Goal: Task Accomplishment & Management: Use online tool/utility

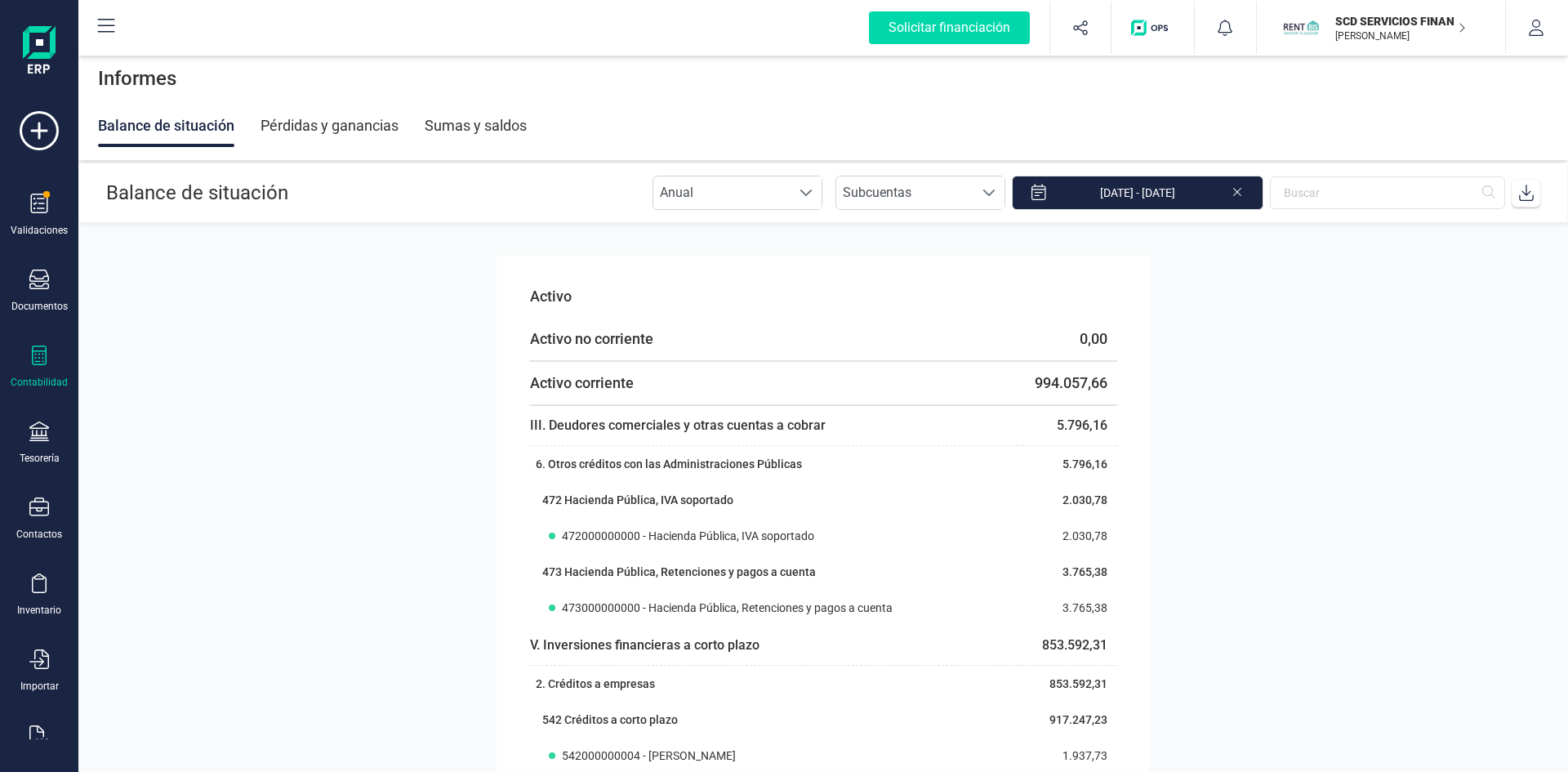
click at [1378, 14] on p "SCD SERVICIOS FINANCIEROS SL" at bounding box center [1400, 21] width 131 height 17
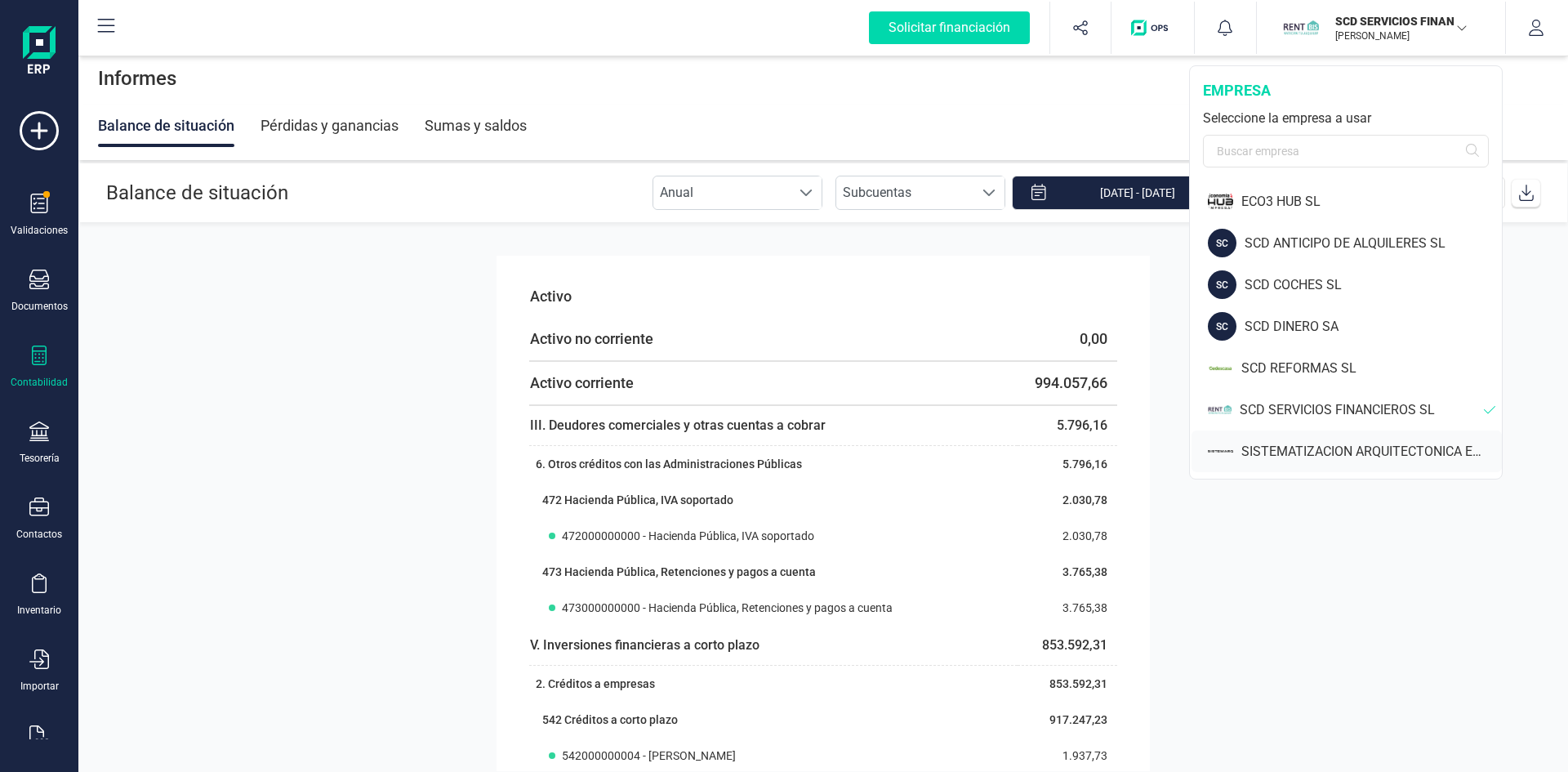
click at [1337, 452] on div "SISTEMATIZACION ARQUITECTONICA EN REFORMAS SL" at bounding box center [1372, 451] width 261 height 19
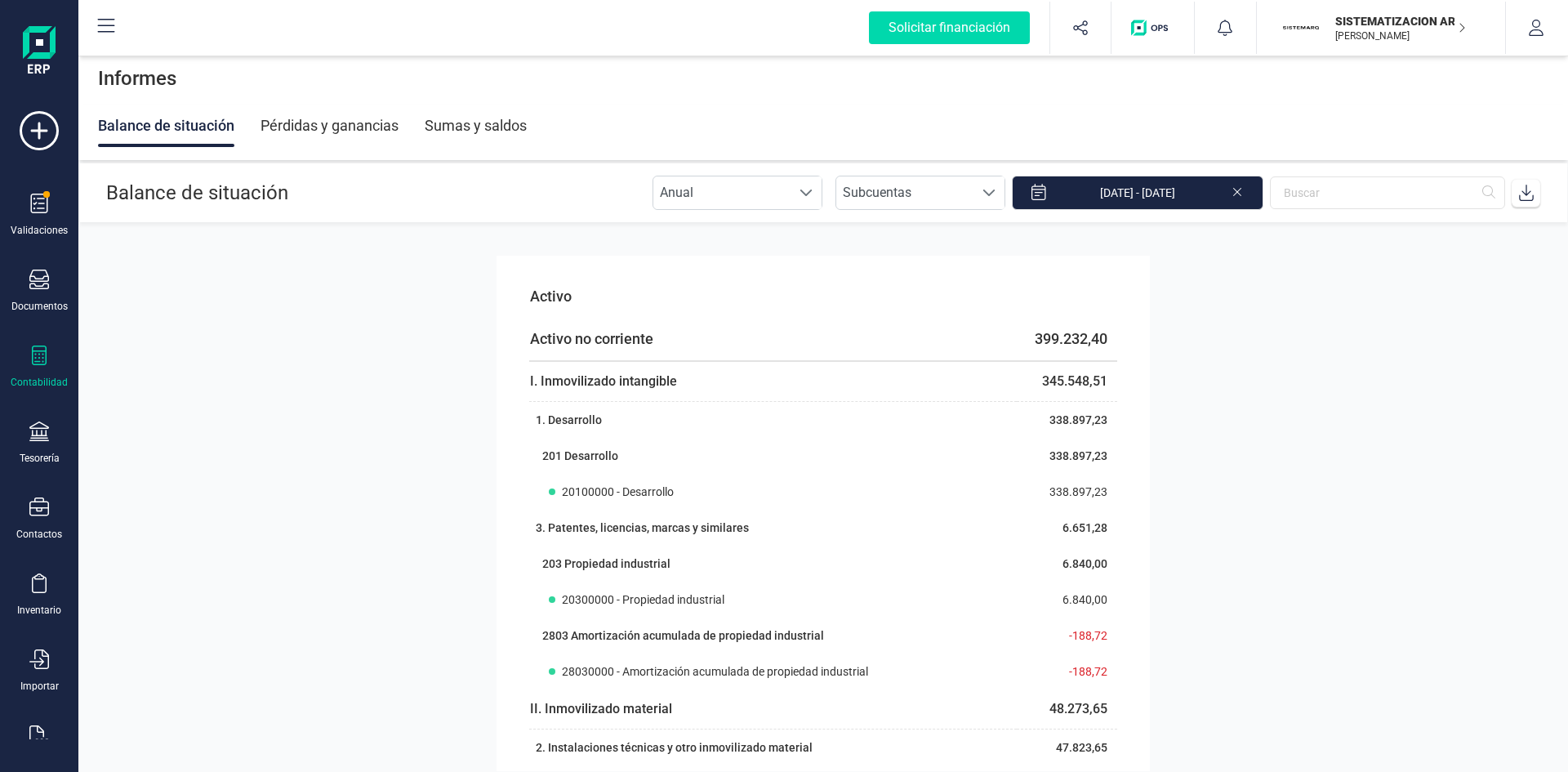
click at [38, 368] on div at bounding box center [39, 358] width 19 height 24
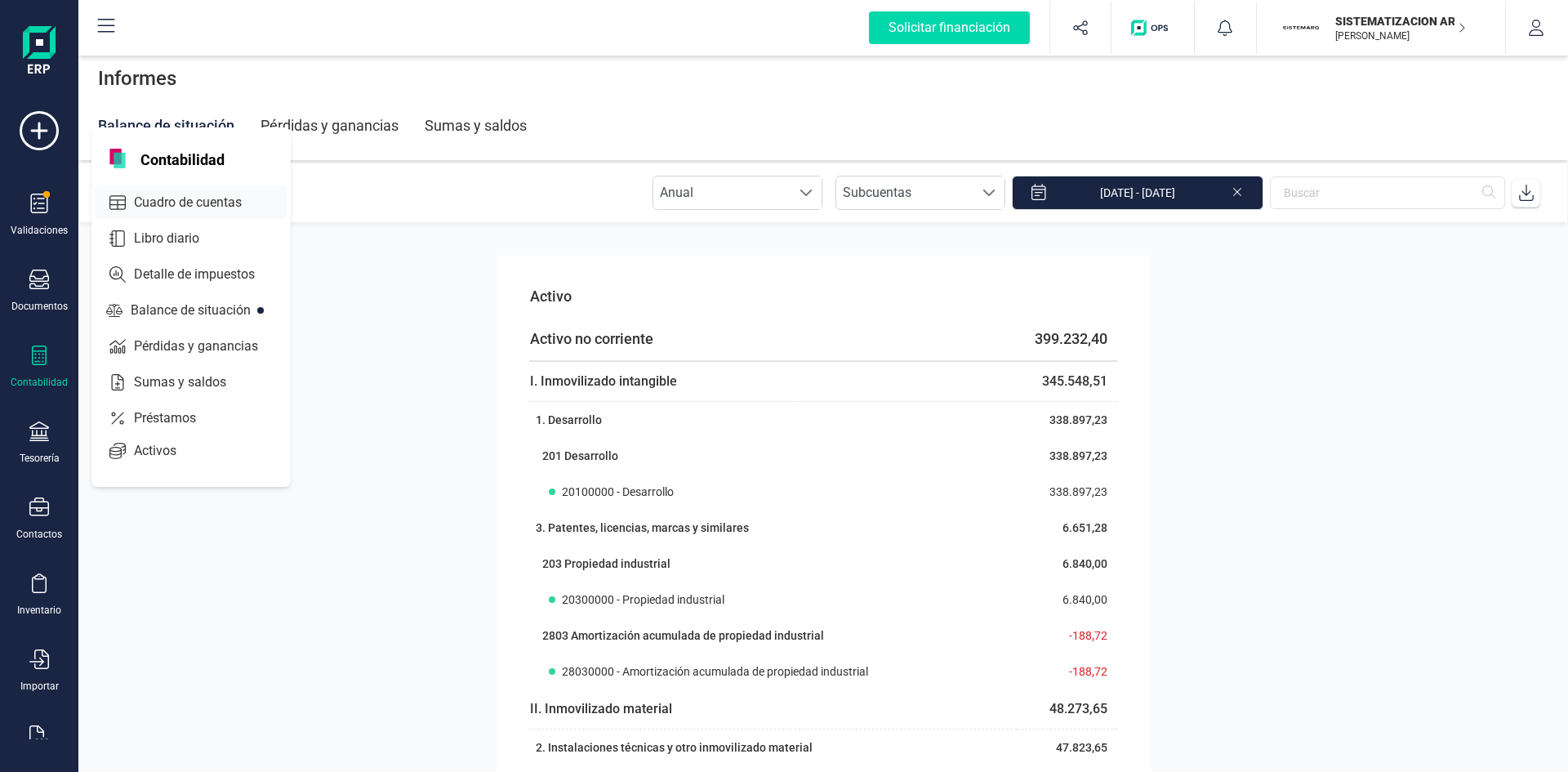
click at [184, 197] on span "Cuadro de cuentas" at bounding box center [199, 202] width 144 height 19
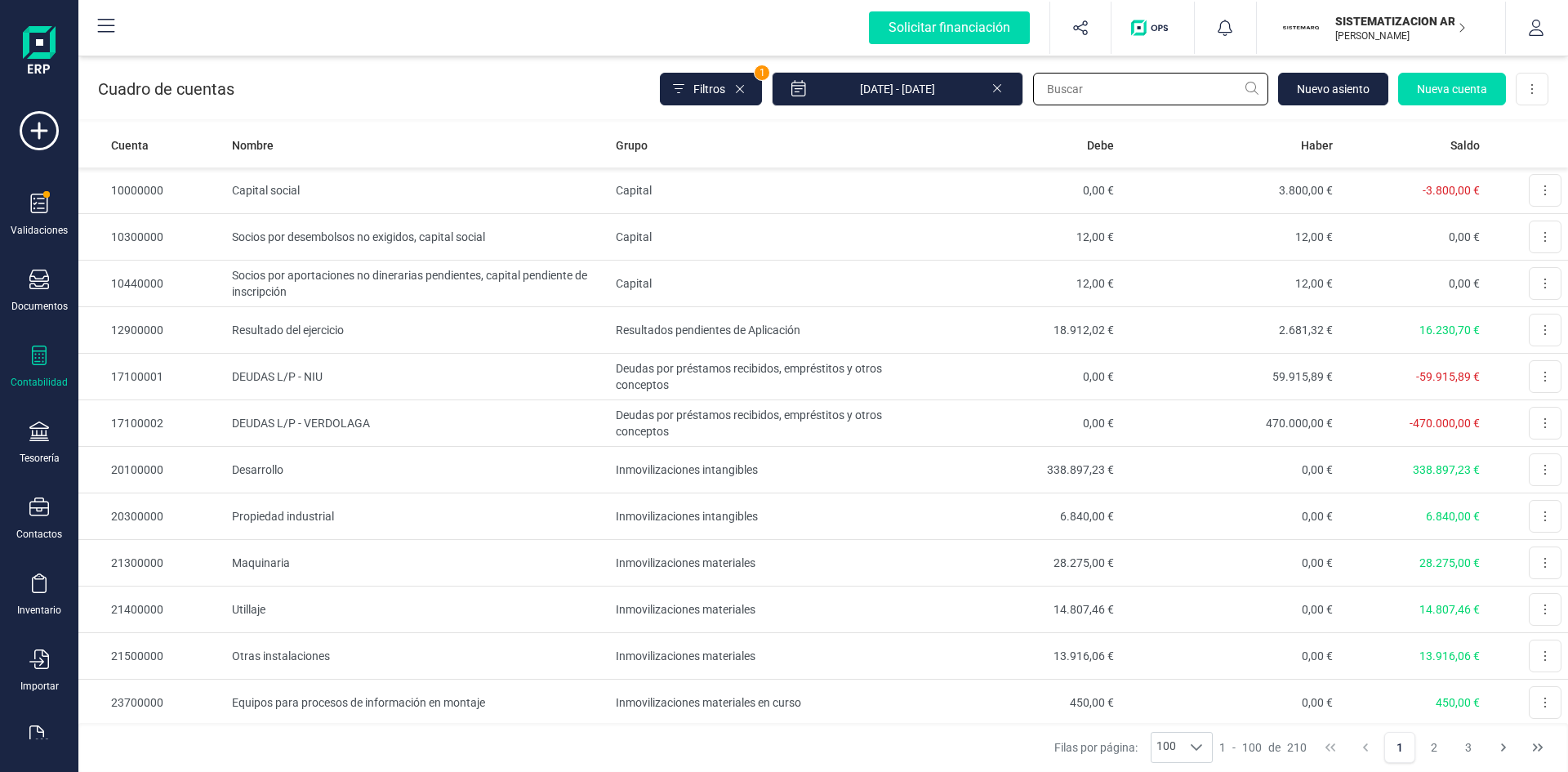
click at [1153, 86] on input "text" at bounding box center [1150, 89] width 235 height 32
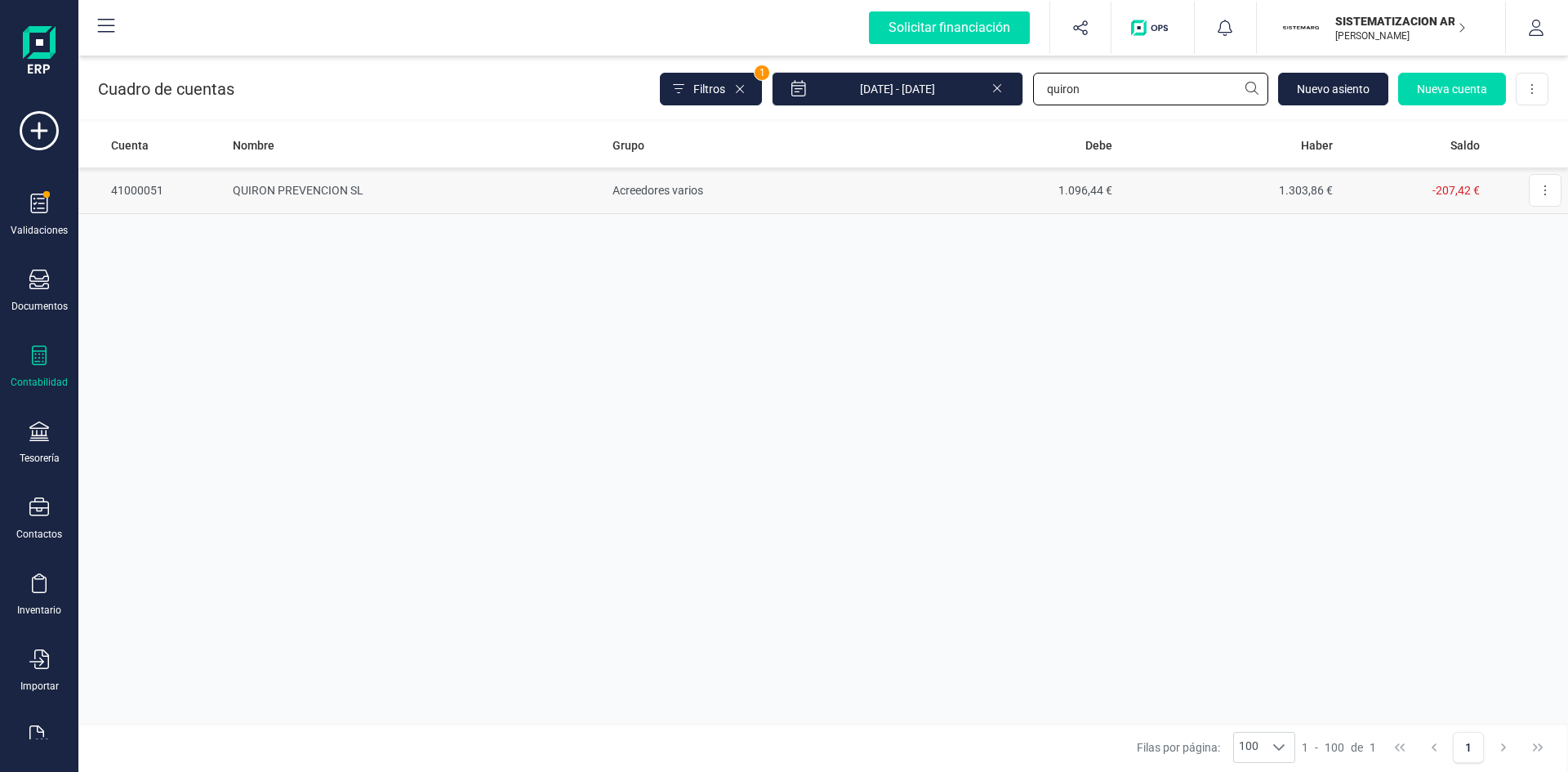
type input "quiron"
click at [329, 188] on td "QUIRON PREVENCION SL" at bounding box center [416, 191] width 380 height 46
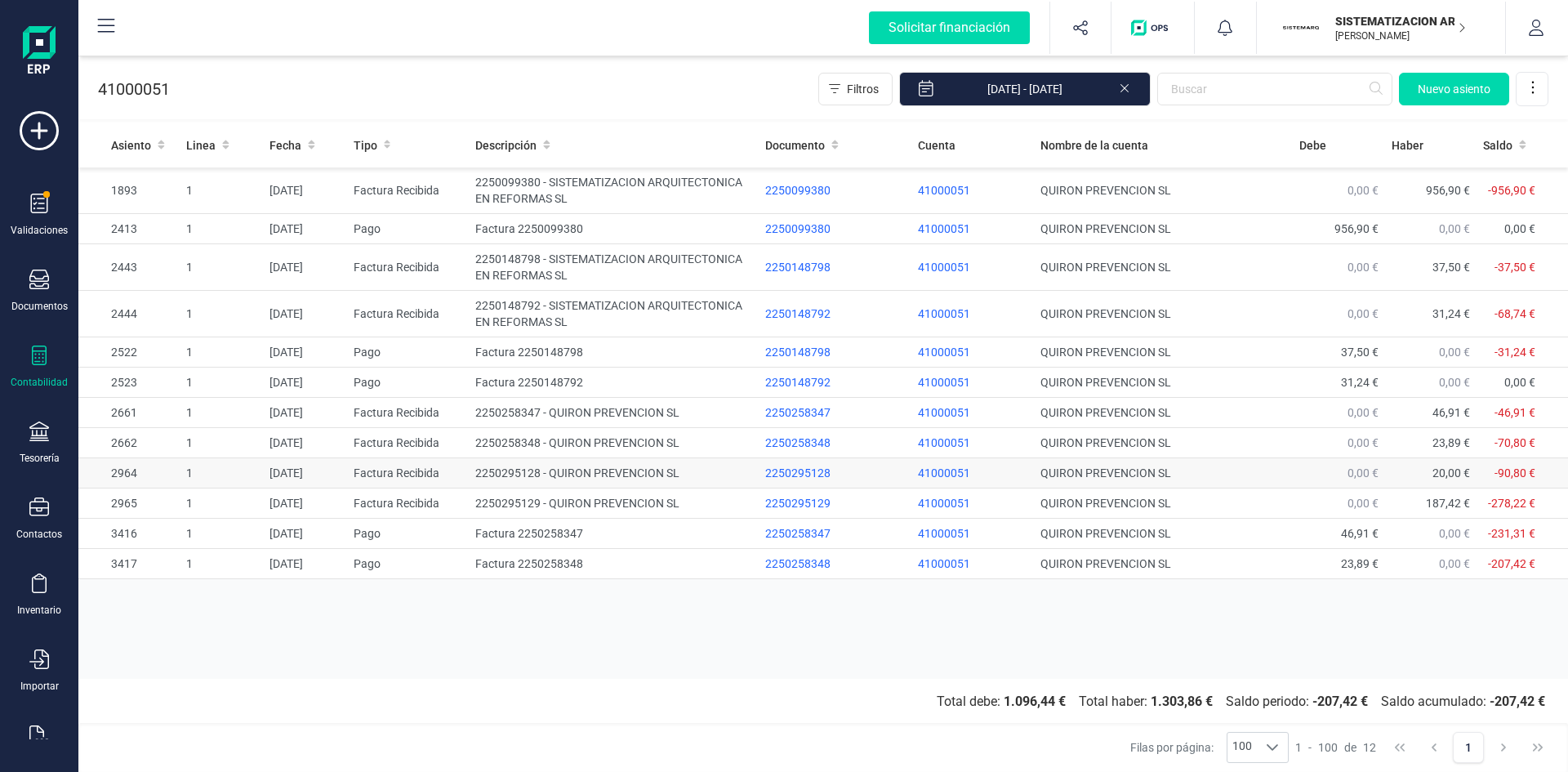
click at [314, 467] on td "[DATE]" at bounding box center [304, 473] width 83 height 30
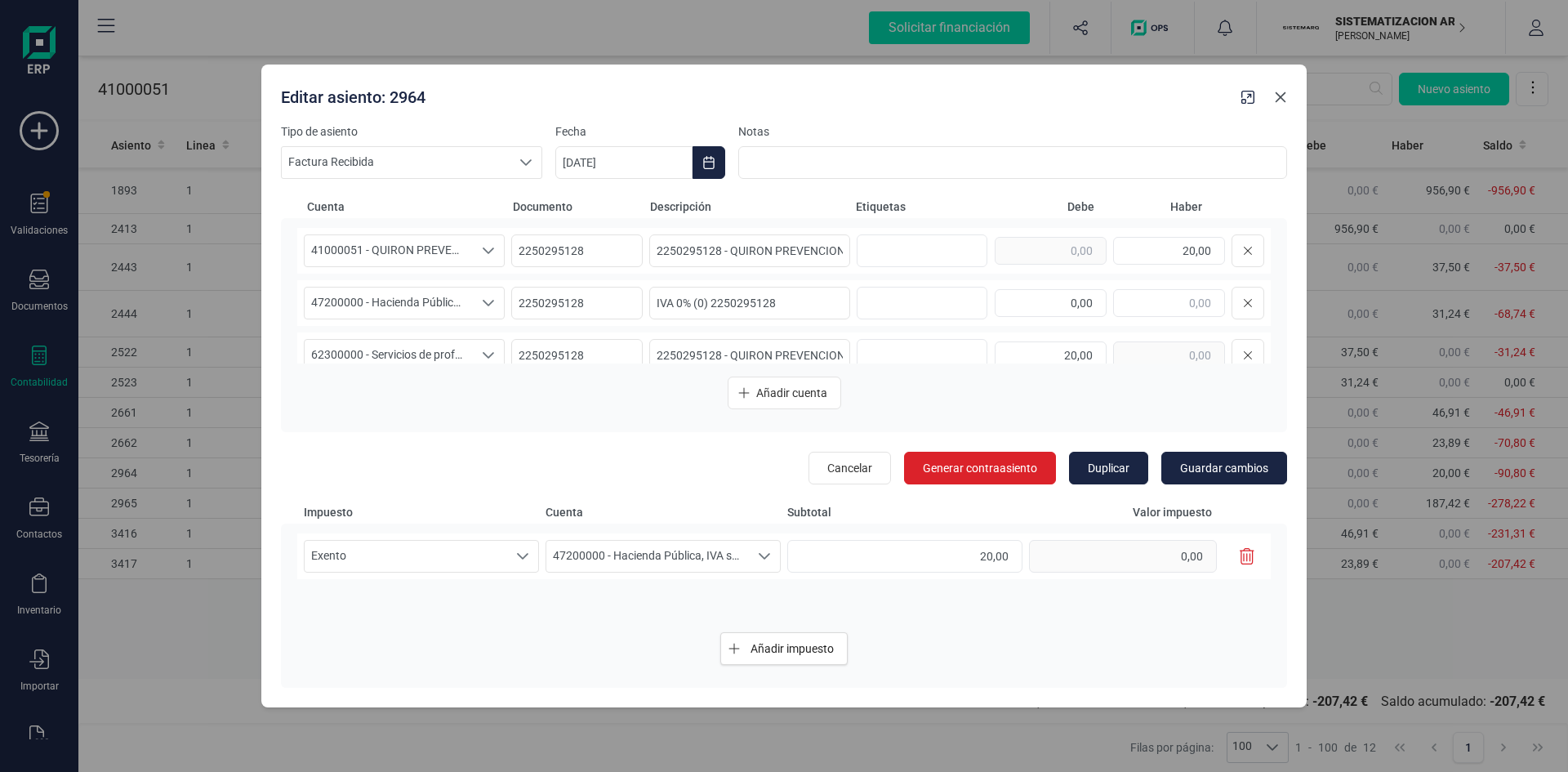
click at [1287, 101] on button "button" at bounding box center [1280, 97] width 26 height 26
type input "[DATE]"
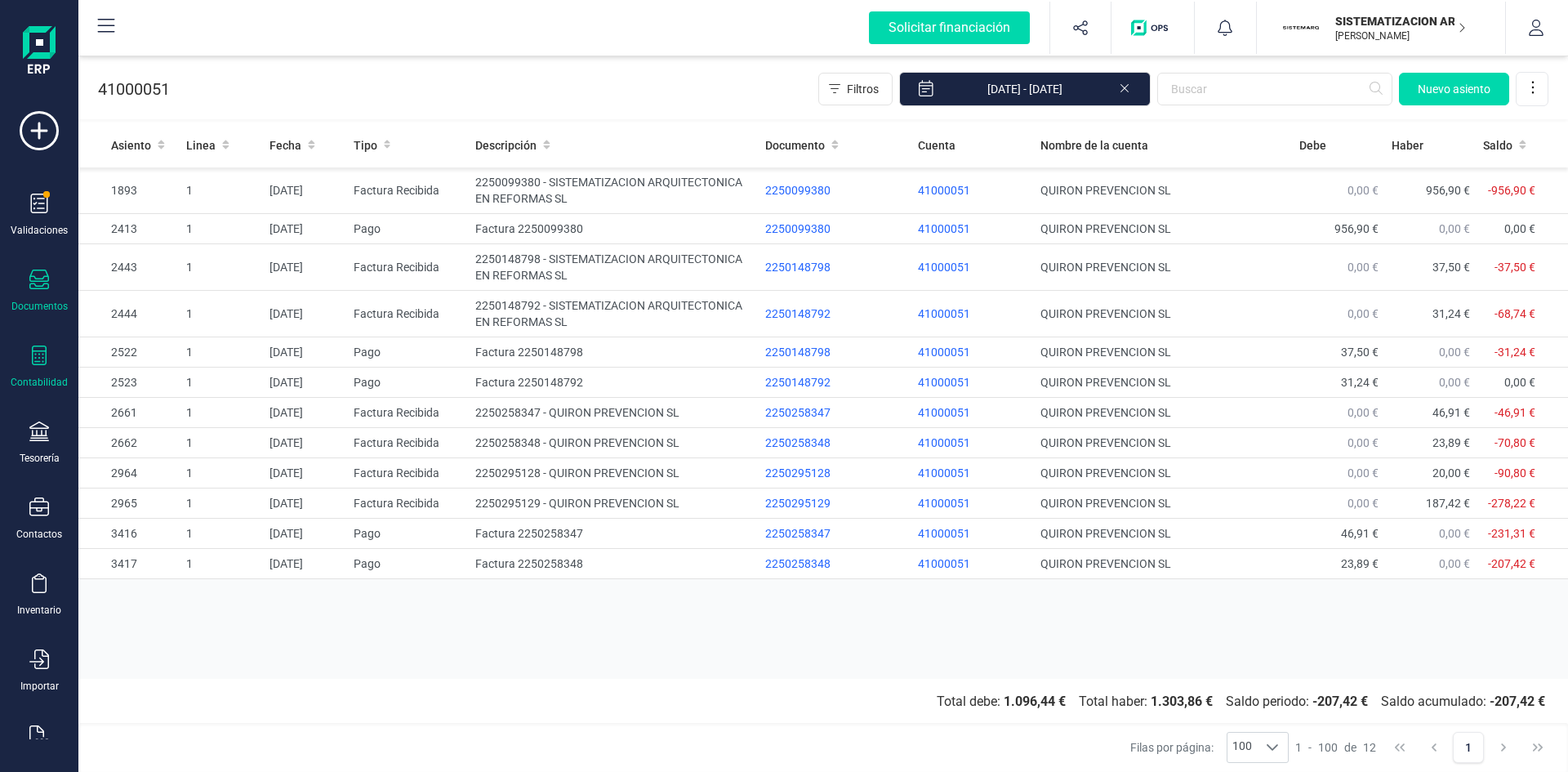
click at [38, 304] on div "Documentos" at bounding box center [39, 306] width 56 height 13
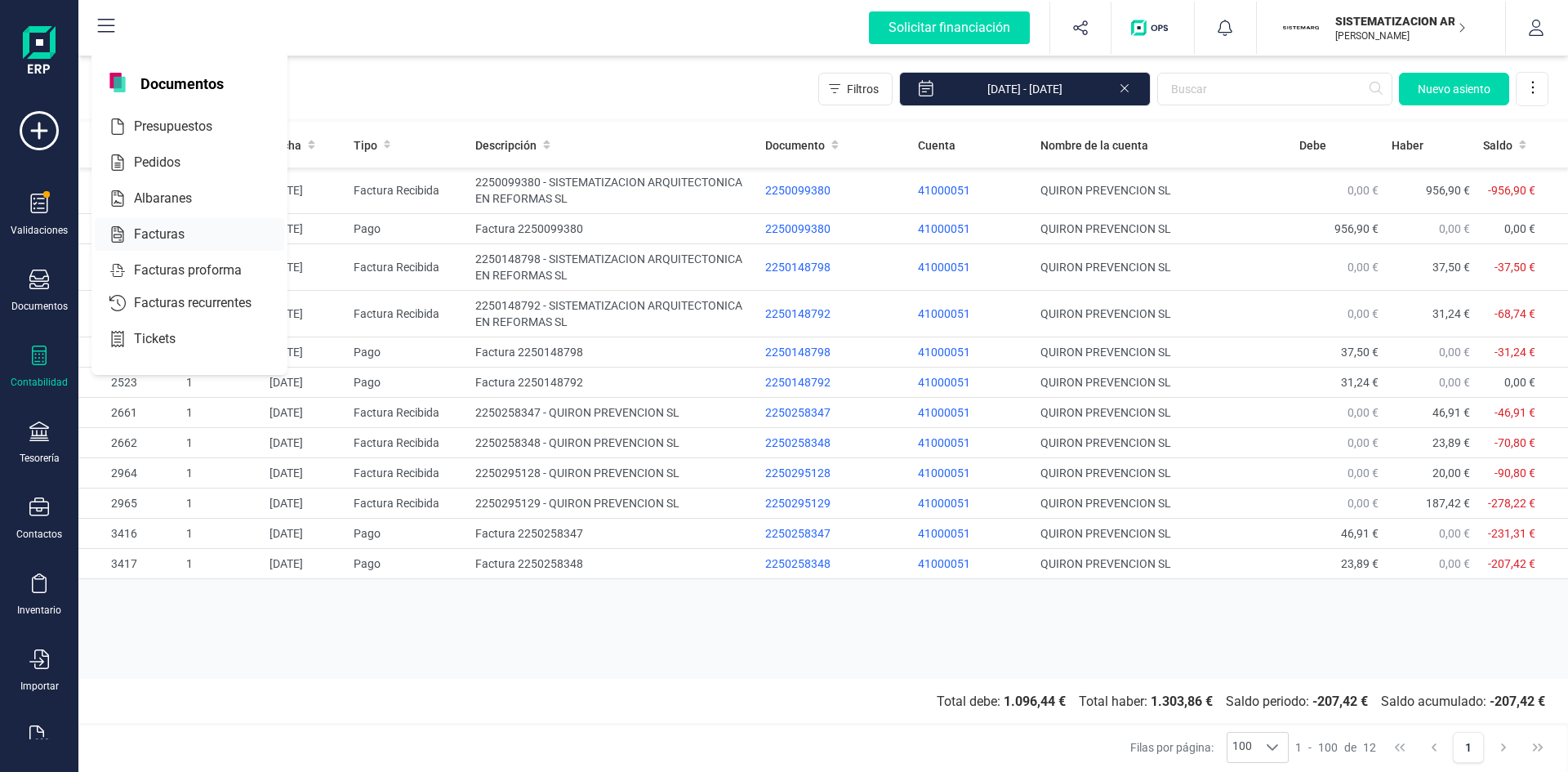
click at [153, 232] on span "Facturas" at bounding box center [171, 234] width 87 height 19
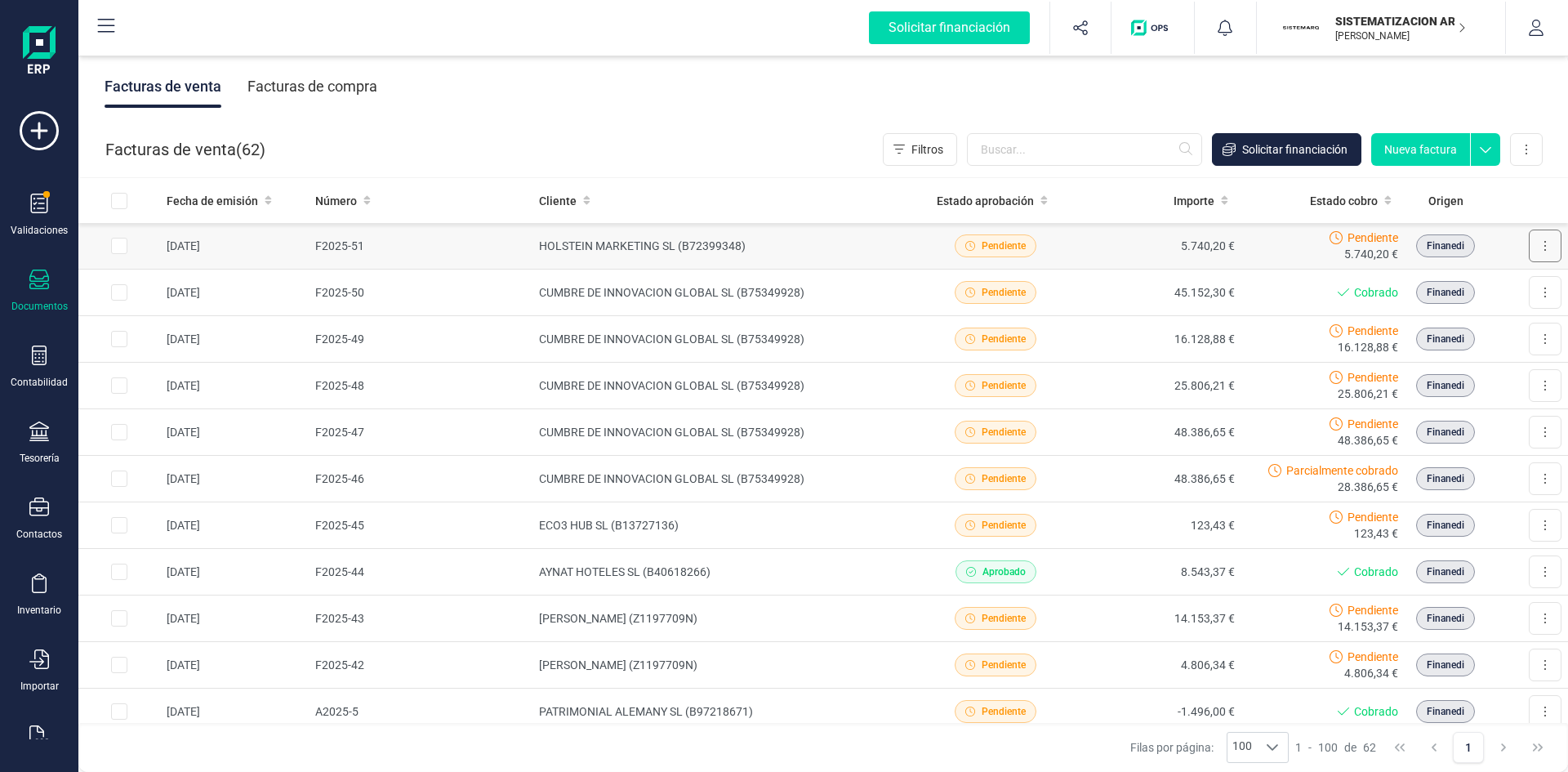
click at [1529, 244] on button at bounding box center [1544, 245] width 32 height 32
click at [1098, 93] on div "Facturas de venta Facturas de compra" at bounding box center [823, 87] width 1490 height 68
click at [40, 208] on icon at bounding box center [39, 203] width 19 height 19
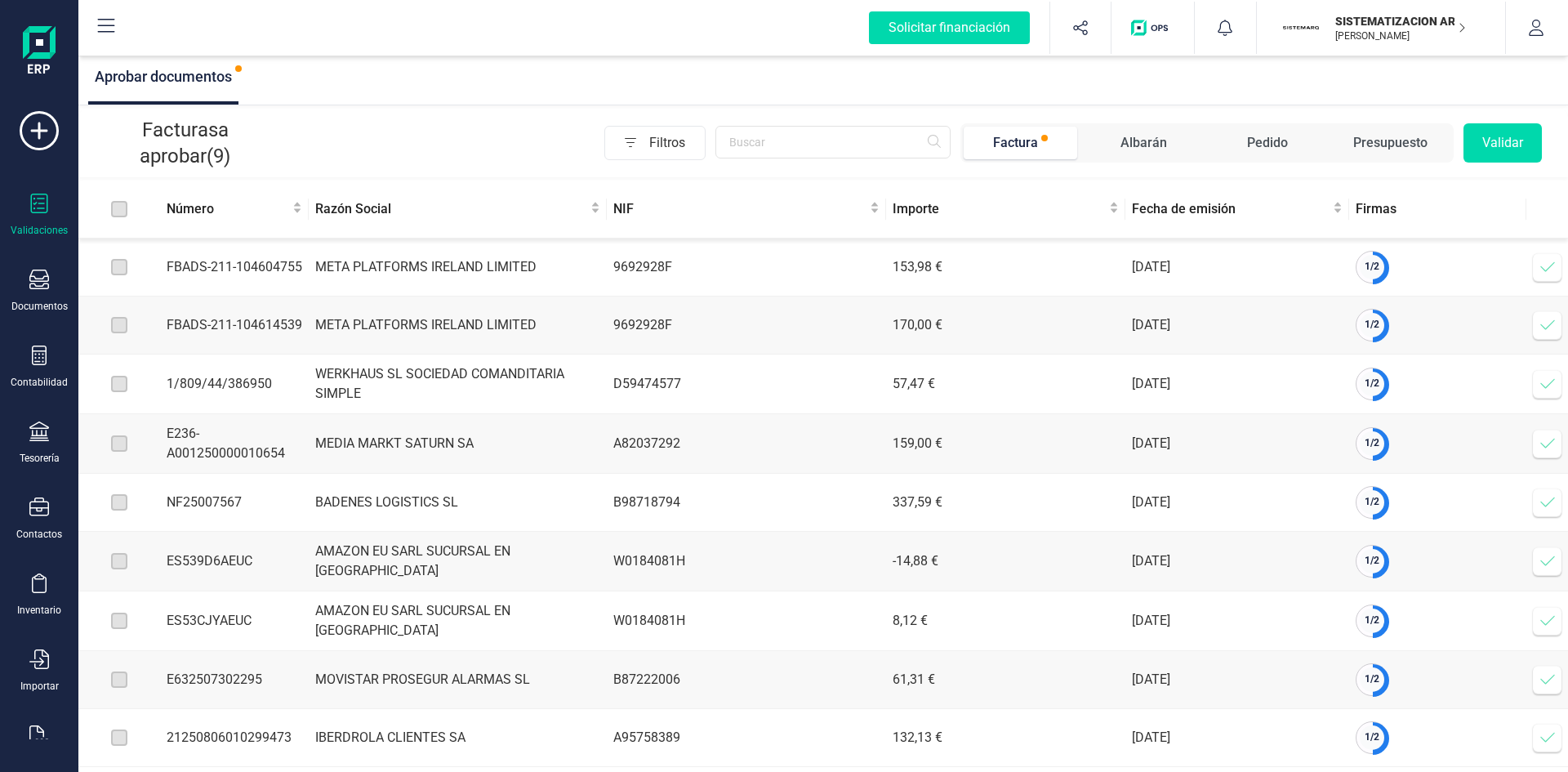
click at [393, 267] on td "META PLATFORMS IRELAND LIMITED" at bounding box center [457, 267] width 298 height 58
click at [1550, 273] on icon at bounding box center [1548, 267] width 17 height 17
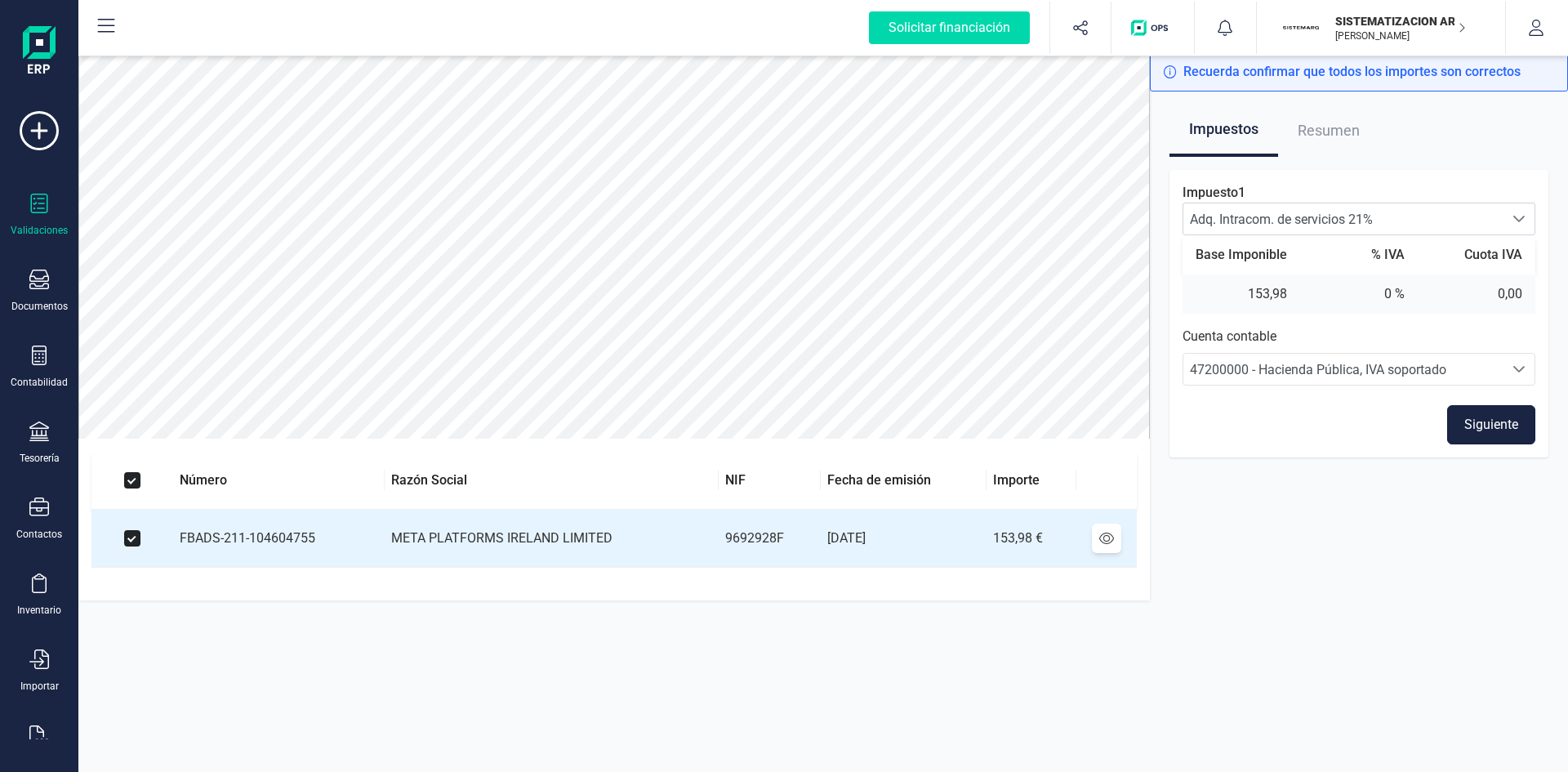
click at [1491, 428] on button "Siguiente" at bounding box center [1491, 424] width 88 height 40
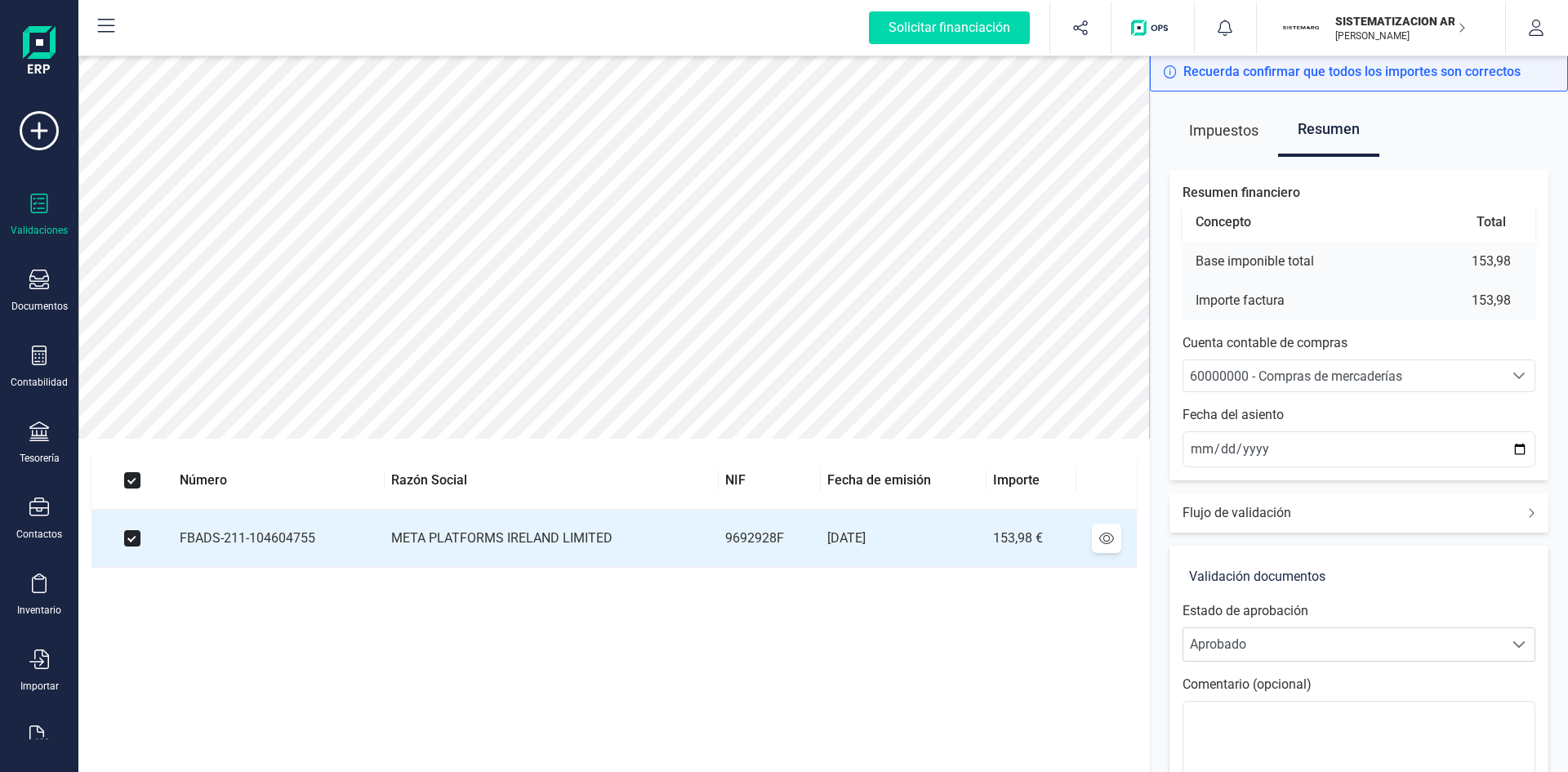
click at [1306, 375] on span "60000000 - Compras de mercaderías" at bounding box center [1296, 376] width 212 height 16
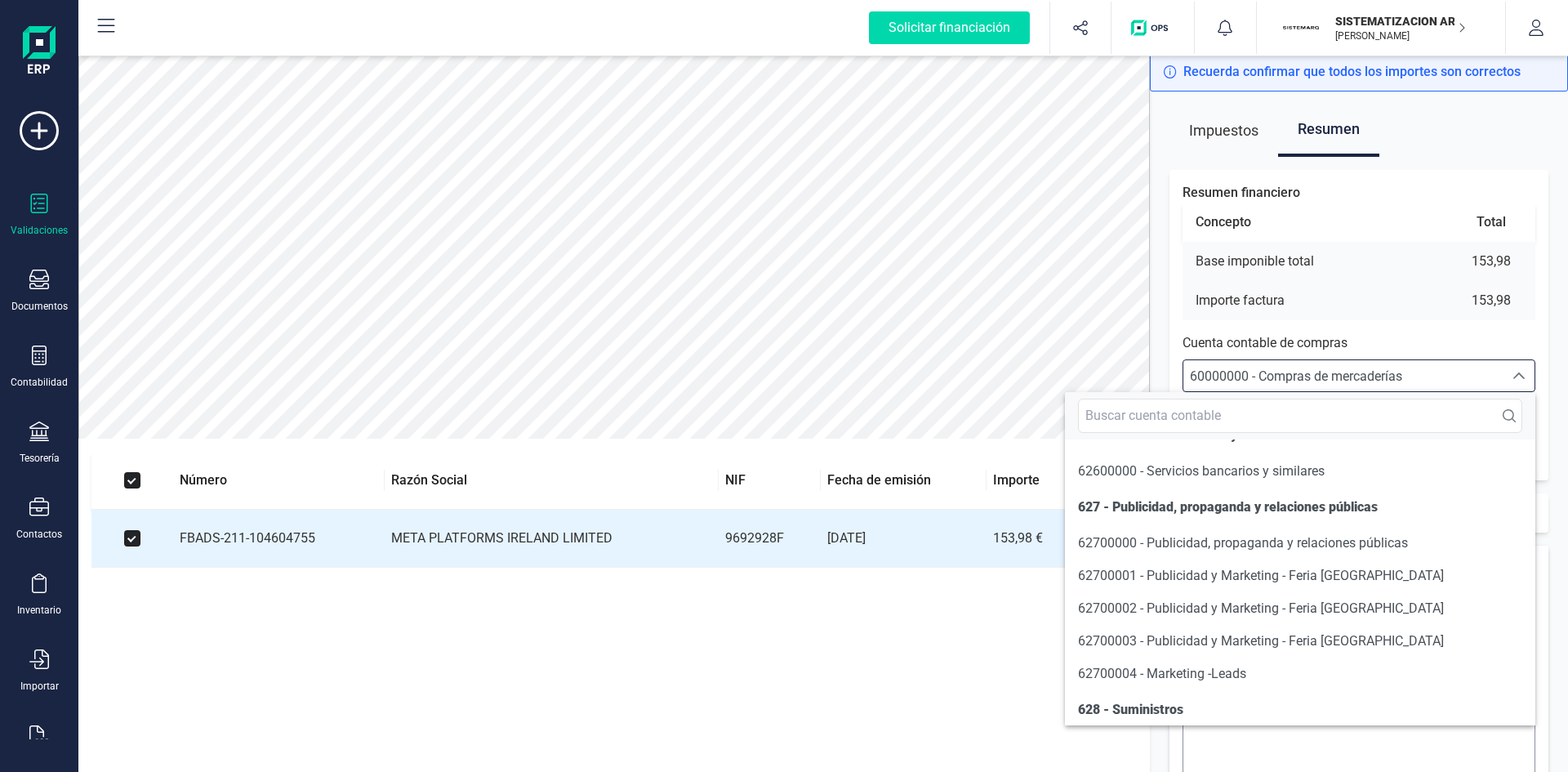
scroll to position [9493, 0]
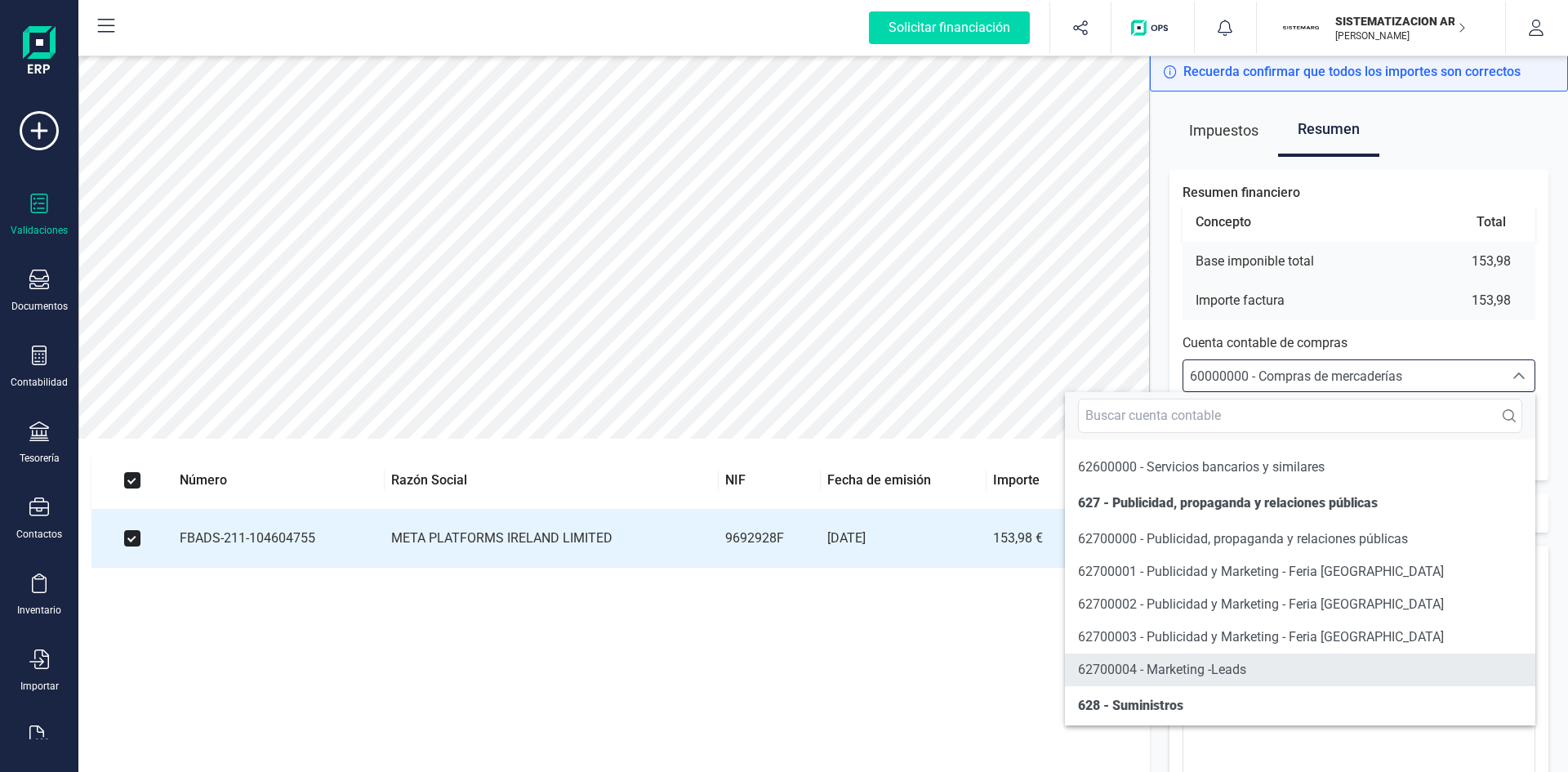
click at [1166, 677] on span "62700004 - Marketing -Leads" at bounding box center [1161, 670] width 168 height 16
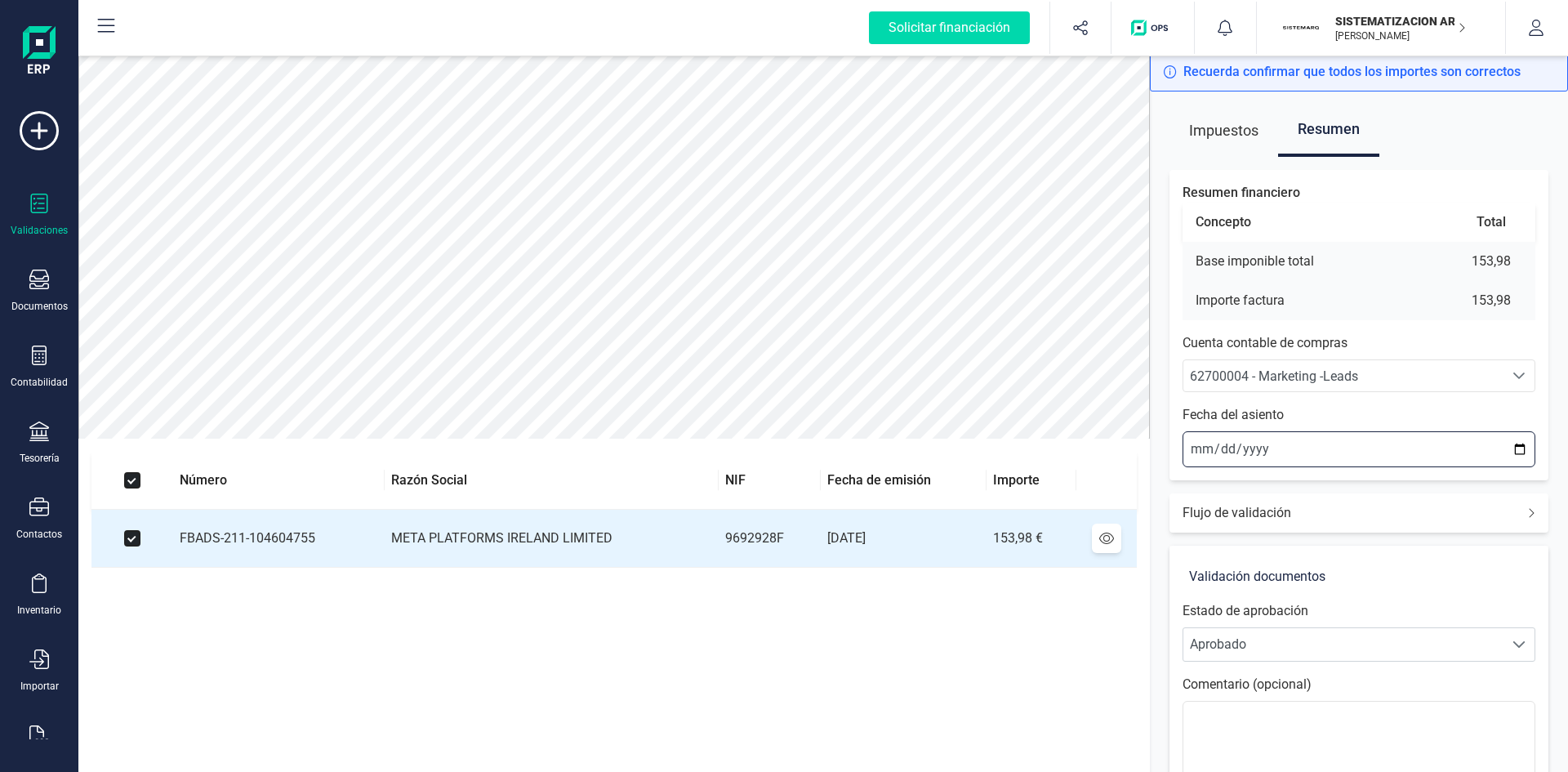
click at [1193, 448] on input "[DATE]" at bounding box center [1359, 449] width 353 height 36
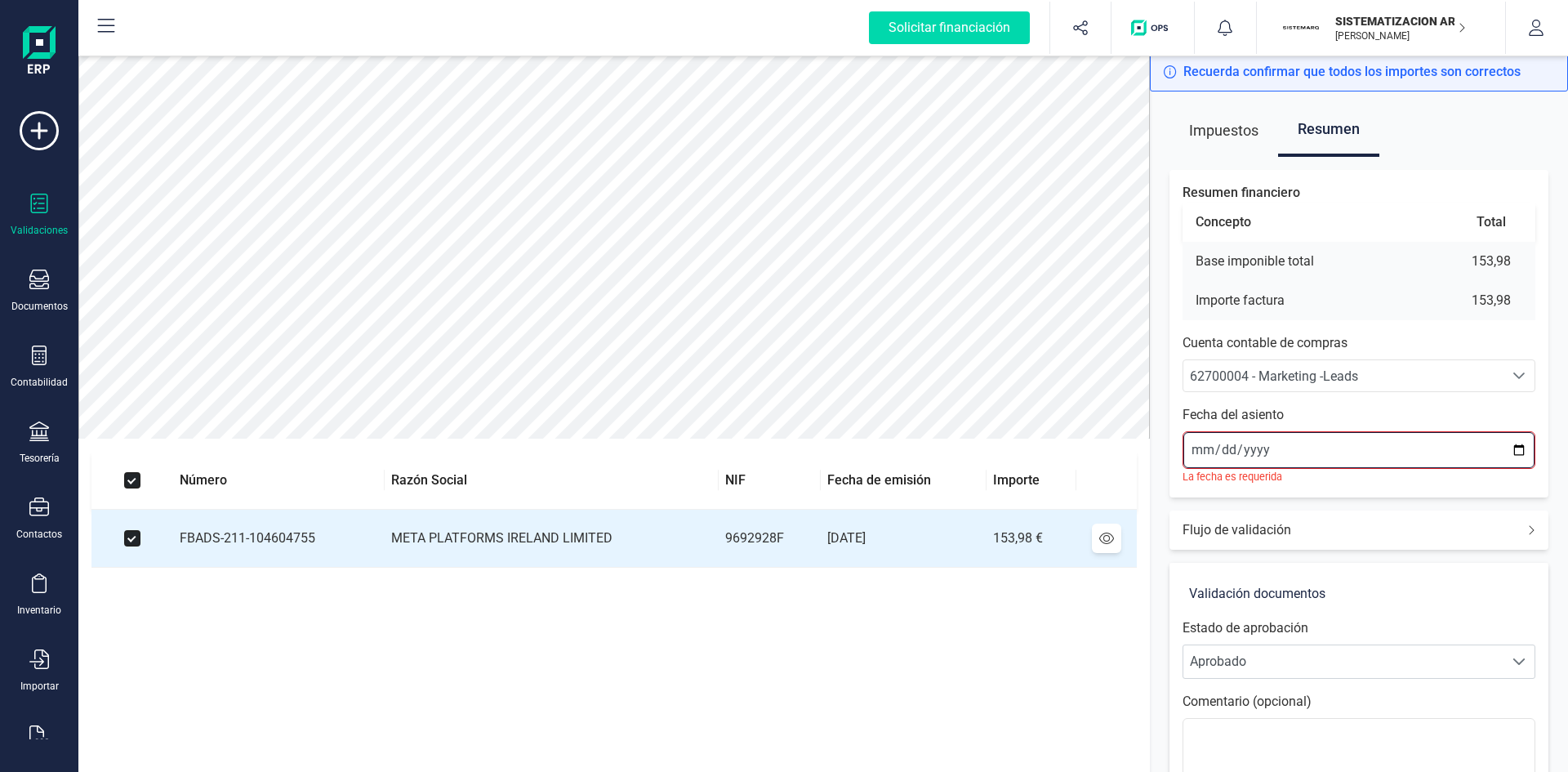
type input "[DATE]"
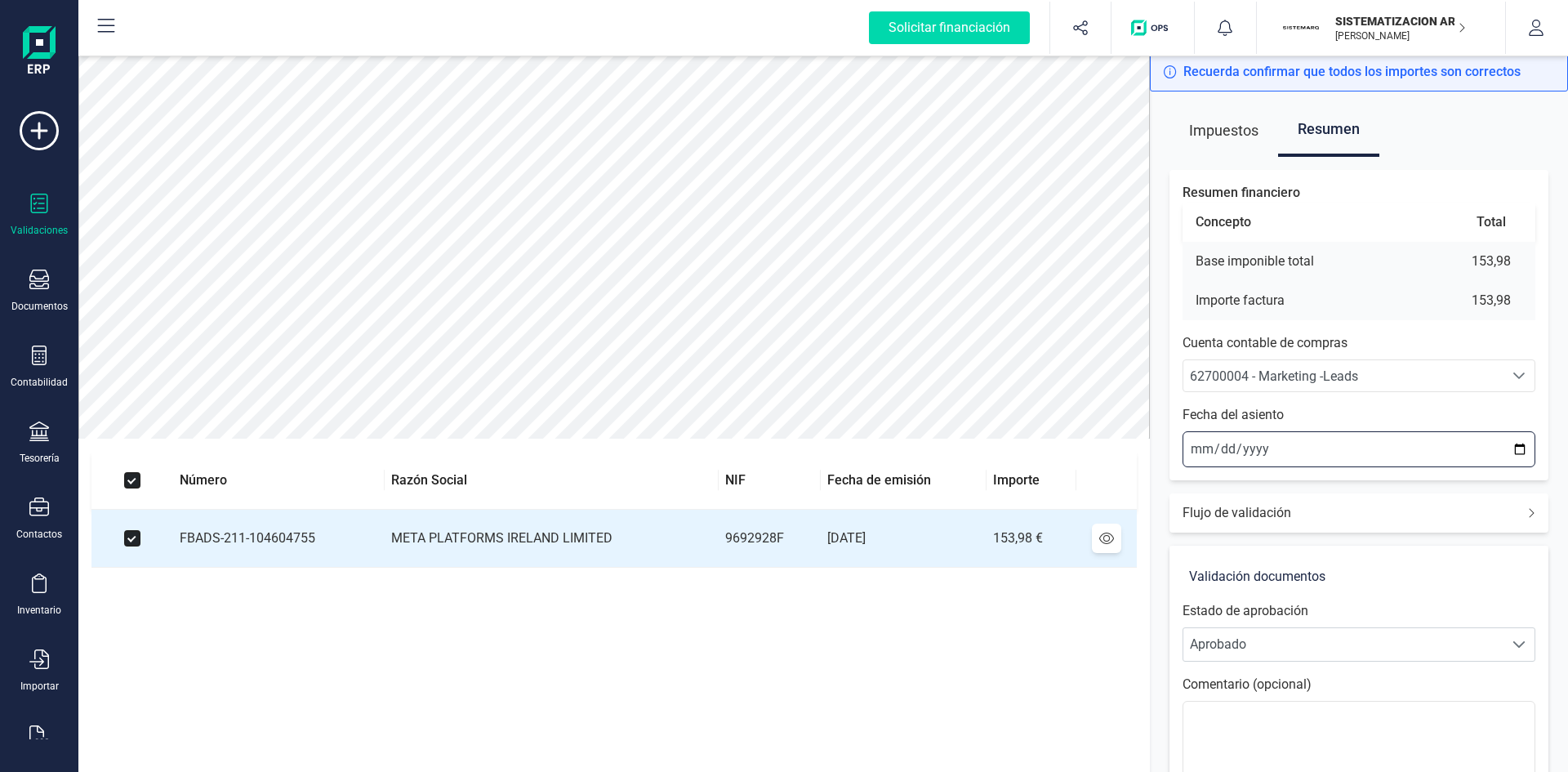
scroll to position [191, 0]
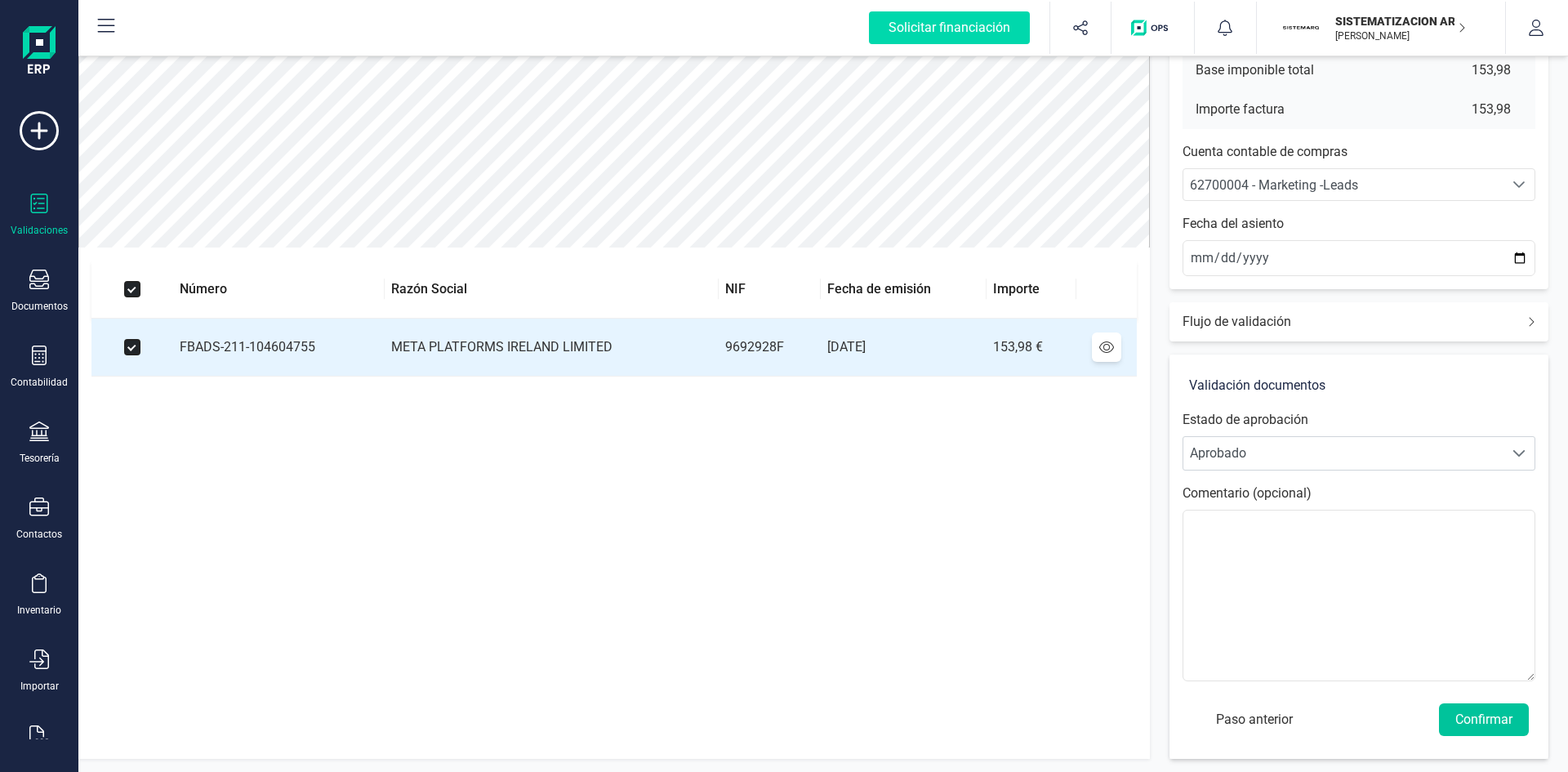
click at [1484, 719] on button "Confirmar" at bounding box center [1483, 719] width 89 height 32
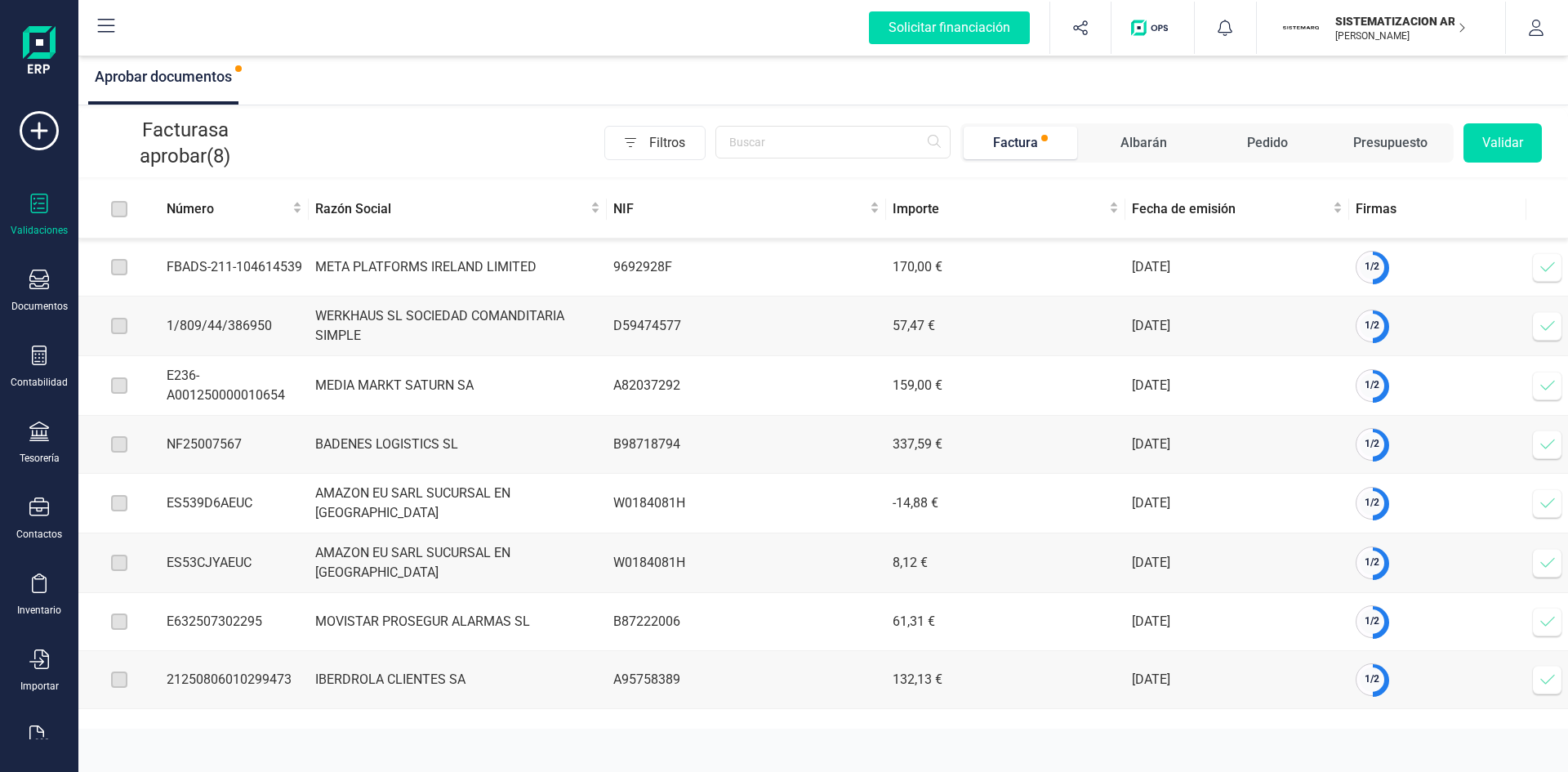
click at [1544, 266] on icon at bounding box center [1548, 267] width 17 height 17
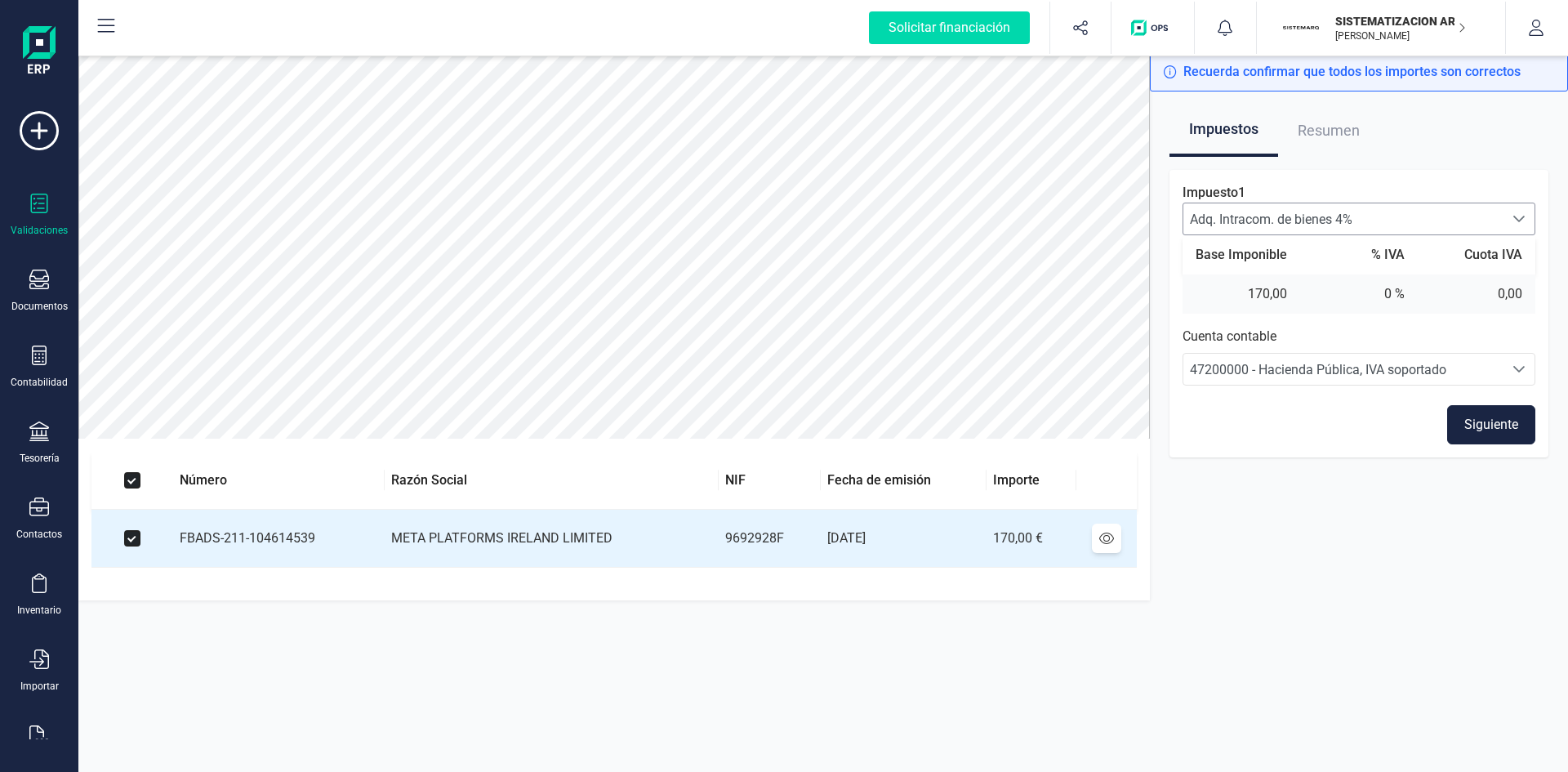
click at [1314, 217] on span "Adq. Intracom. de bienes 4%" at bounding box center [1343, 220] width 320 height 31
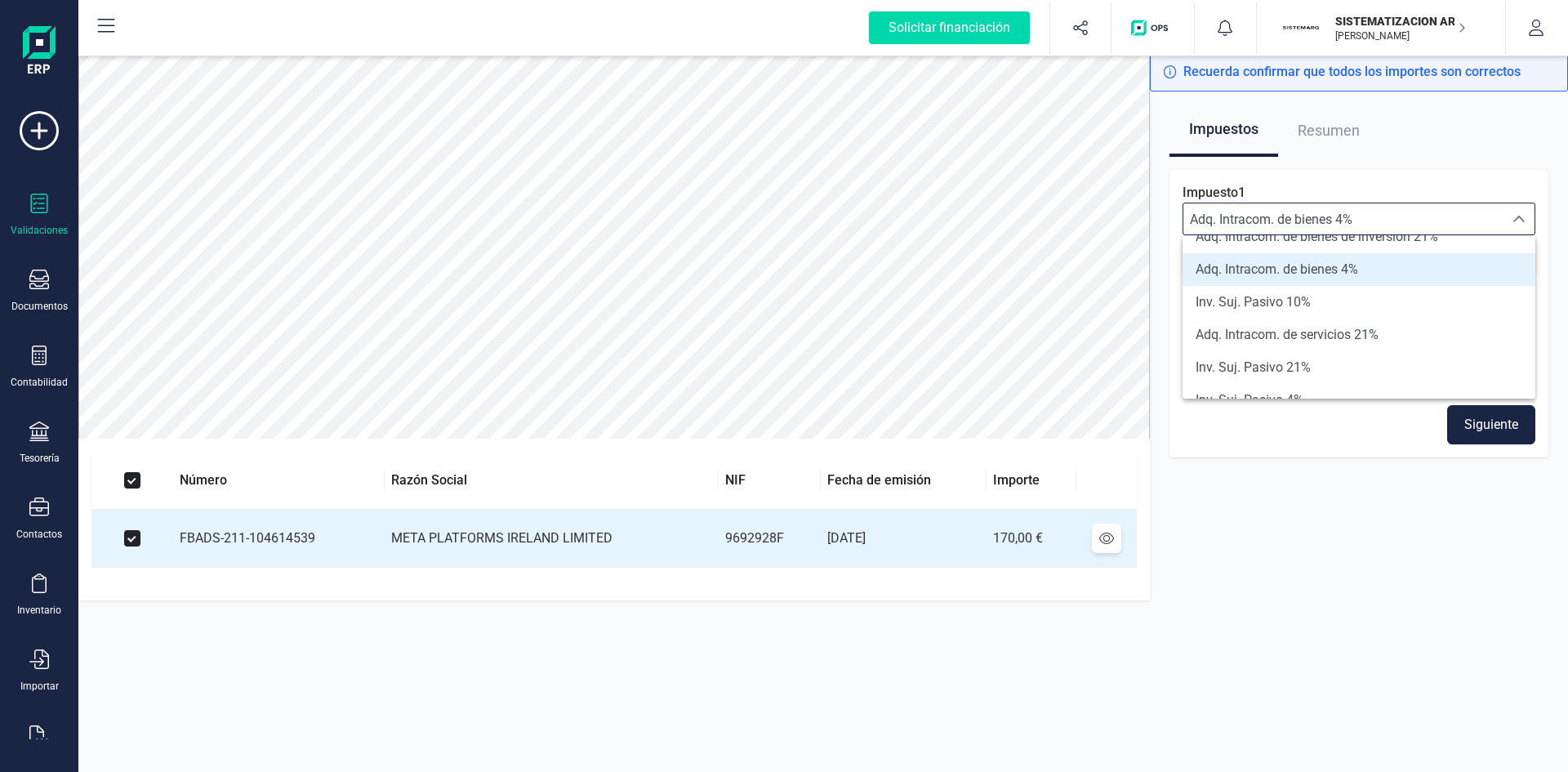
scroll to position [121, 0]
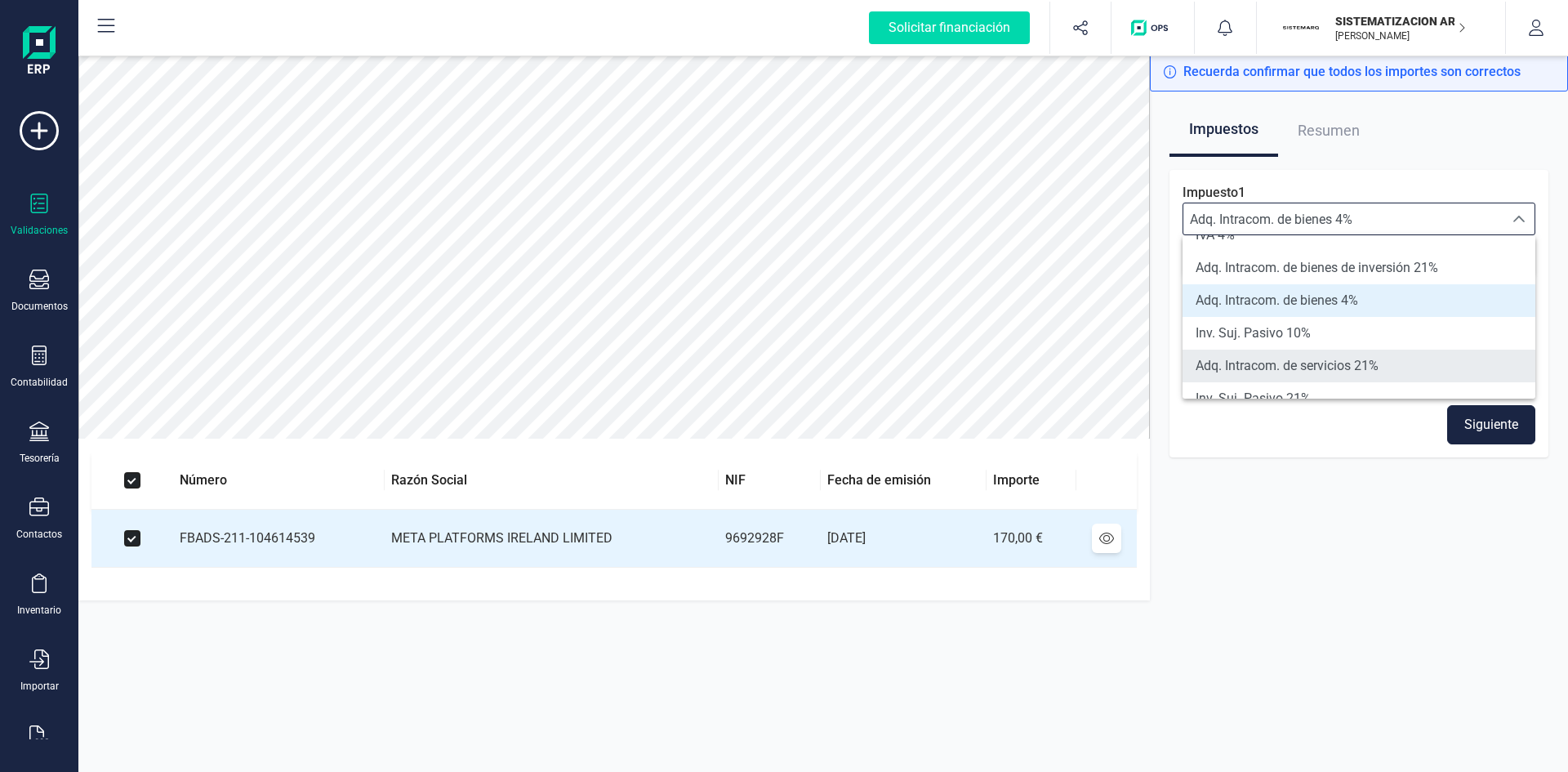
click at [1308, 364] on span "Adq. Intracom. de servicios 21%" at bounding box center [1287, 365] width 183 height 19
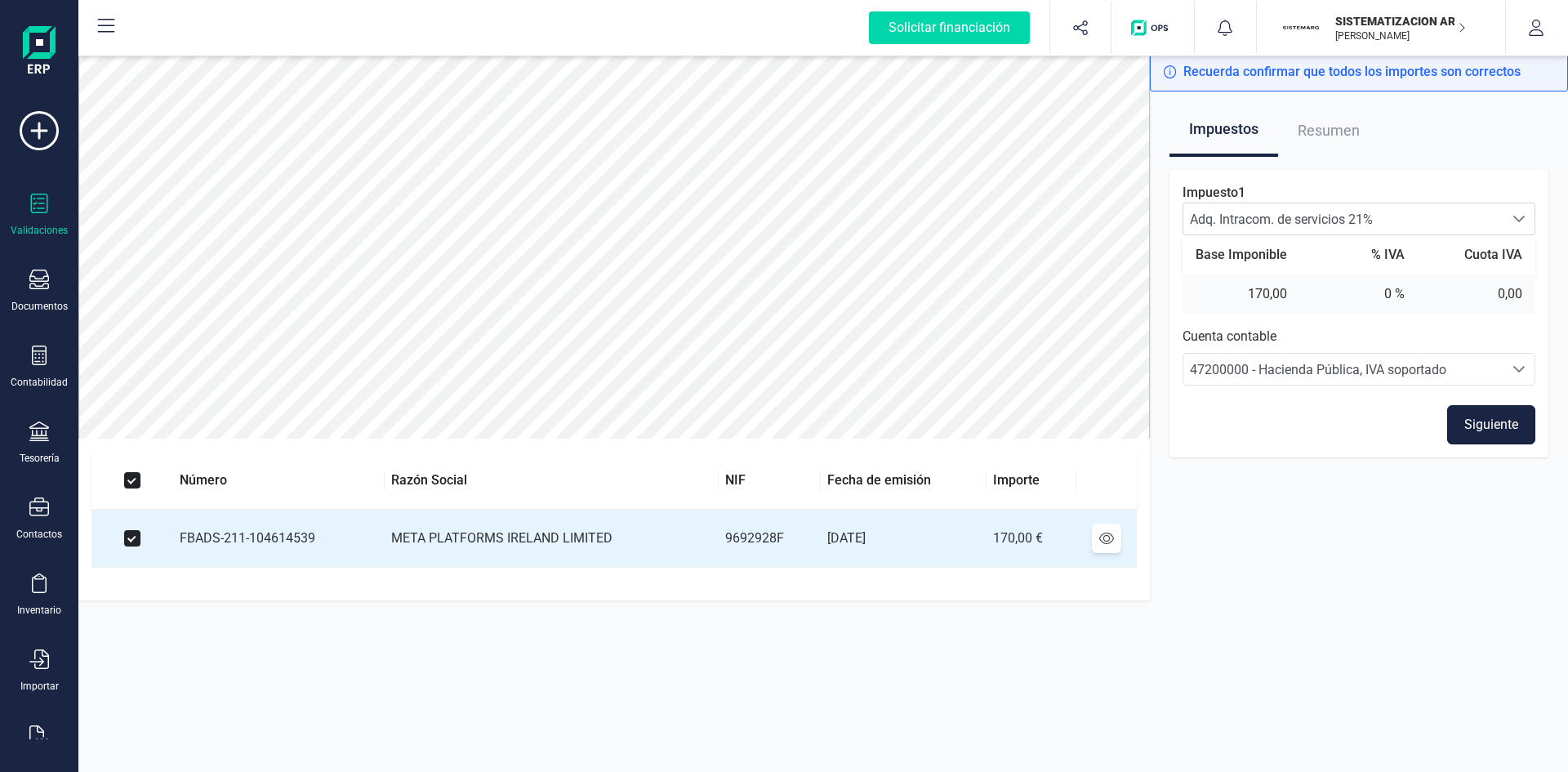
click at [1478, 427] on button "Siguiente" at bounding box center [1491, 424] width 88 height 40
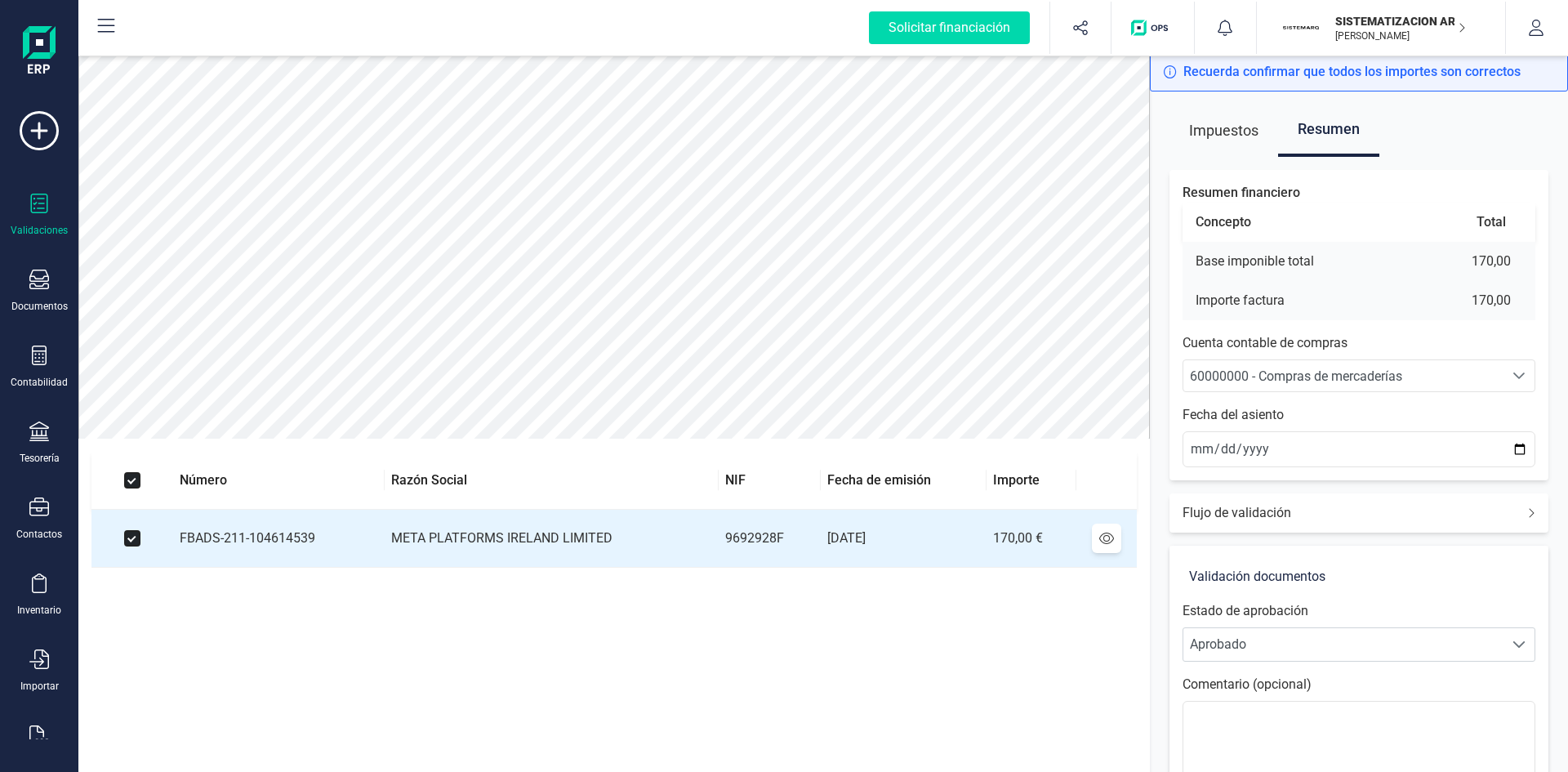
click at [1299, 380] on span "60000000 - Compras de mercaderías" at bounding box center [1296, 376] width 212 height 16
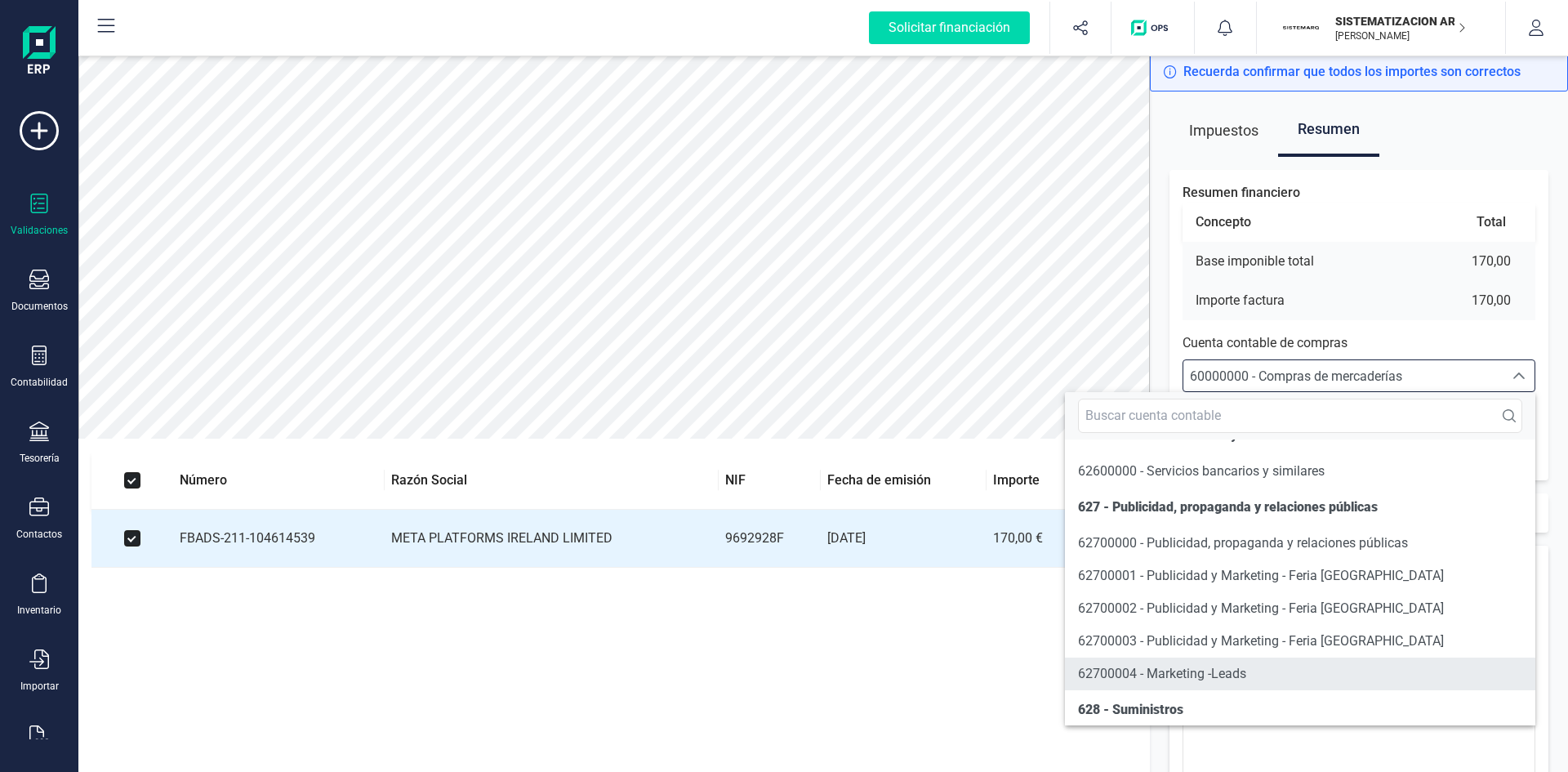
scroll to position [9493, 0]
click at [1110, 677] on span "62700004 - Marketing -Leads" at bounding box center [1161, 670] width 168 height 16
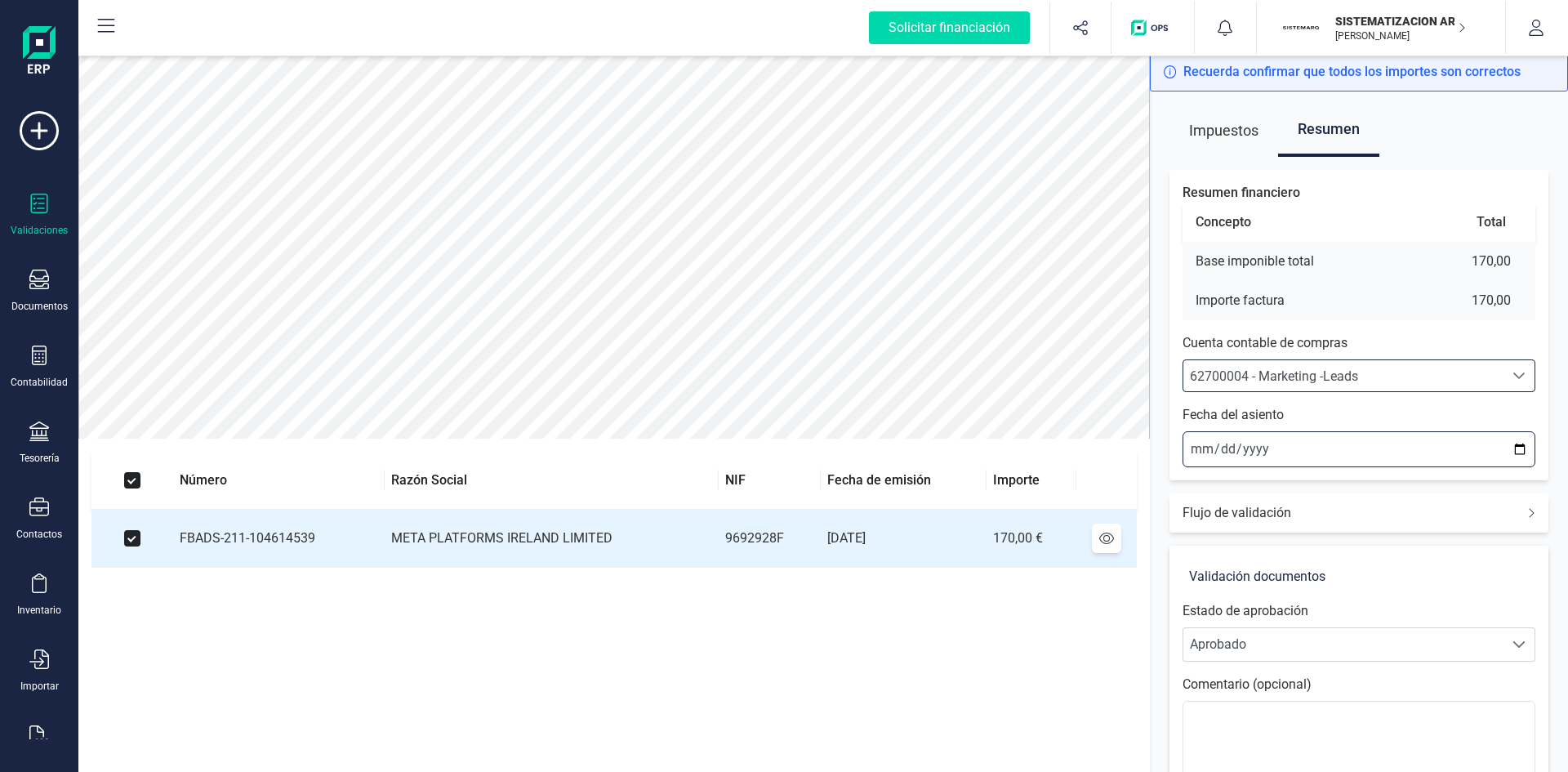
click at [1191, 448] on input "[DATE]" at bounding box center [1359, 449] width 353 height 36
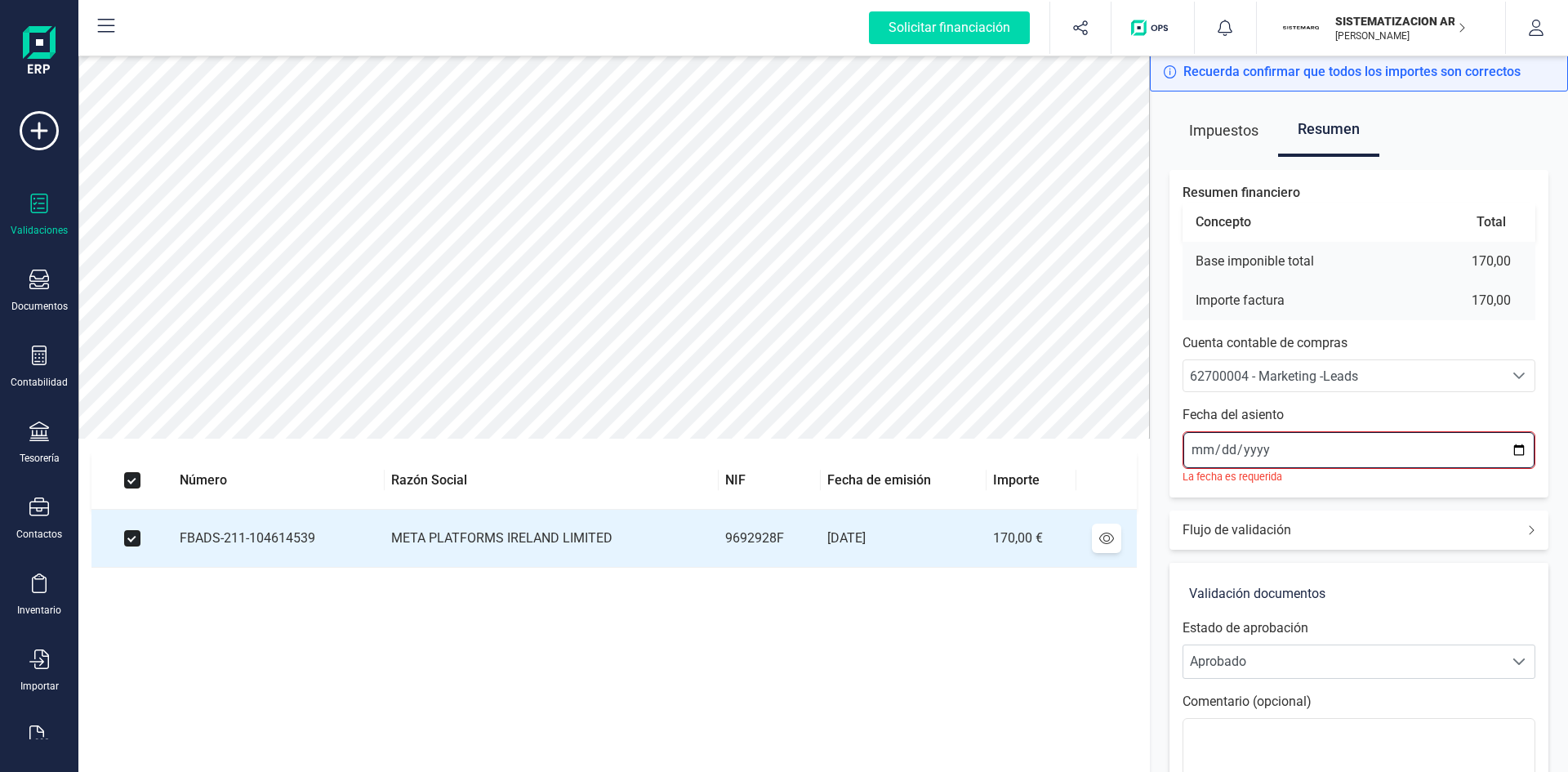
type input "[DATE]"
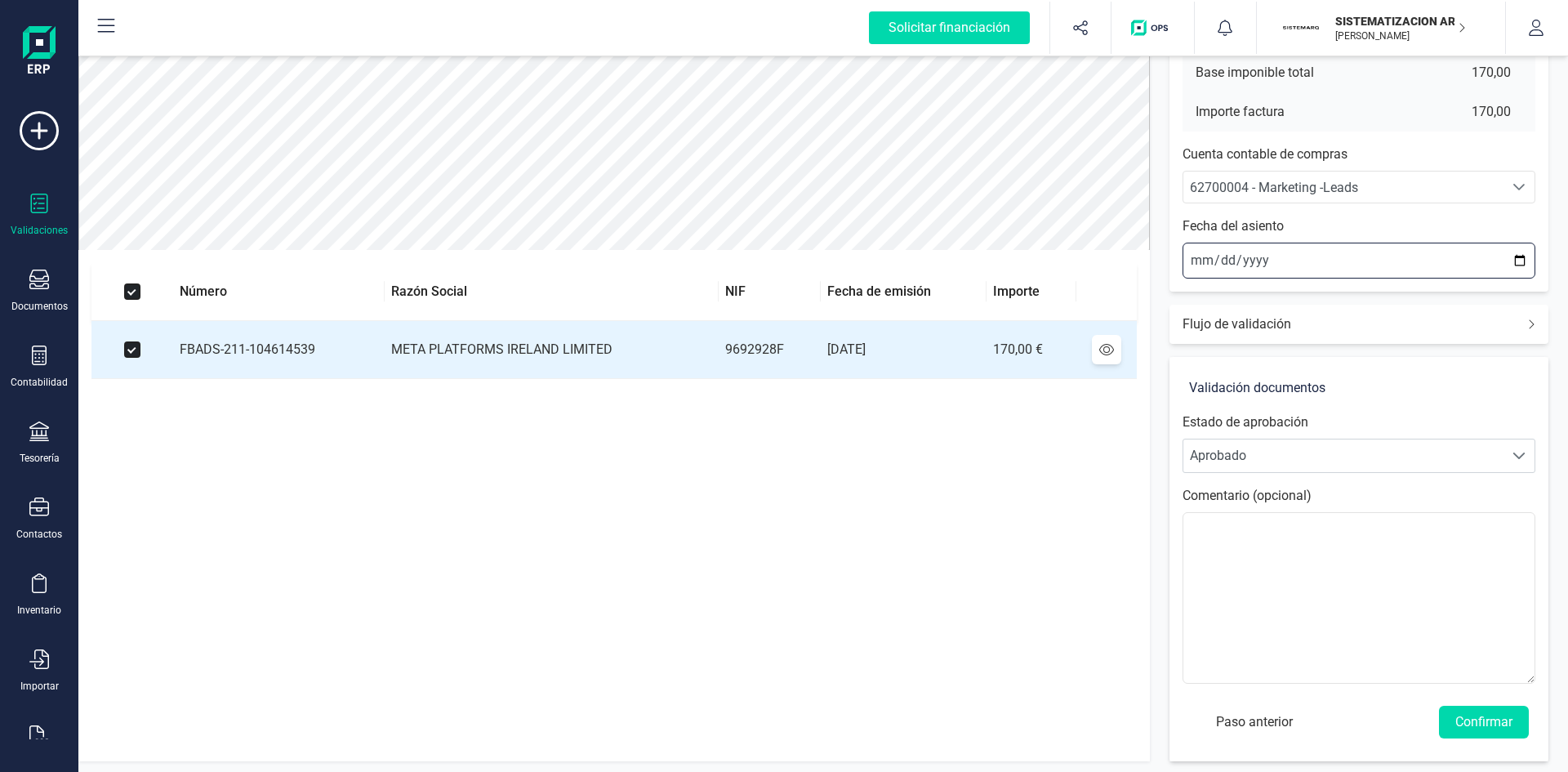
scroll to position [191, 0]
click at [1475, 713] on button "Confirmar" at bounding box center [1483, 719] width 89 height 32
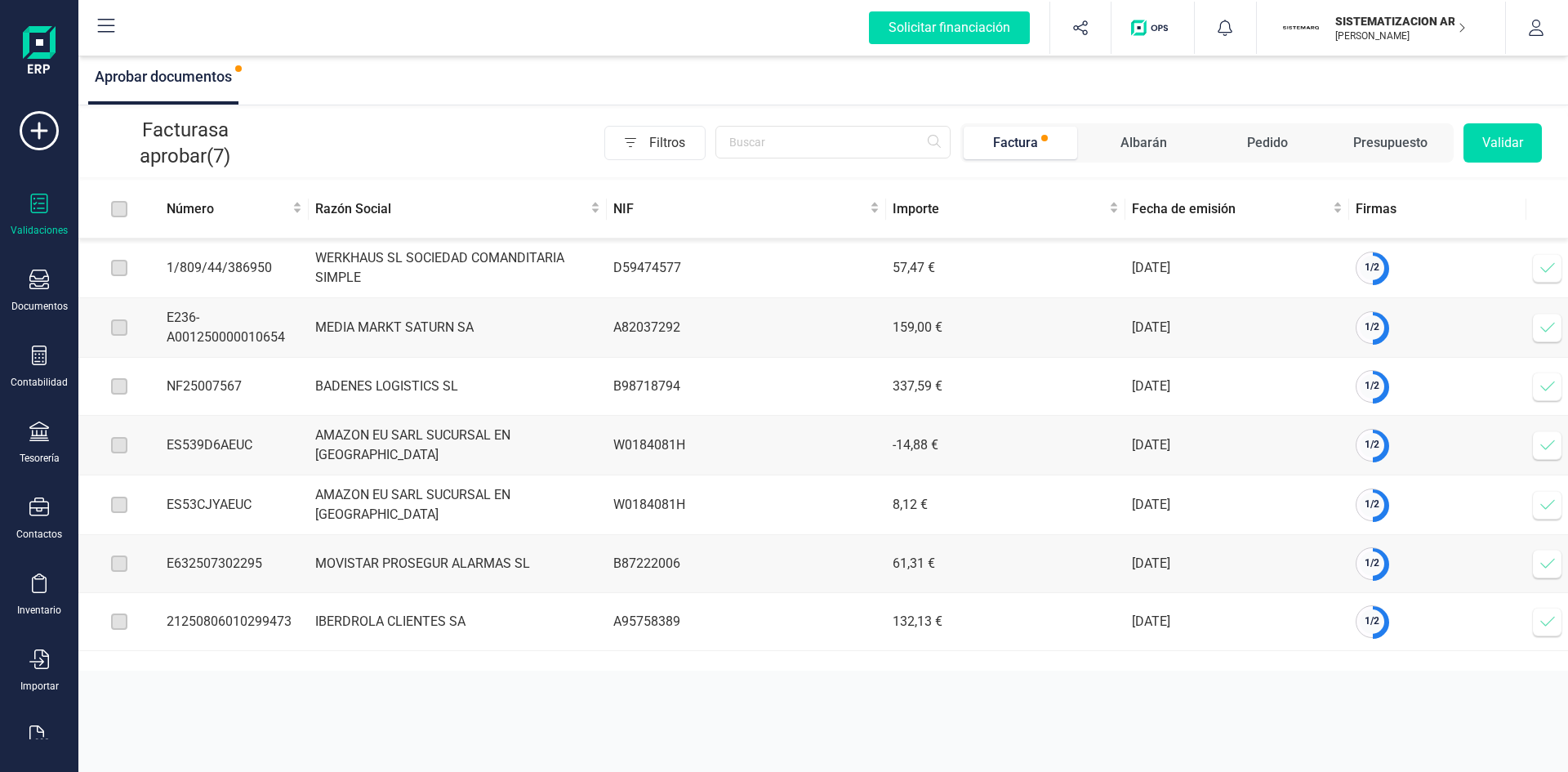
click at [1543, 268] on icon at bounding box center [1548, 268] width 17 height 17
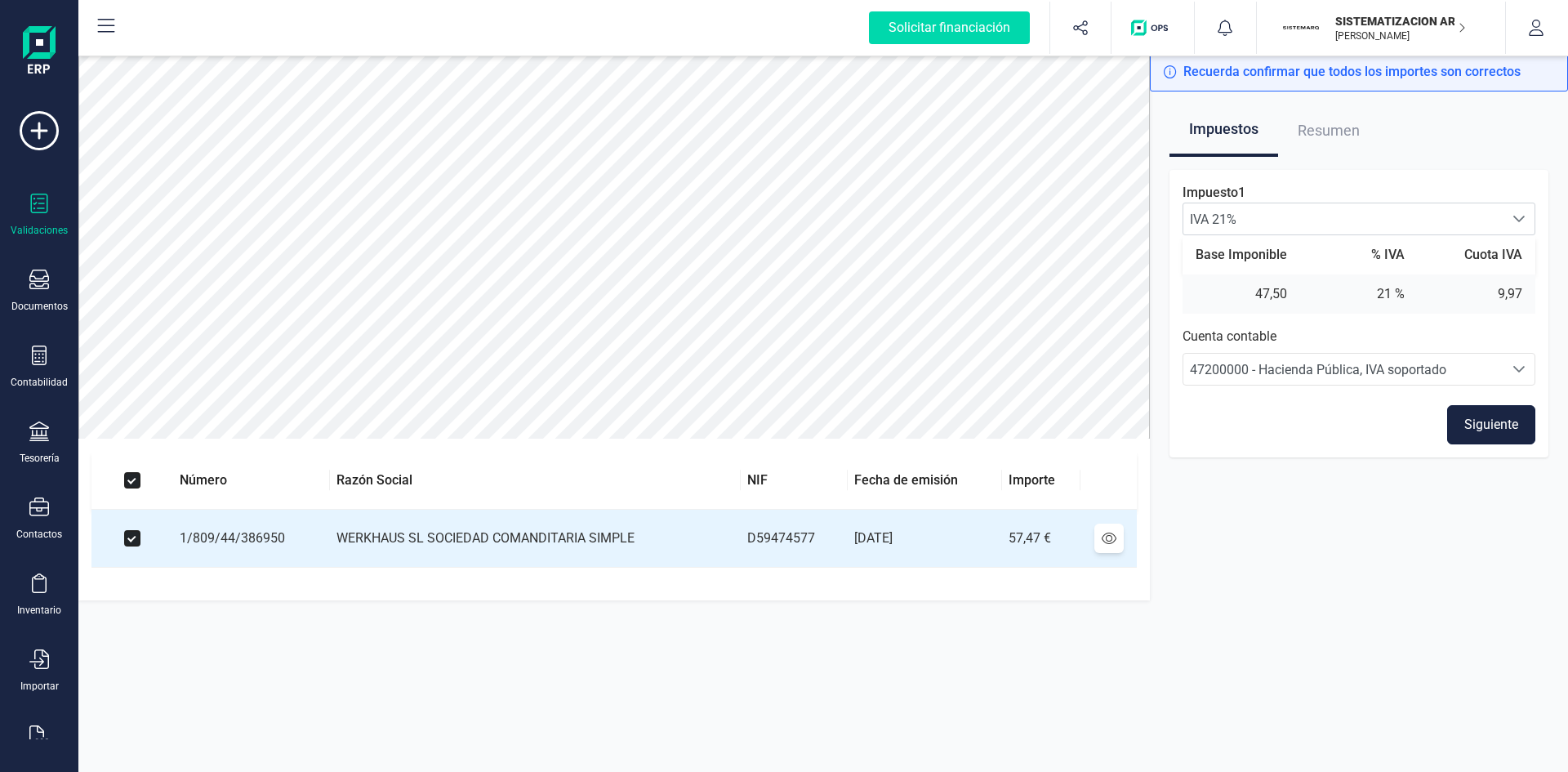
click at [1478, 423] on button "Siguiente" at bounding box center [1491, 424] width 88 height 40
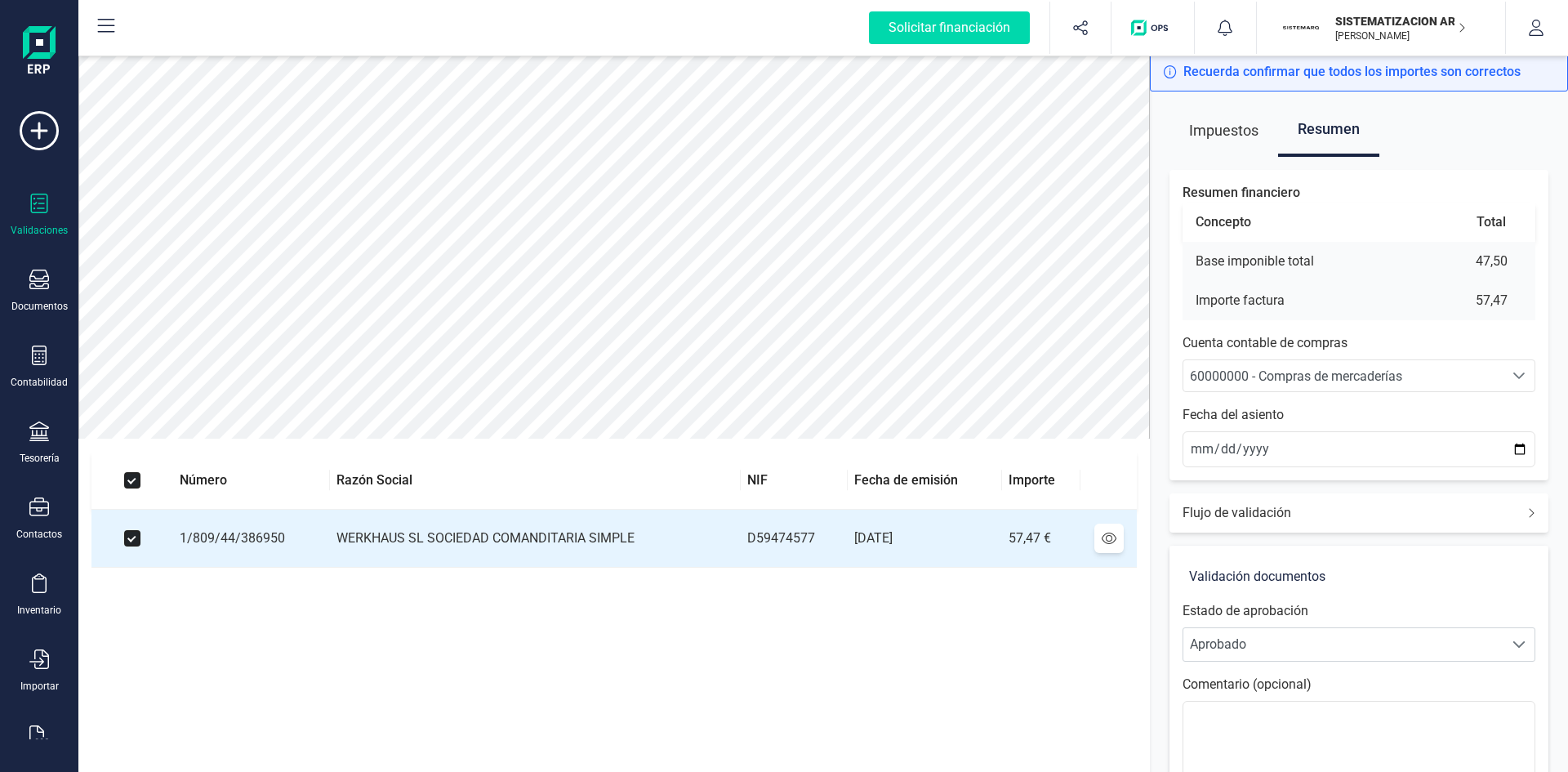
click at [1260, 373] on span "60000000 - Compras de mercaderías" at bounding box center [1296, 376] width 212 height 16
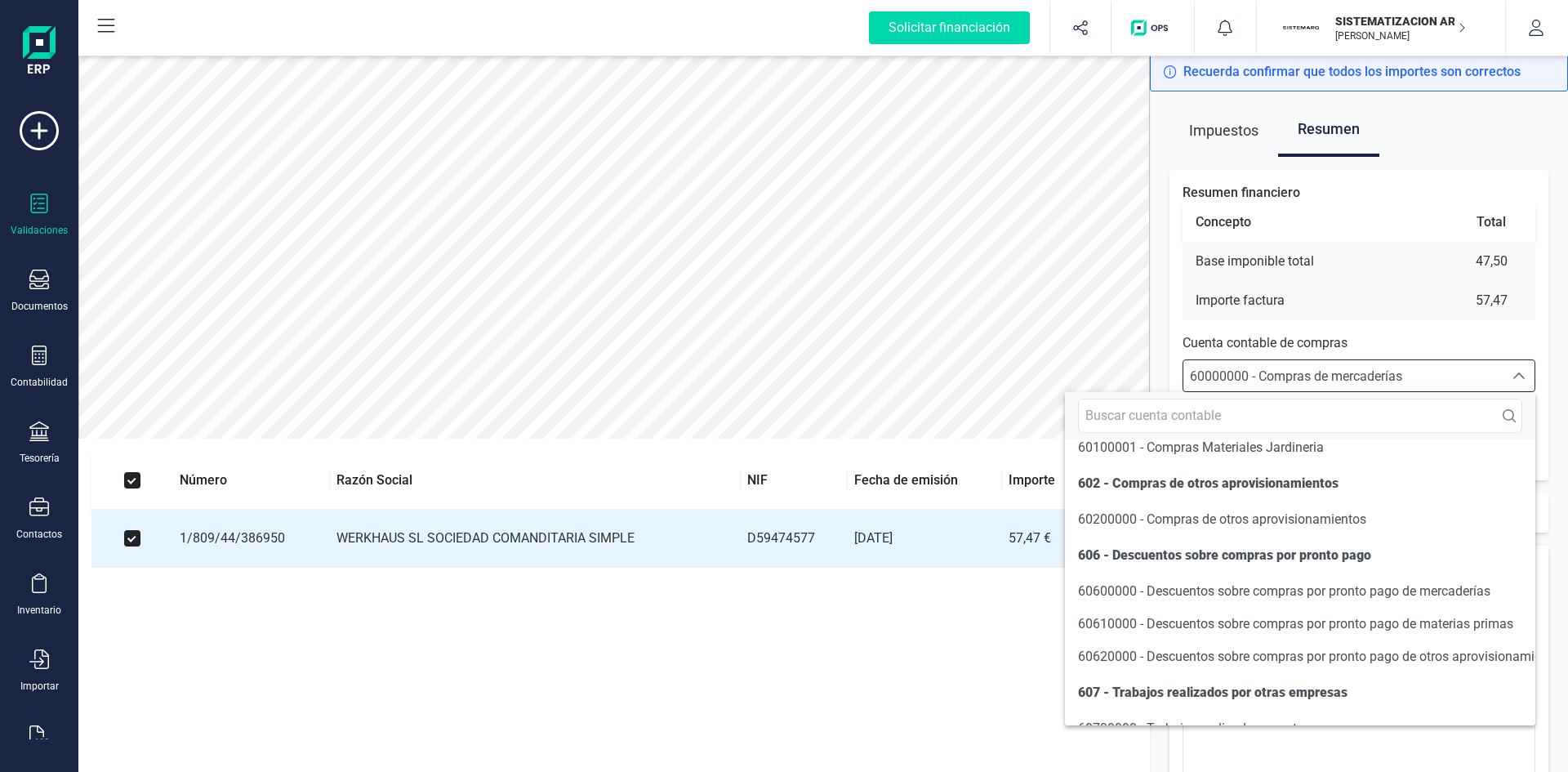
scroll to position [8171, 0]
click at [1133, 424] on span "60100000 - Compras de materias primas" at bounding box center [1195, 416] width 235 height 16
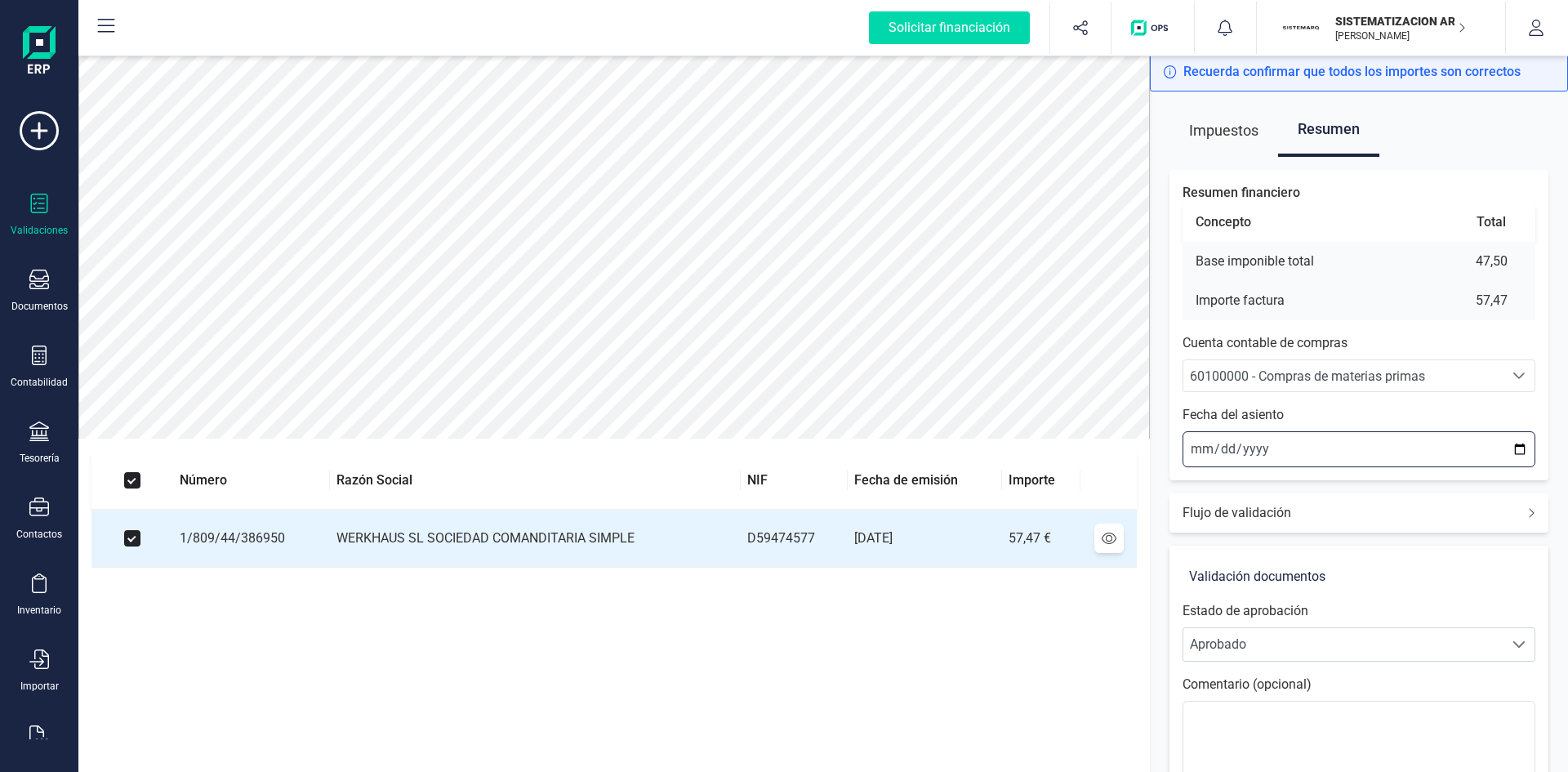
click at [1200, 449] on input "[DATE]" at bounding box center [1359, 449] width 353 height 36
type input "[DATE]"
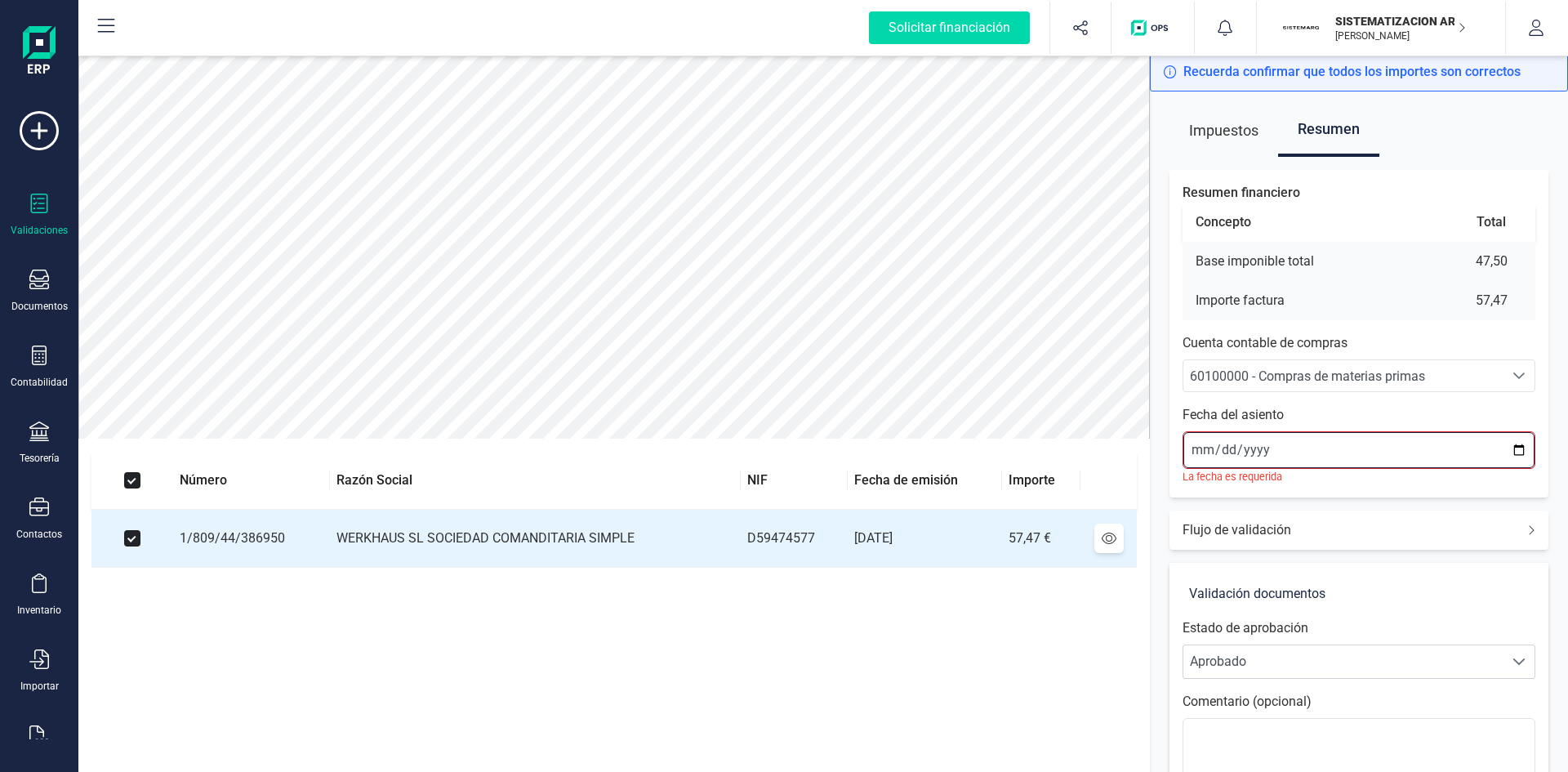
type input "[DATE]"
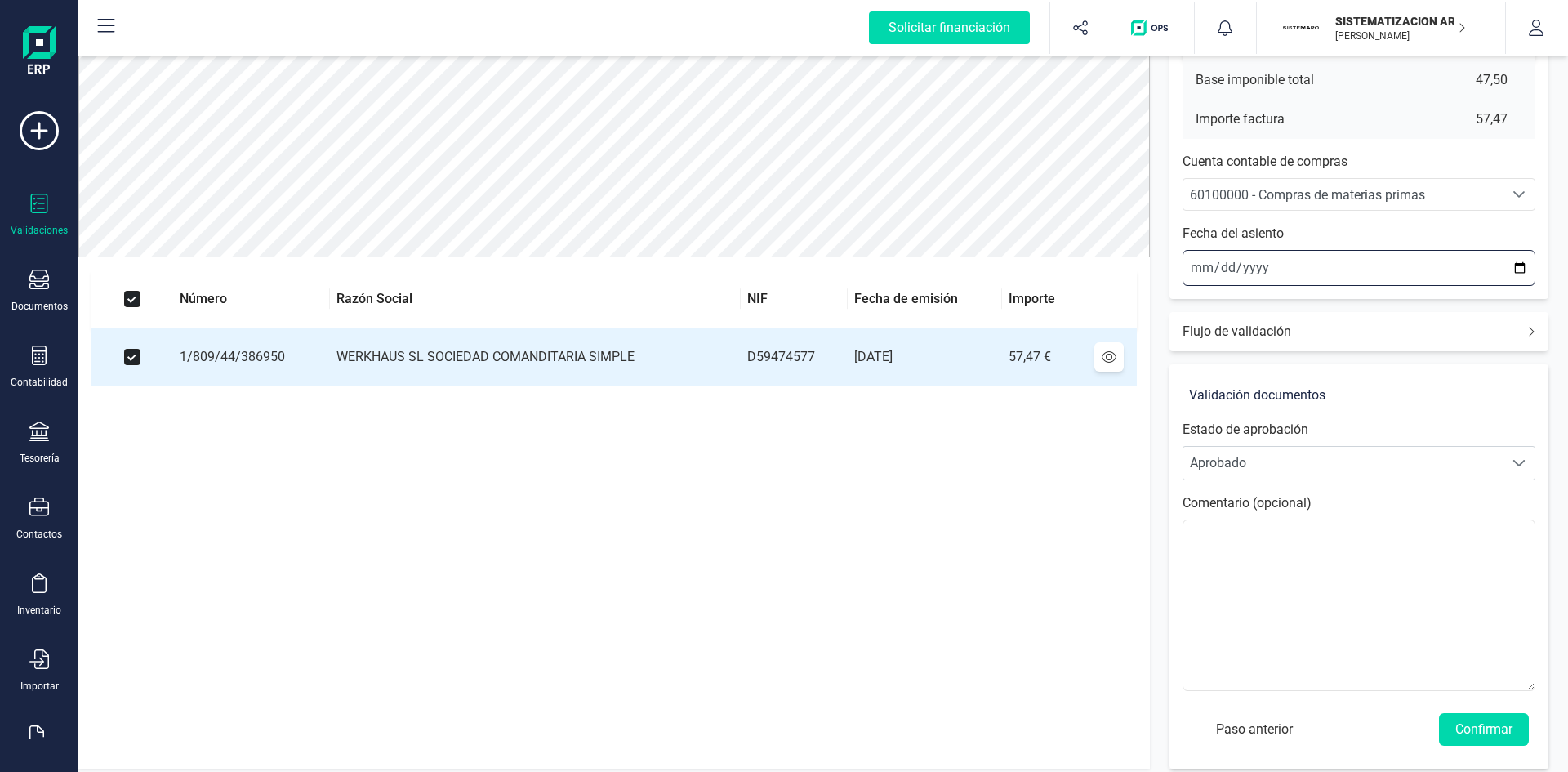
scroll to position [191, 0]
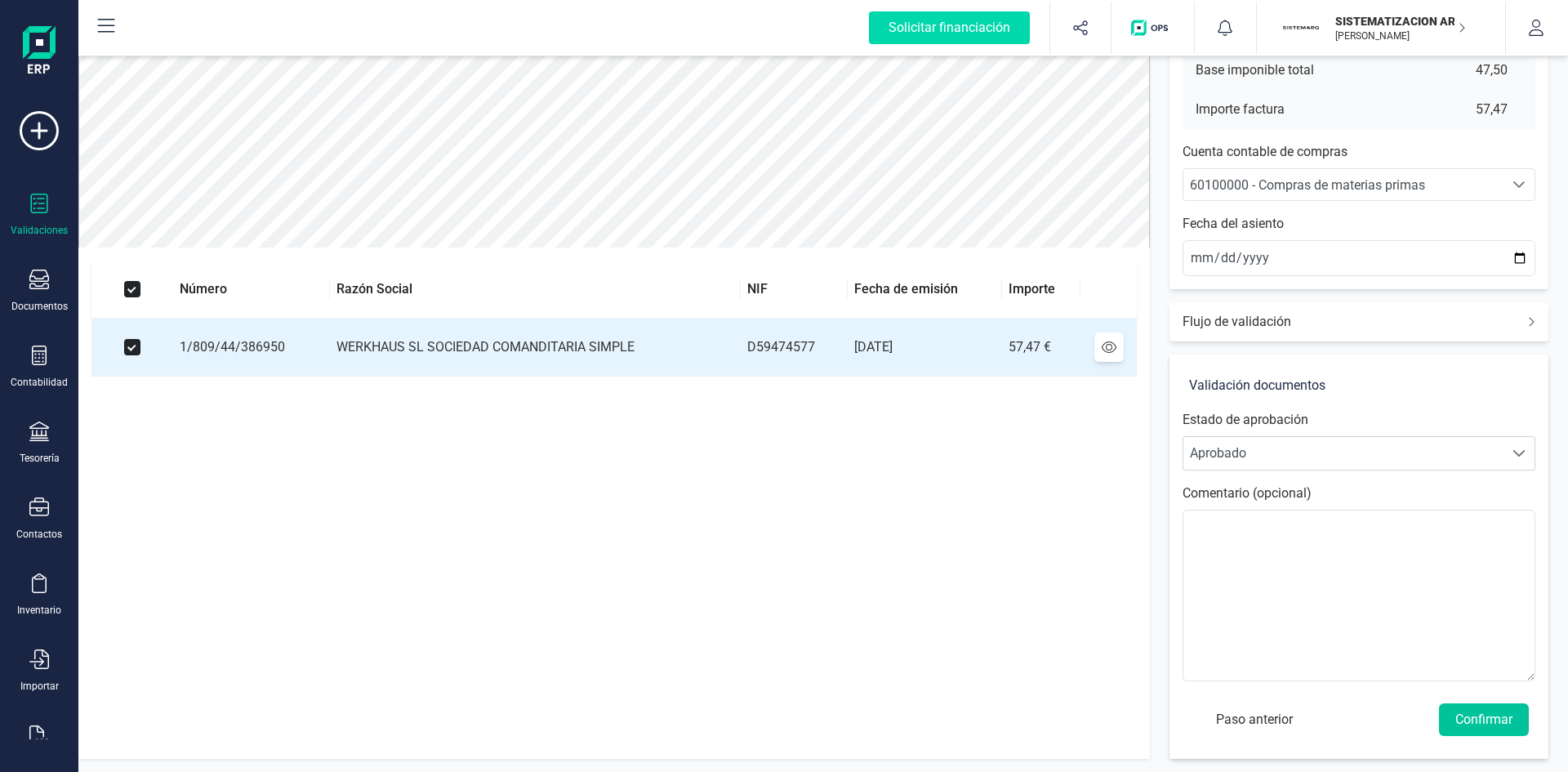
click at [1467, 715] on button "Confirmar" at bounding box center [1483, 719] width 89 height 32
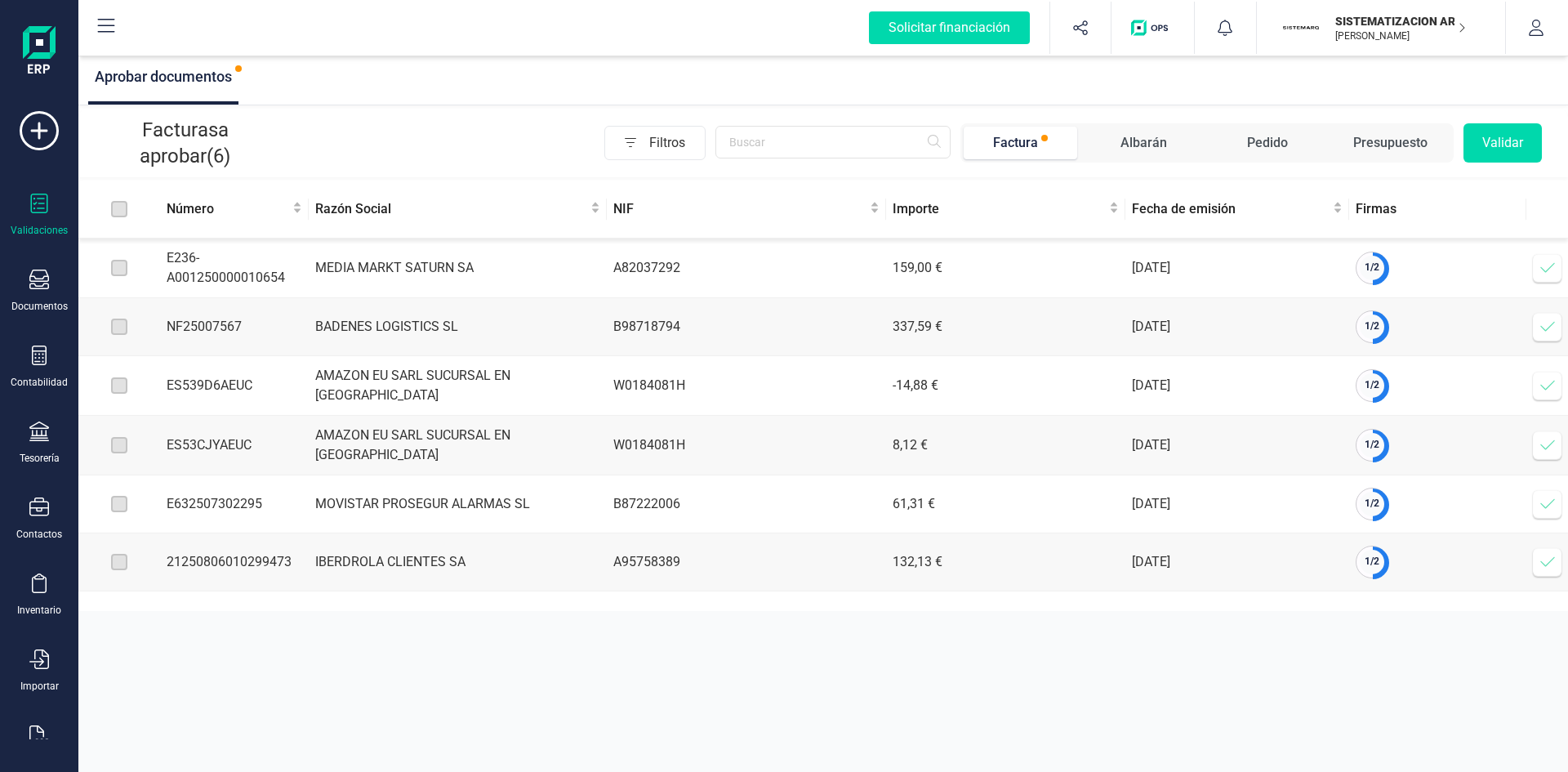
click at [1556, 324] on span at bounding box center [1547, 327] width 32 height 32
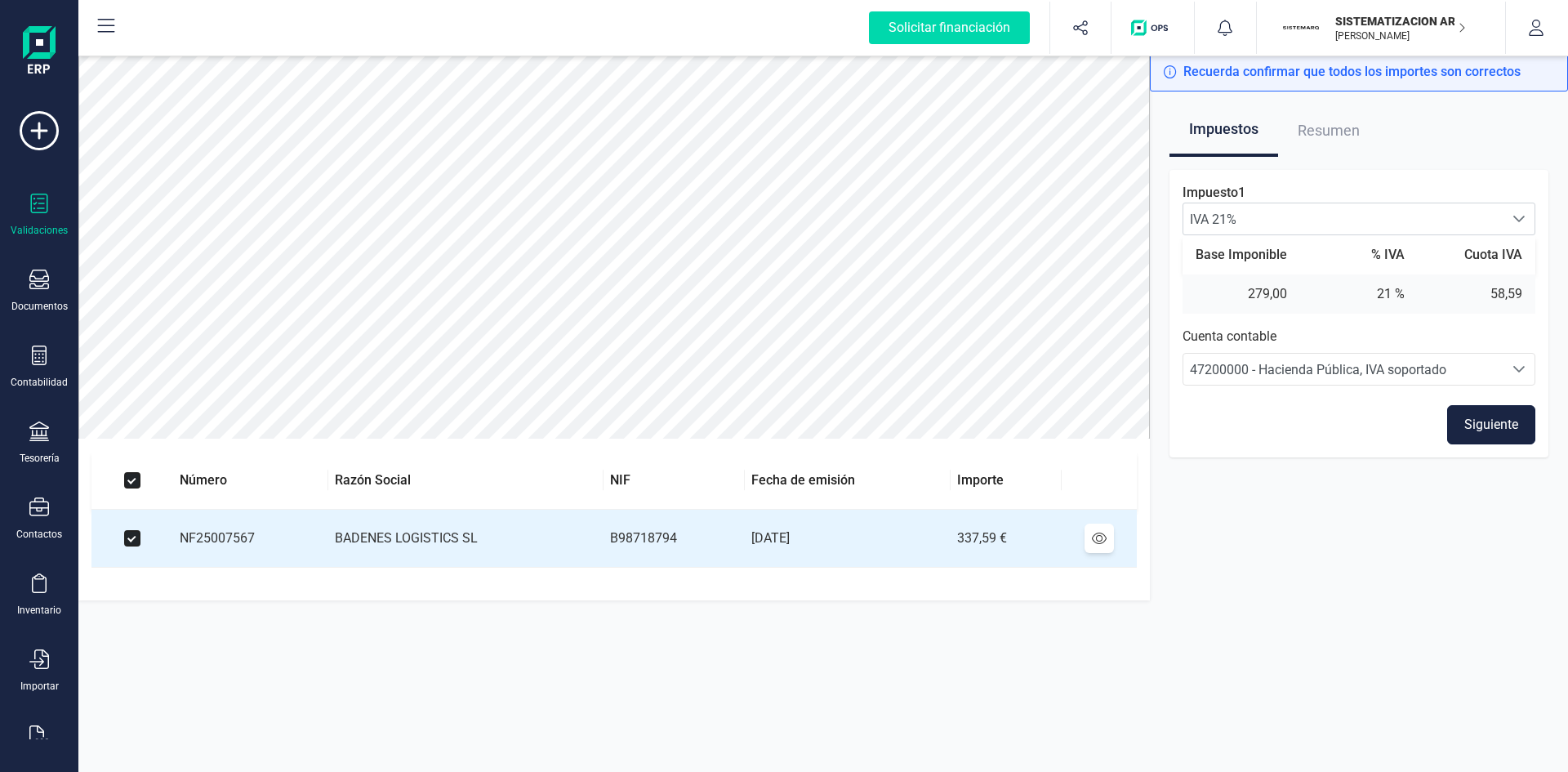
click at [1478, 425] on button "Siguiente" at bounding box center [1491, 424] width 88 height 40
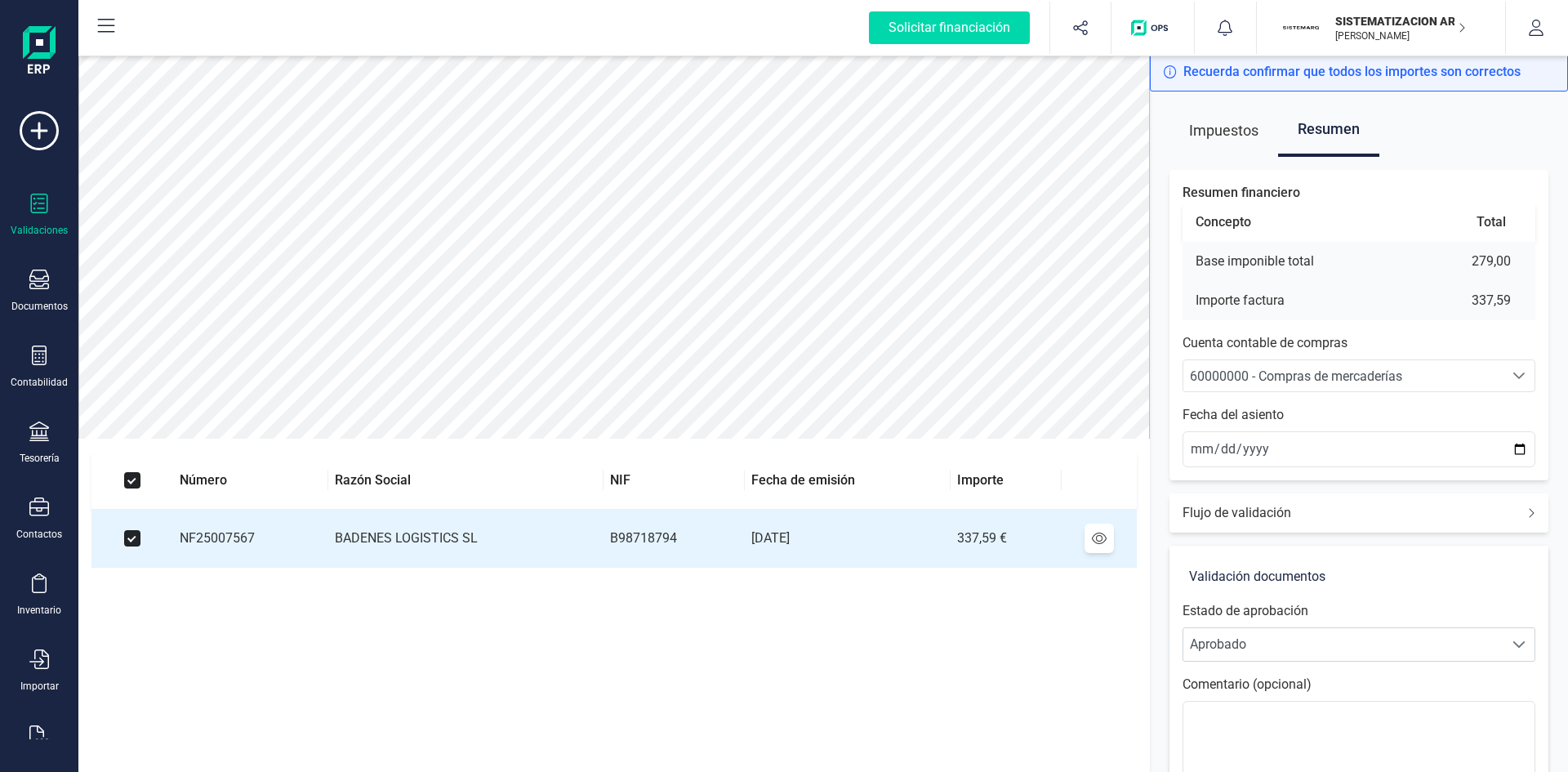
click at [1279, 366] on span "60000000 - Compras de mercaderías" at bounding box center [1343, 376] width 320 height 31
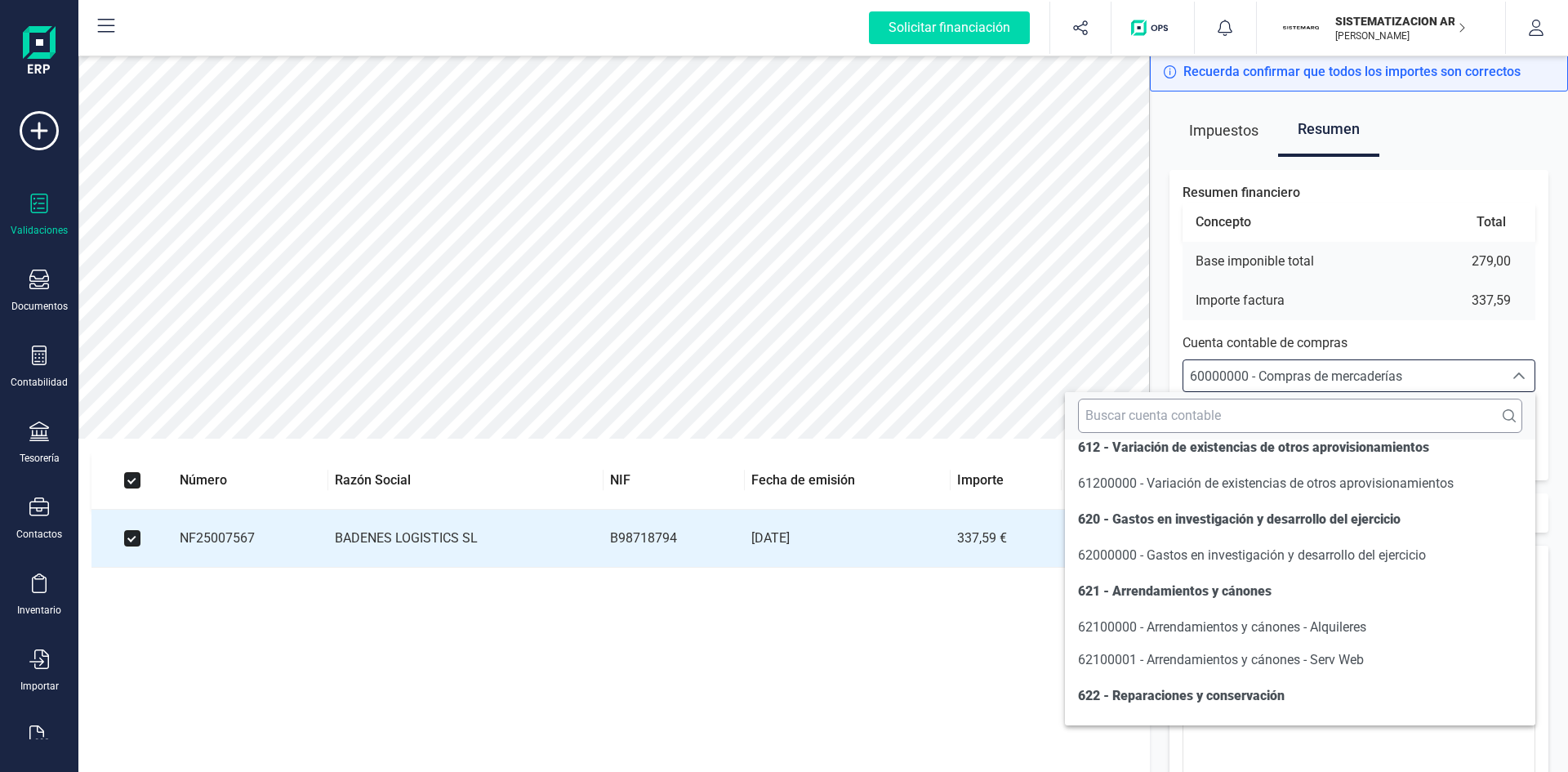
scroll to position [8903, 0]
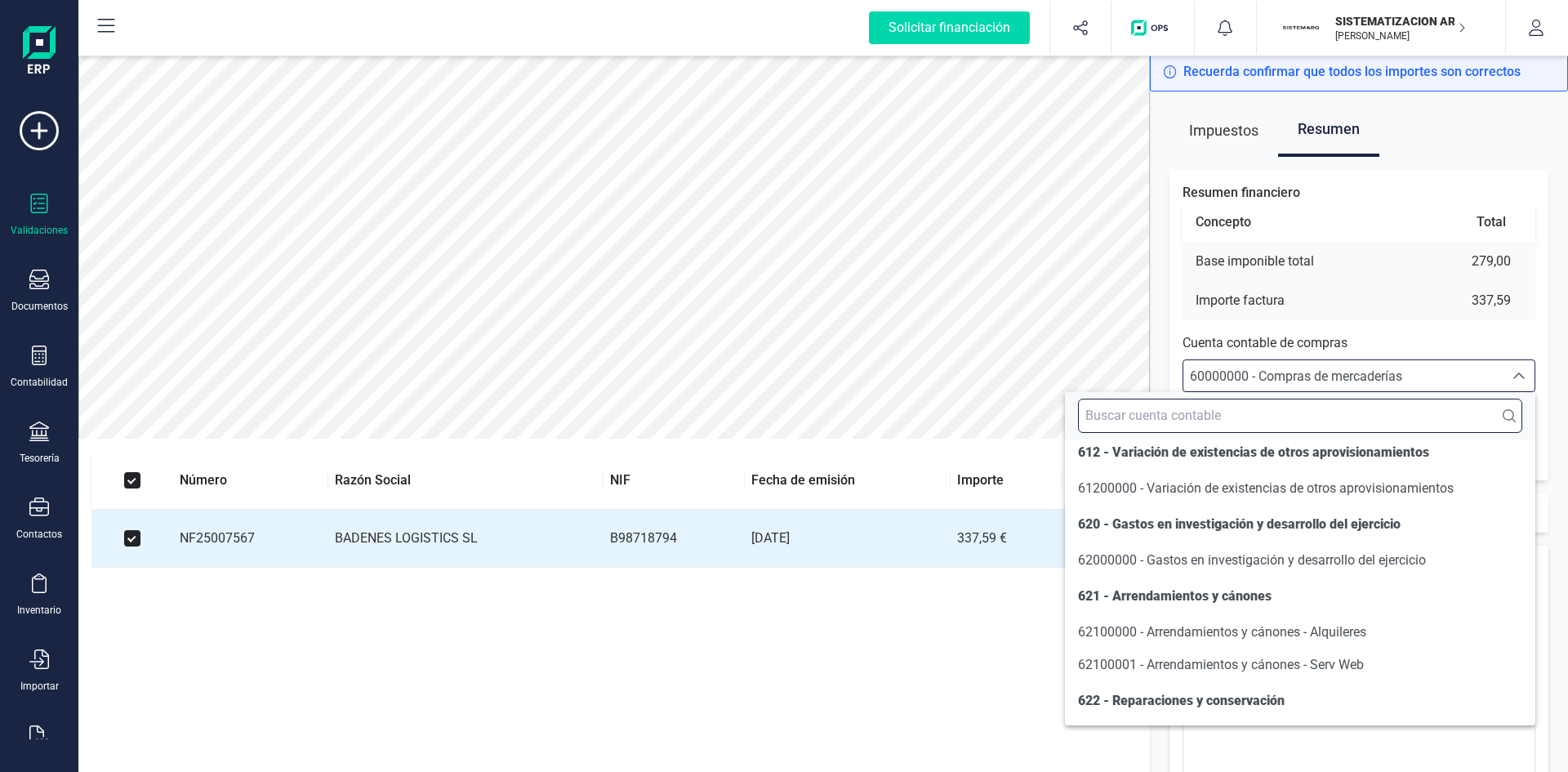
click at [1141, 419] on input "text" at bounding box center [1300, 415] width 444 height 34
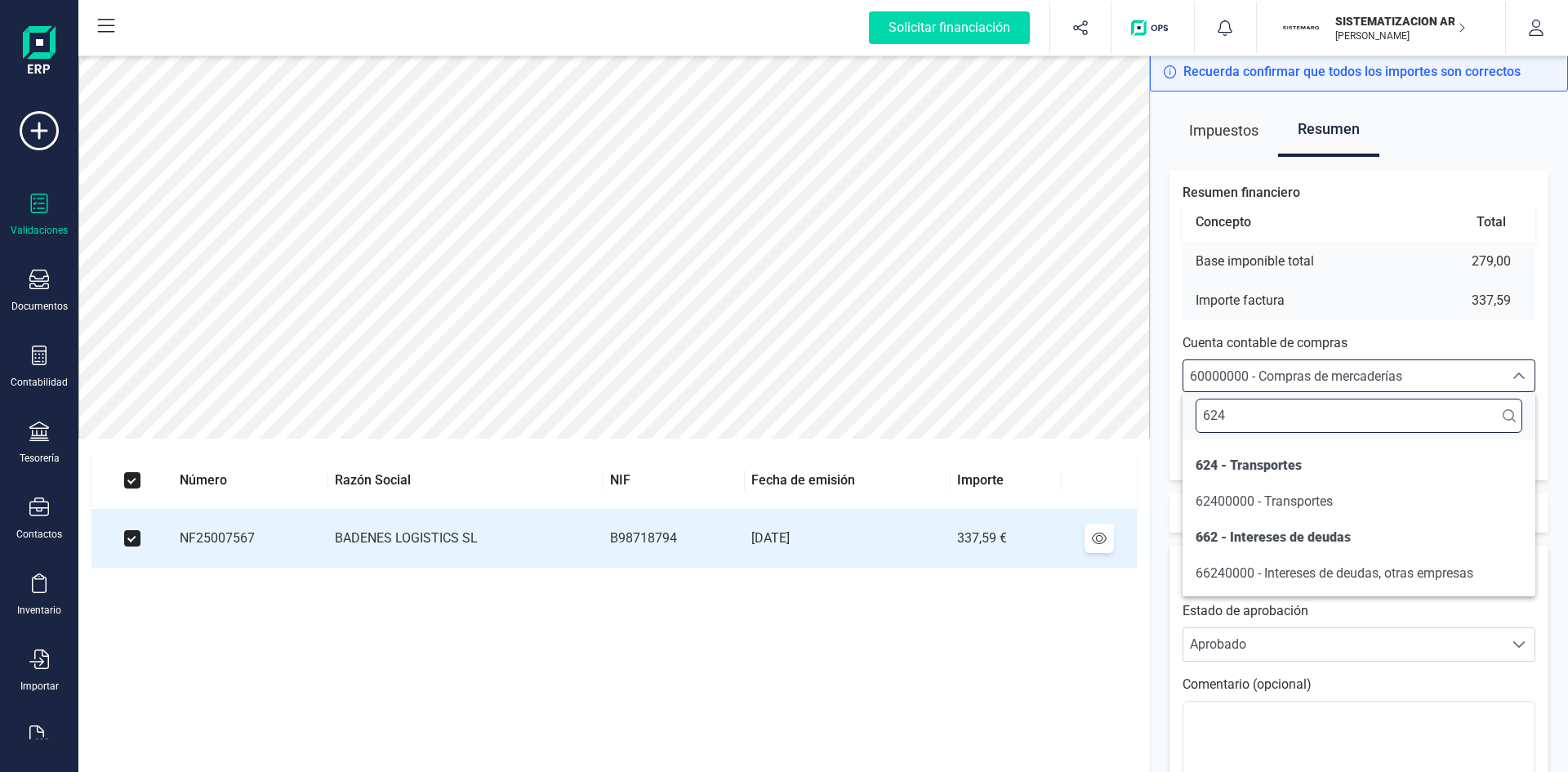
scroll to position [0, 0]
type input "6240"
click at [1267, 503] on span "62400000 - Transportes" at bounding box center [1264, 501] width 137 height 16
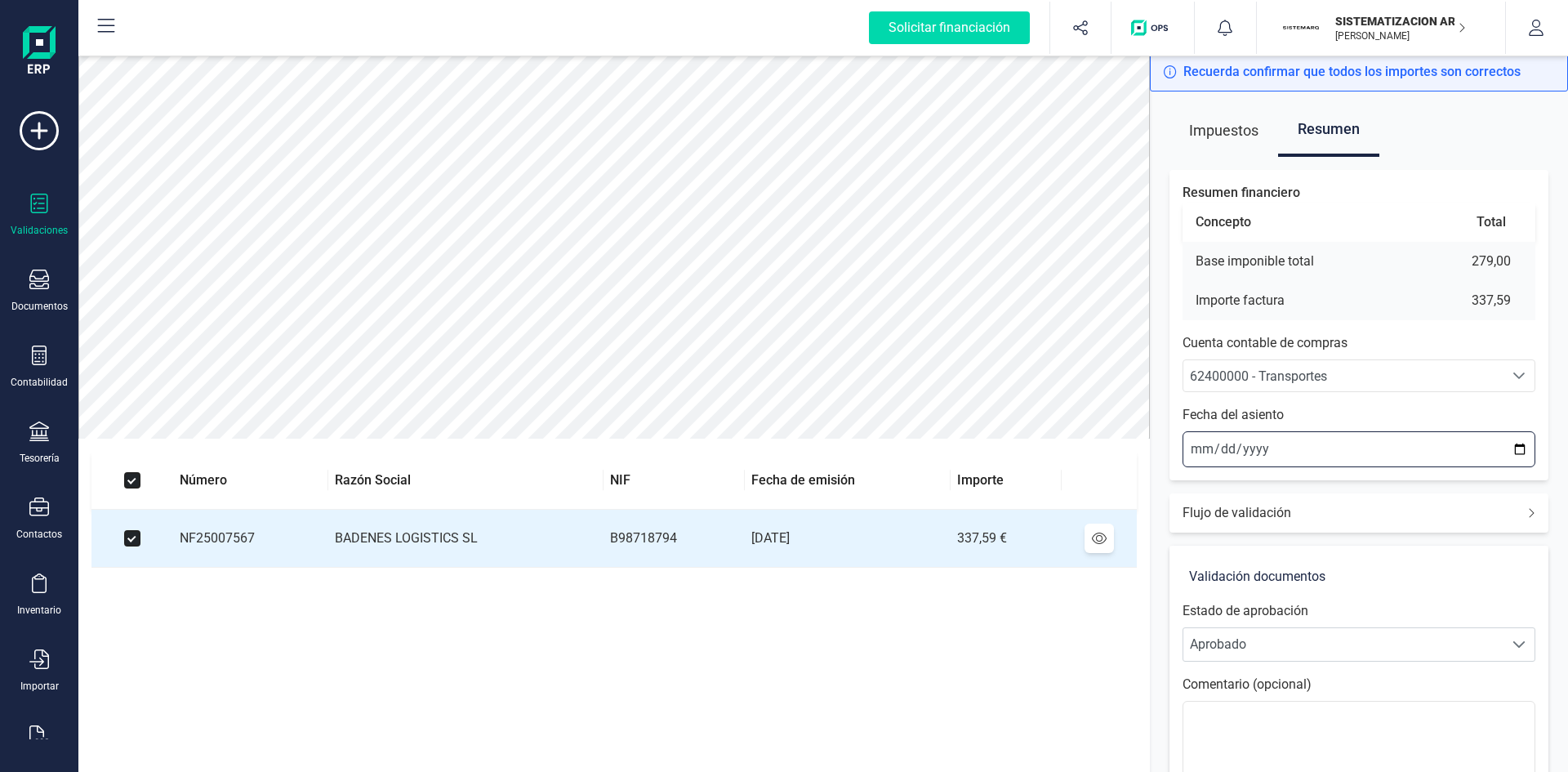
click at [1197, 455] on input "[DATE]" at bounding box center [1359, 449] width 353 height 36
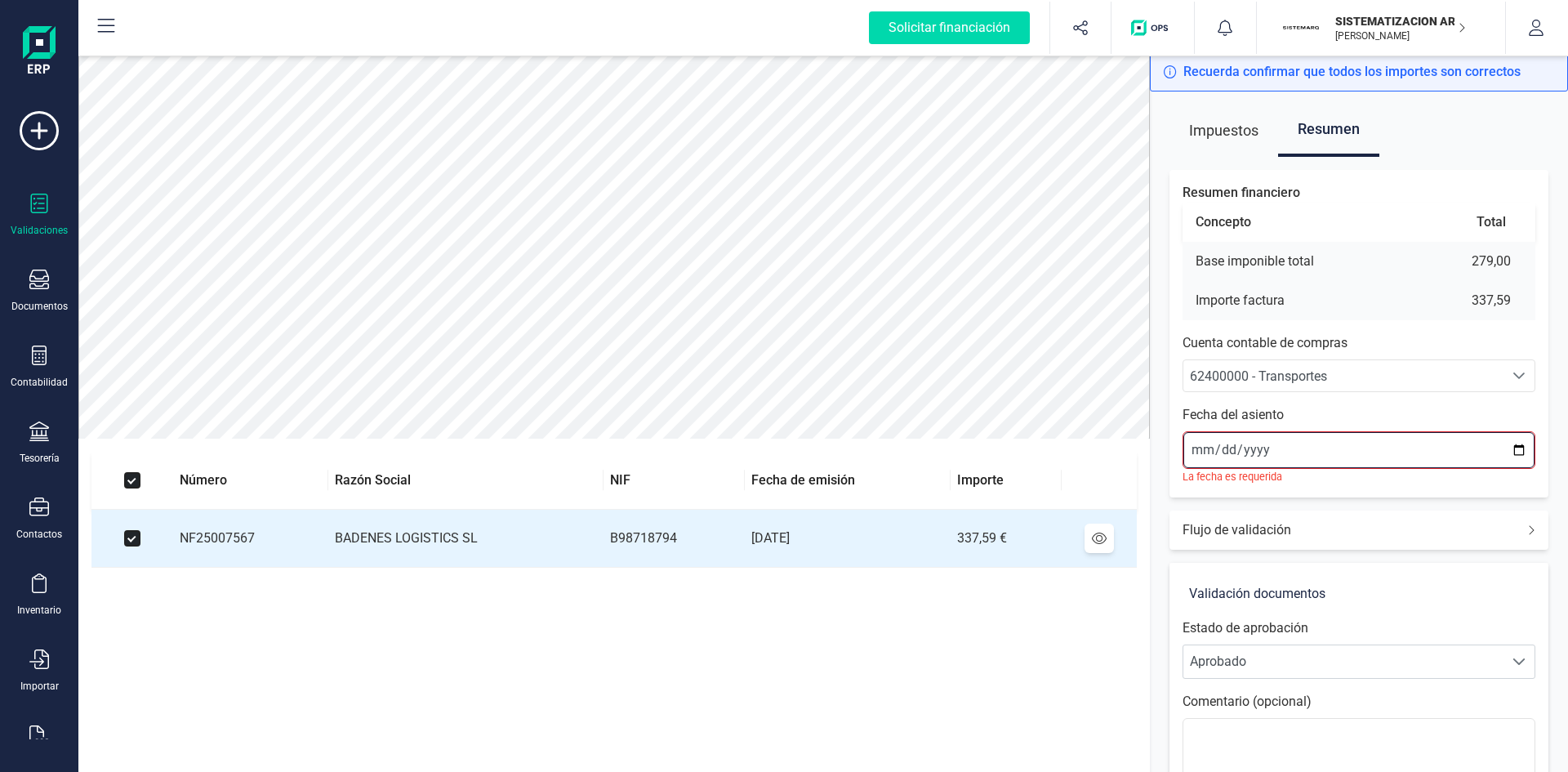
type input "[DATE]"
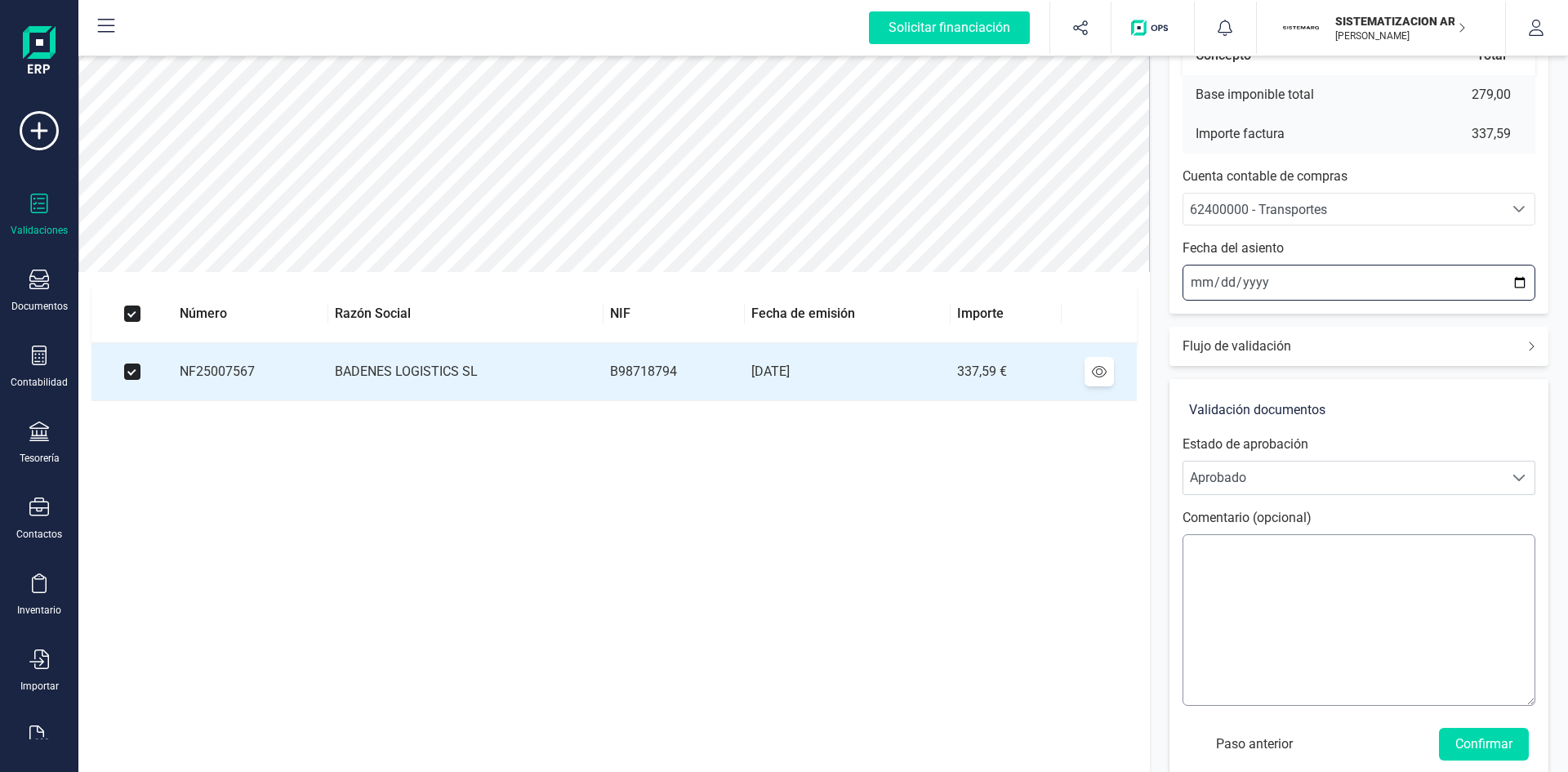
scroll to position [191, 0]
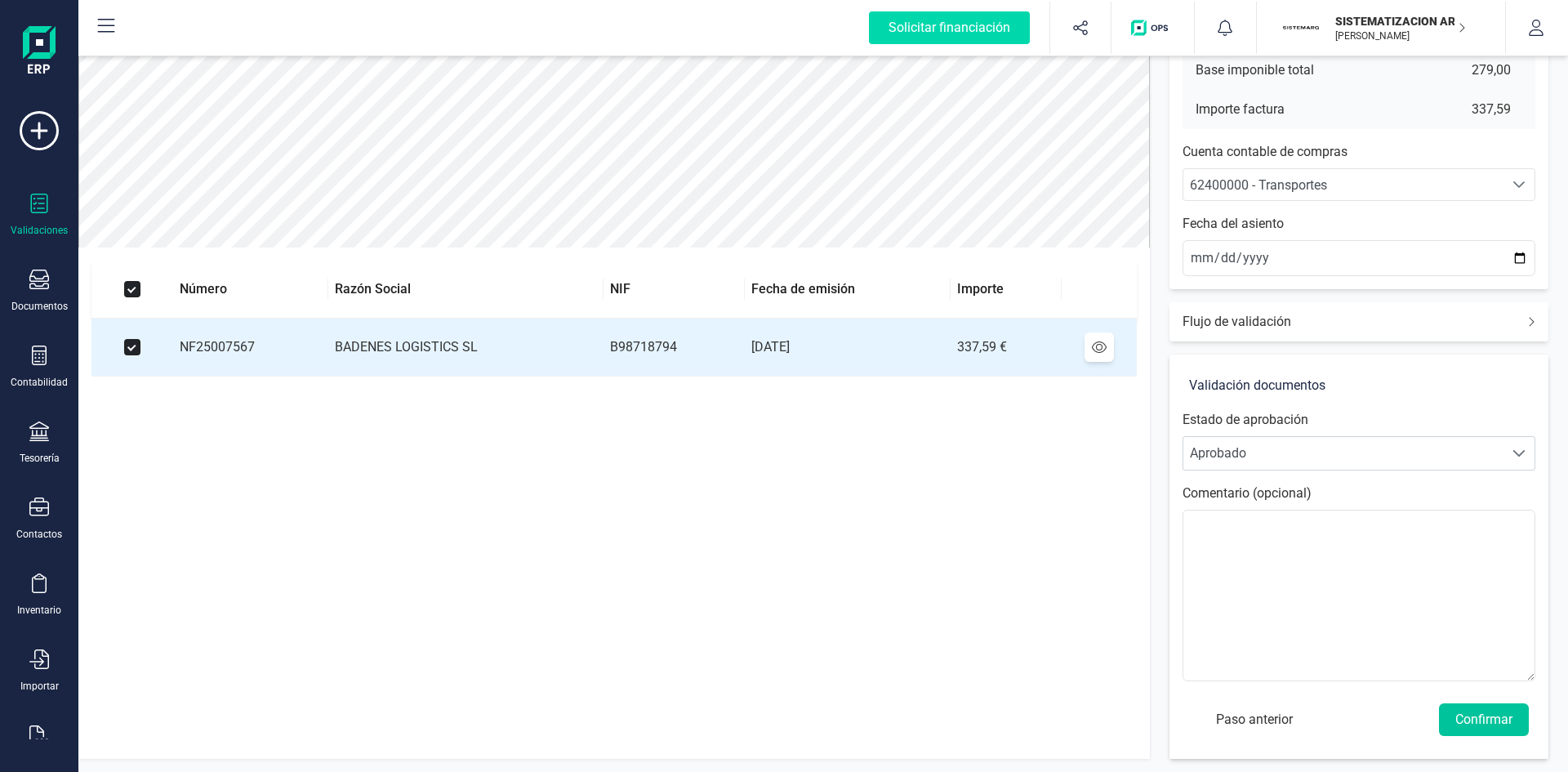
click at [1471, 716] on button "Confirmar" at bounding box center [1483, 719] width 89 height 32
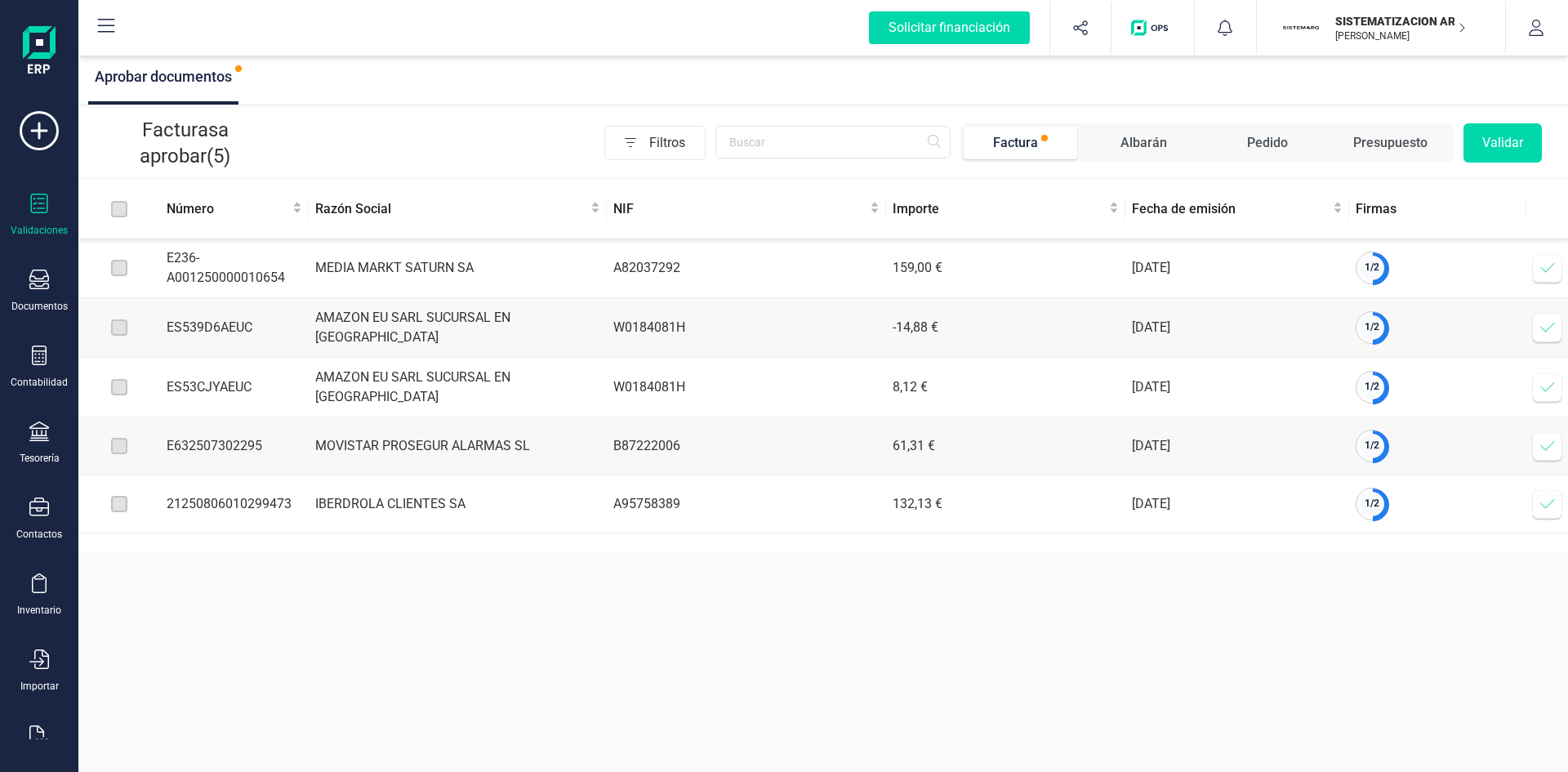
click at [1543, 271] on icon at bounding box center [1547, 267] width 14 height 10
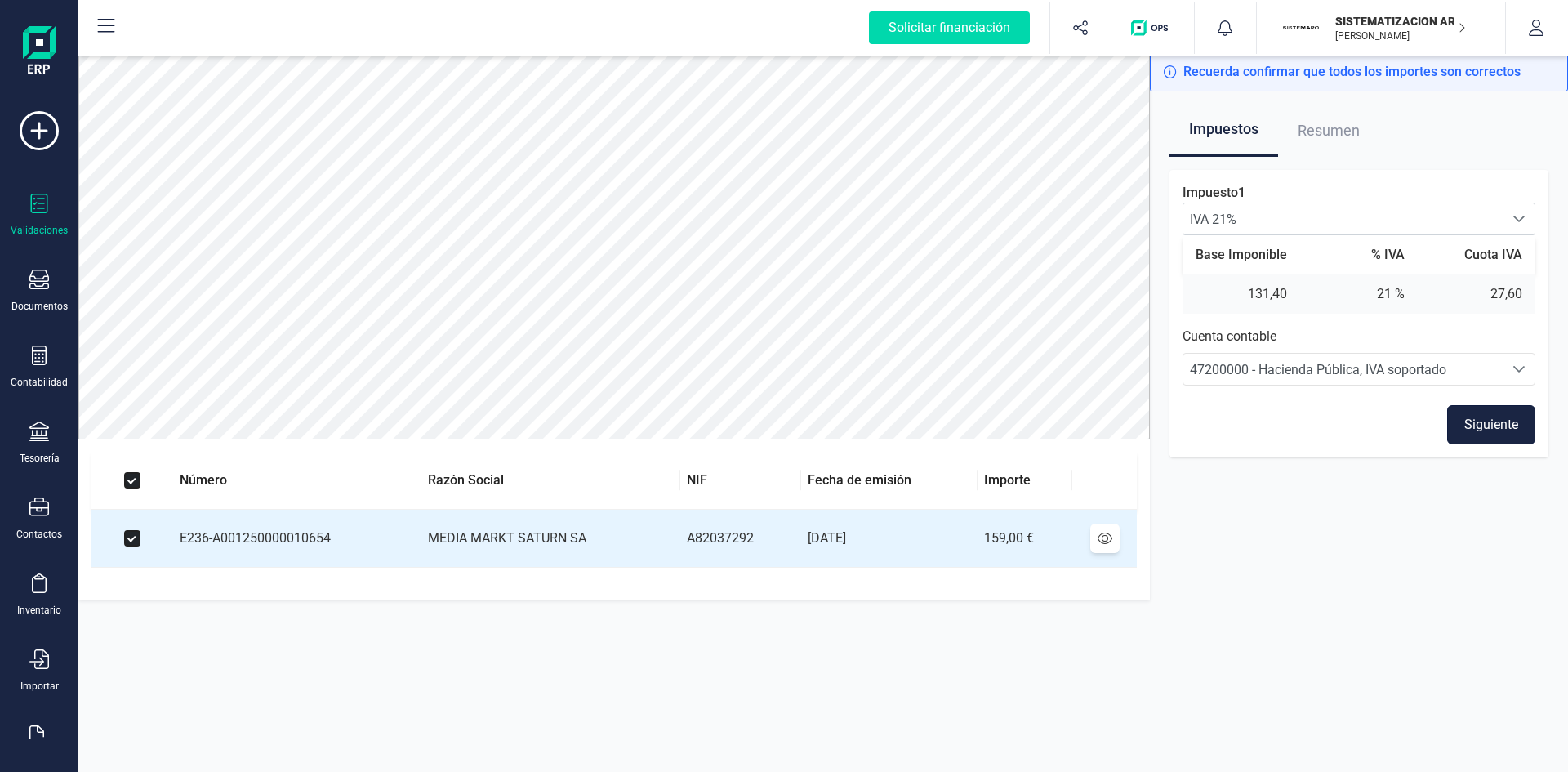
click at [1499, 433] on button "Siguiente" at bounding box center [1491, 424] width 88 height 40
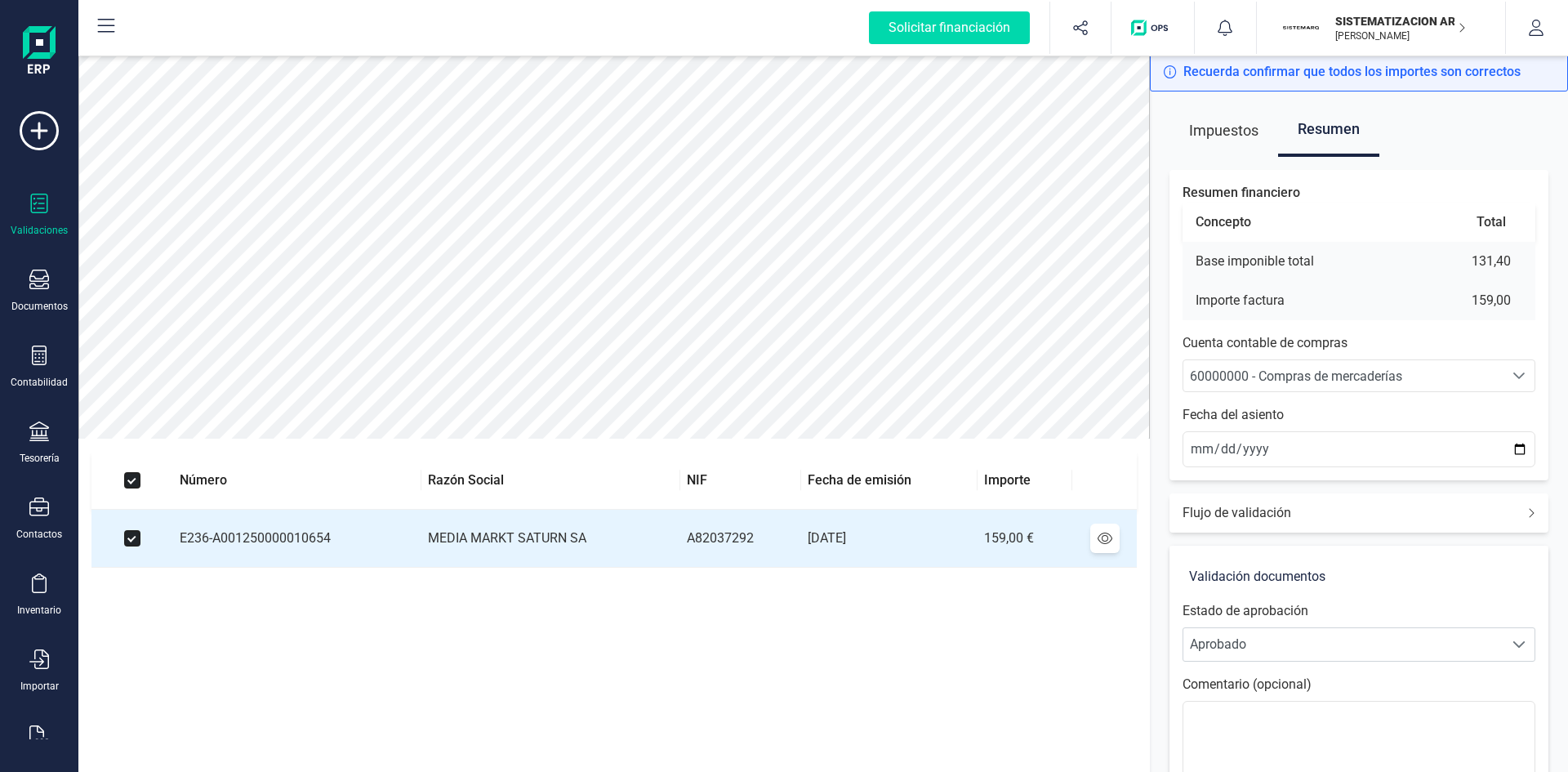
click at [1359, 371] on span "60000000 - Compras de mercaderías" at bounding box center [1296, 376] width 212 height 16
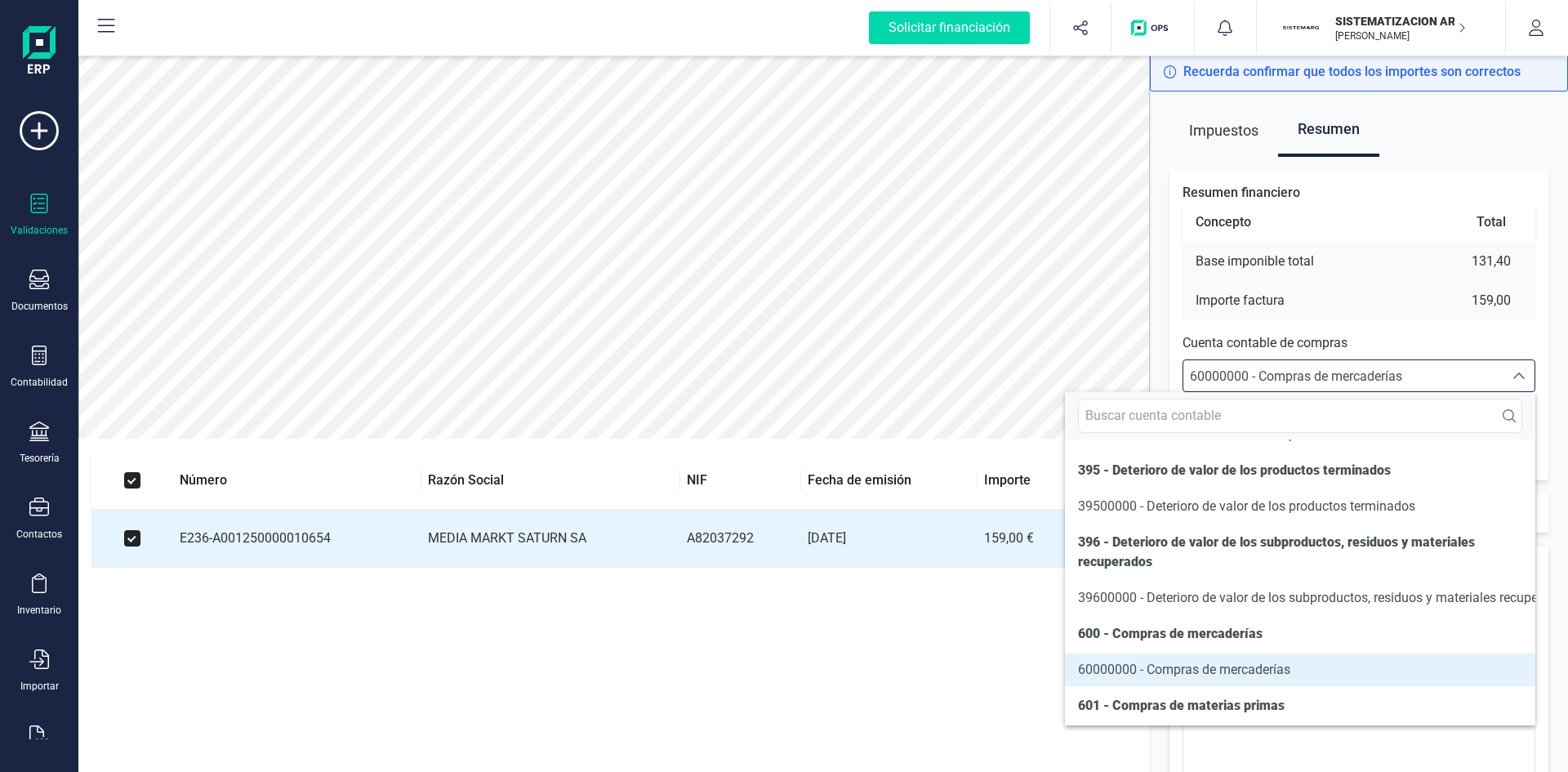
scroll to position [8045, 0]
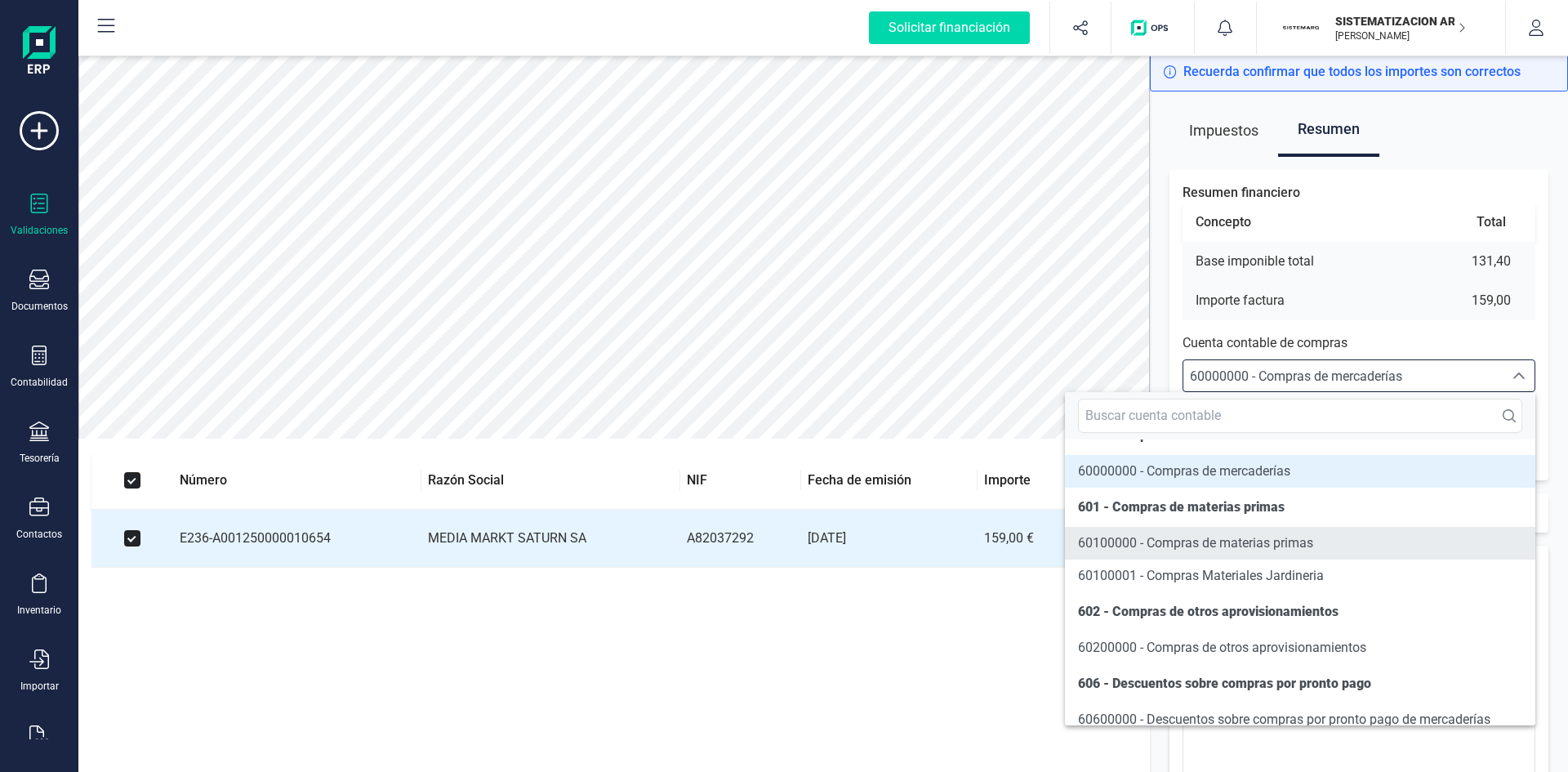
click at [1260, 551] on span "60100000 - Compras de materias primas" at bounding box center [1195, 542] width 235 height 16
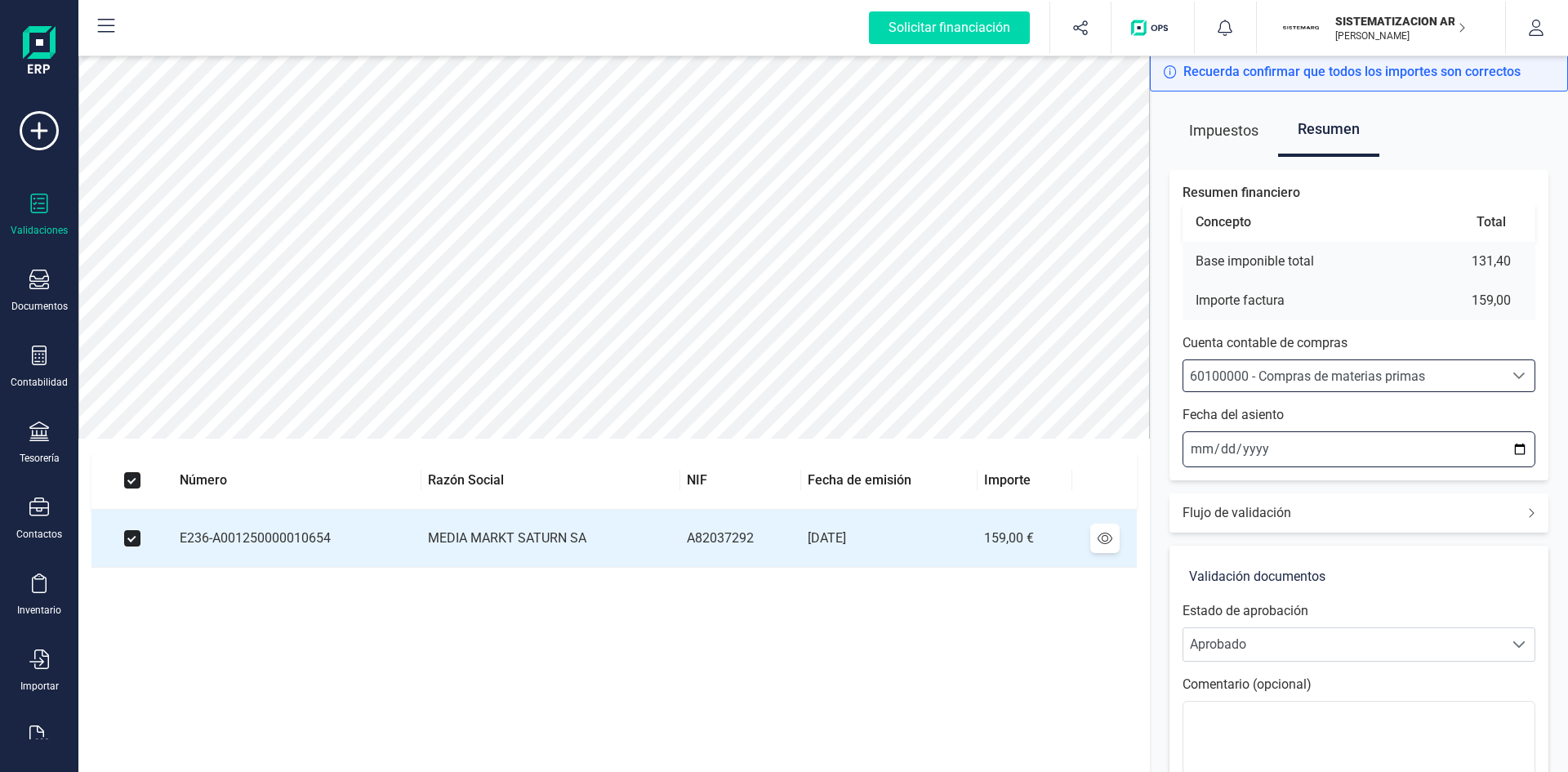
click at [1186, 448] on input "[DATE]" at bounding box center [1359, 449] width 353 height 36
click at [1199, 450] on input "[DATE]" at bounding box center [1359, 449] width 353 height 36
type input "[DATE]"
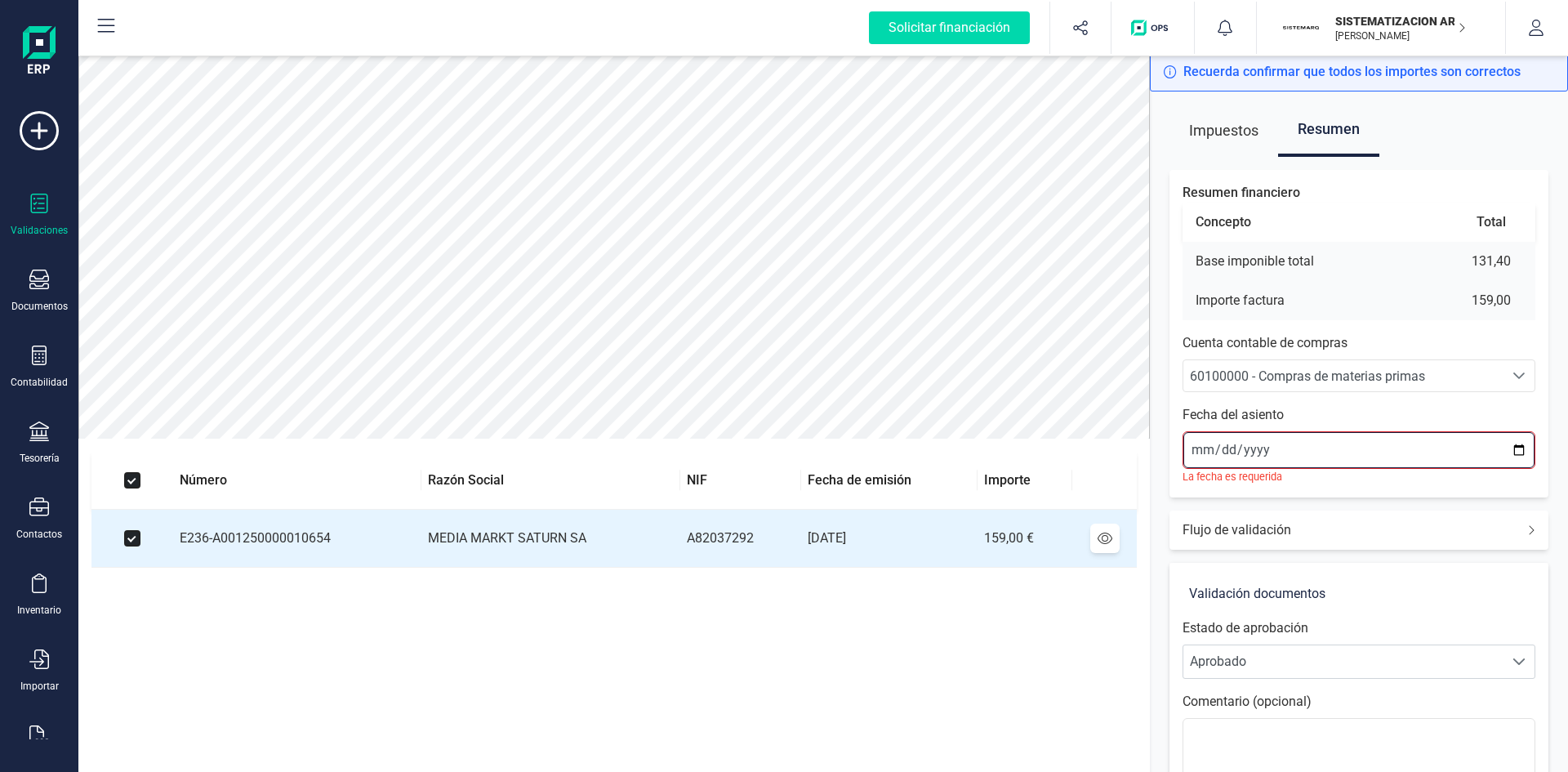
type input "[DATE]"
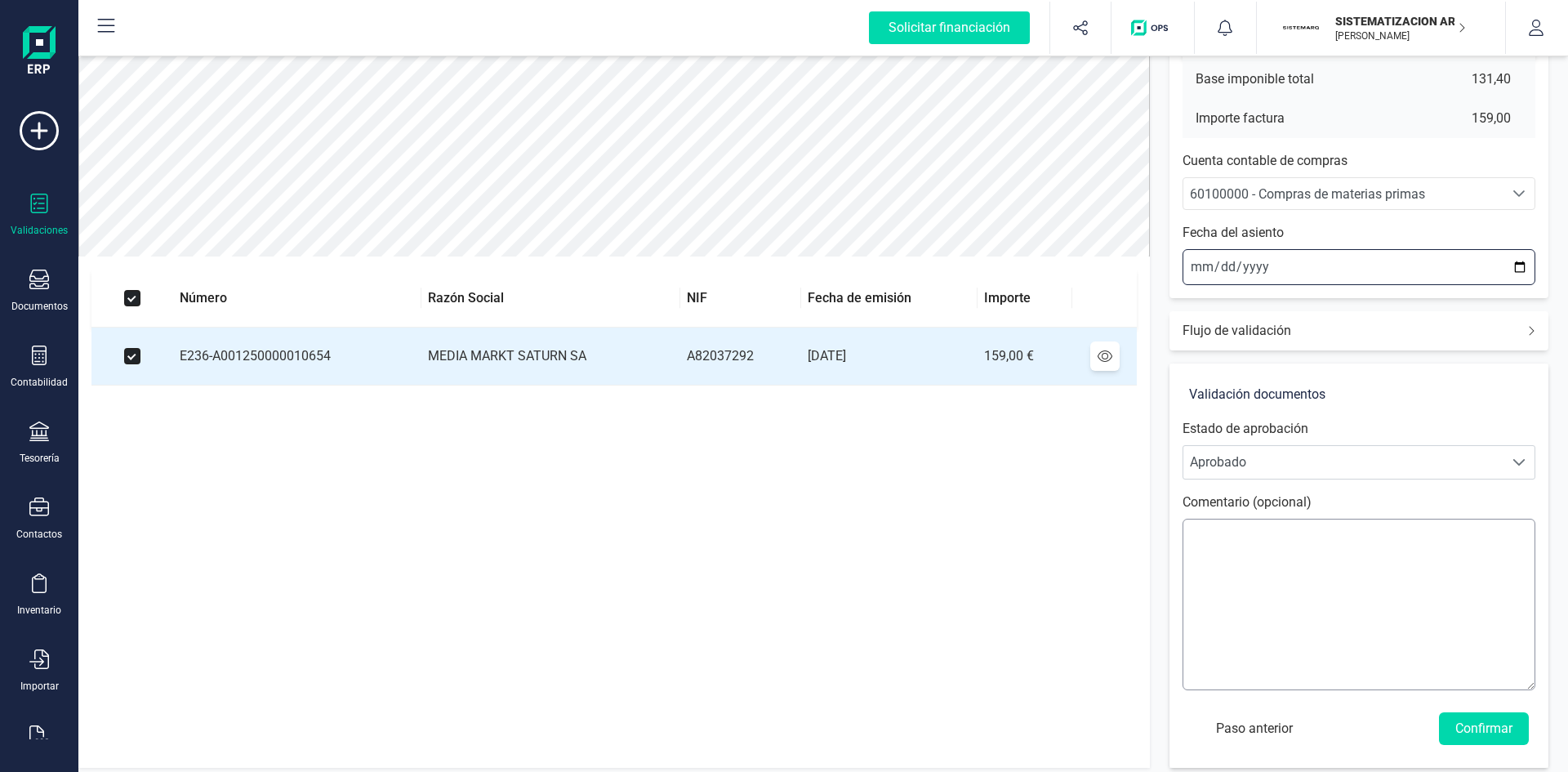
scroll to position [191, 0]
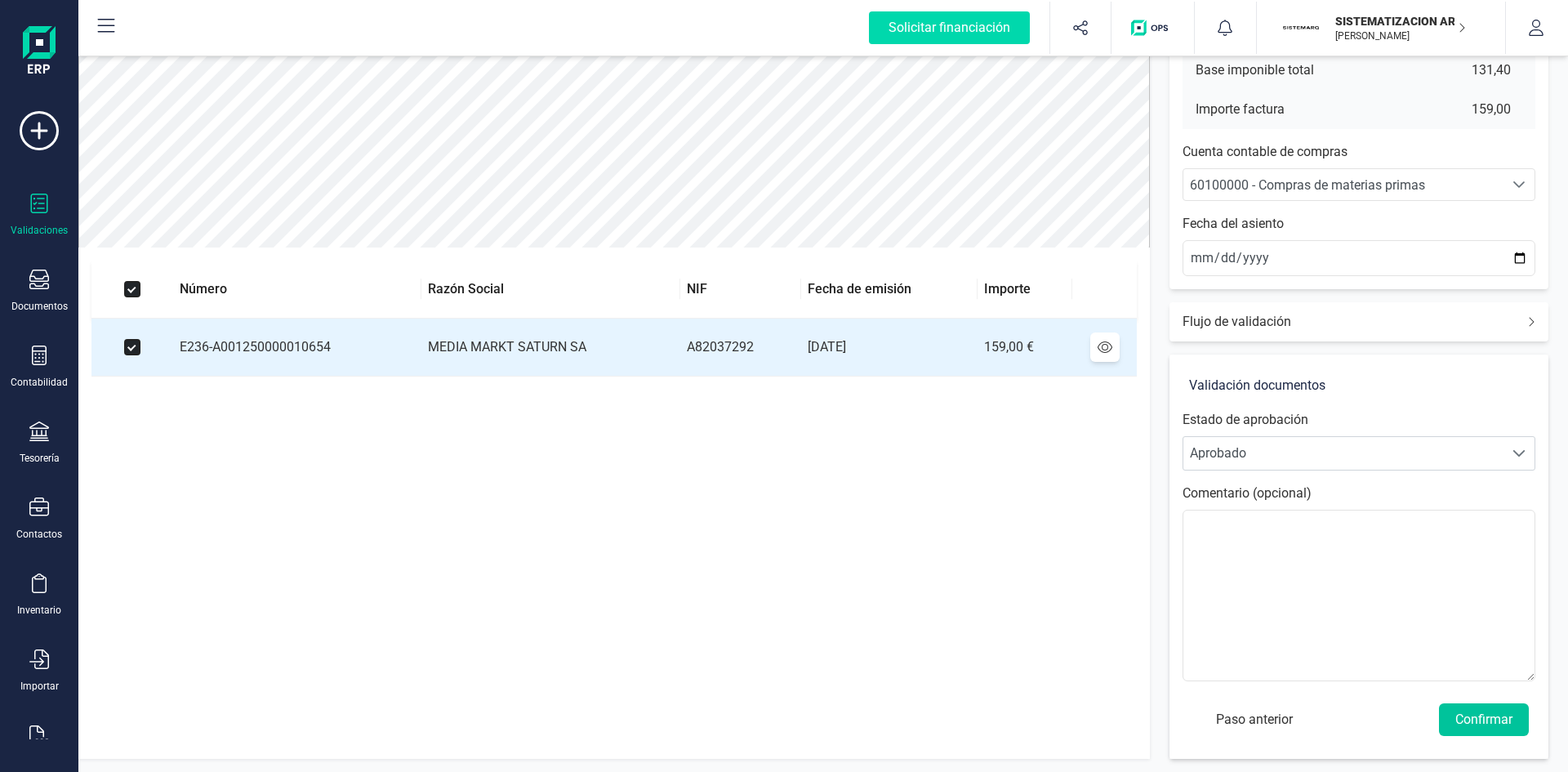
click at [1494, 722] on button "Confirmar" at bounding box center [1483, 719] width 89 height 32
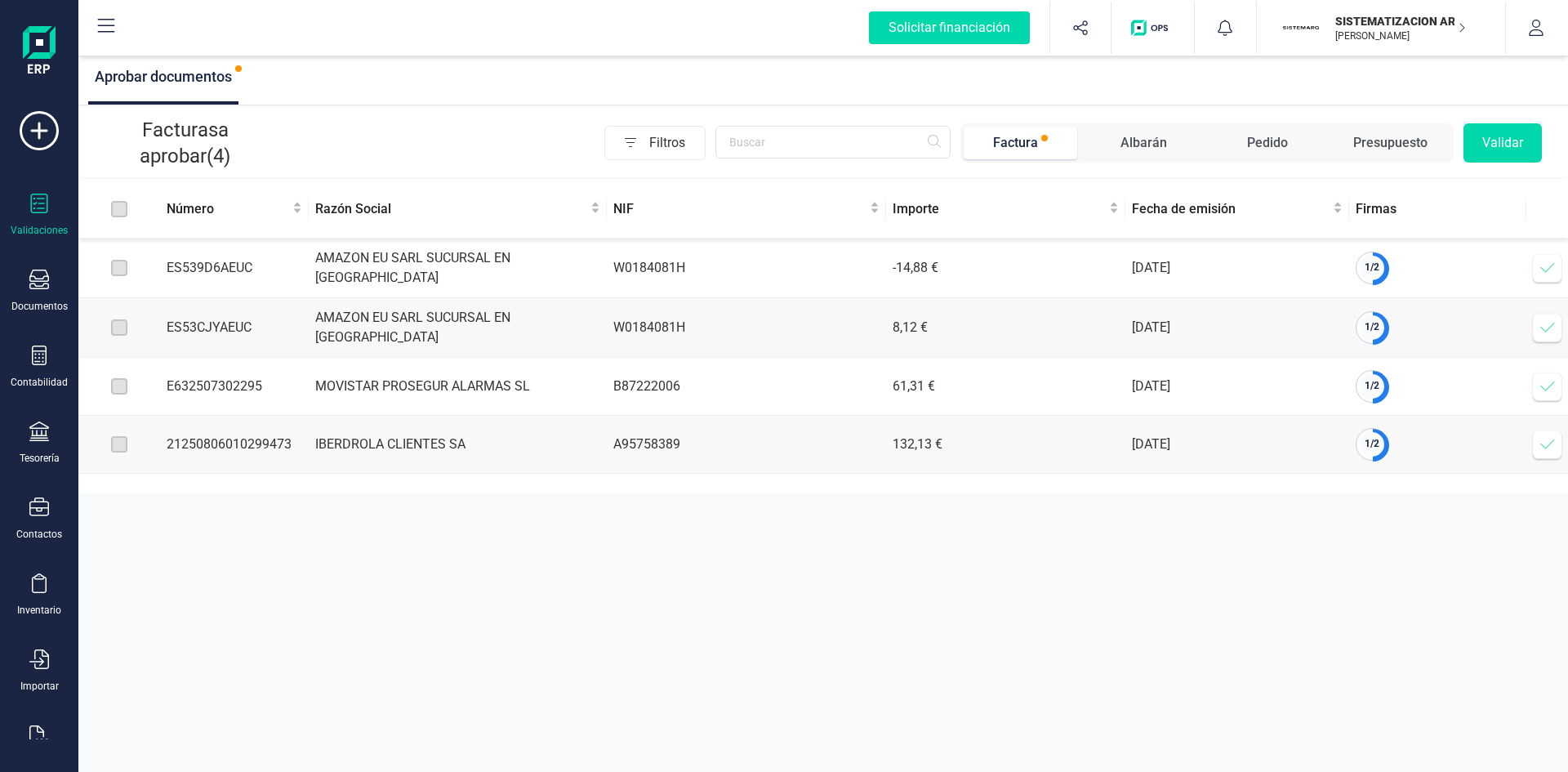
click at [1536, 270] on span at bounding box center [1547, 267] width 32 height 32
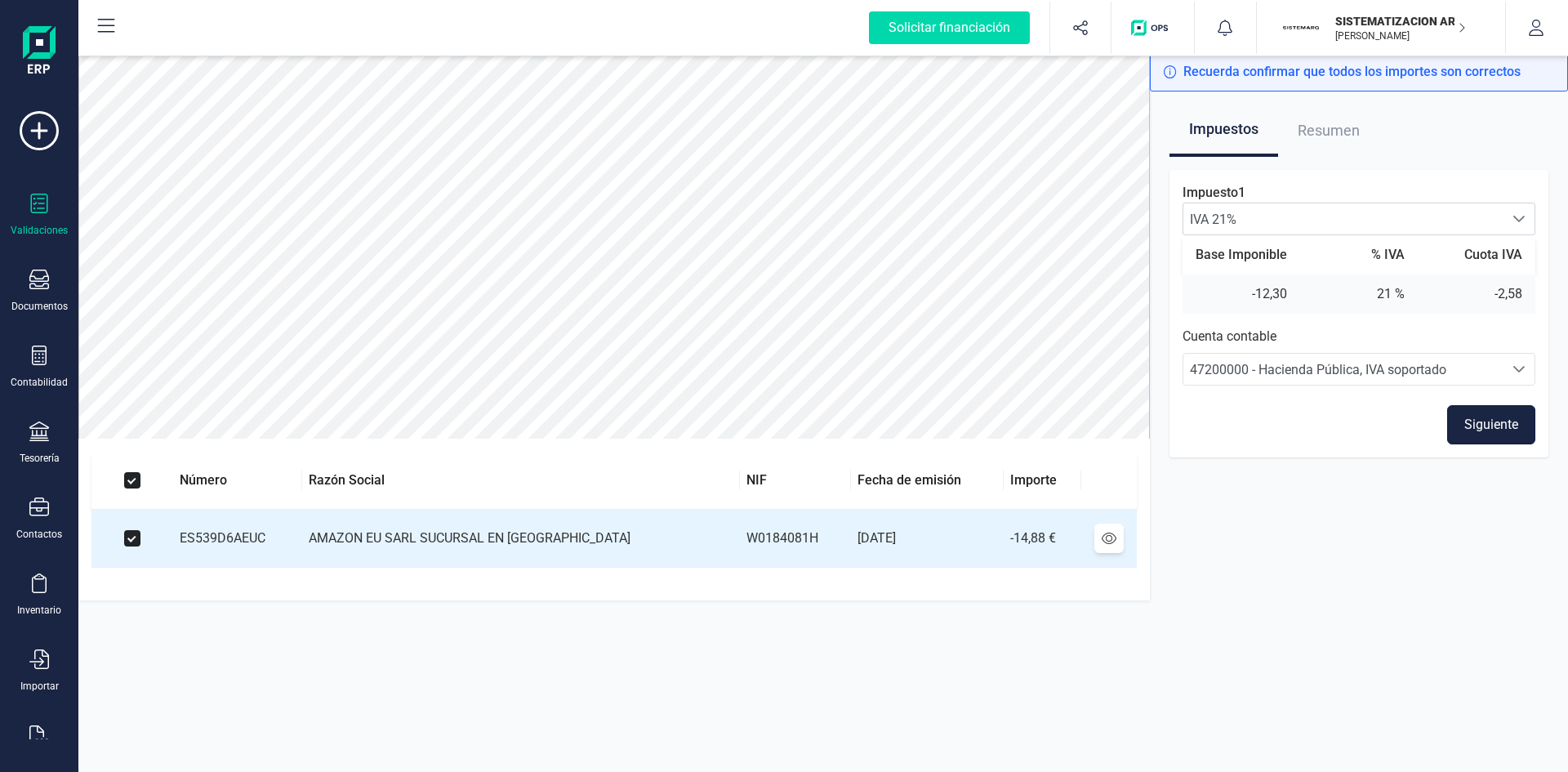
click at [1476, 426] on button "Siguiente" at bounding box center [1491, 424] width 88 height 40
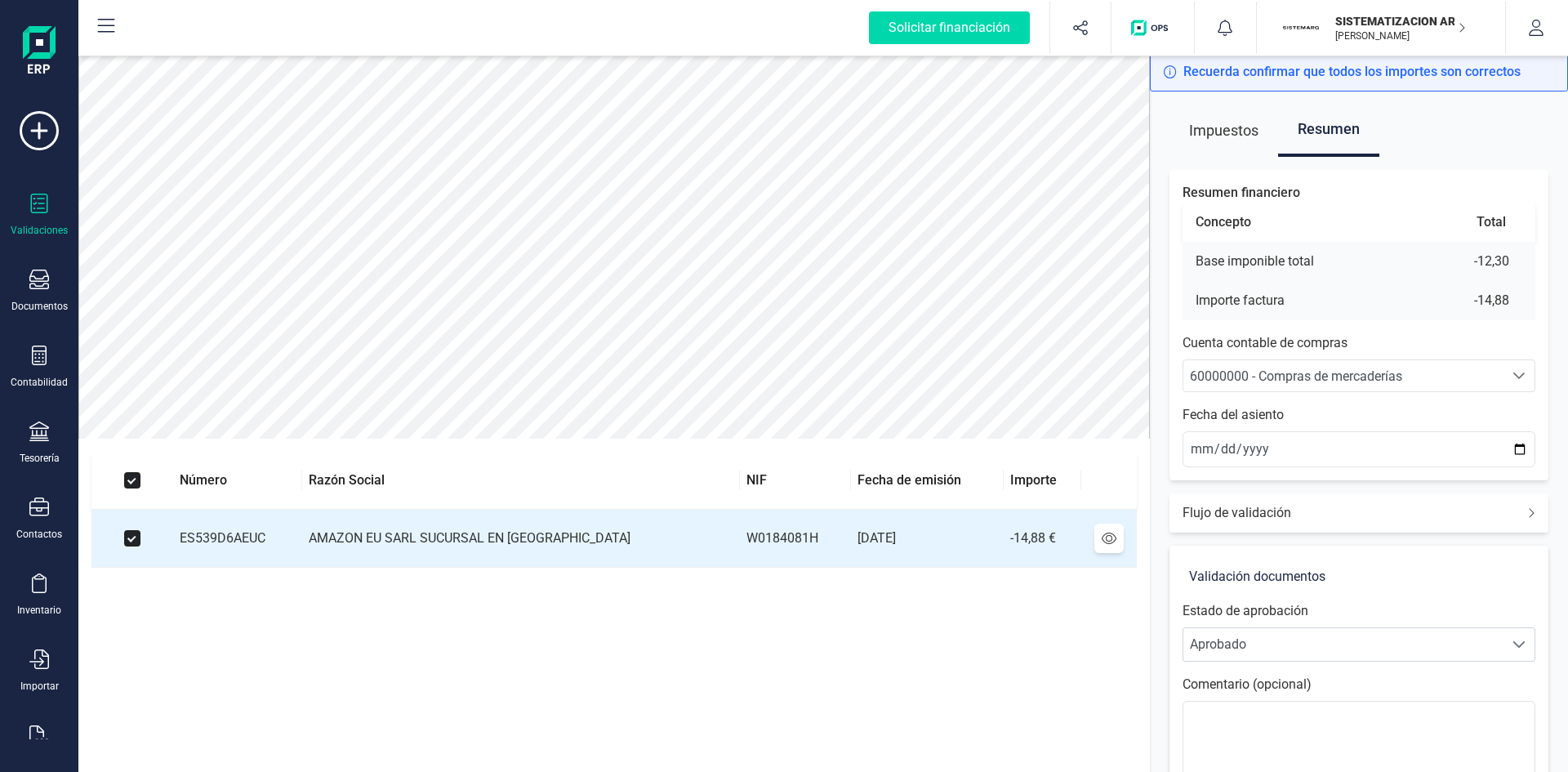
click at [1292, 369] on span "60000000 - Compras de mercaderías" at bounding box center [1296, 376] width 212 height 16
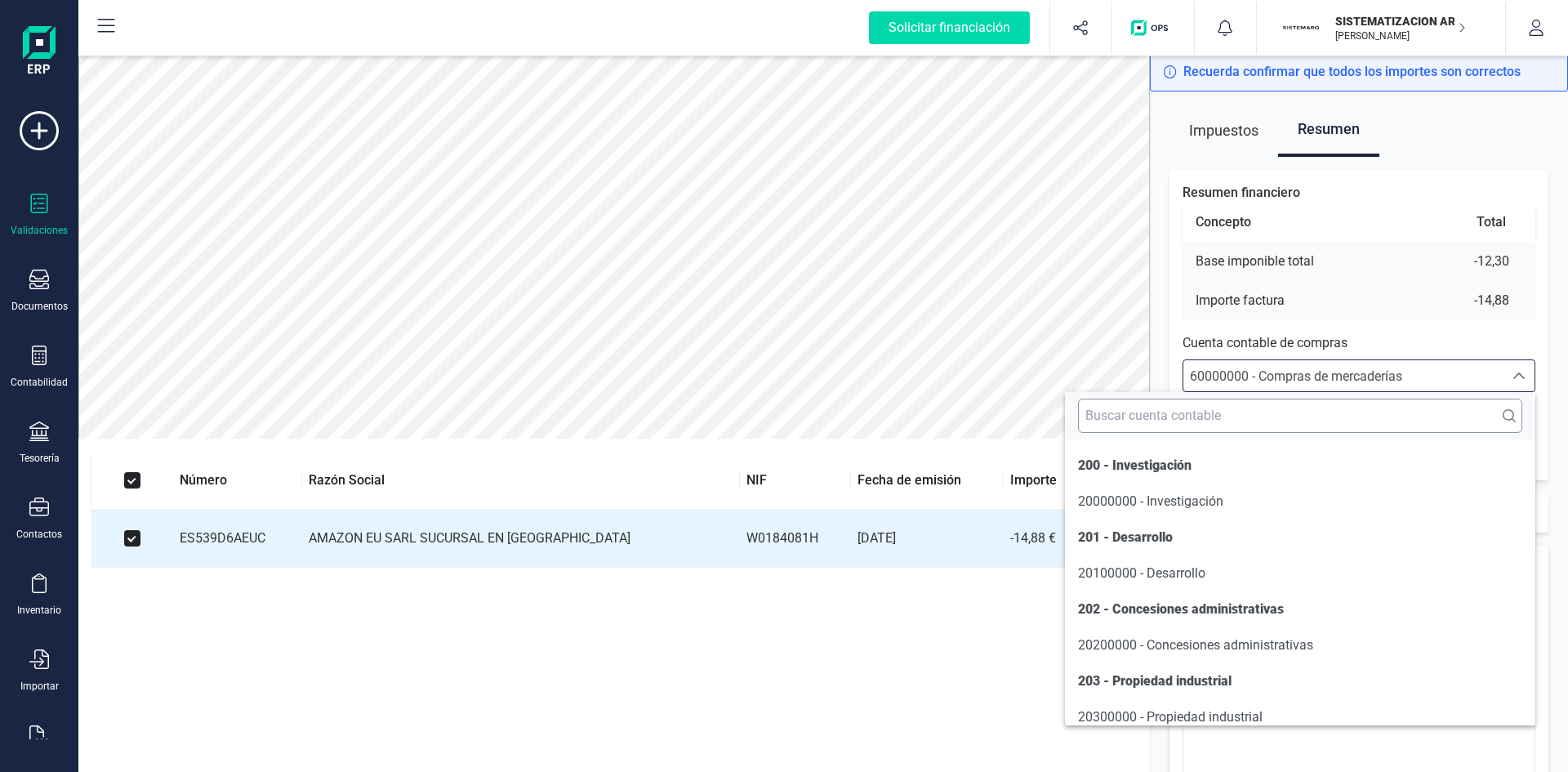
scroll to position [7845, 0]
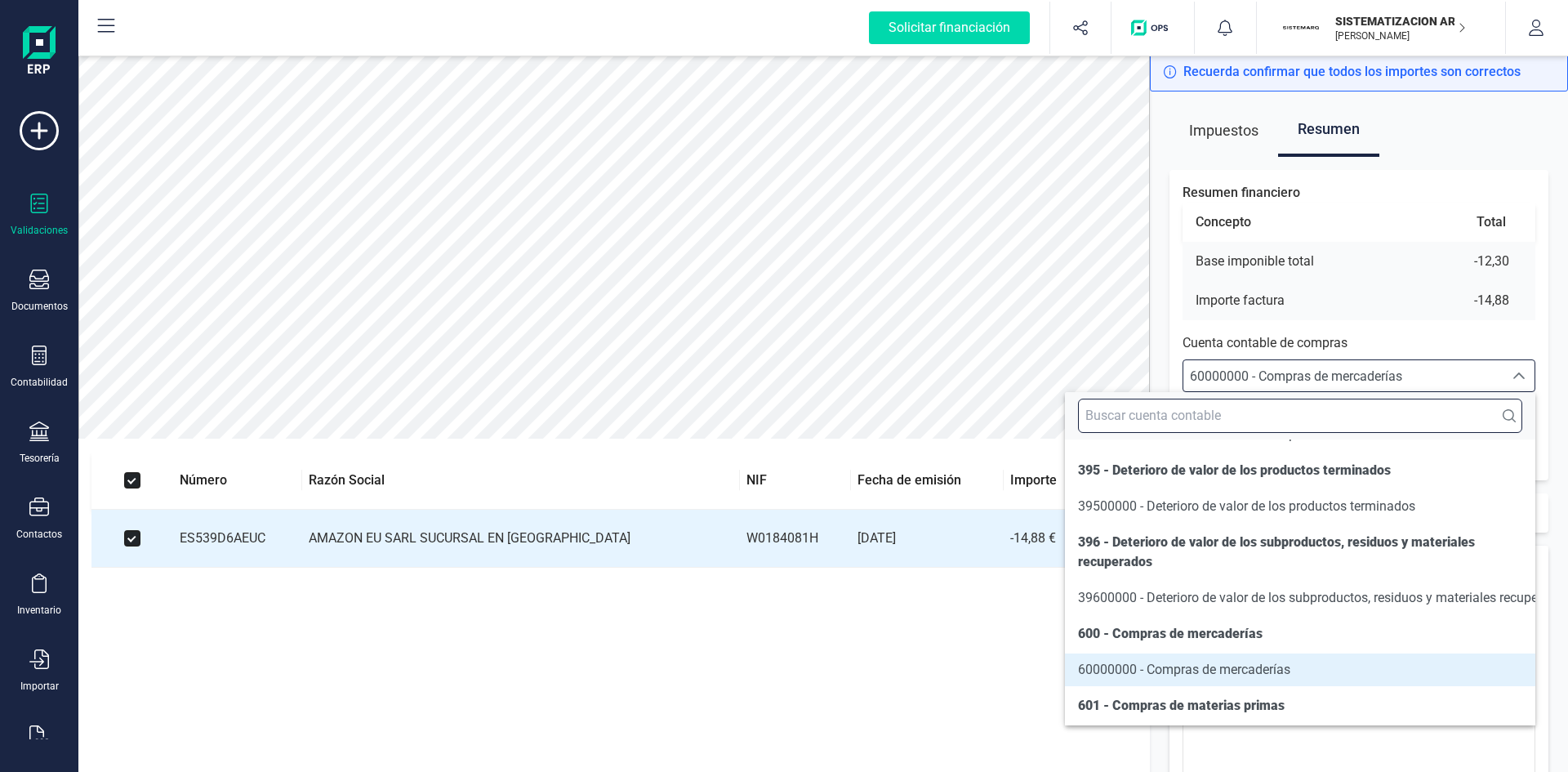
click at [1161, 417] on input "text" at bounding box center [1300, 415] width 444 height 34
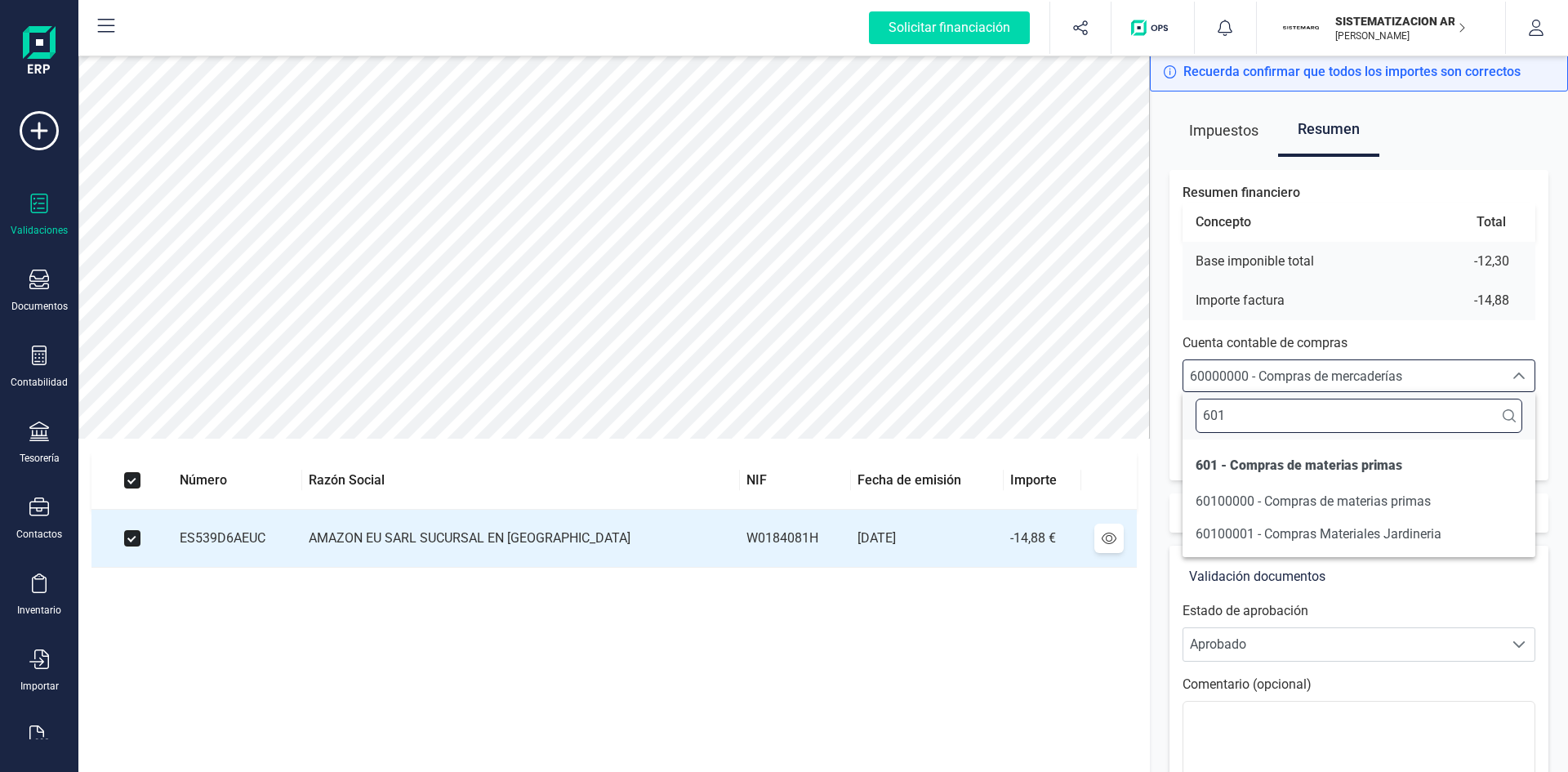
scroll to position [0, 0]
type input "6010"
click at [1293, 498] on span "60100000 - Compras de materias primas" at bounding box center [1313, 501] width 235 height 16
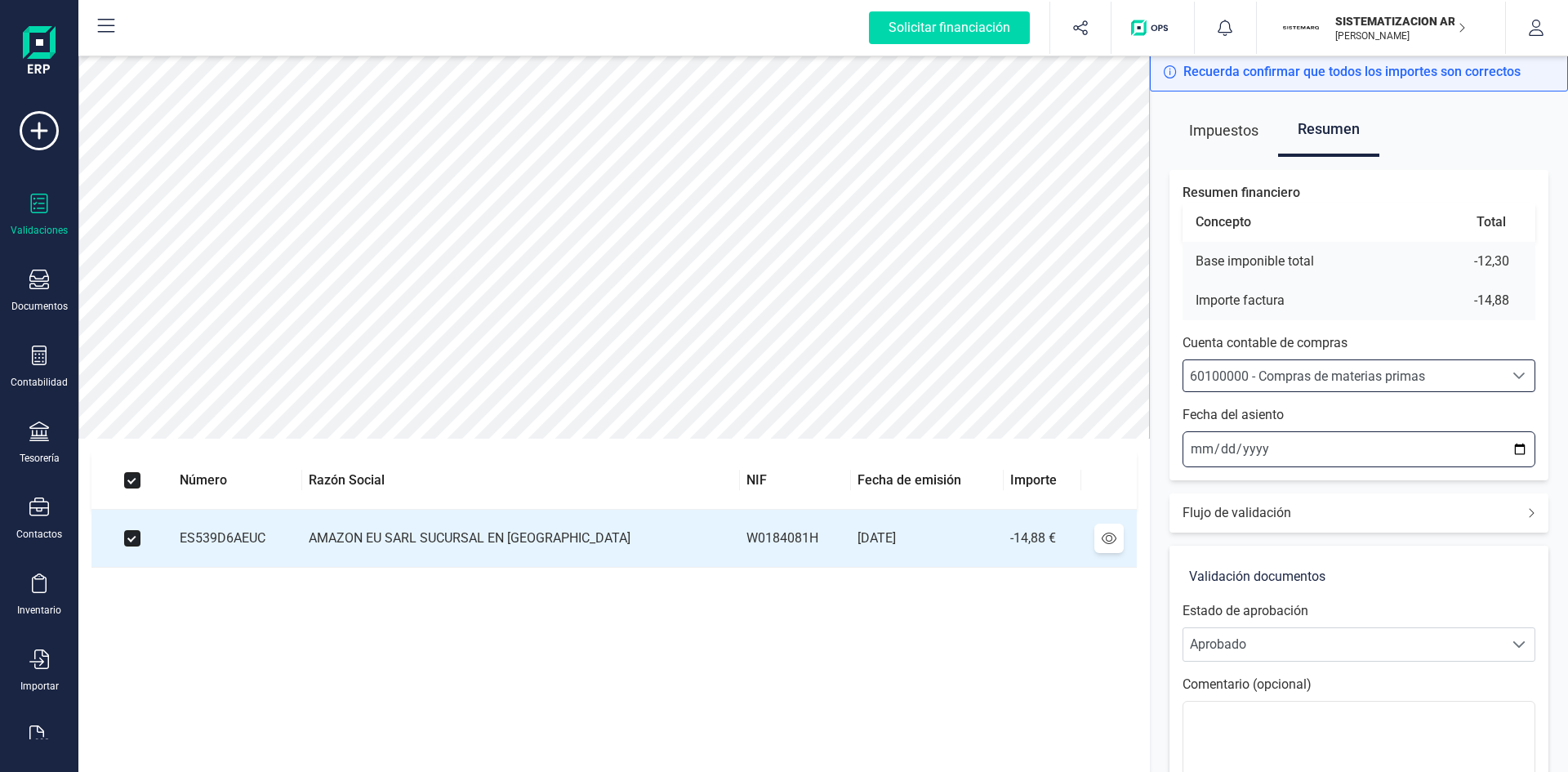
click at [1193, 446] on input "[DATE]" at bounding box center [1359, 449] width 353 height 36
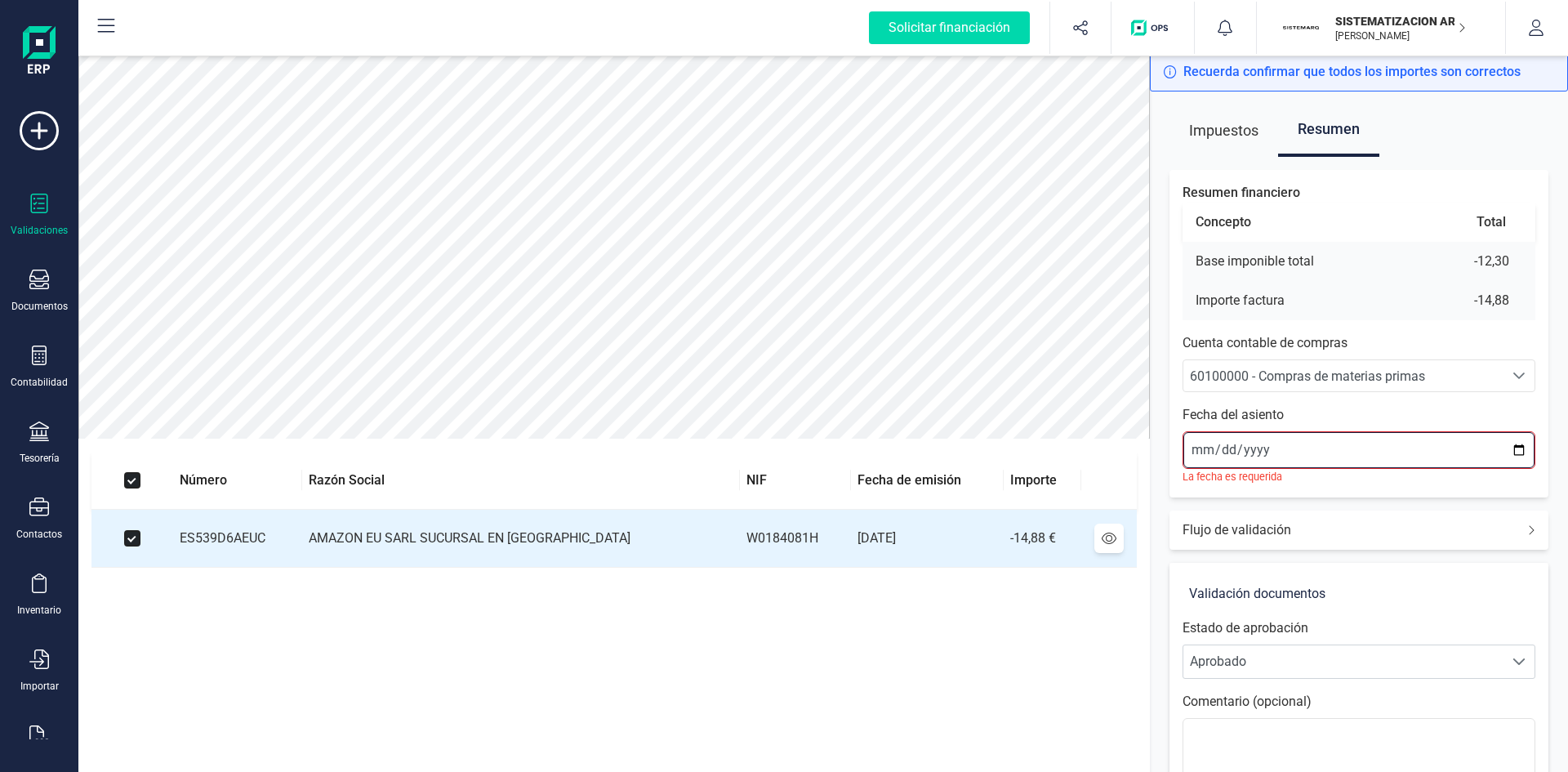
type input "[DATE]"
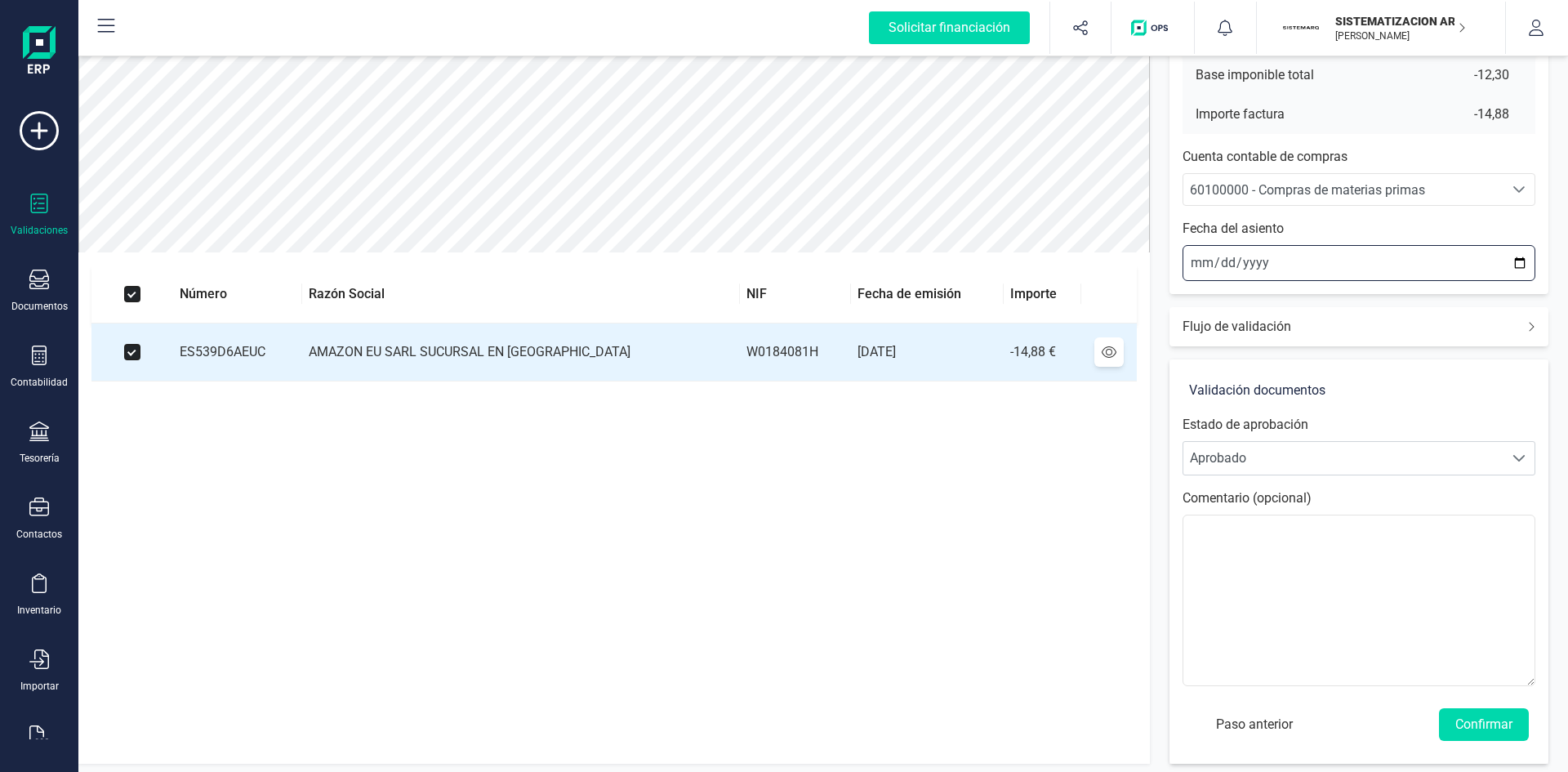
scroll to position [191, 0]
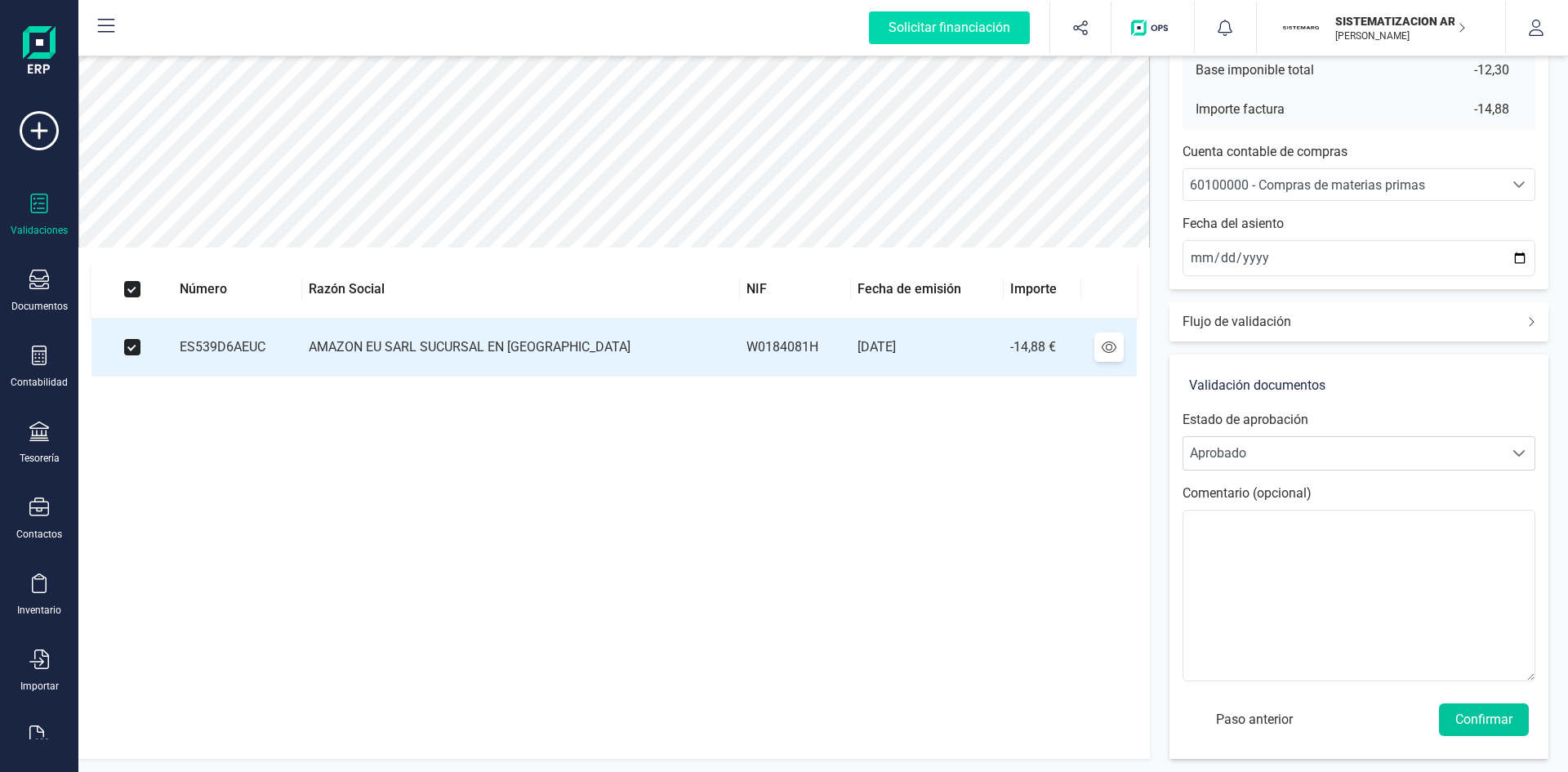
click at [1491, 719] on button "Confirmar" at bounding box center [1483, 719] width 89 height 32
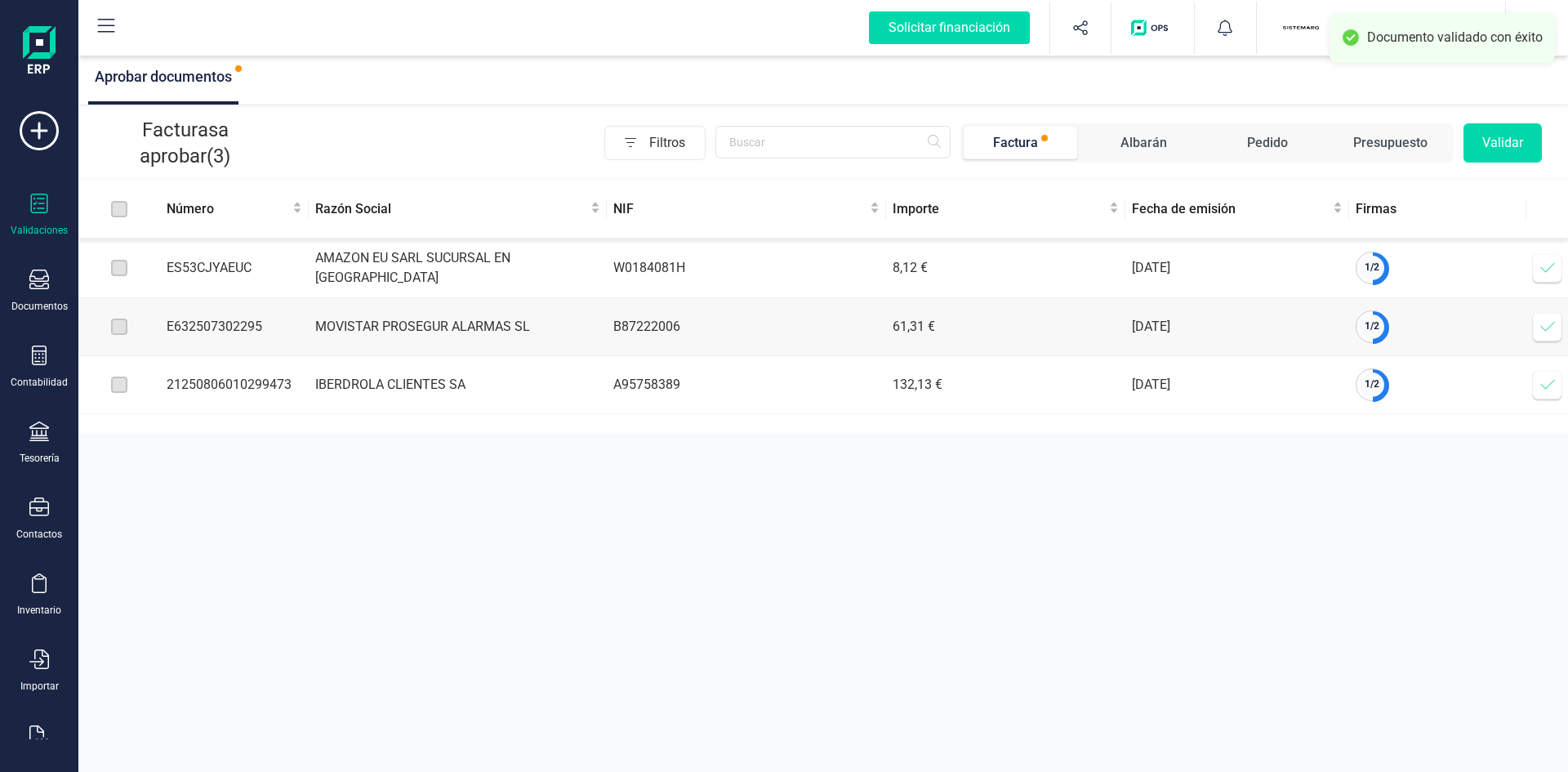
click at [1549, 267] on icon at bounding box center [1548, 268] width 17 height 17
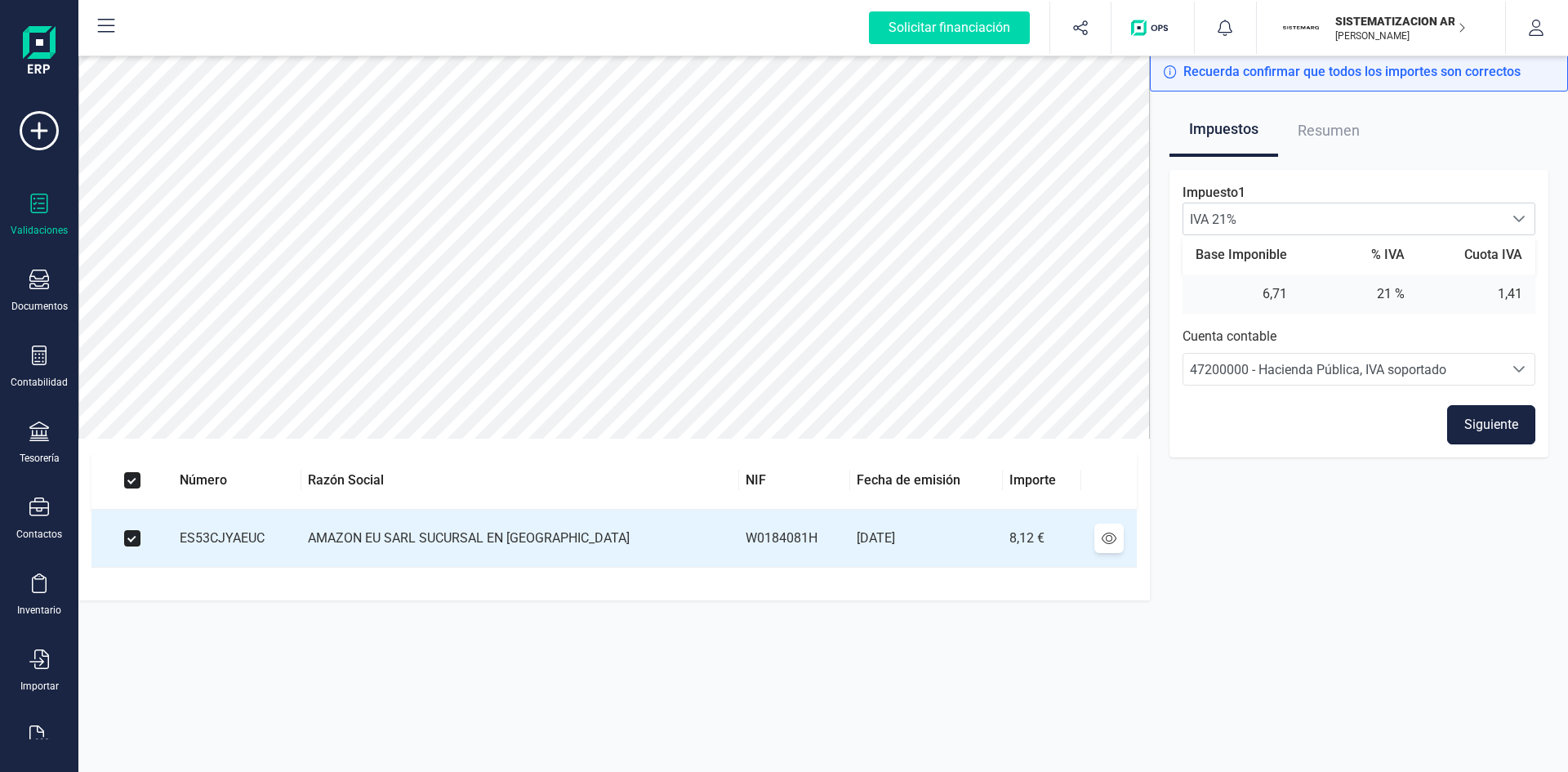
click at [1484, 426] on button "Siguiente" at bounding box center [1491, 424] width 88 height 40
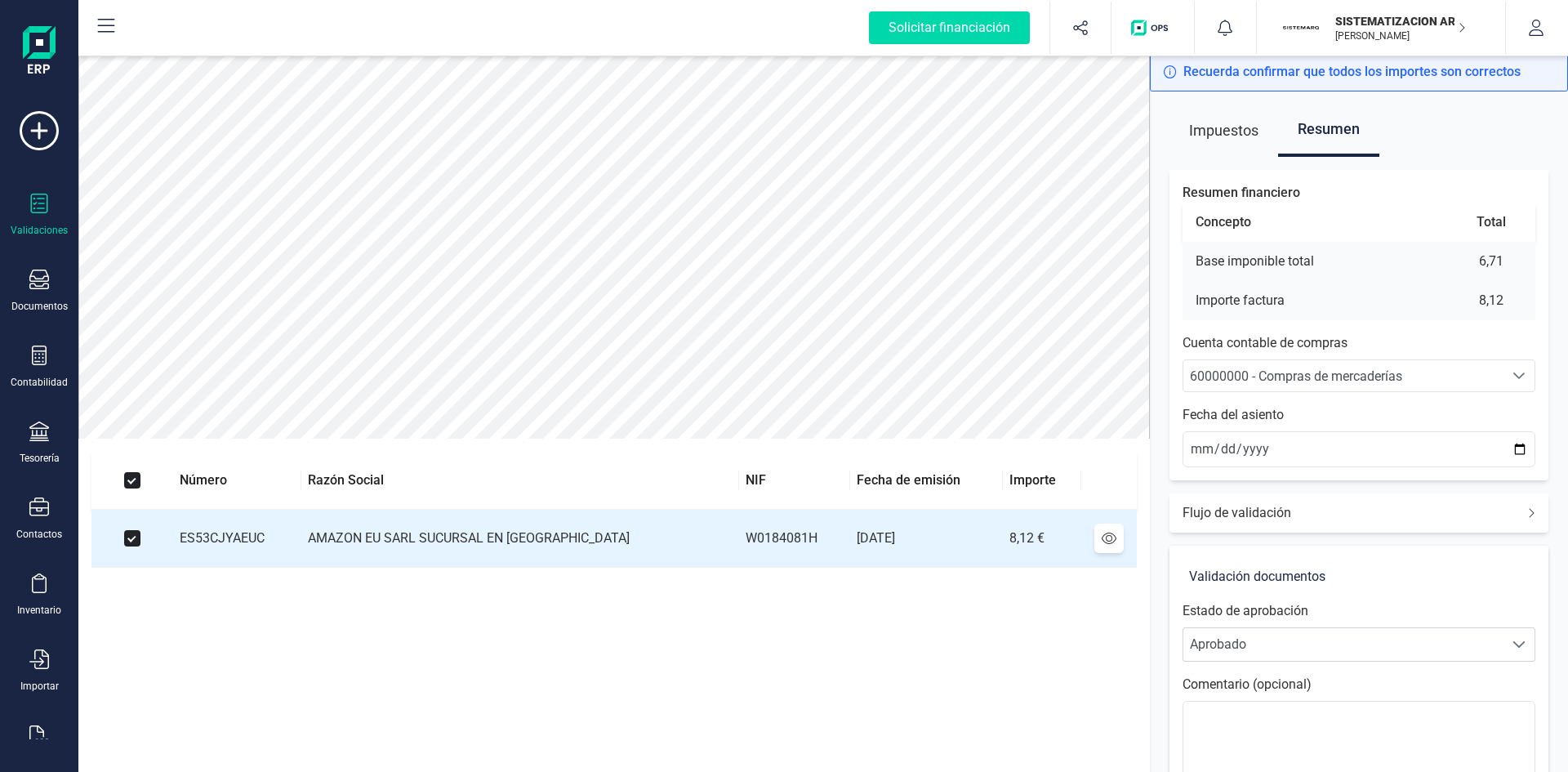
click at [1266, 374] on span "60000000 - Compras de mercaderías" at bounding box center [1296, 376] width 212 height 16
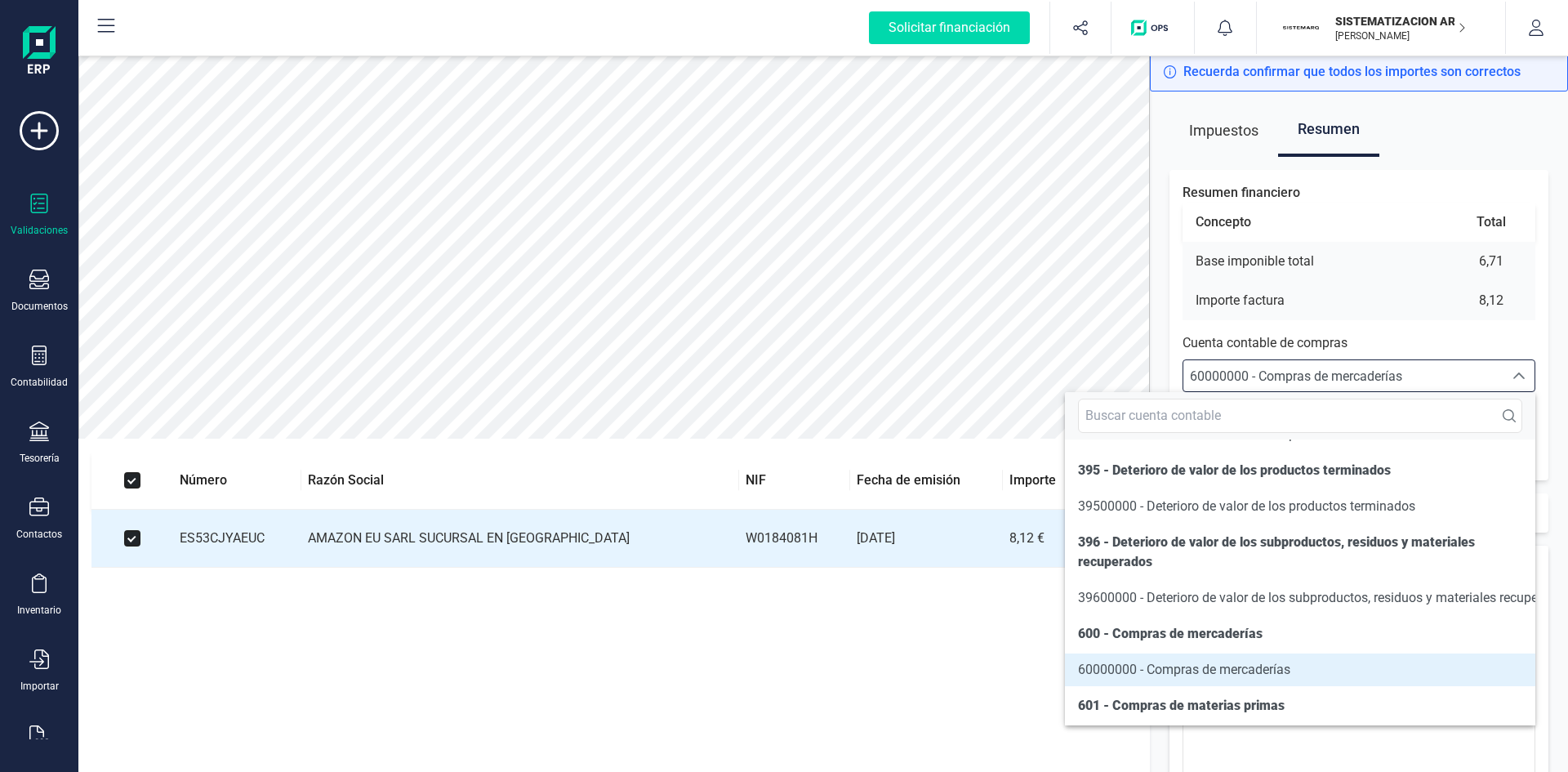
scroll to position [8045, 0]
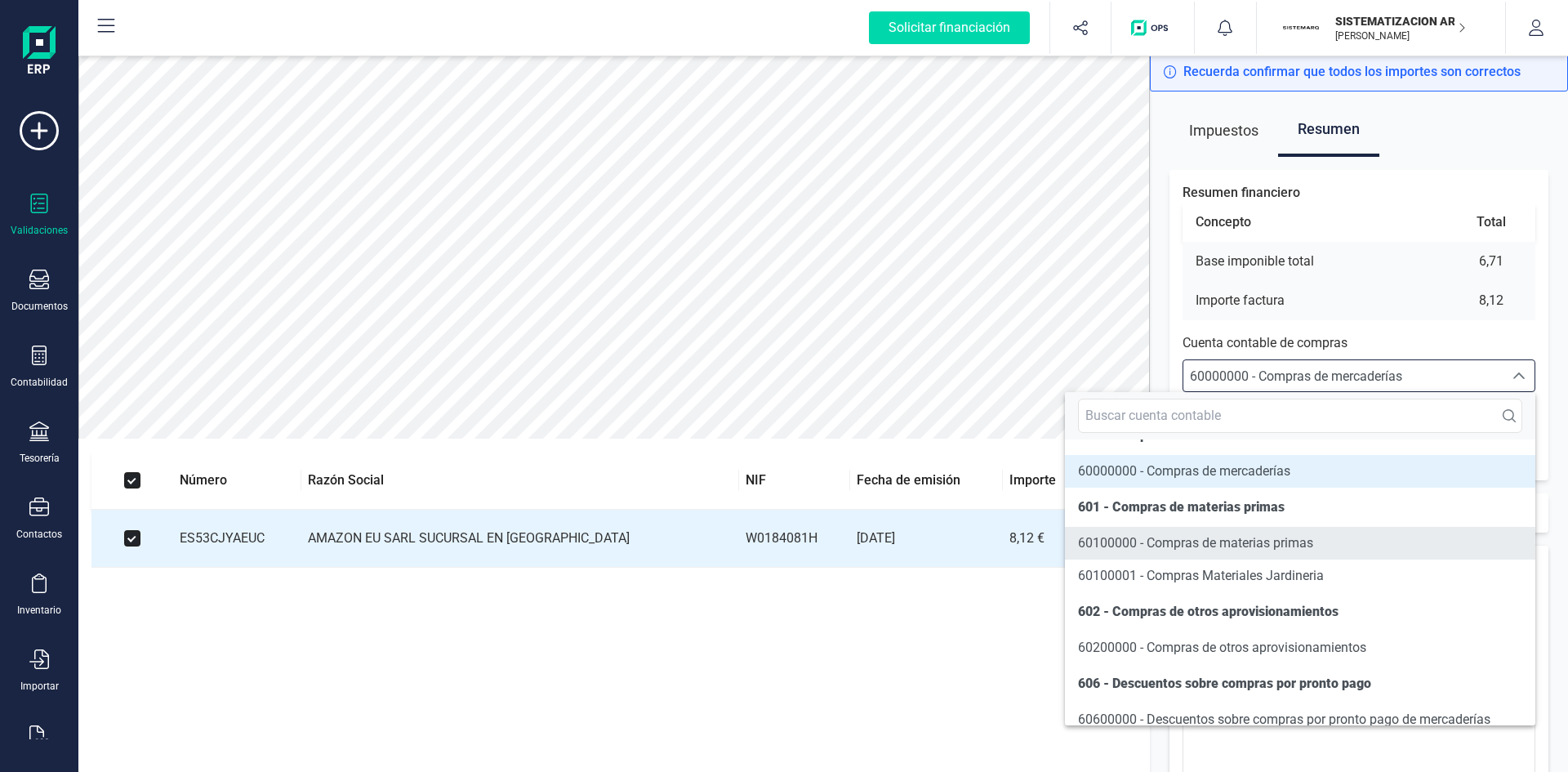
click at [1208, 551] on span "60100000 - Compras de materias primas" at bounding box center [1195, 542] width 235 height 16
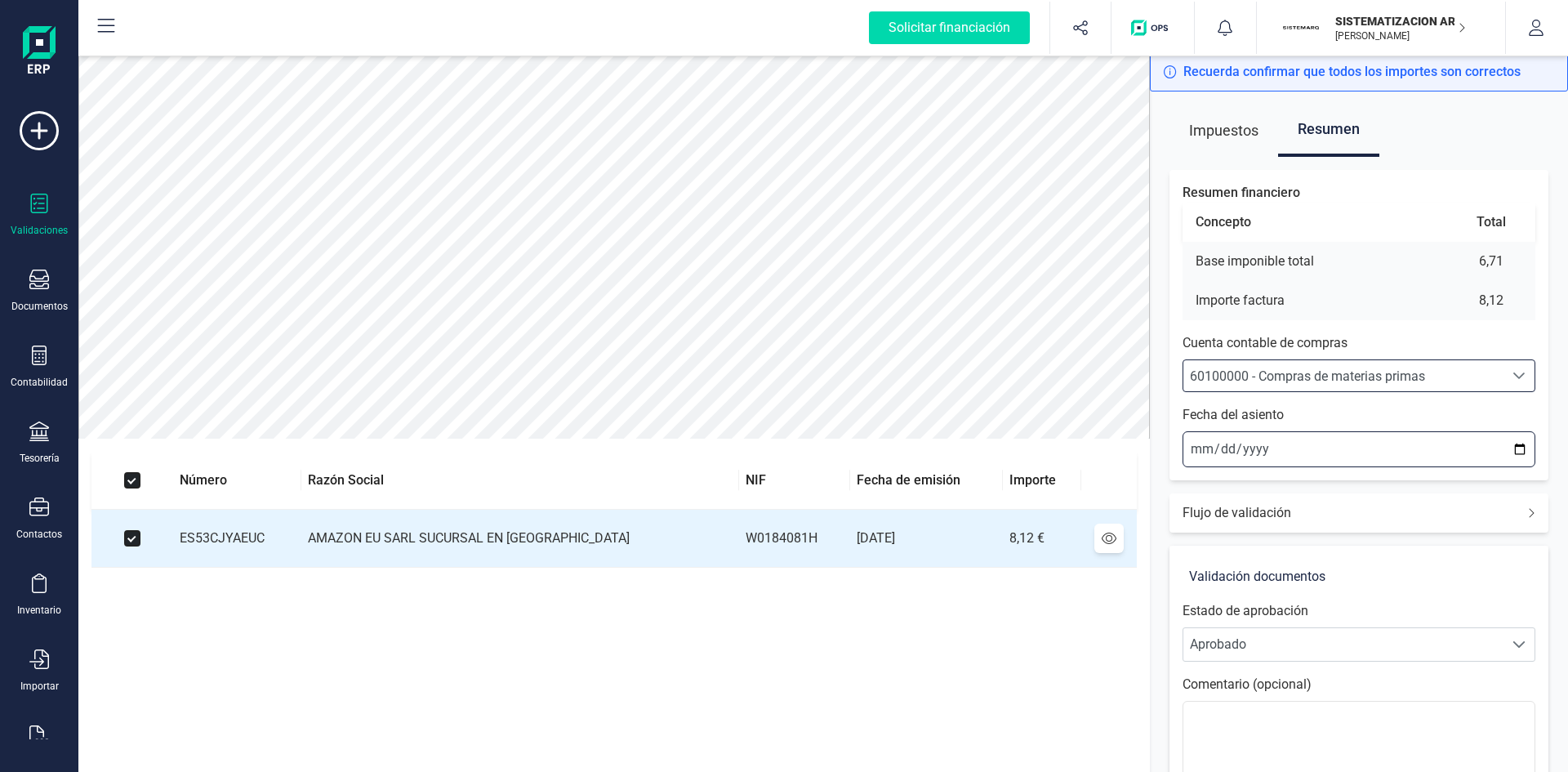
click at [1200, 456] on input "[DATE]" at bounding box center [1359, 449] width 353 height 36
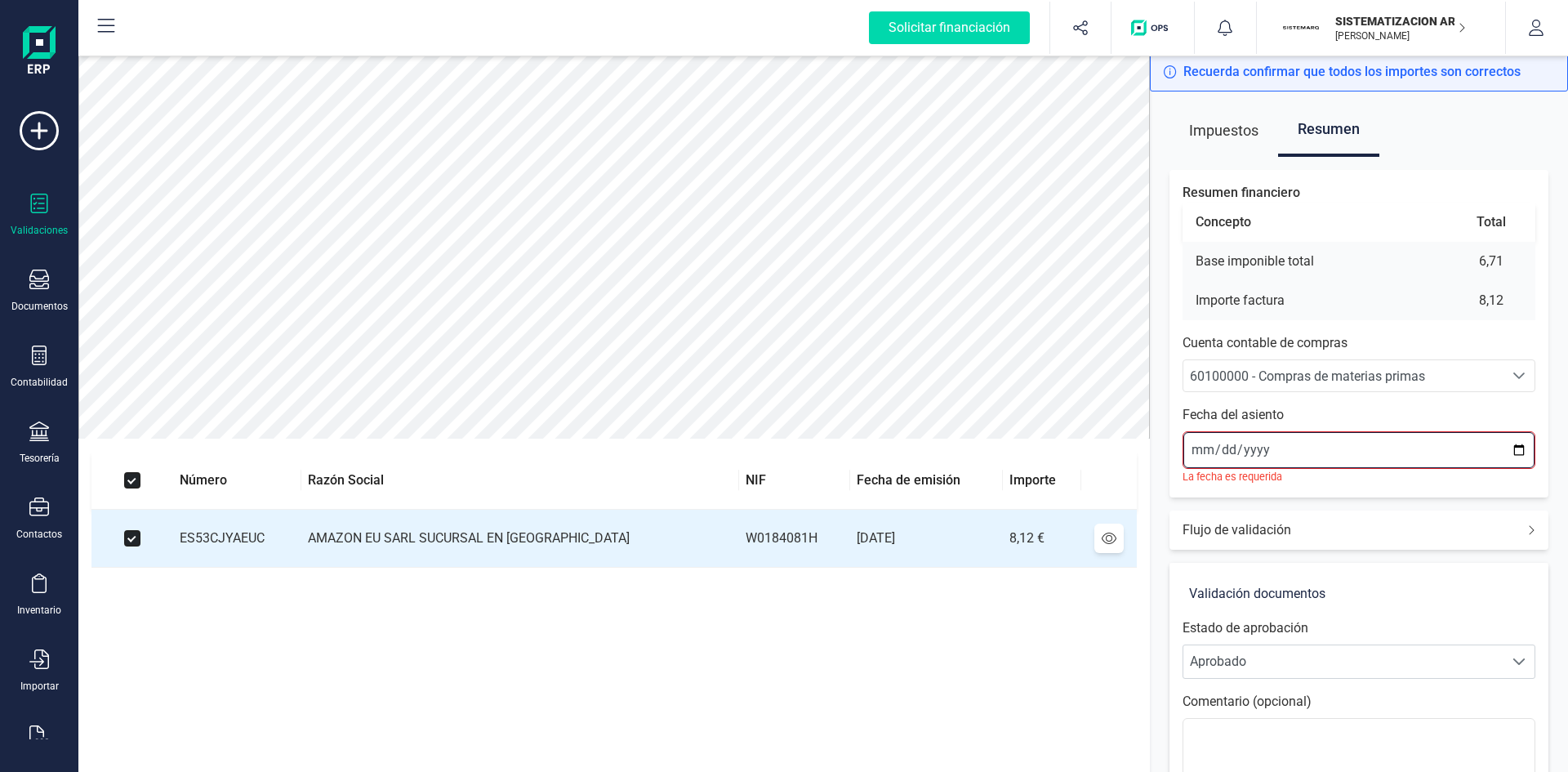
type input "[DATE]"
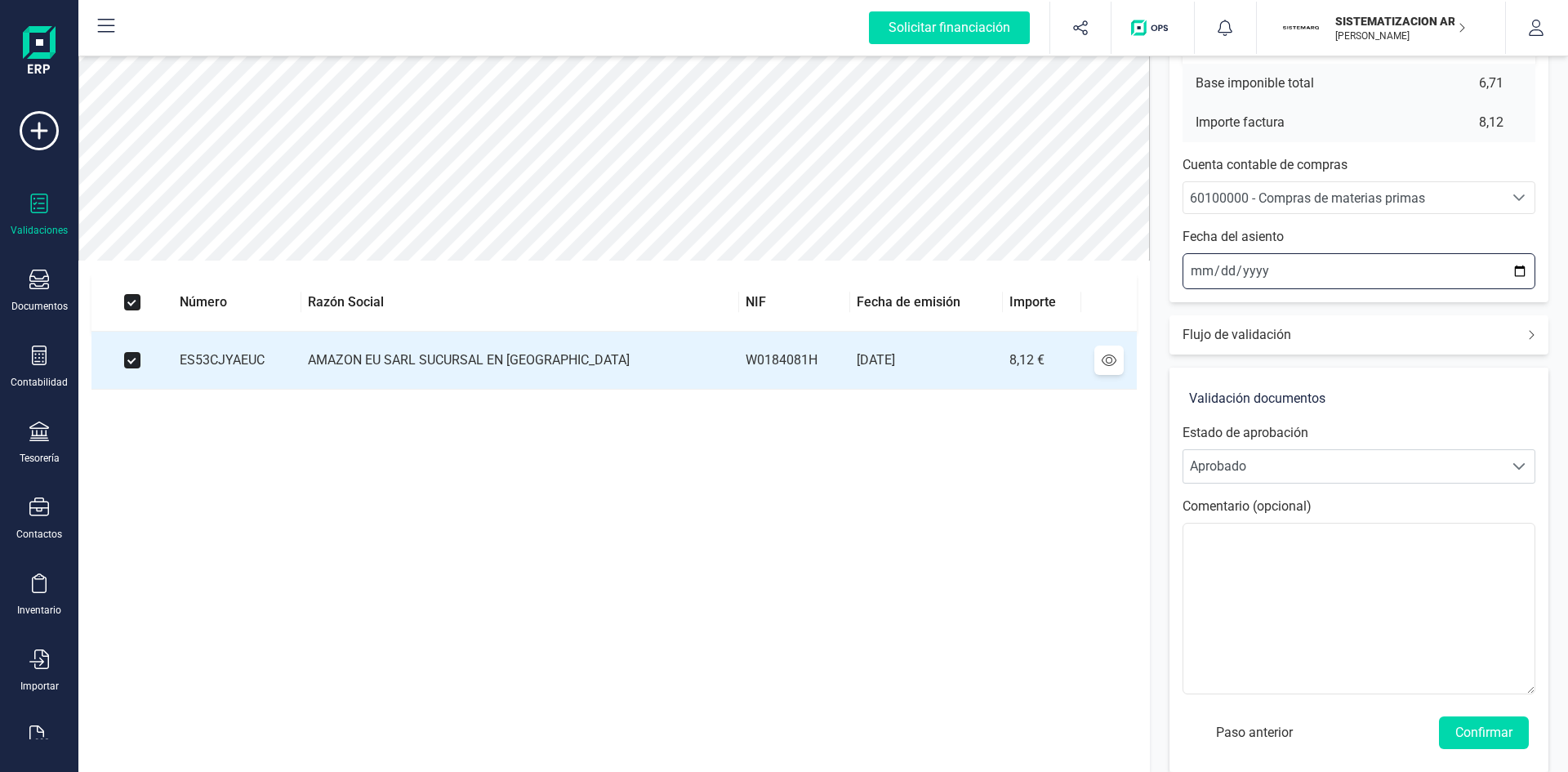
scroll to position [191, 0]
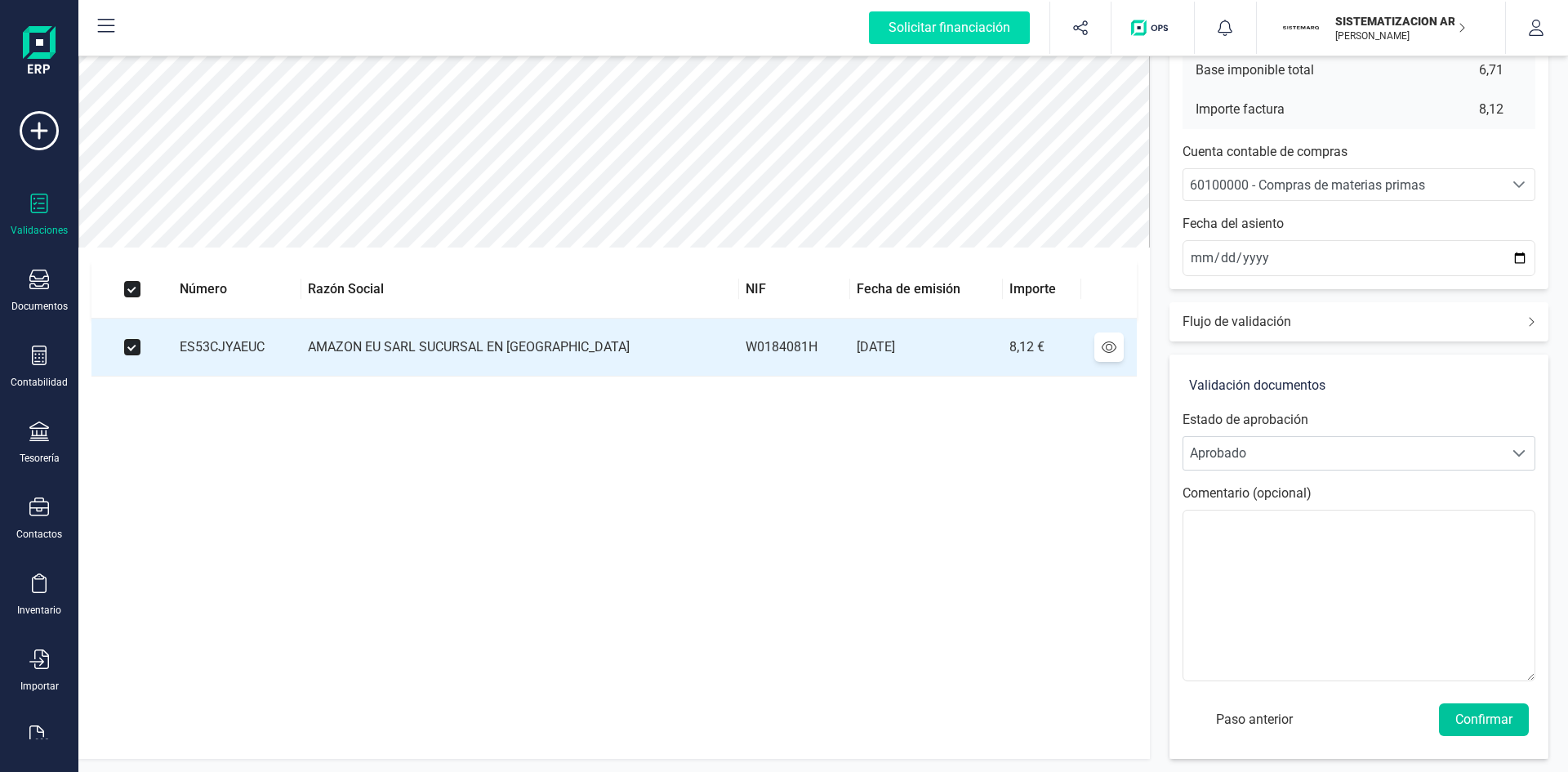
click at [1480, 711] on button "Confirmar" at bounding box center [1483, 719] width 89 height 32
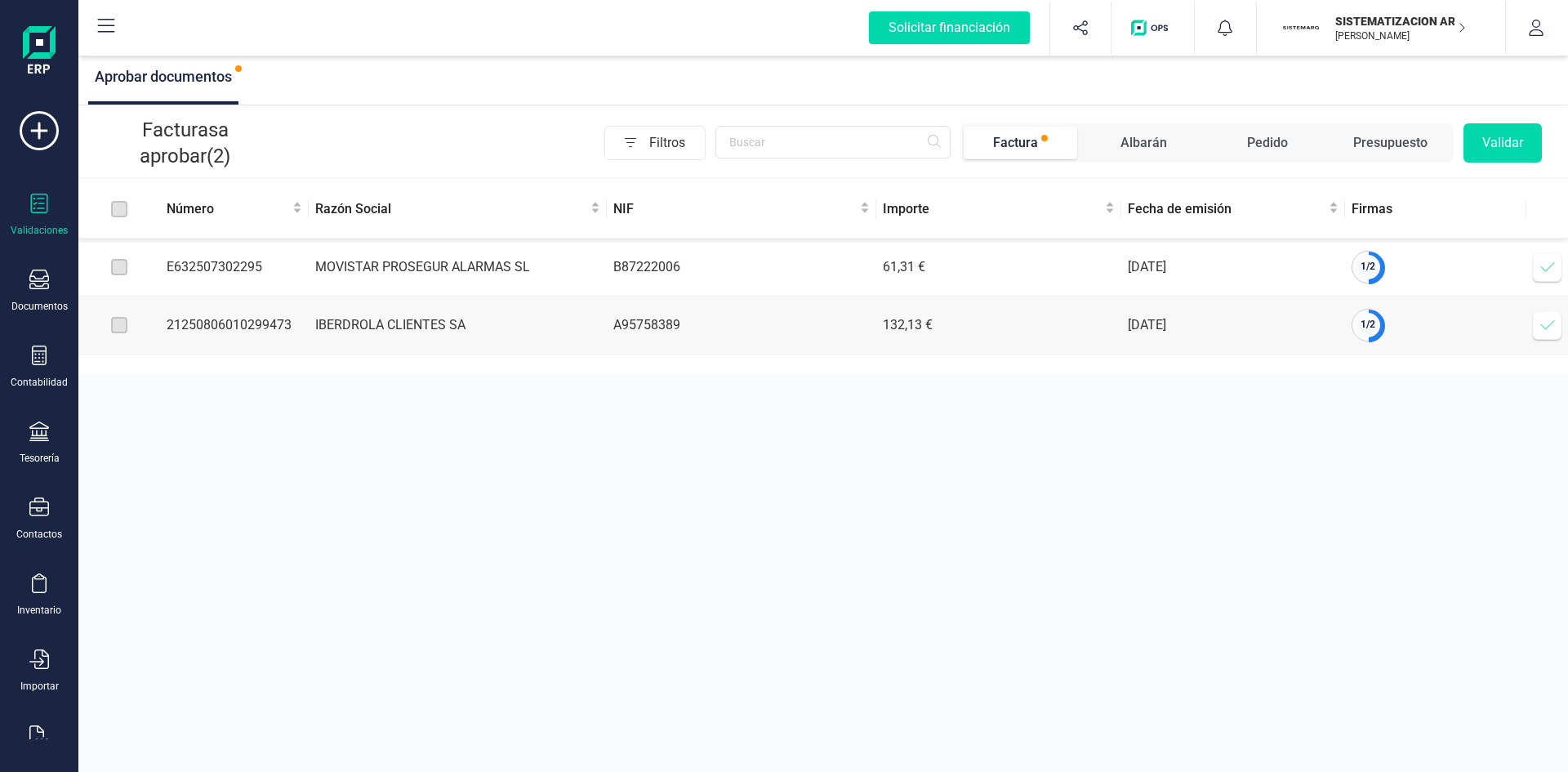
click at [1541, 269] on icon at bounding box center [1548, 267] width 17 height 17
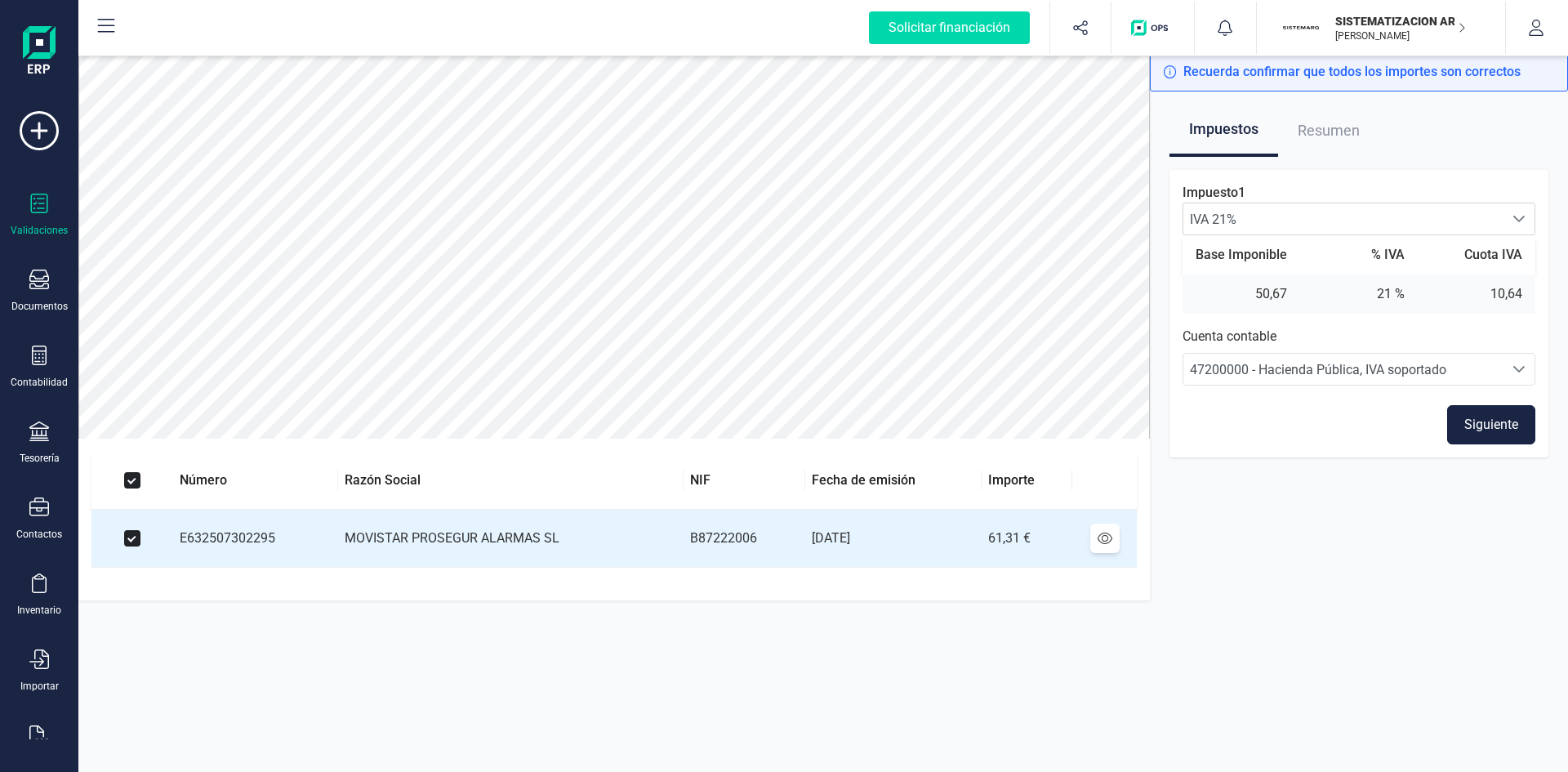
click at [1480, 413] on button "Siguiente" at bounding box center [1491, 424] width 88 height 40
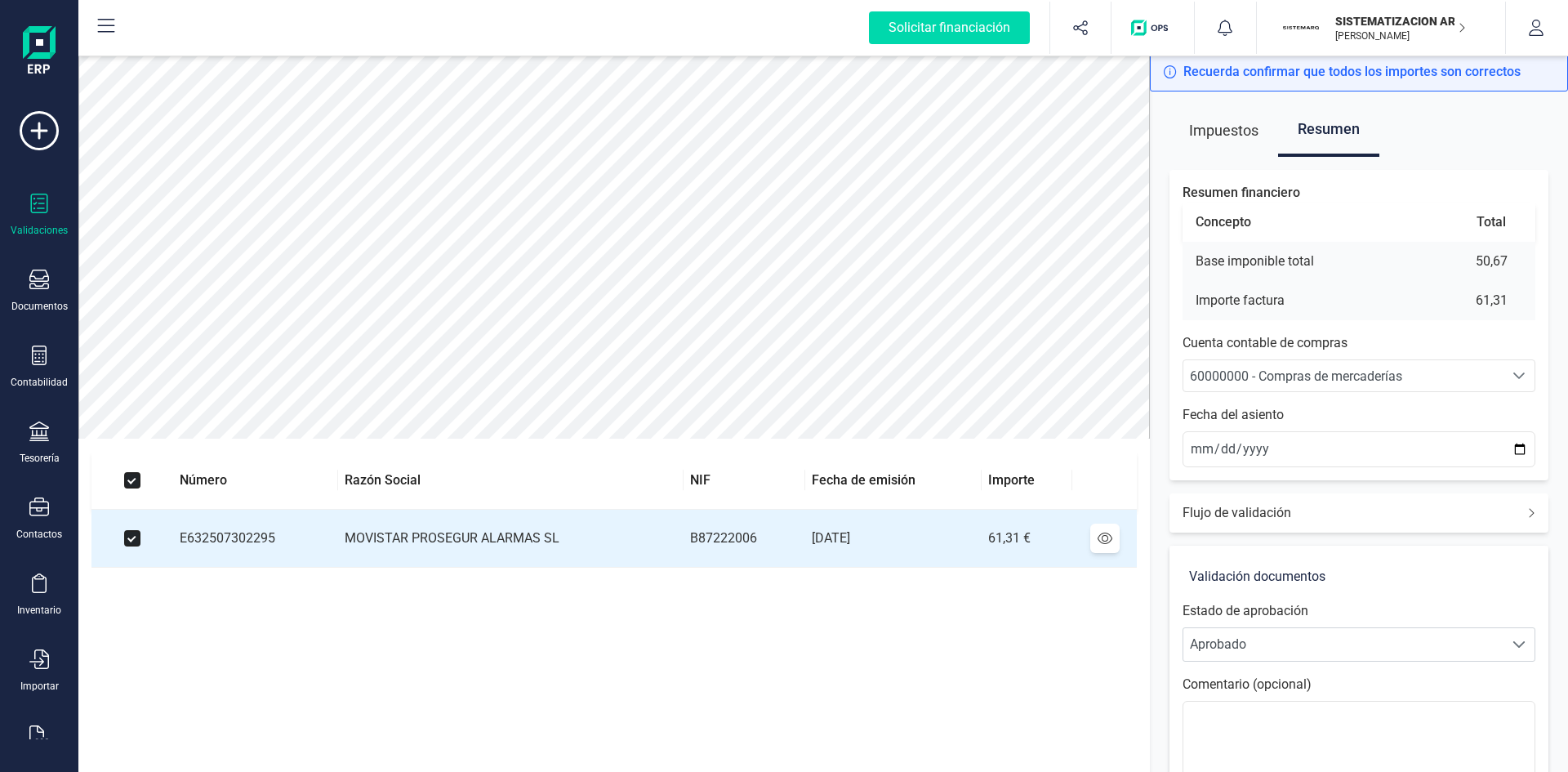
drag, startPoint x: 1322, startPoint y: 374, endPoint x: 1336, endPoint y: 366, distance: 16.1
click at [1323, 374] on span "60000000 - Compras de mercaderías" at bounding box center [1296, 376] width 212 height 16
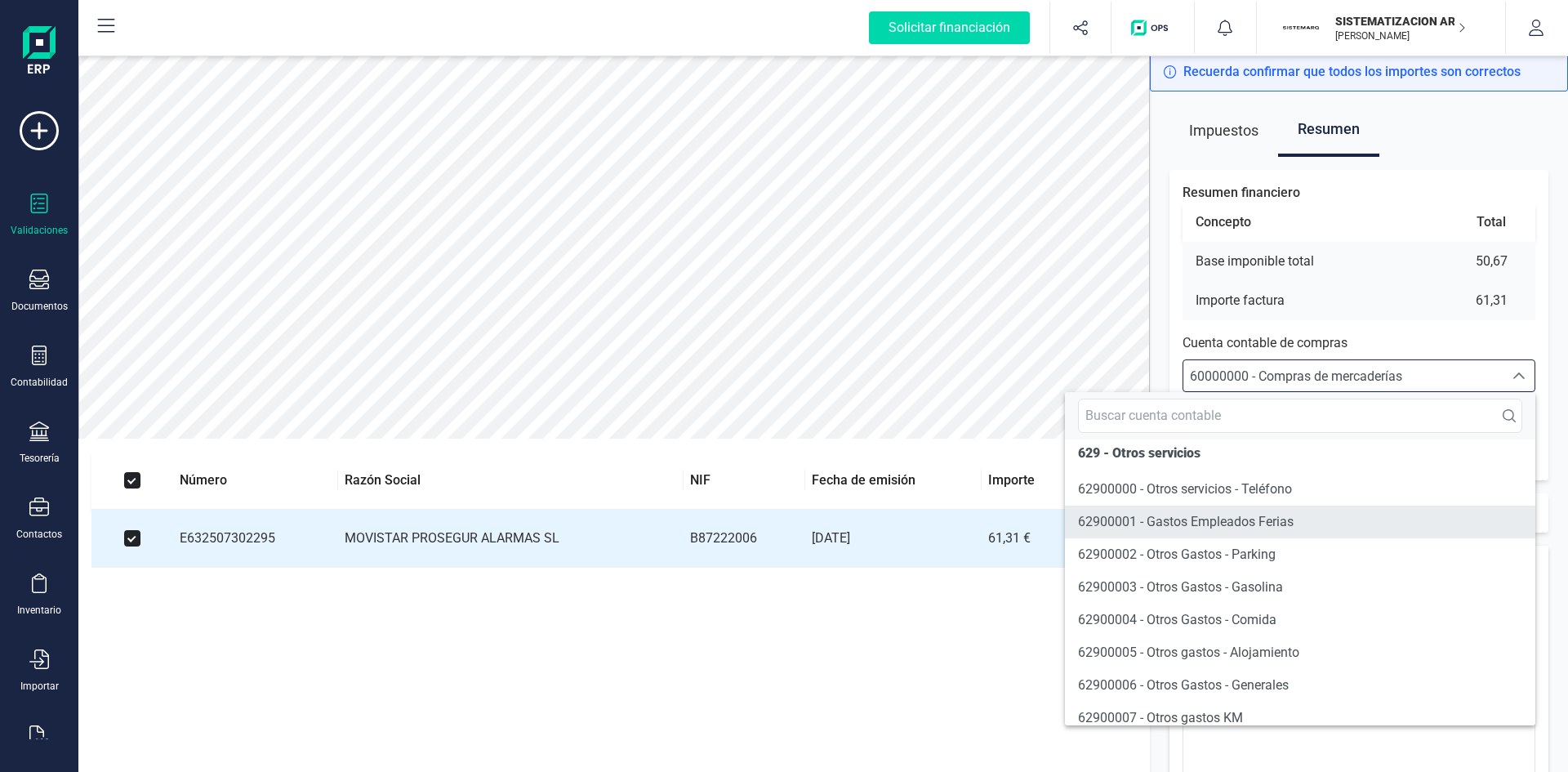
scroll to position [9845, 0]
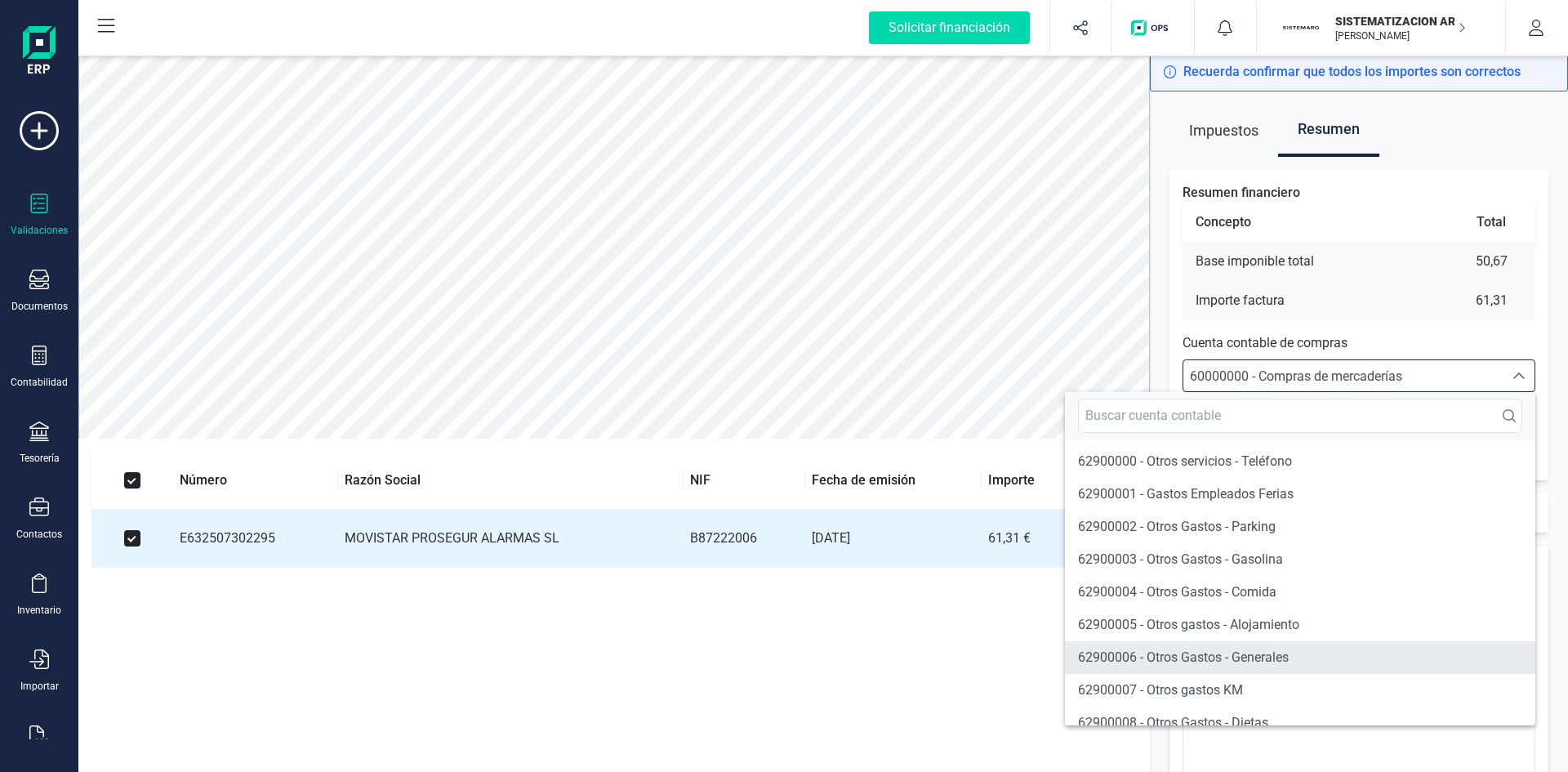
click at [1170, 665] on span "62900006 - Otros Gastos - Generales" at bounding box center [1183, 657] width 211 height 16
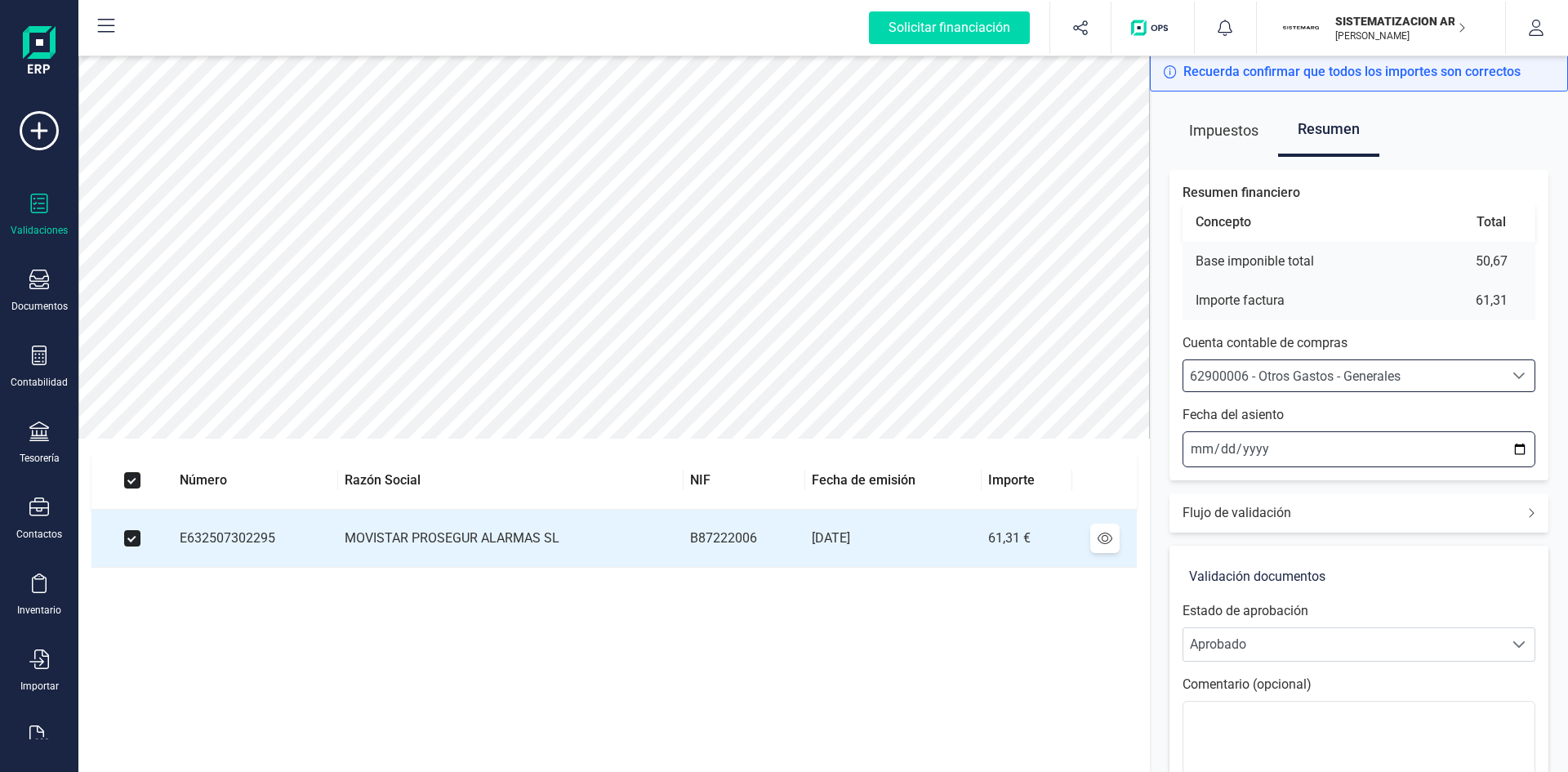
click at [1197, 451] on input "[DATE]" at bounding box center [1359, 449] width 353 height 36
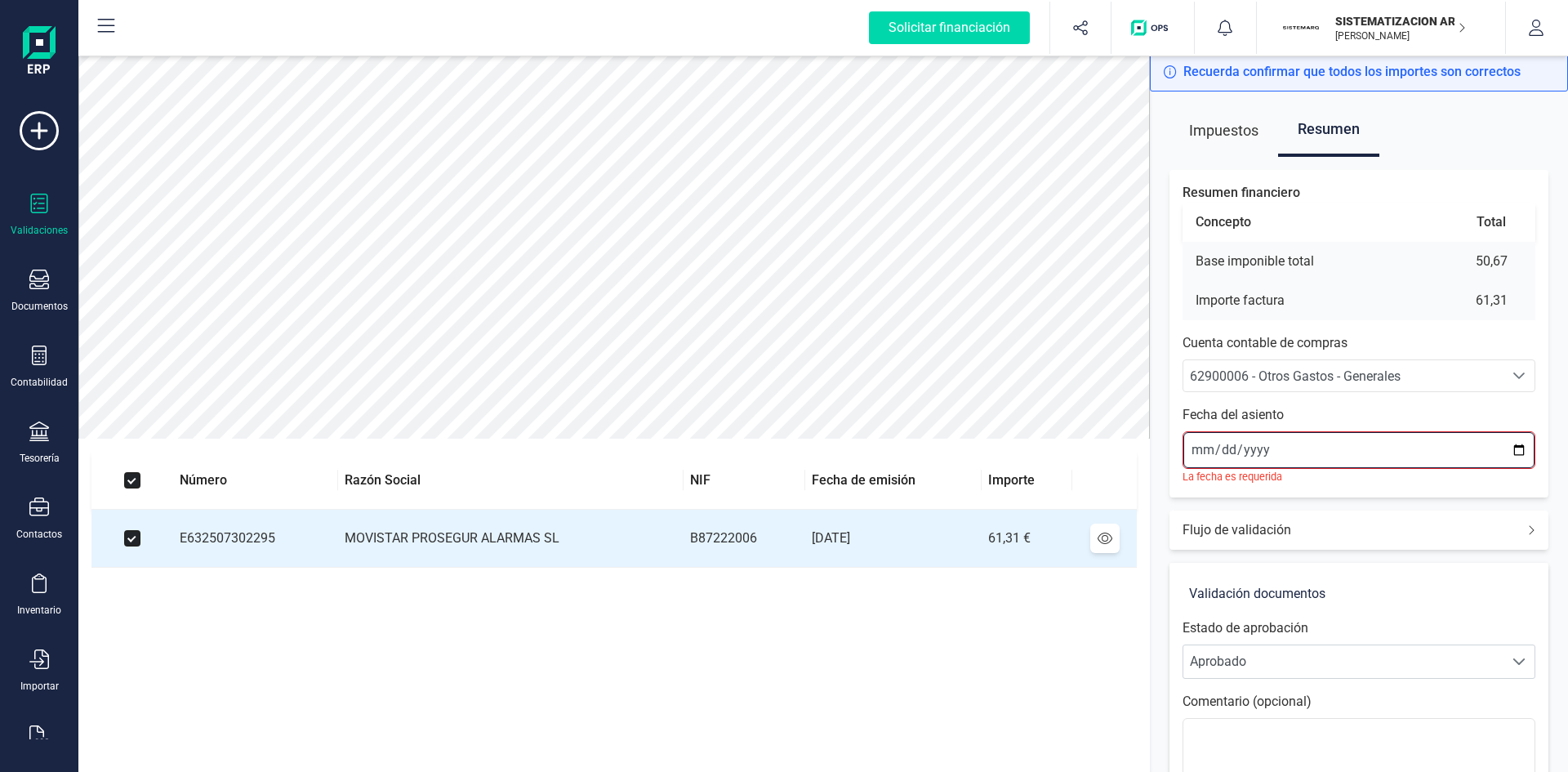
type input "[DATE]"
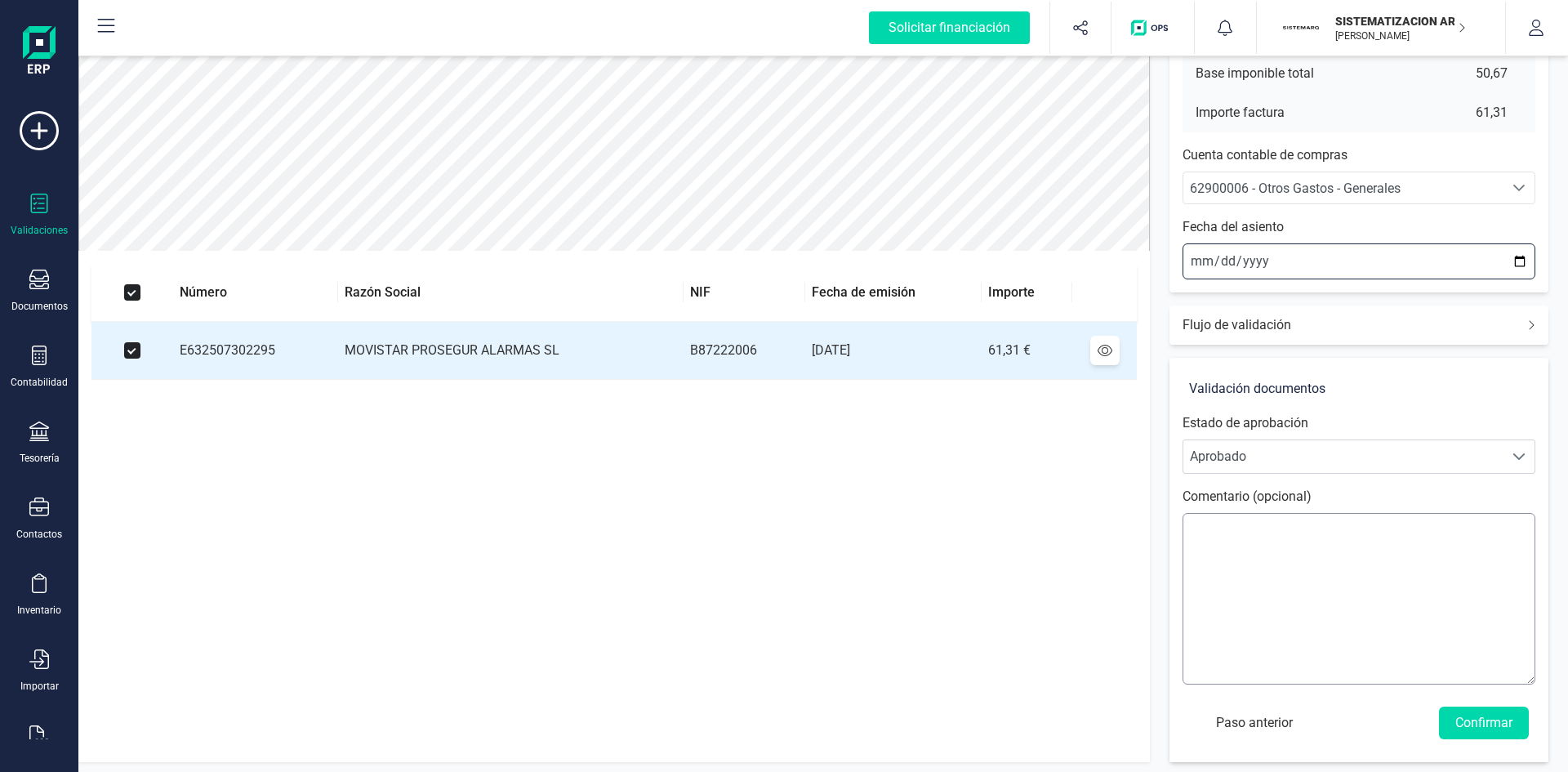
scroll to position [191, 0]
click at [1464, 722] on button "Confirmar" at bounding box center [1483, 719] width 89 height 32
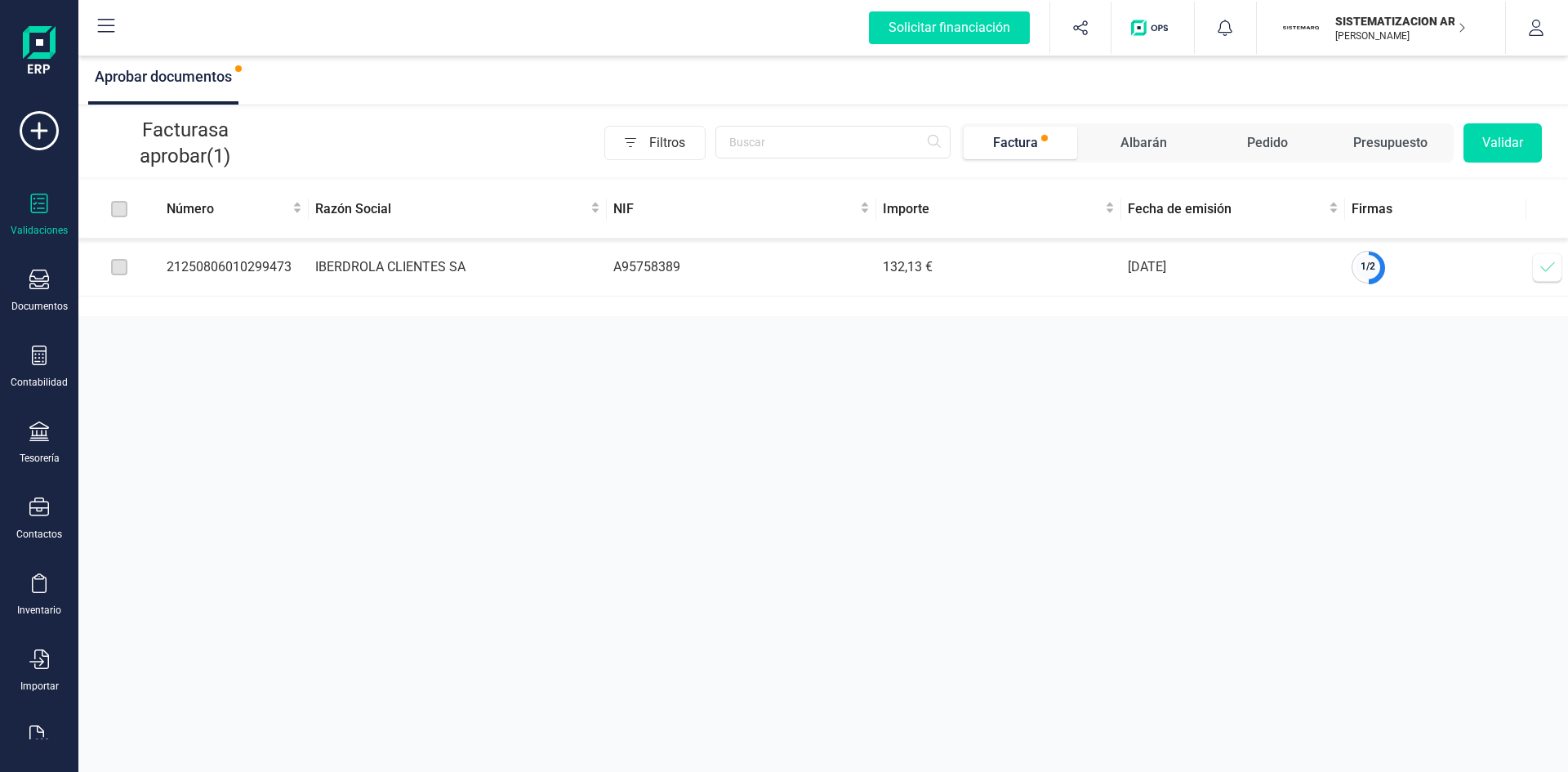
click at [1533, 264] on span at bounding box center [1547, 267] width 32 height 32
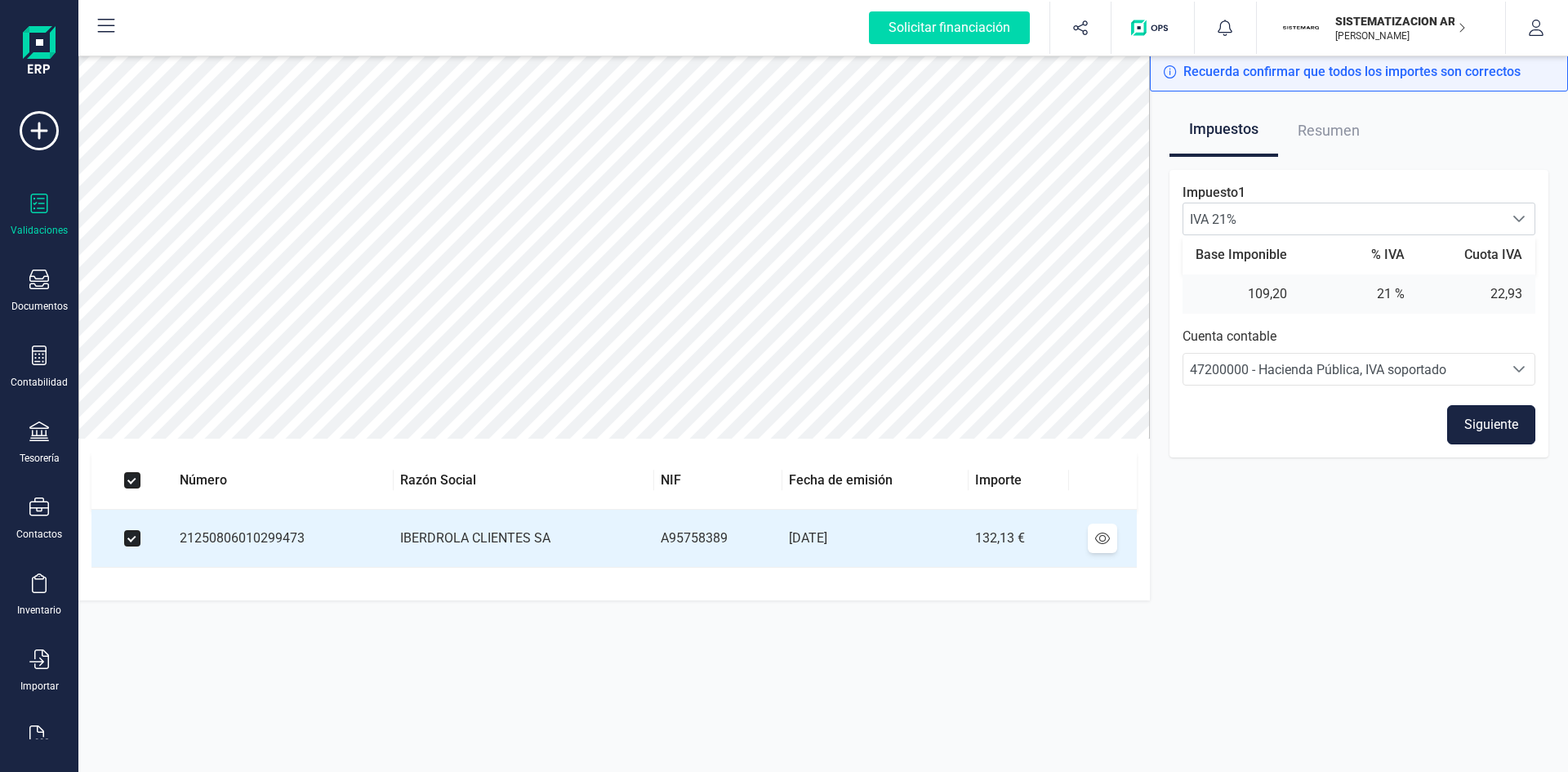
click at [1489, 419] on button "Siguiente" at bounding box center [1491, 424] width 88 height 40
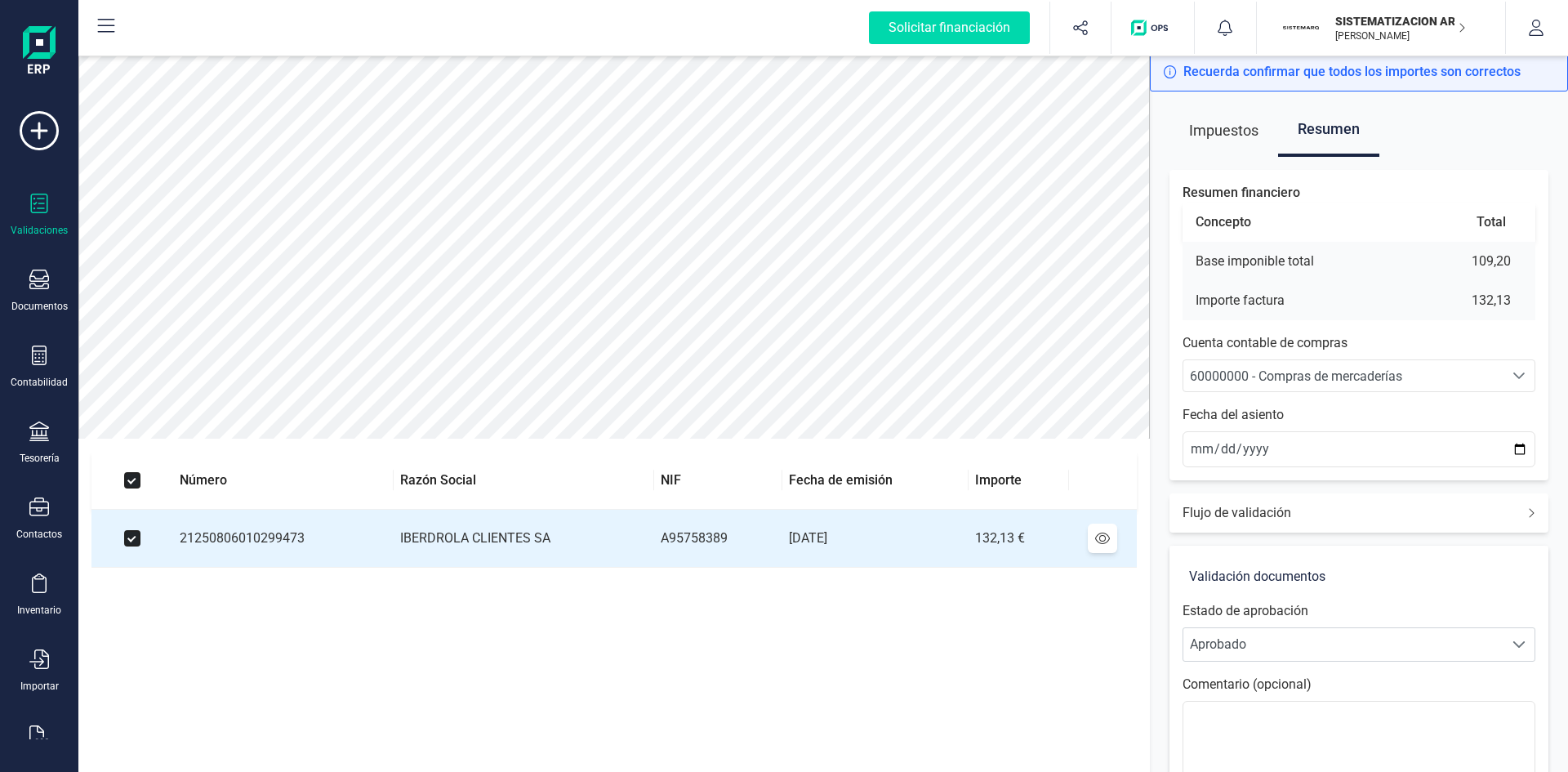
click at [1285, 371] on span "60000000 - Compras de mercaderías" at bounding box center [1296, 376] width 212 height 16
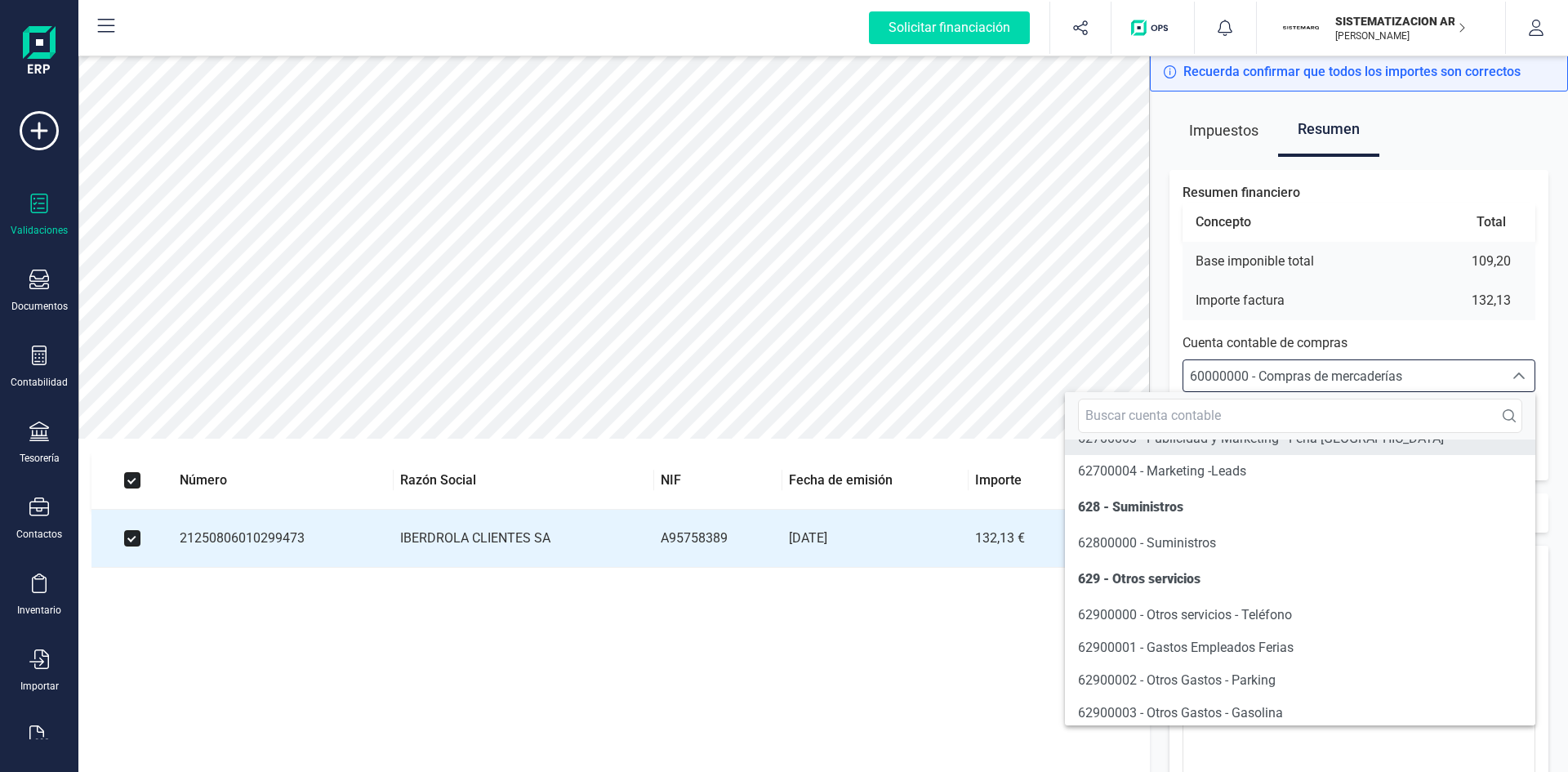
scroll to position [9681, 0]
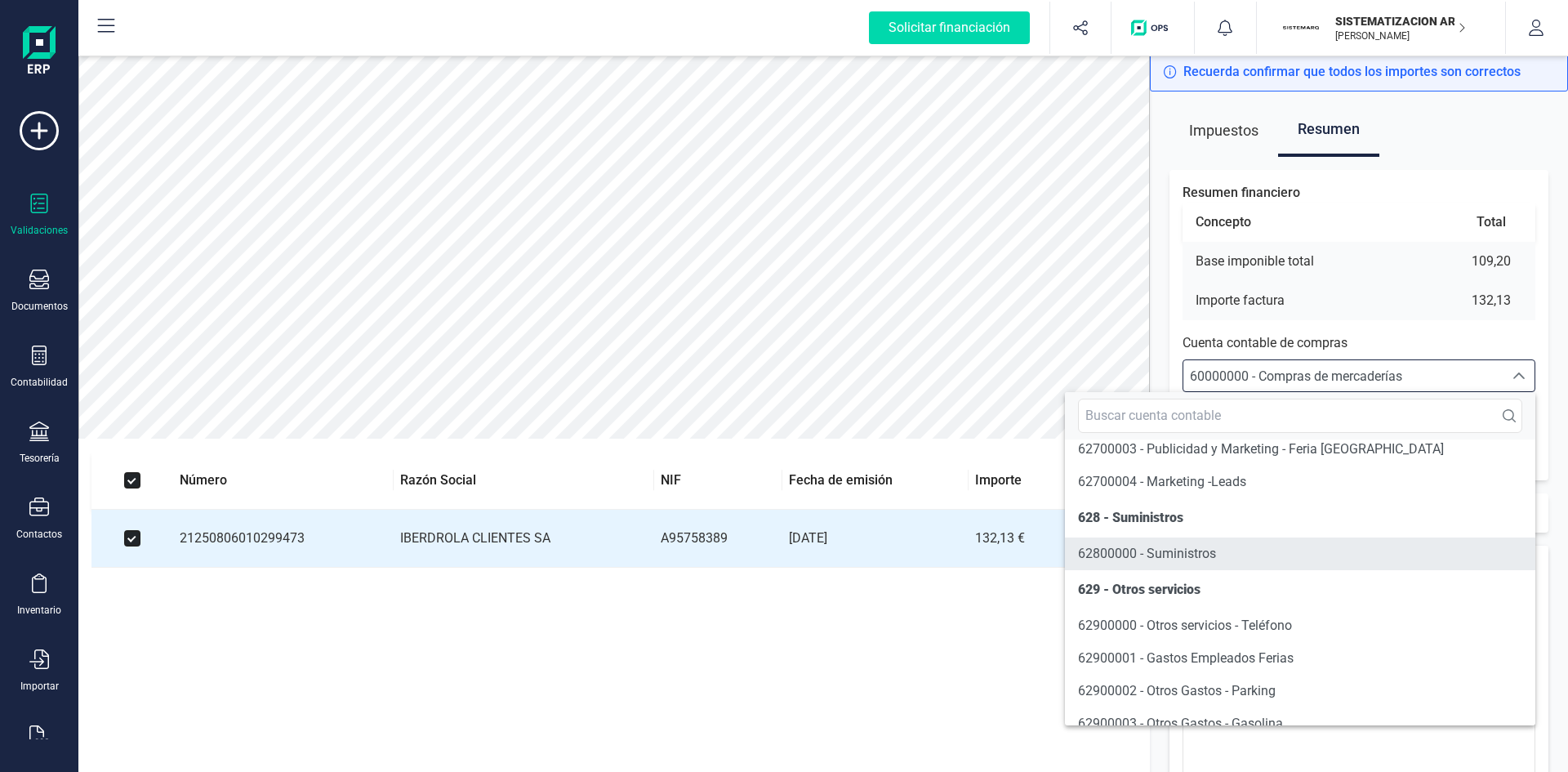
click at [1161, 564] on span "62800000 - Suministros" at bounding box center [1147, 553] width 138 height 19
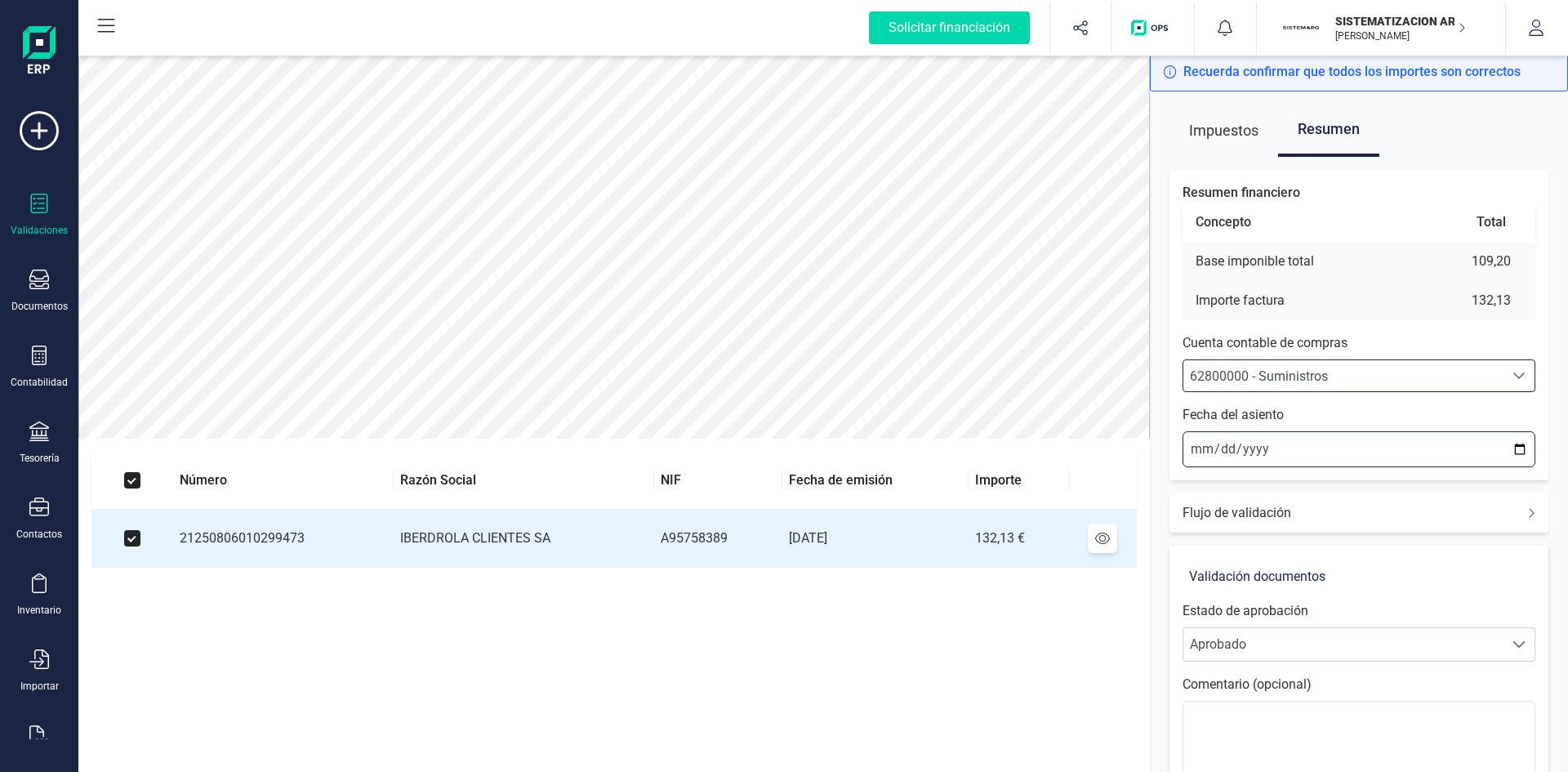
click at [1199, 448] on input "[DATE]" at bounding box center [1359, 449] width 353 height 36
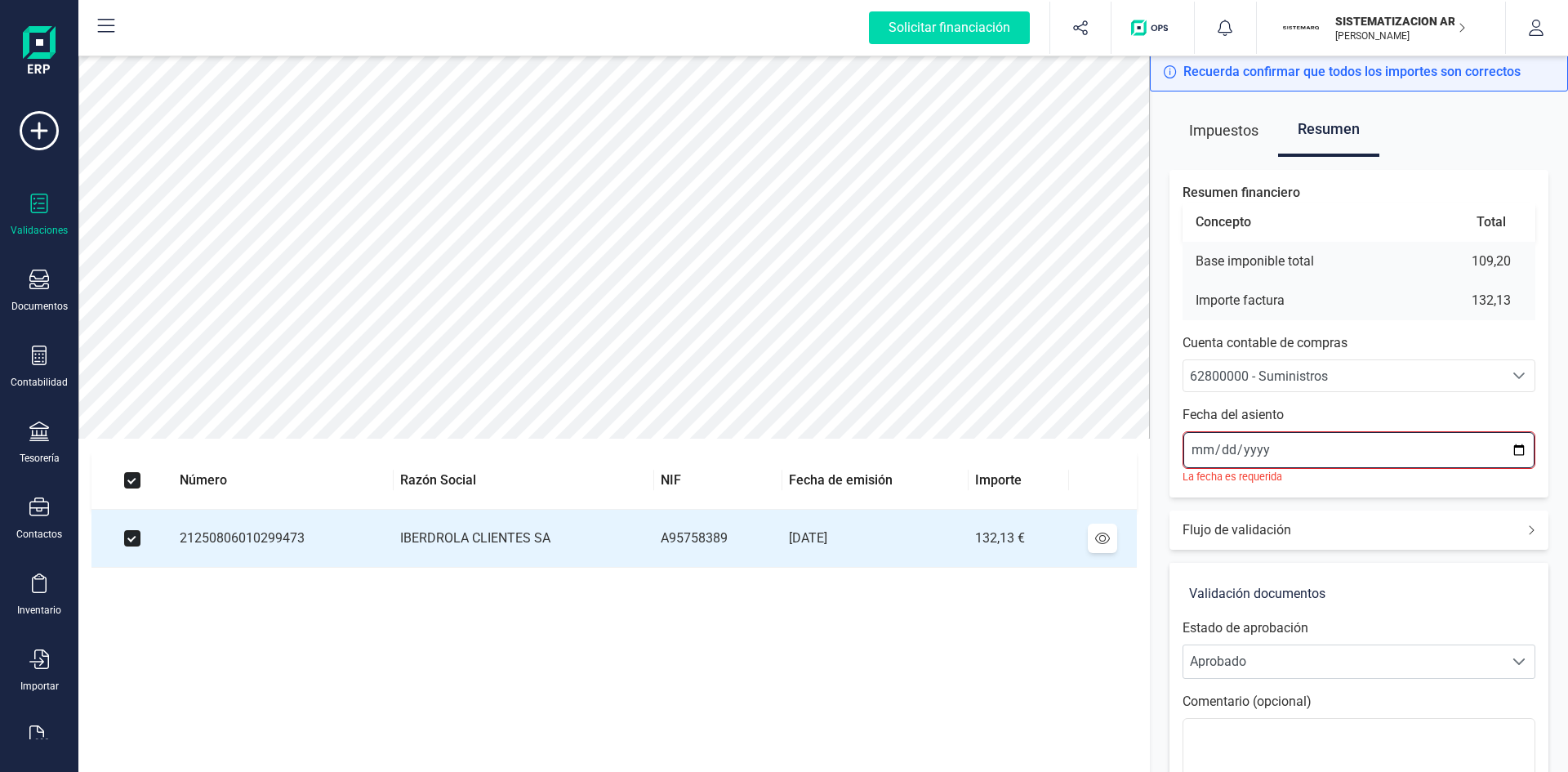
type input "[DATE]"
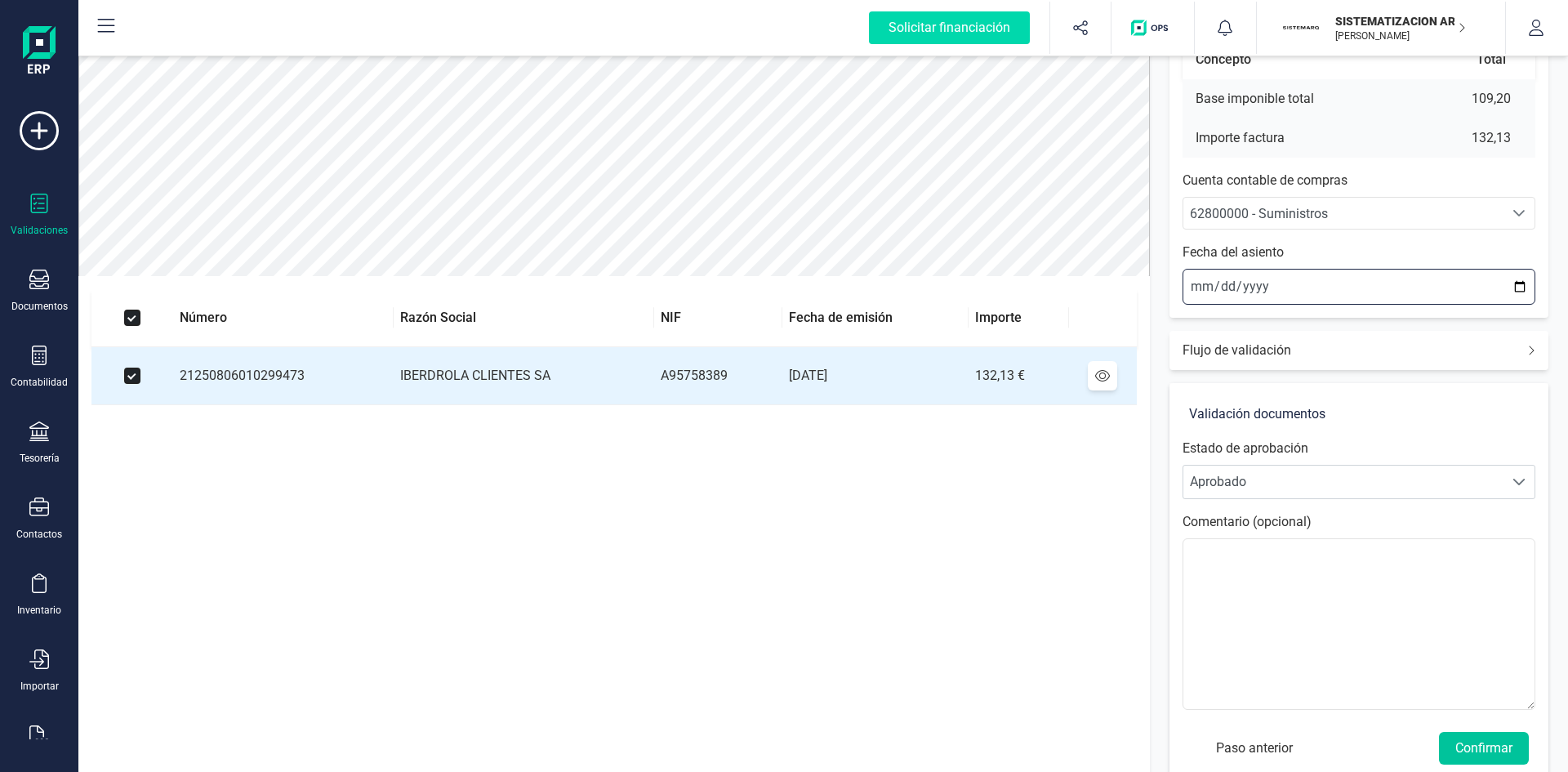
scroll to position [191, 0]
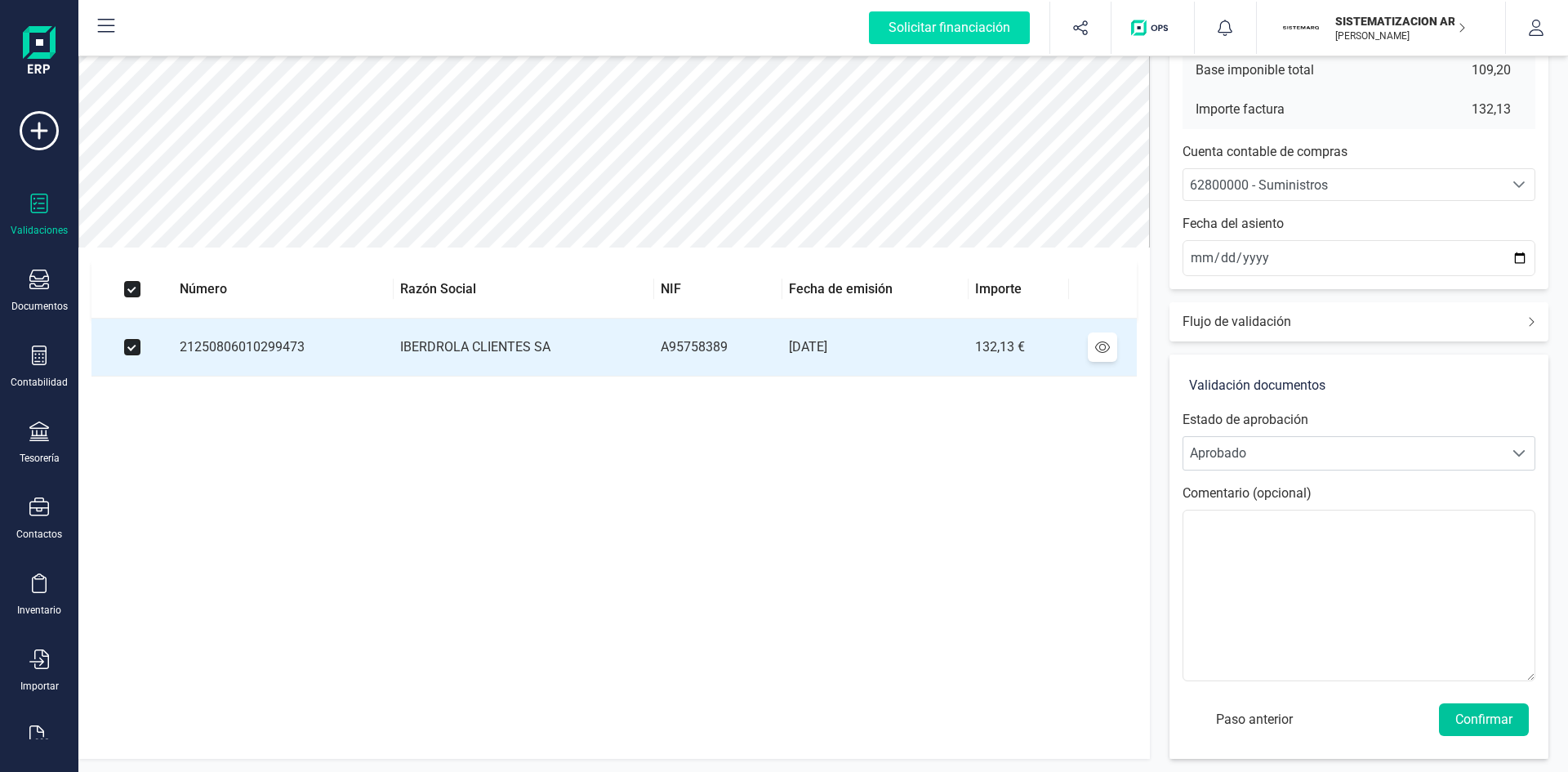
click at [1464, 721] on button "Confirmar" at bounding box center [1483, 719] width 89 height 32
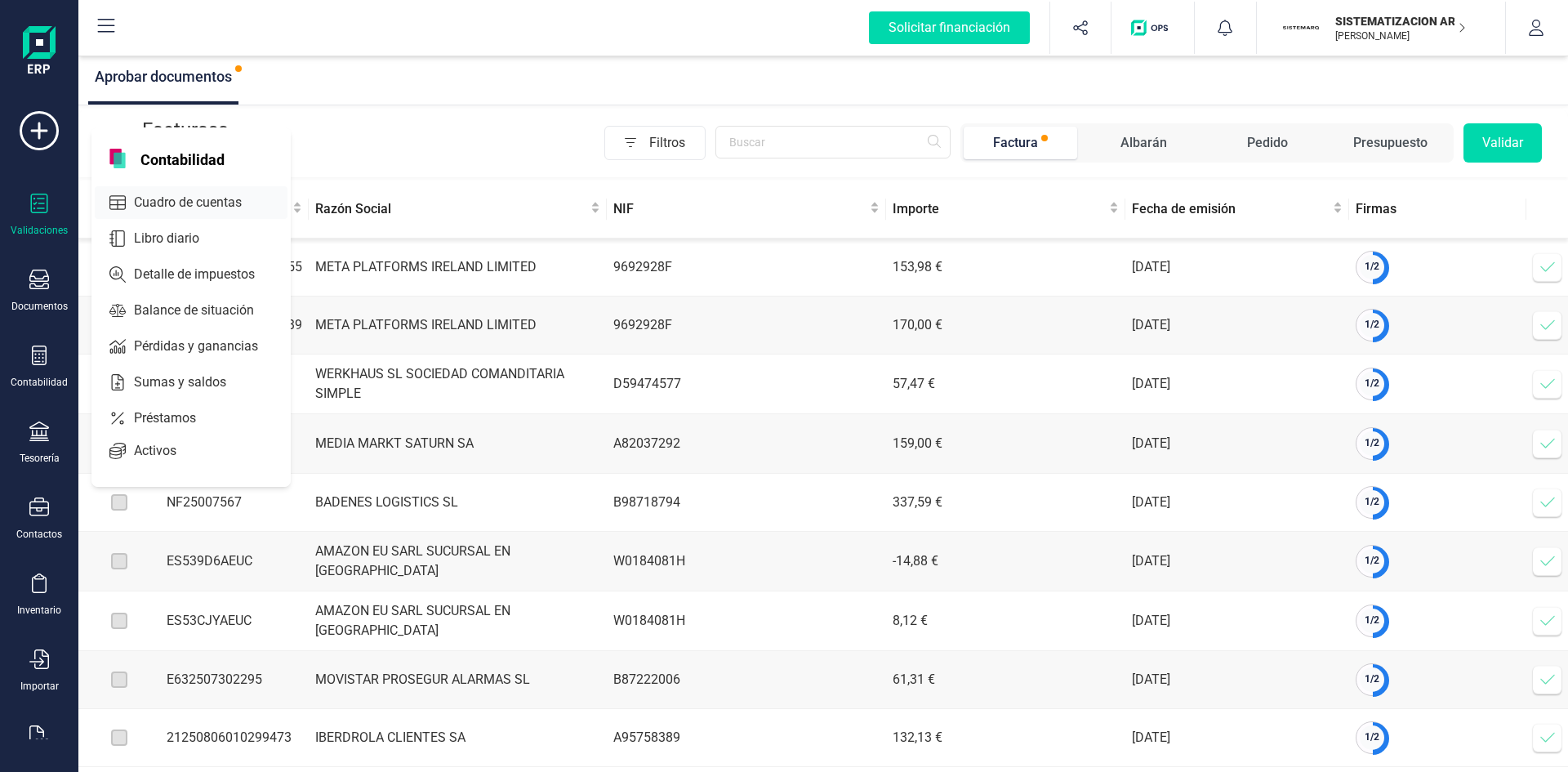
click at [157, 198] on span "Cuadro de cuentas" at bounding box center [199, 202] width 144 height 19
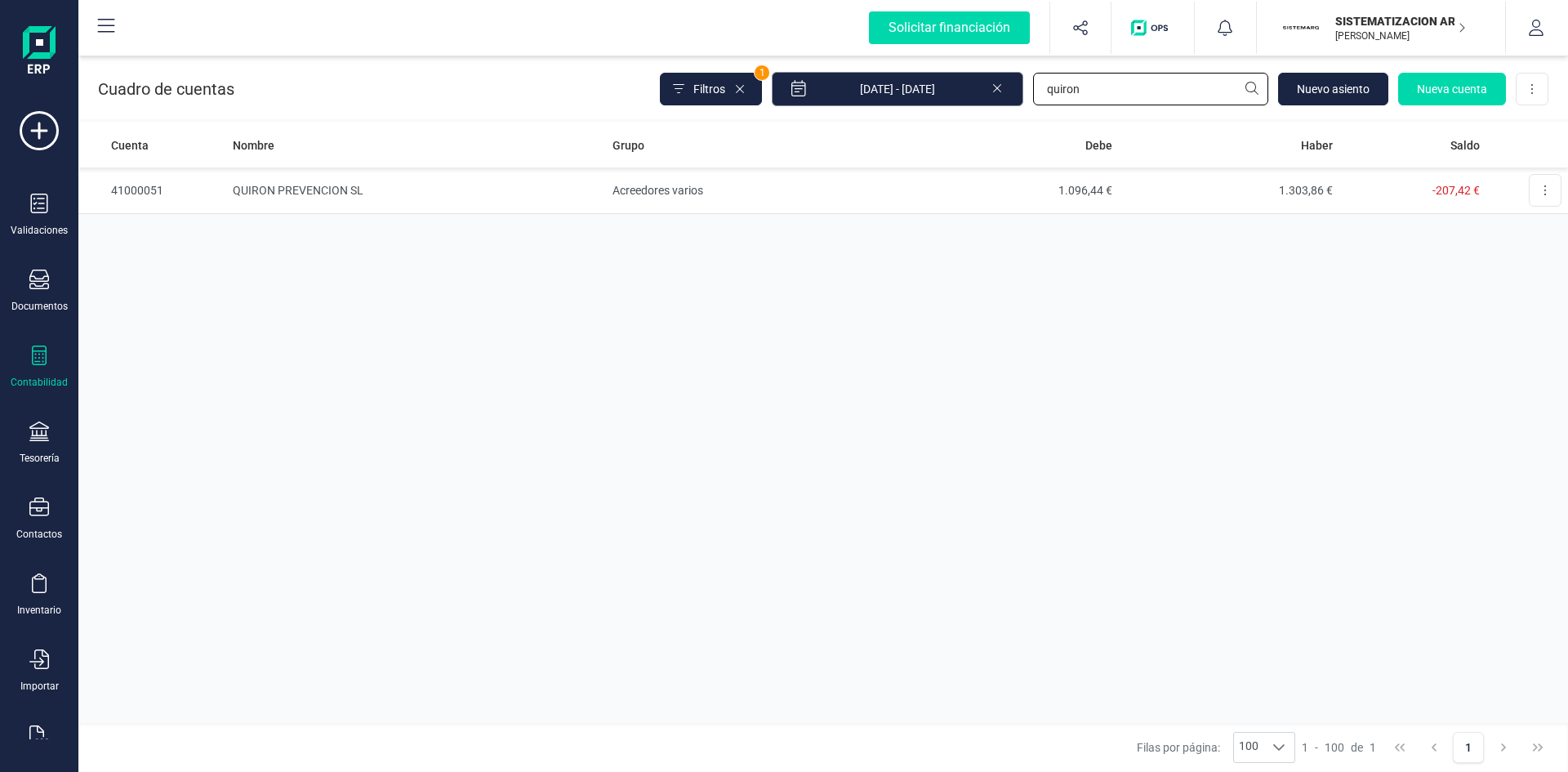
drag, startPoint x: 1111, startPoint y: 81, endPoint x: 947, endPoint y: 88, distance: 164.1
click at [949, 88] on div "Filtros 1 01/01/2025 - 02/09/2025 quiron Nuevo asiento Nueva cuenta Descargar E…" at bounding box center [1104, 89] width 889 height 34
type input "meta"
click at [341, 184] on td "META PLATFORMS IRELAND LIMITED" at bounding box center [416, 191] width 380 height 46
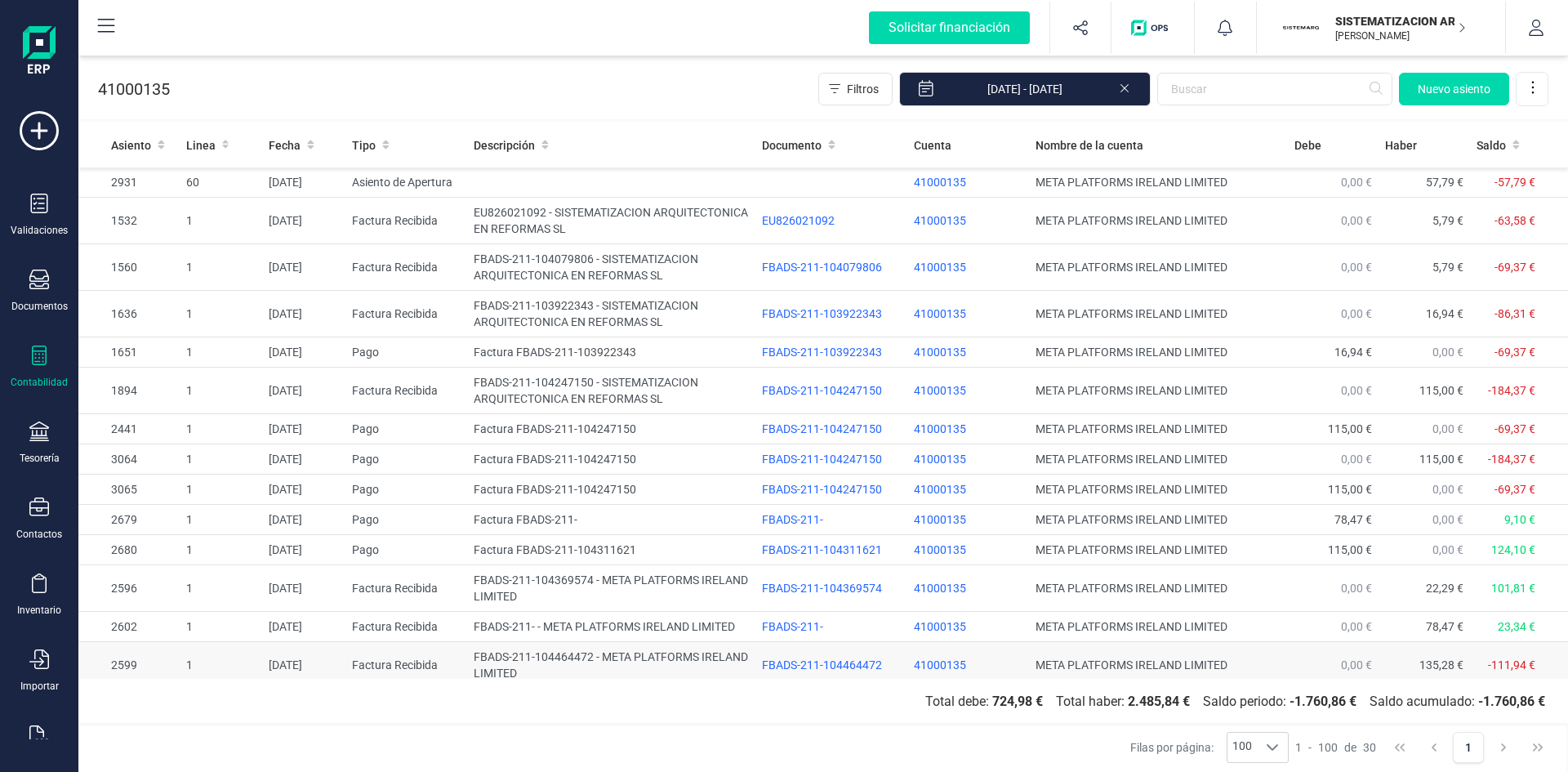
click at [536, 657] on td "FBADS-211-104464472 - META PLATFORMS IRELAND LIMITED" at bounding box center [611, 665] width 289 height 46
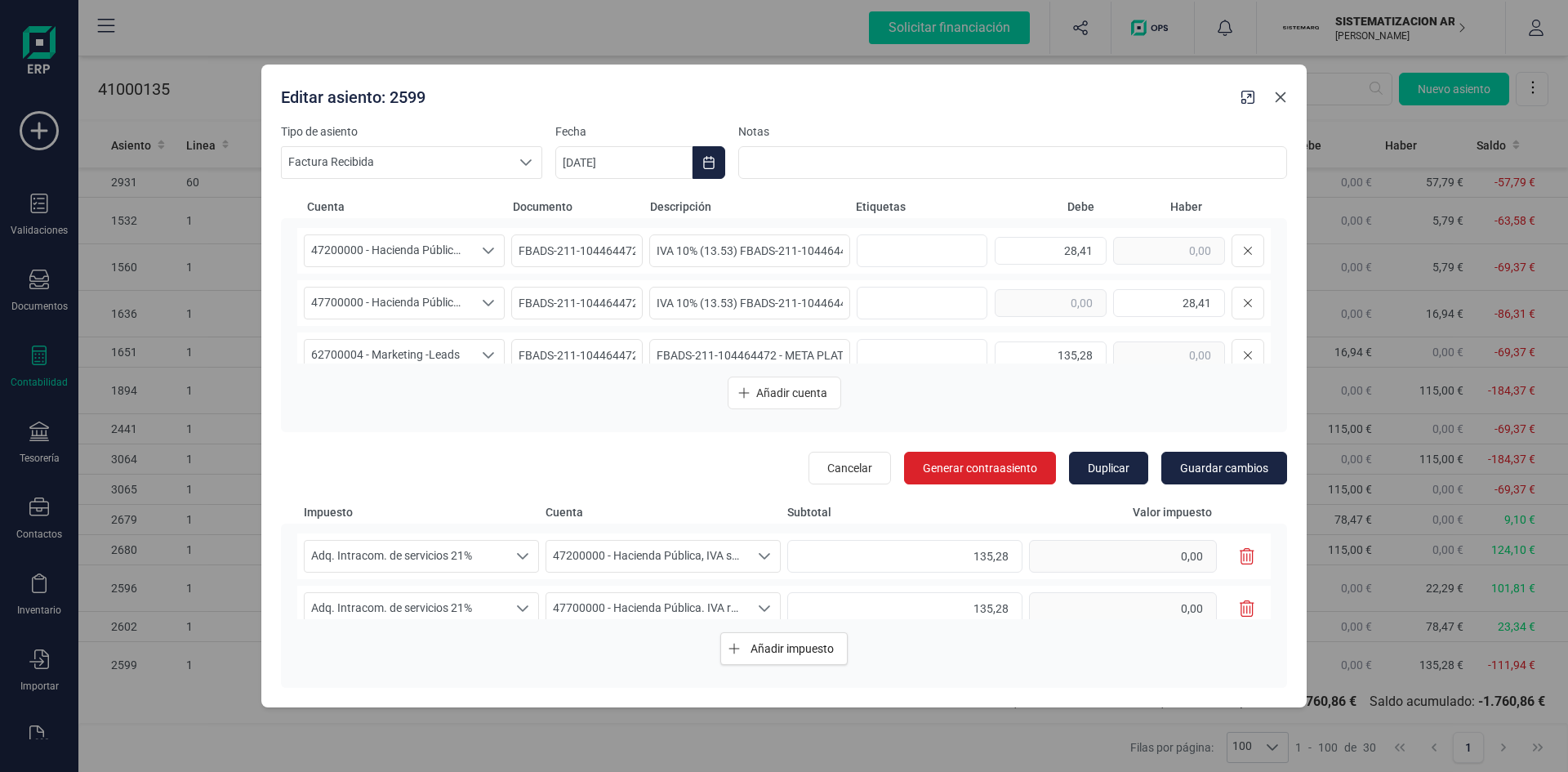
click at [1276, 96] on icon "button" at bounding box center [1280, 97] width 13 height 13
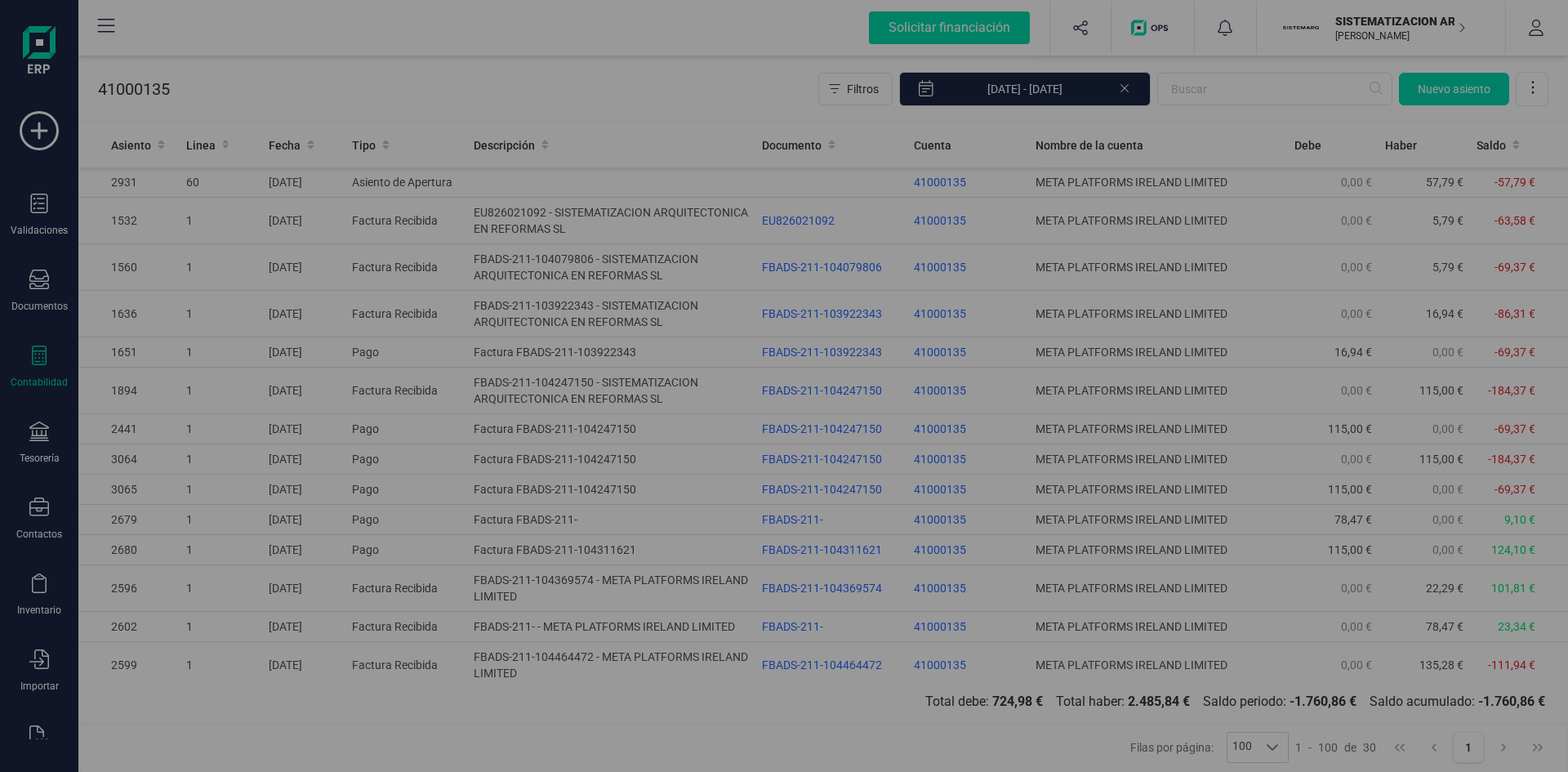
type input "[DATE]"
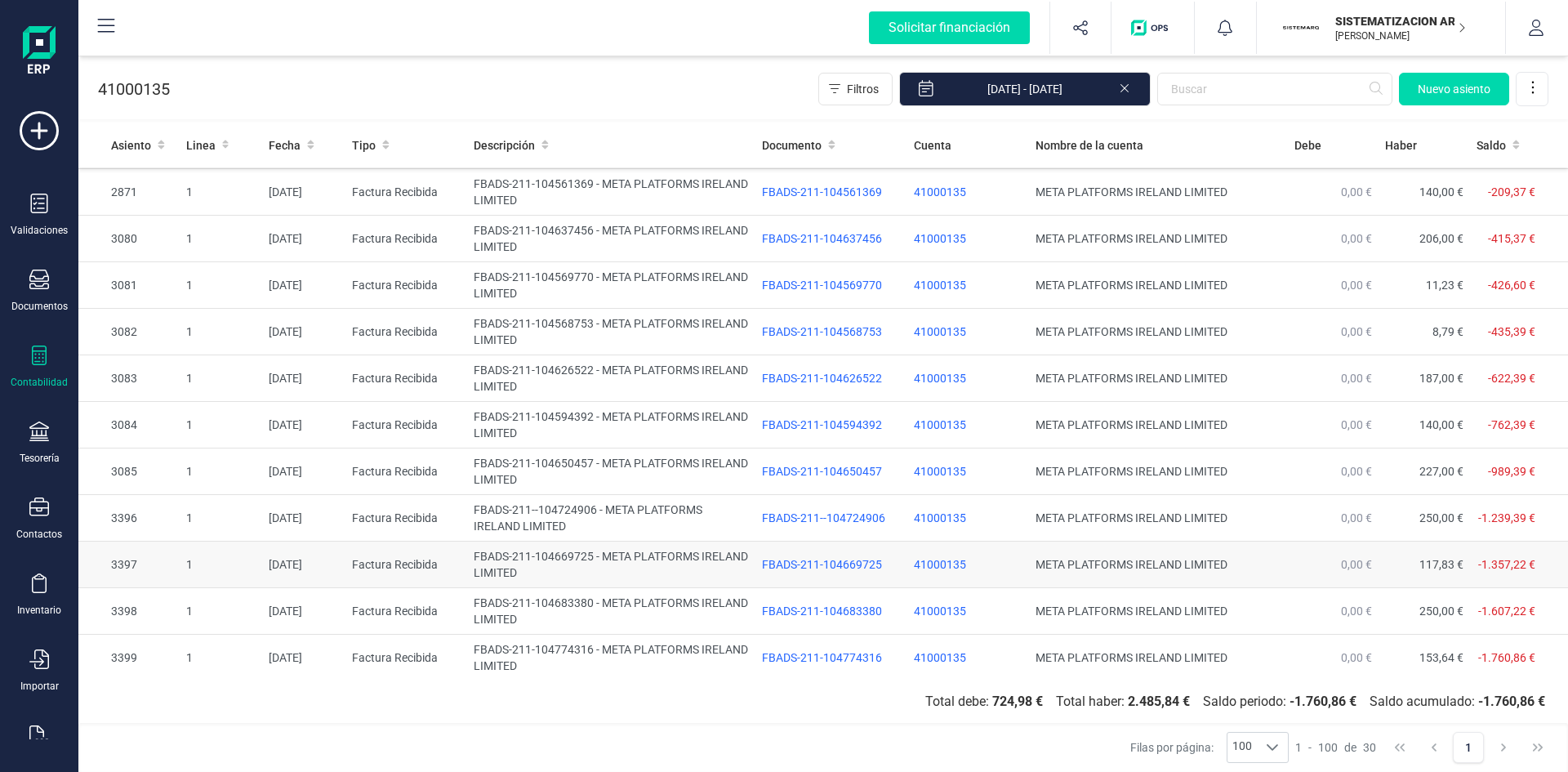
scroll to position [706, 0]
click at [304, 559] on td "01/08/2025" at bounding box center [303, 563] width 83 height 46
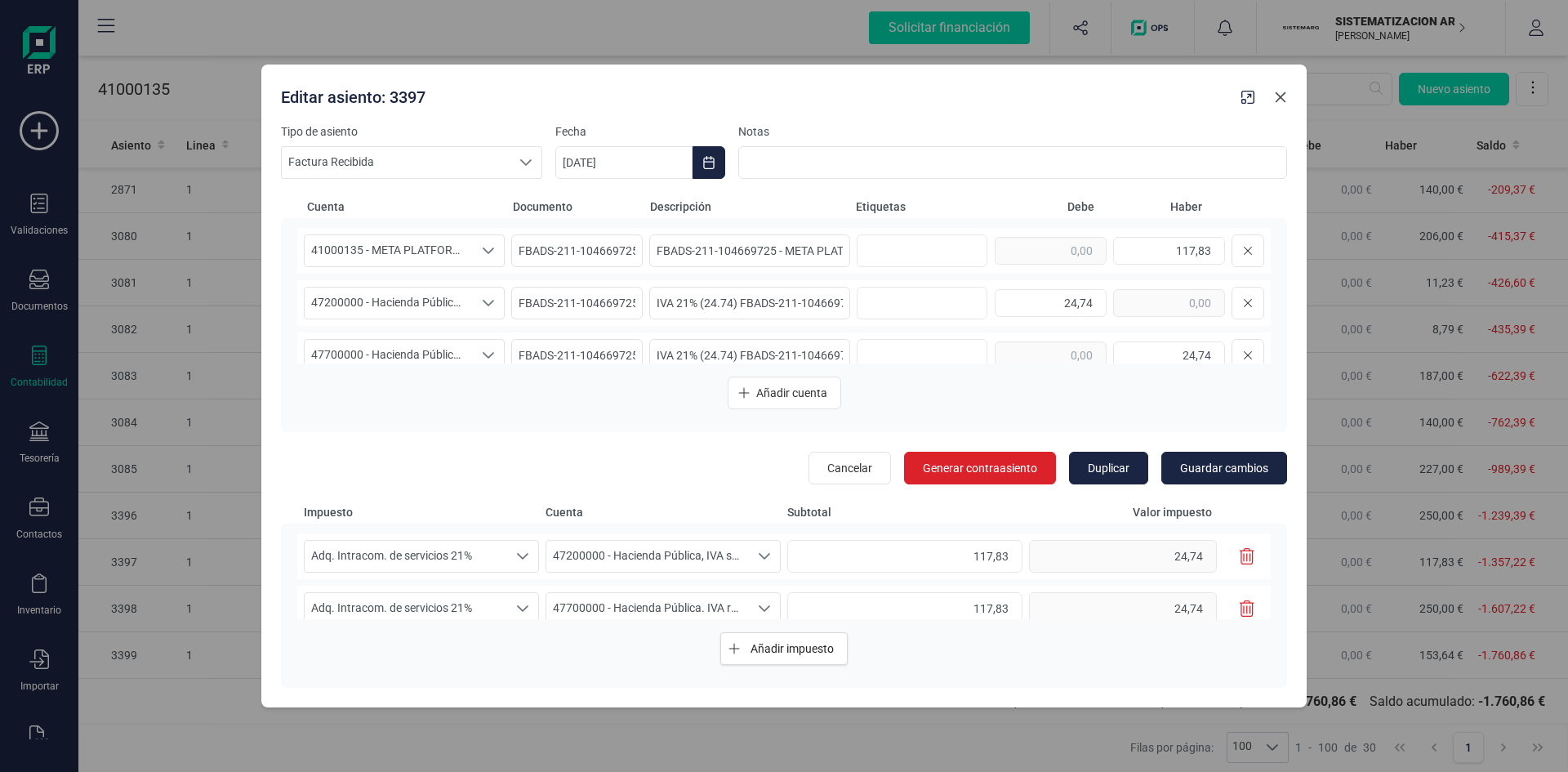
click at [1280, 98] on icon "button" at bounding box center [1280, 97] width 13 height 13
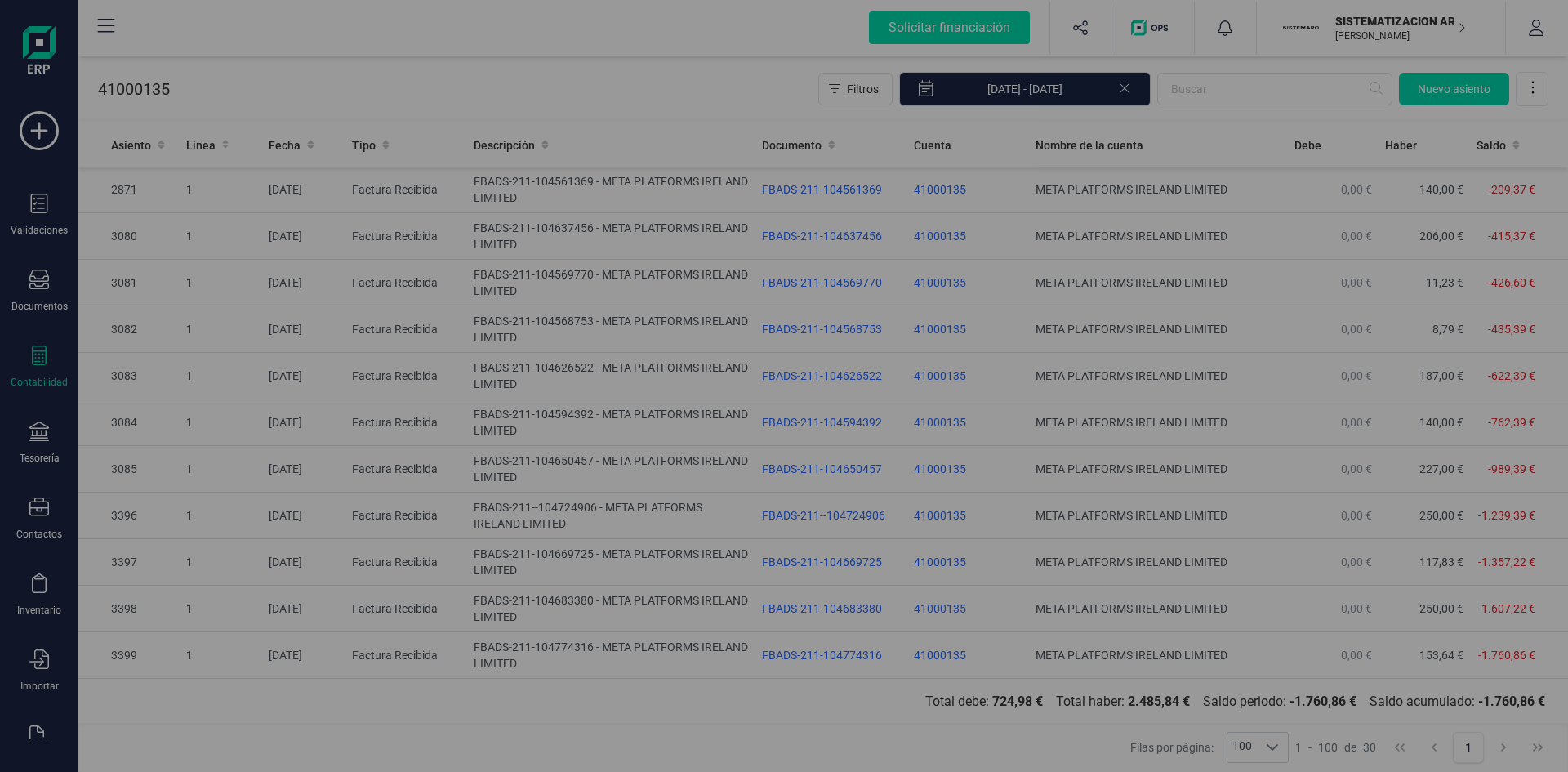
type input "[DATE]"
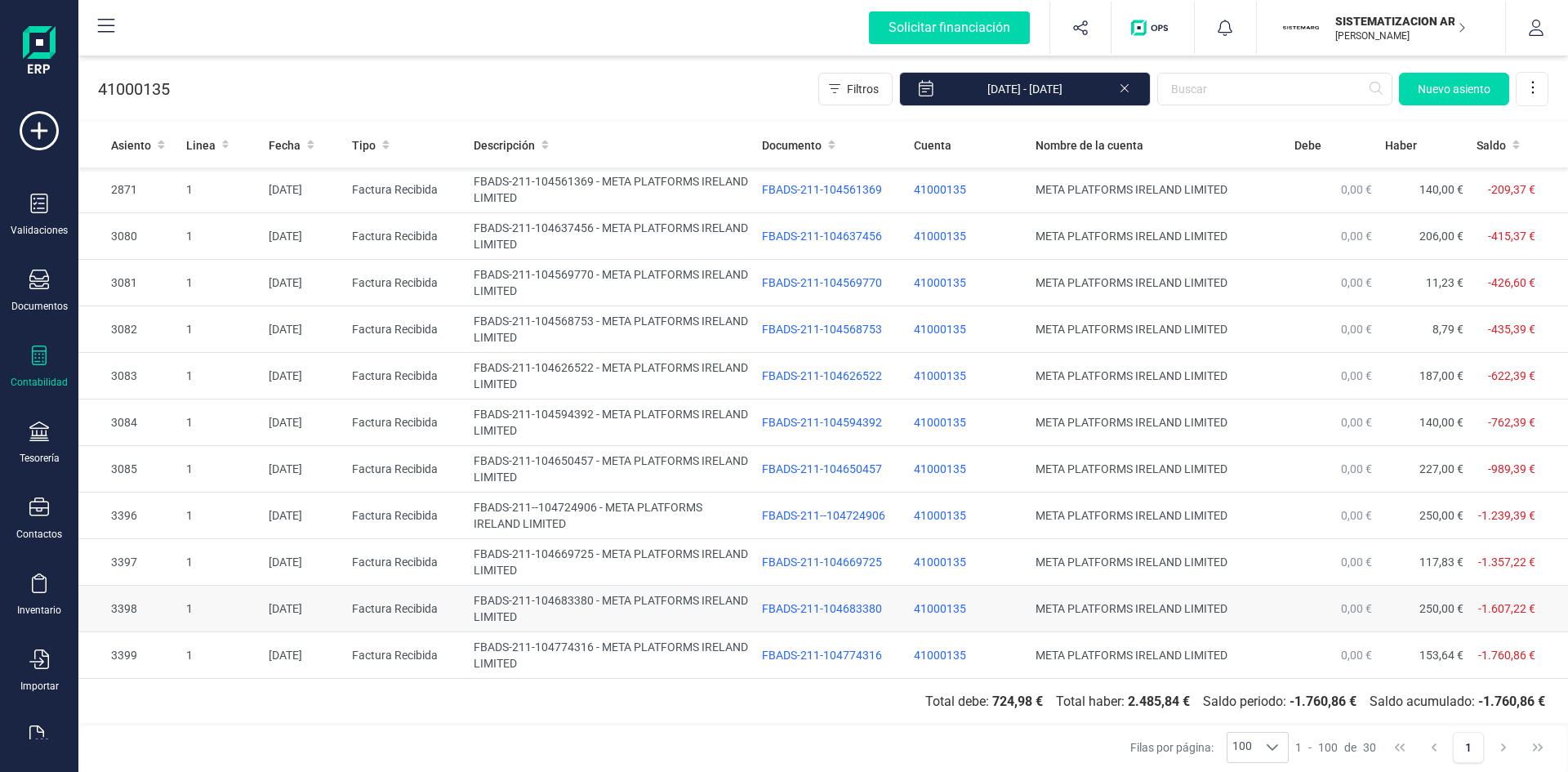
click at [275, 604] on td "01/08/2025" at bounding box center [303, 609] width 83 height 46
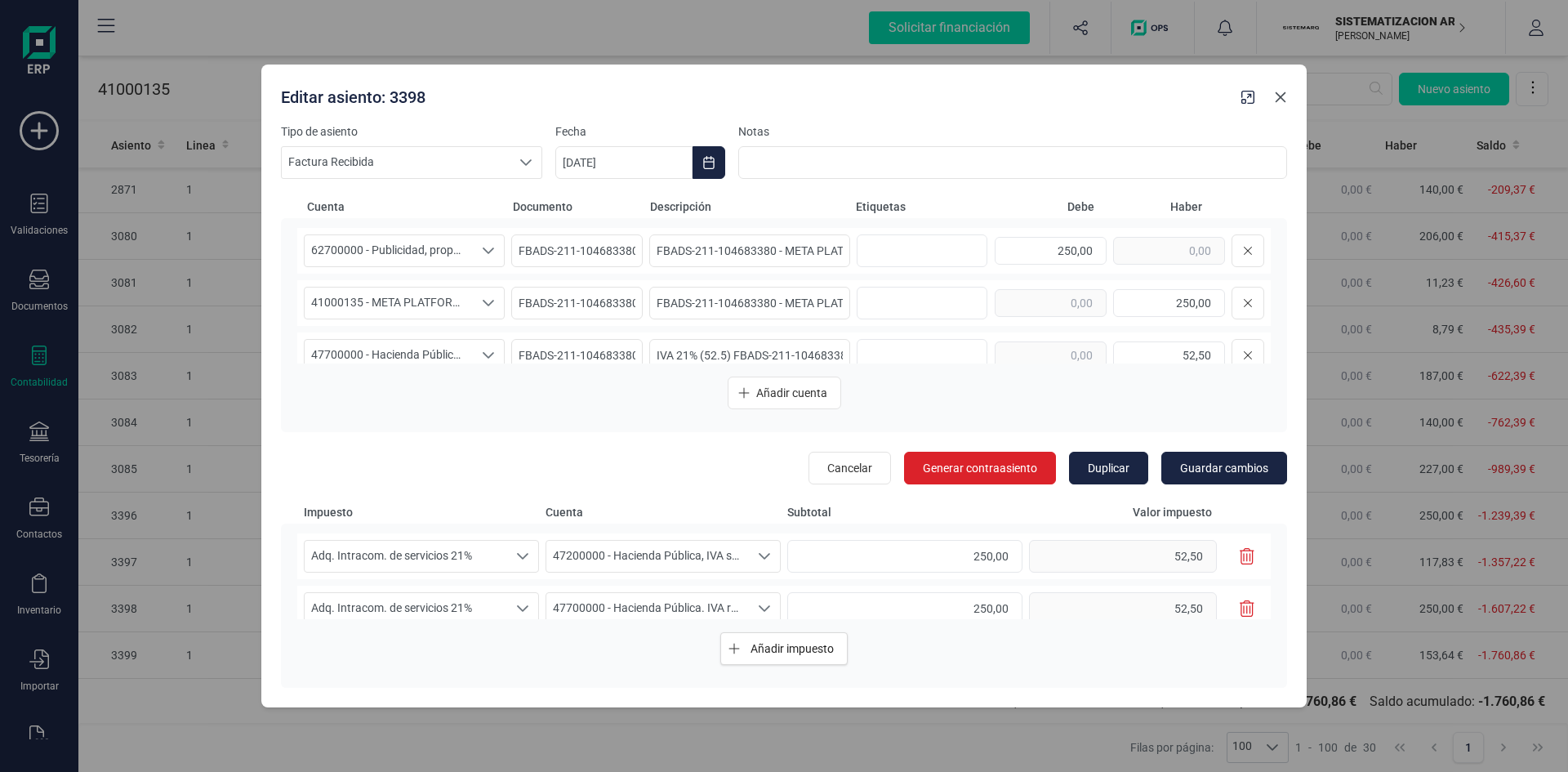
click at [1278, 100] on icon "button" at bounding box center [1281, 97] width 11 height 11
type input "[DATE]"
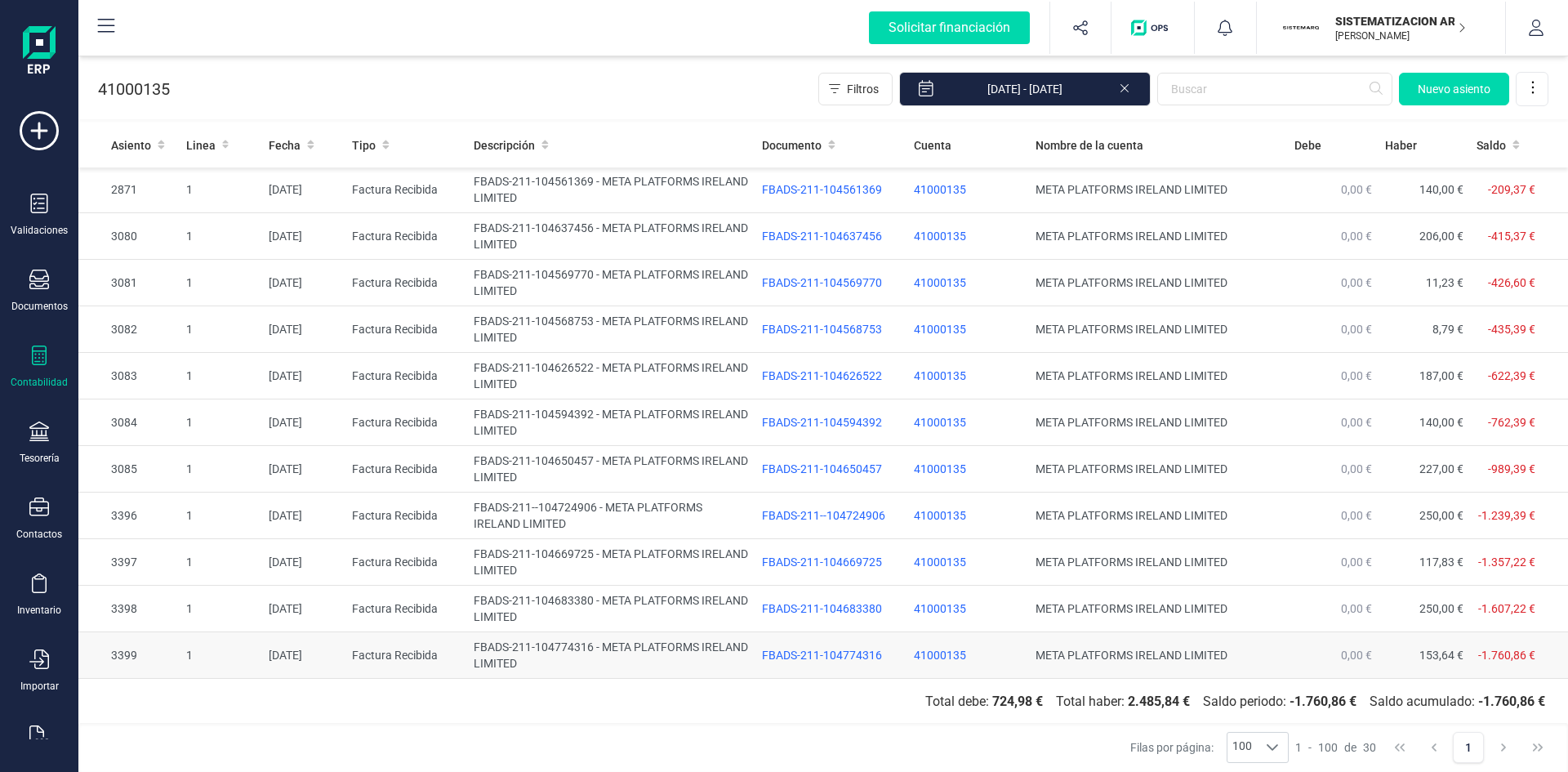
click at [291, 651] on td "04/08/2025" at bounding box center [303, 656] width 83 height 46
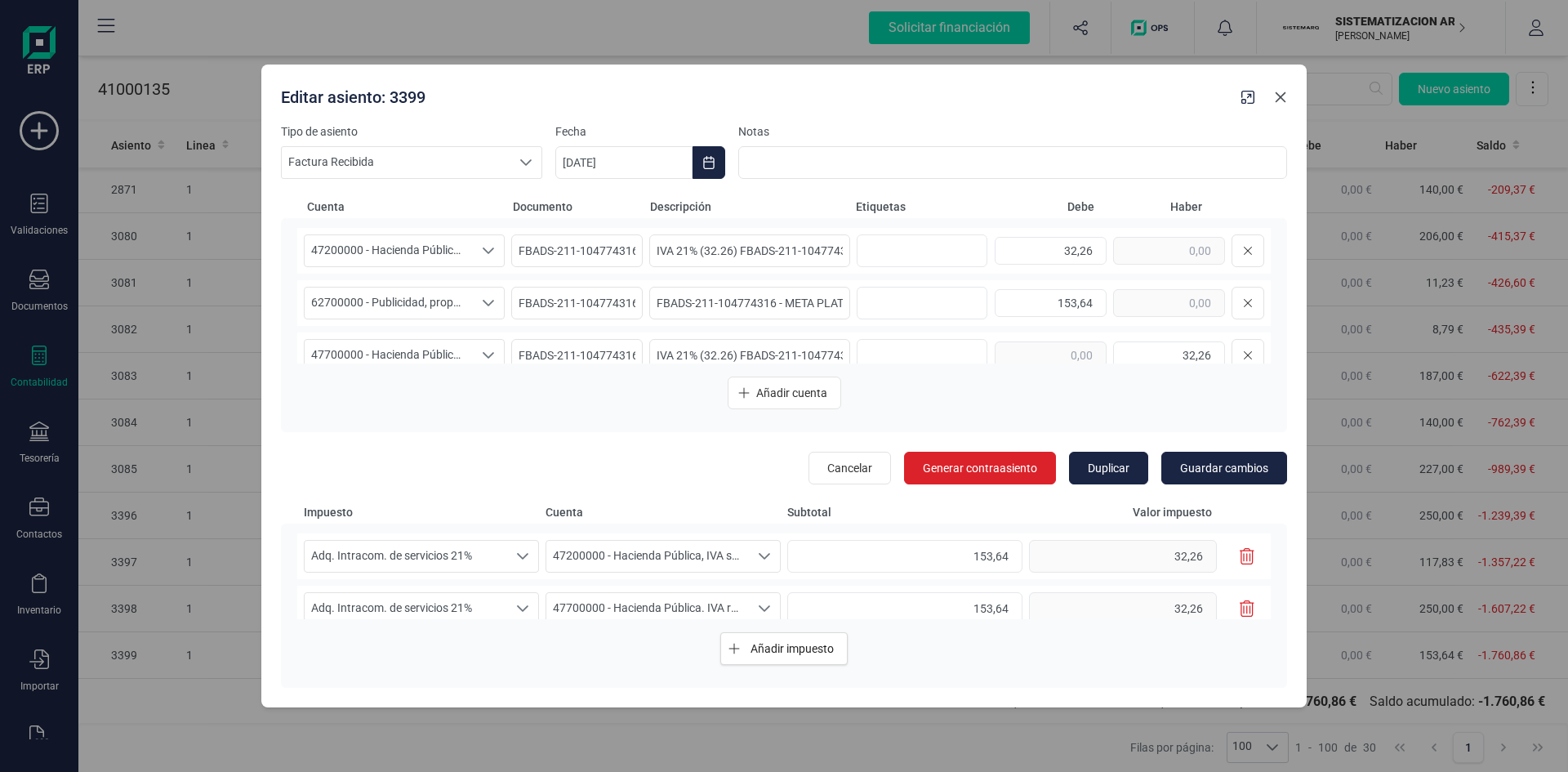
click at [1282, 95] on icon "button" at bounding box center [1281, 97] width 11 height 11
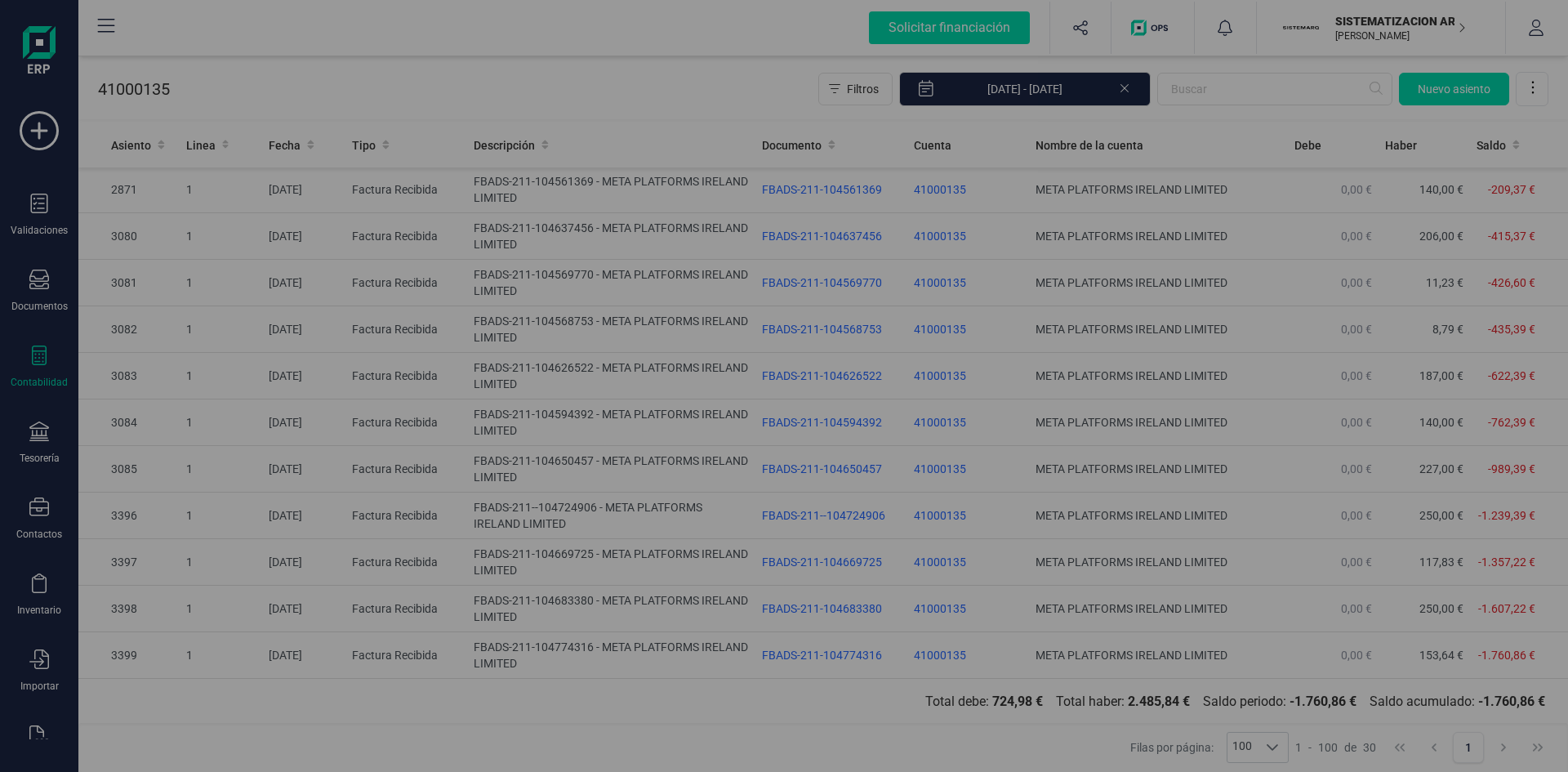
type input "[DATE]"
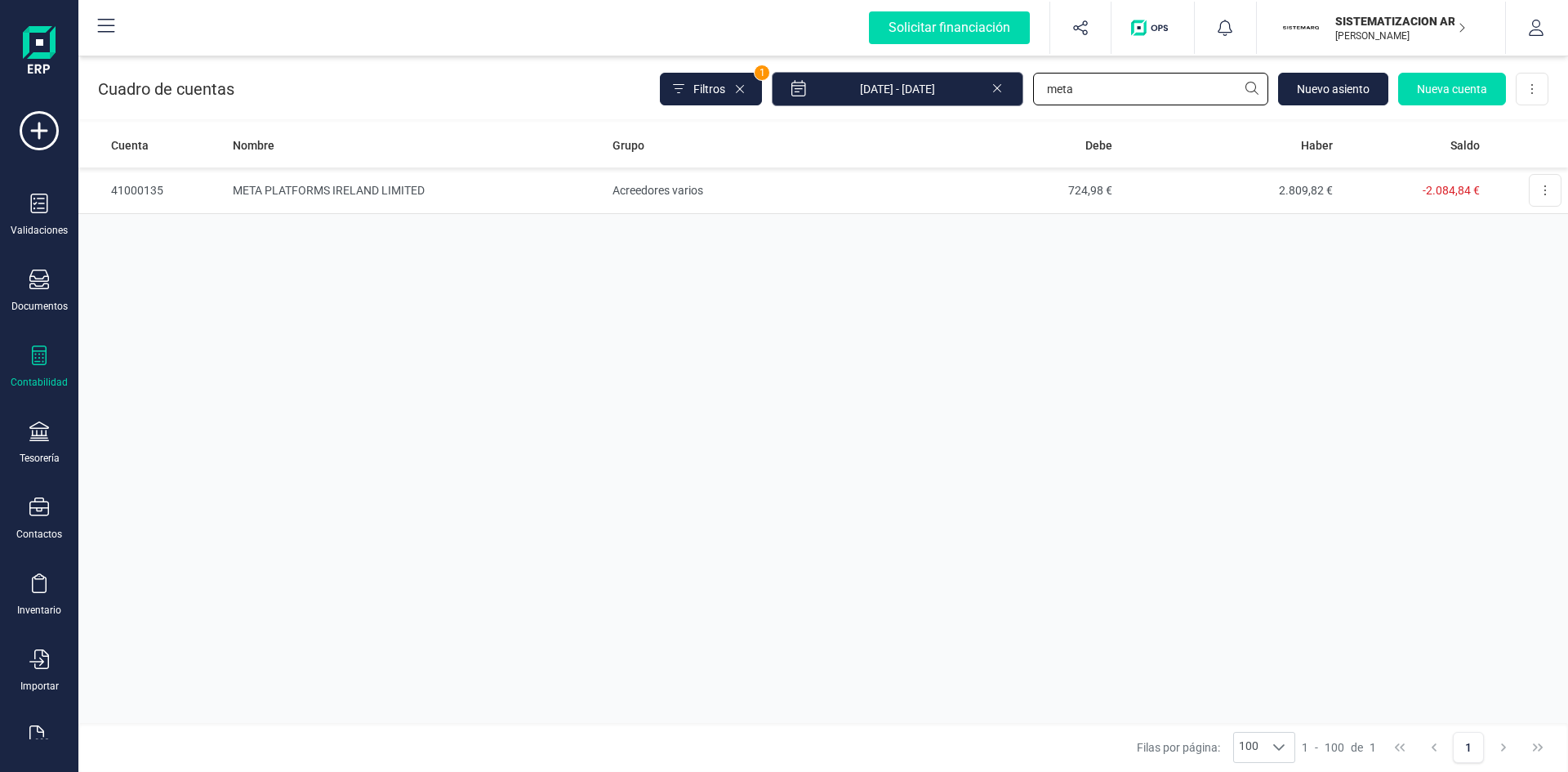
drag, startPoint x: 1106, startPoint y: 89, endPoint x: 912, endPoint y: 93, distance: 194.0
click at [917, 92] on div "Filtros 1 01/01/2025 - 02/09/2025 meta Nuevo asiento Nueva cuenta Descargar Exc…" at bounding box center [1104, 89] width 889 height 34
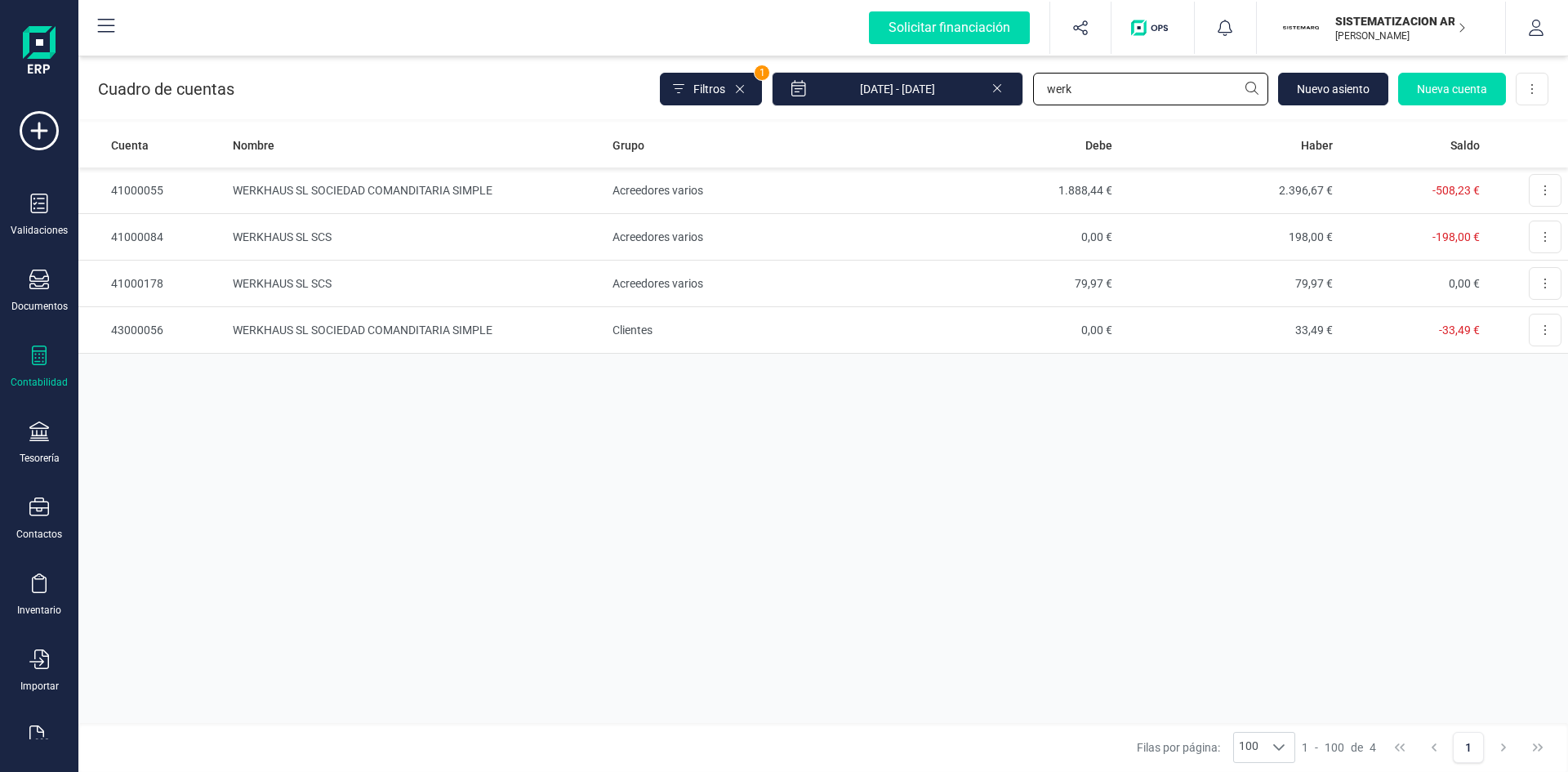
type input "werk"
click at [294, 189] on td "WERKHAUS SL SOCIEDAD COMANDITARIA SIMPLE" at bounding box center [416, 191] width 381 height 46
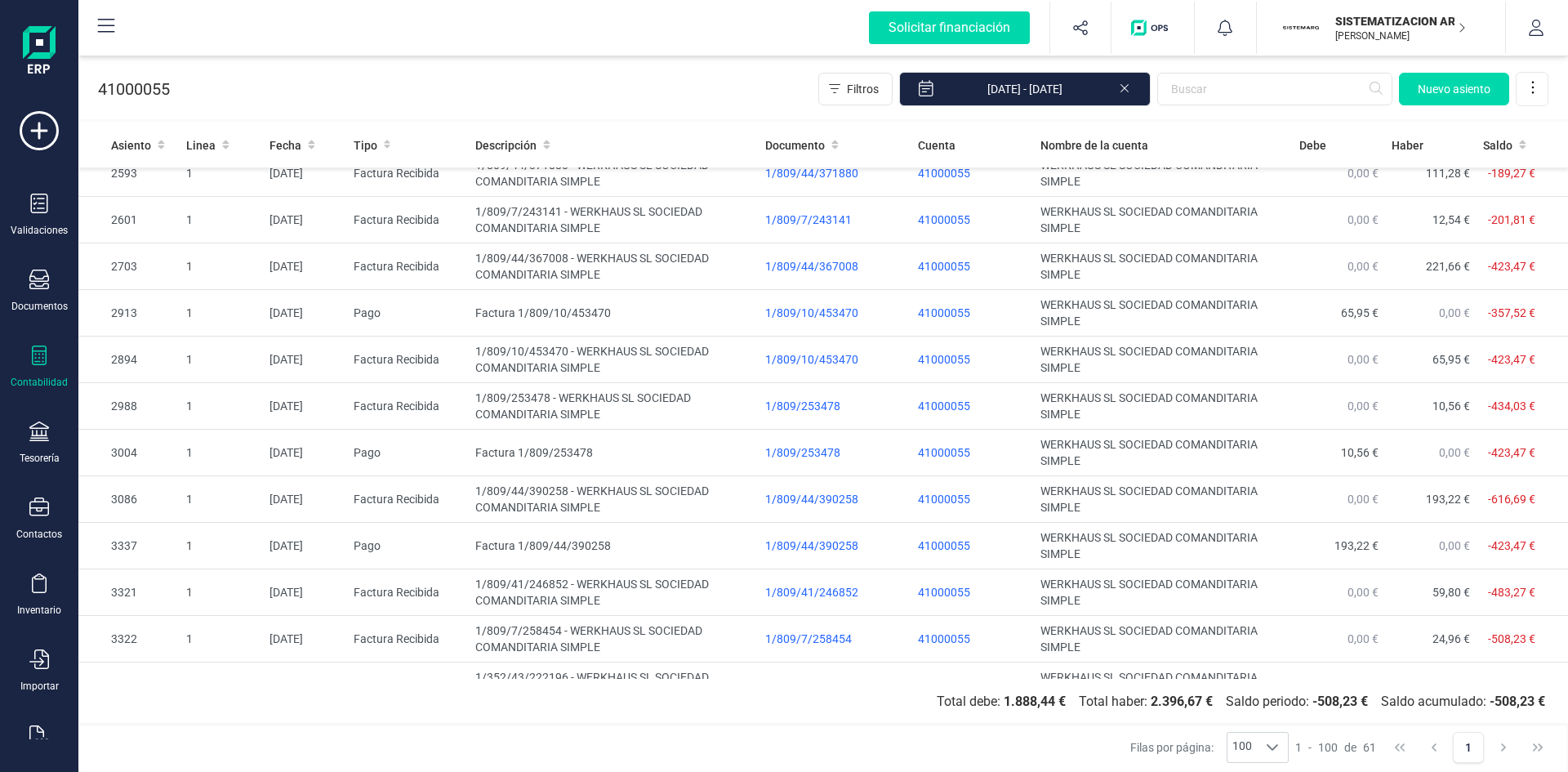
scroll to position [2330, 0]
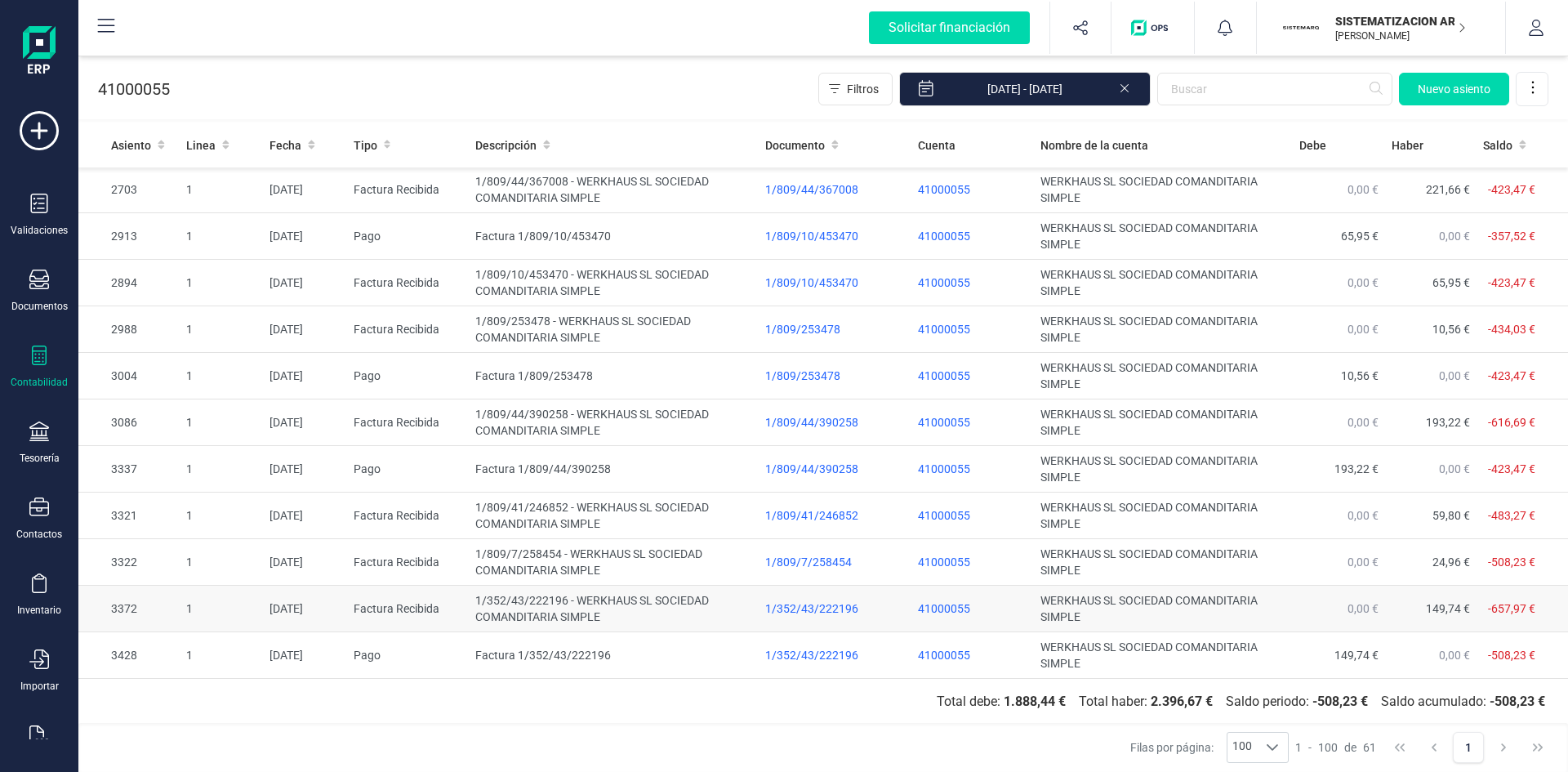
click at [520, 607] on td "1/352/43/222196 - WERKHAUS SL SOCIEDAD COMANDITARIA SIMPLE" at bounding box center [614, 609] width 289 height 46
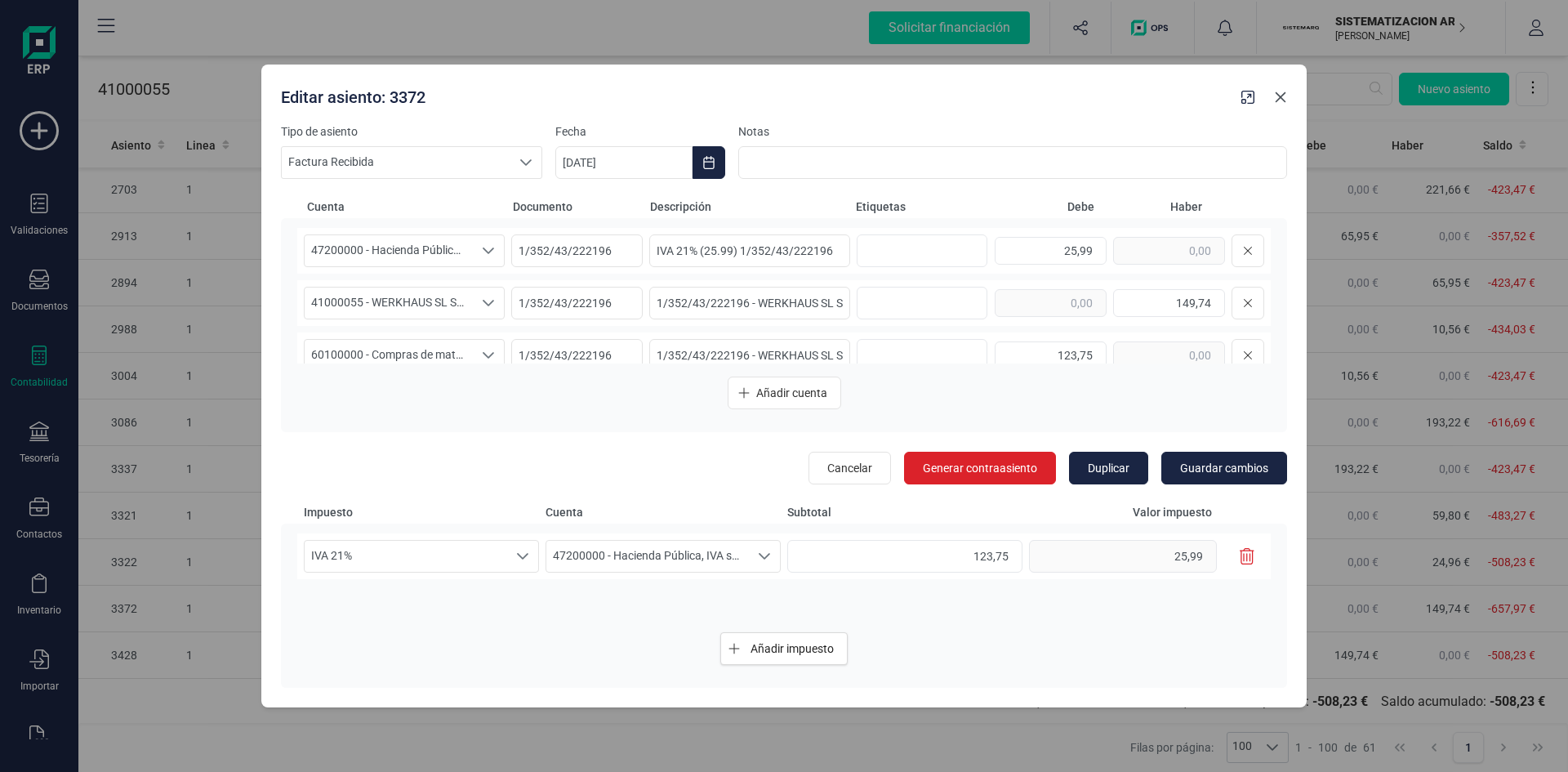
click at [1275, 99] on icon "button" at bounding box center [1280, 97] width 13 height 13
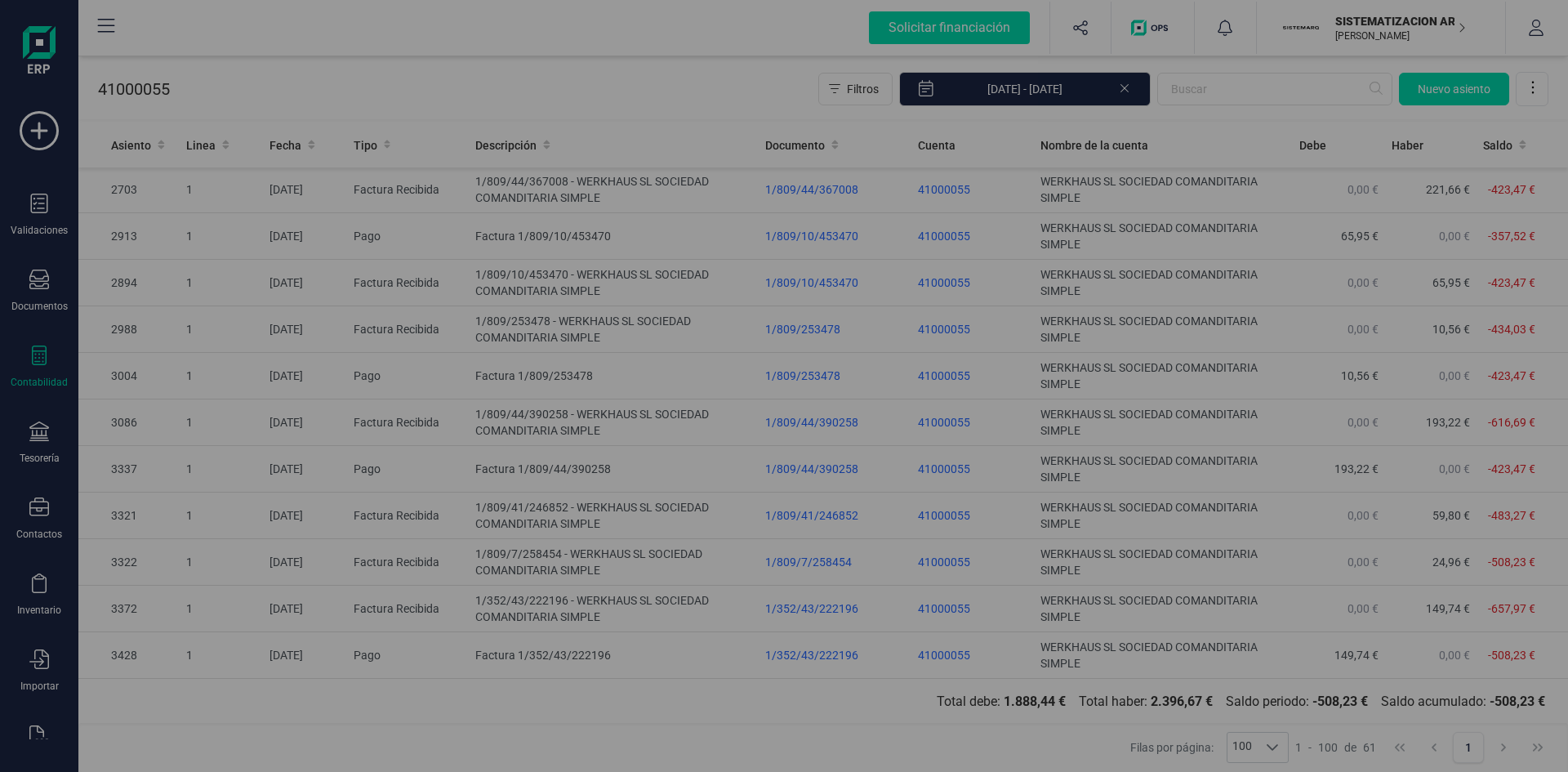
type input "[DATE]"
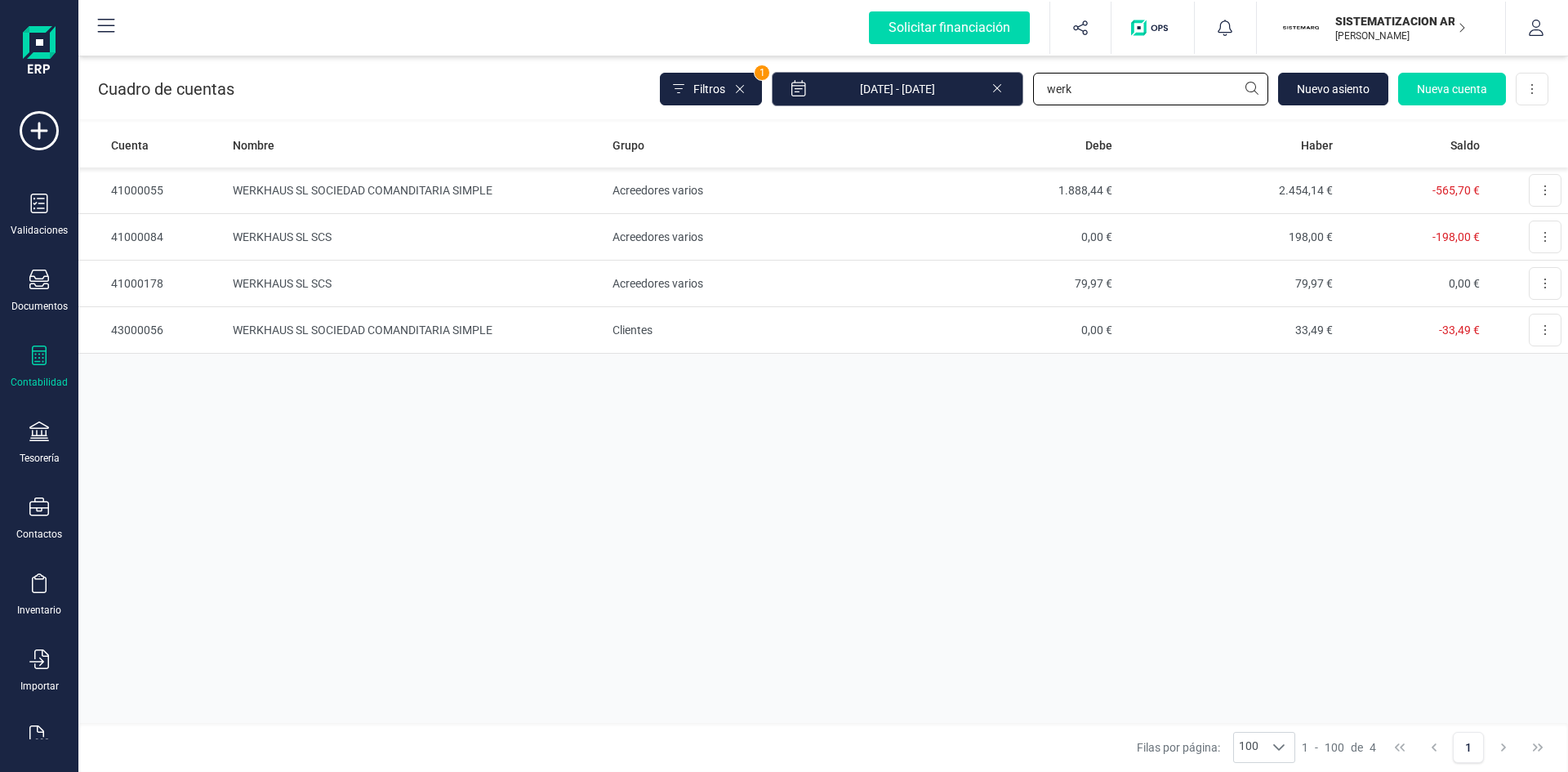
drag, startPoint x: 1099, startPoint y: 89, endPoint x: 927, endPoint y: 82, distance: 172.1
click at [930, 81] on div "Filtros 1 01/01/2025 - 02/09/2025 werk Nuevo asiento Nueva cuenta Descargar Exc…" at bounding box center [1104, 89] width 889 height 34
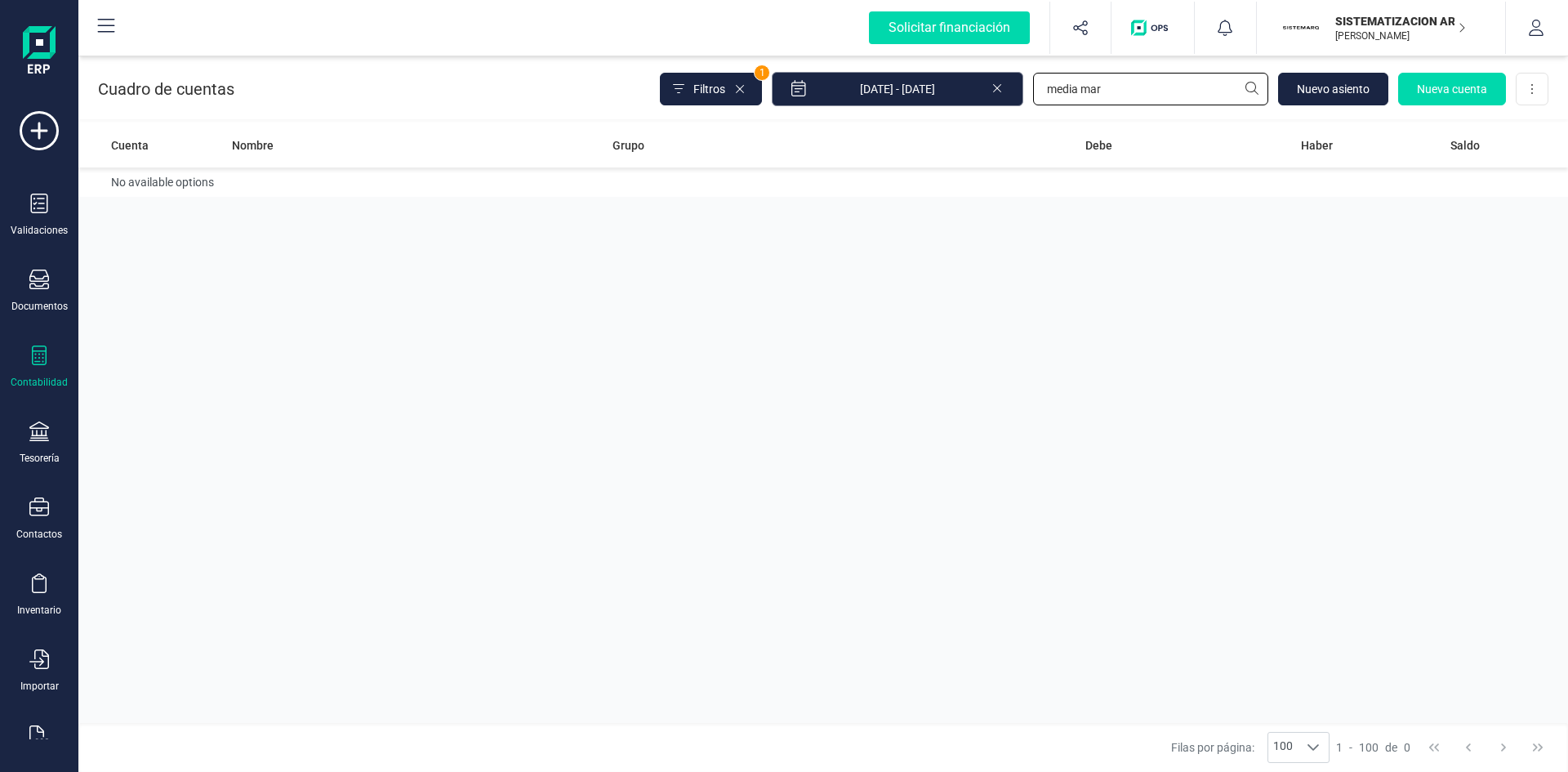
drag, startPoint x: 1110, startPoint y: 87, endPoint x: 859, endPoint y: 89, distance: 251.0
click at [863, 88] on div "Filtros 1 01/01/2025 - 02/09/2025 media mar Nuevo asiento Nueva cuenta Descarga…" at bounding box center [1104, 89] width 889 height 34
type input "badenes"
click at [292, 182] on td "BADENES LOGISTICS SL" at bounding box center [416, 191] width 380 height 46
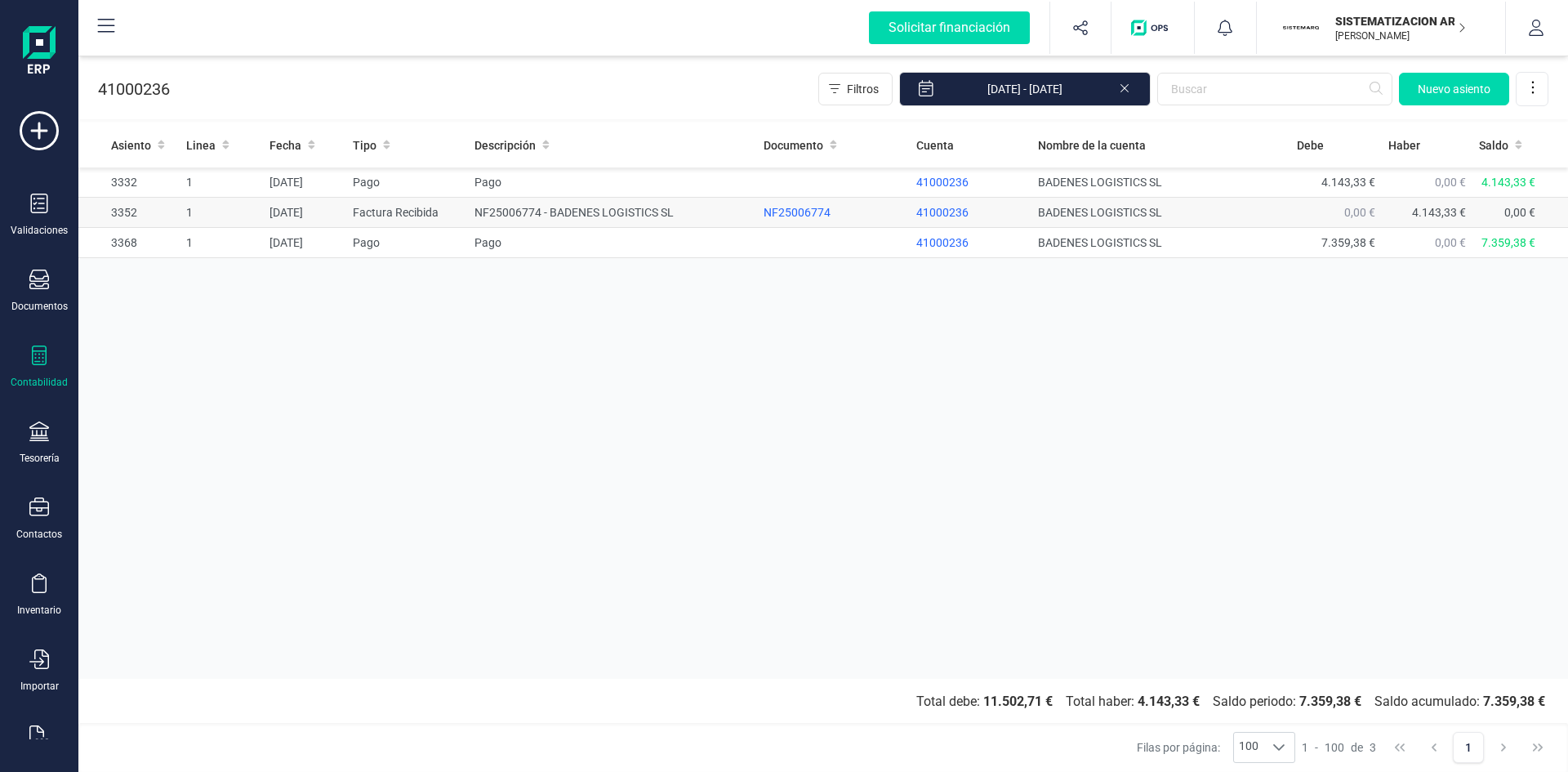
click at [285, 208] on td "21/07/2025" at bounding box center [304, 212] width 83 height 30
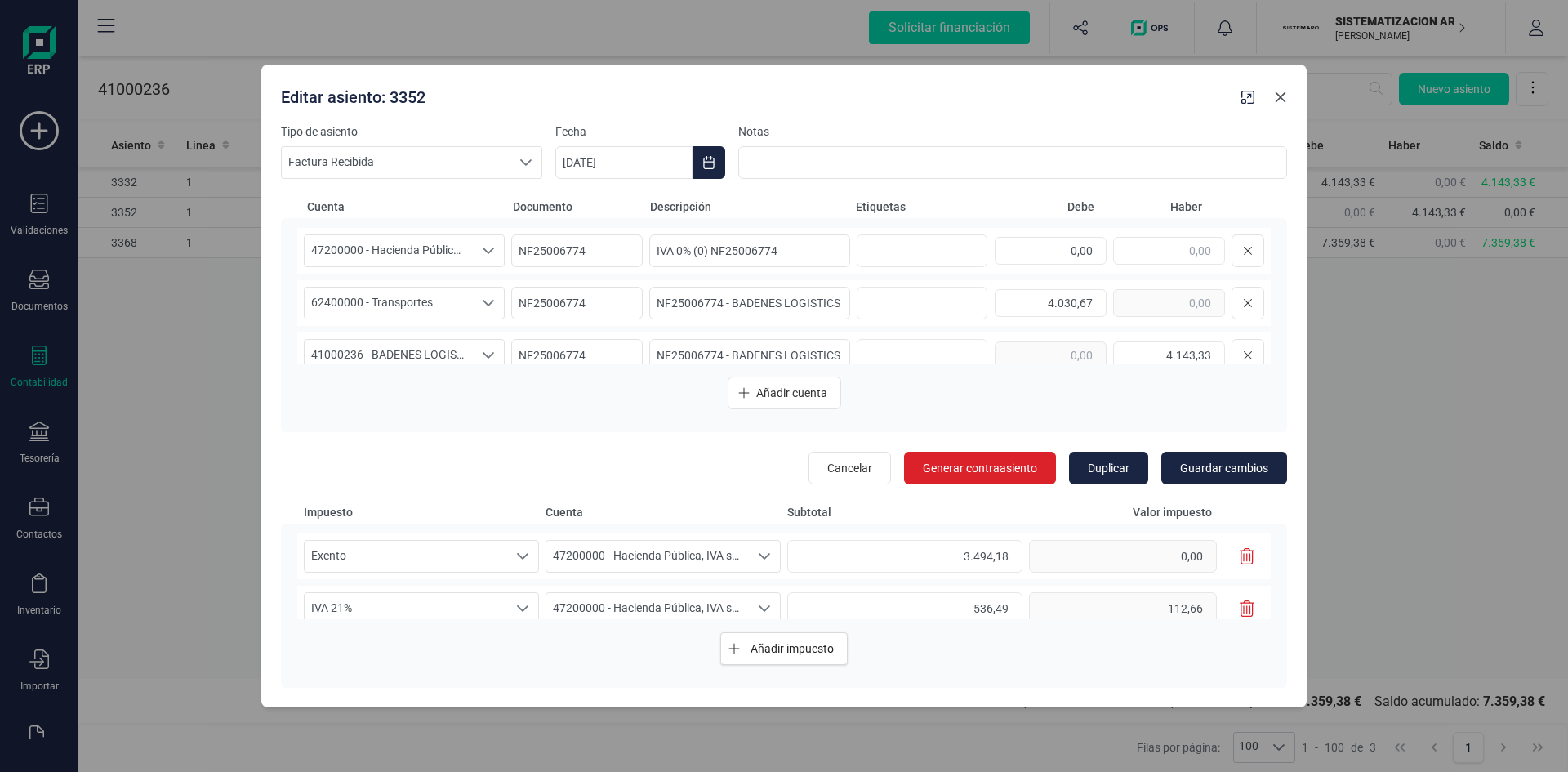
click at [1276, 97] on icon "button" at bounding box center [1280, 97] width 13 height 13
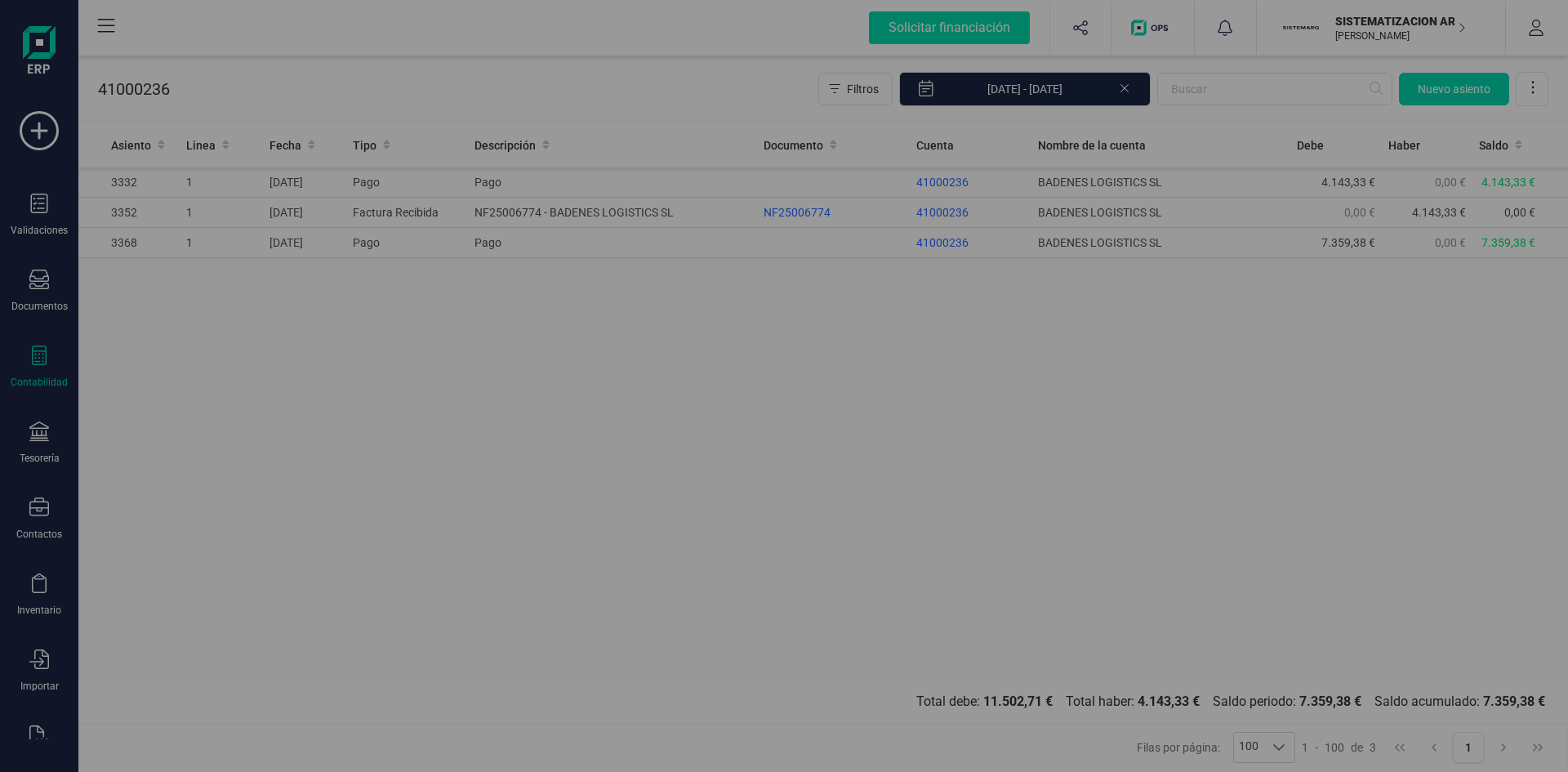
type input "[DATE]"
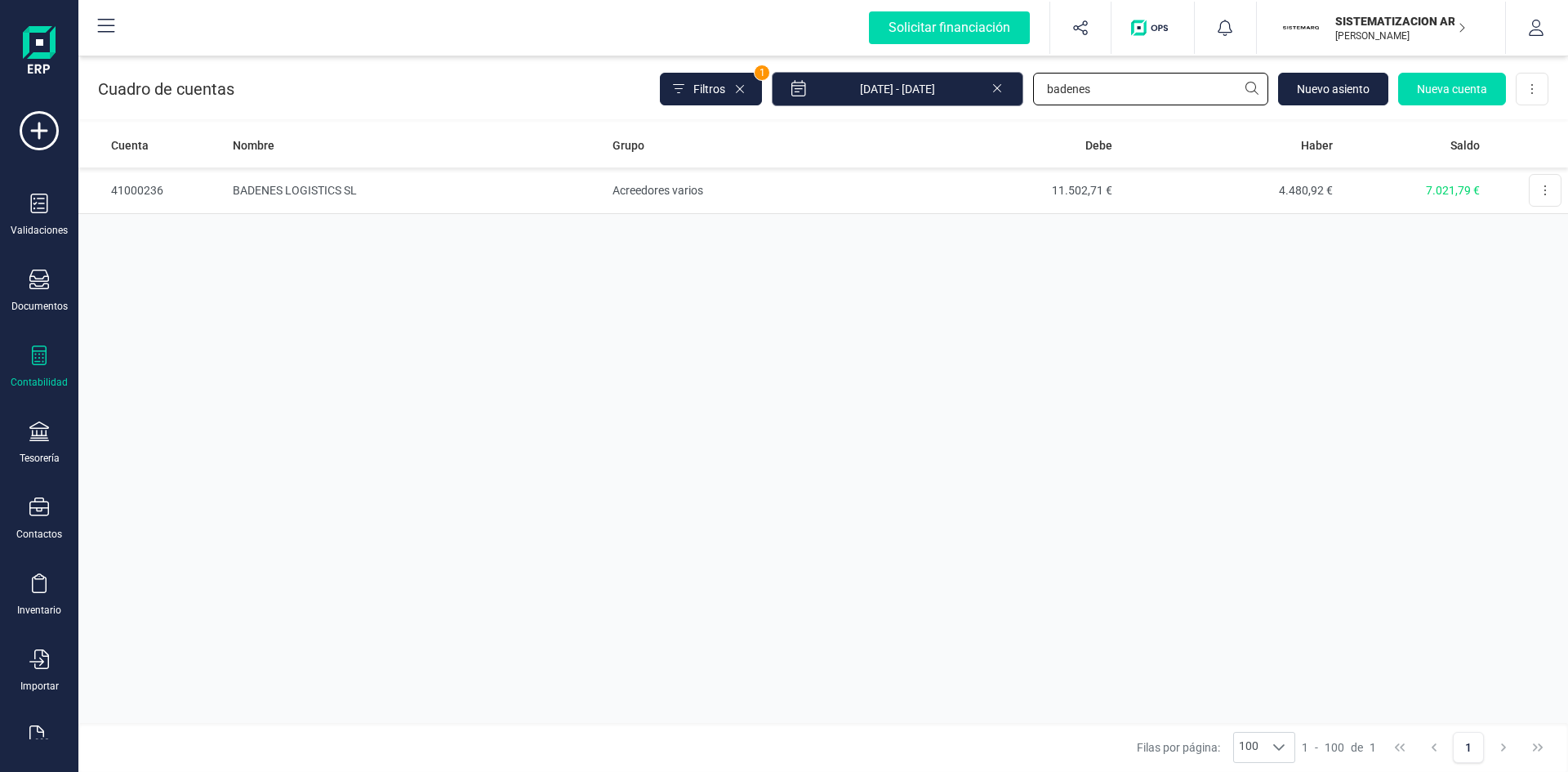
drag, startPoint x: 1123, startPoint y: 86, endPoint x: 838, endPoint y: 84, distance: 285.0
click at [857, 84] on div "Filtros 1 01/01/2025 - 02/09/2025 badenes Nuevo asiento Nueva cuenta Descargar …" at bounding box center [1104, 89] width 889 height 34
type input "amazon"
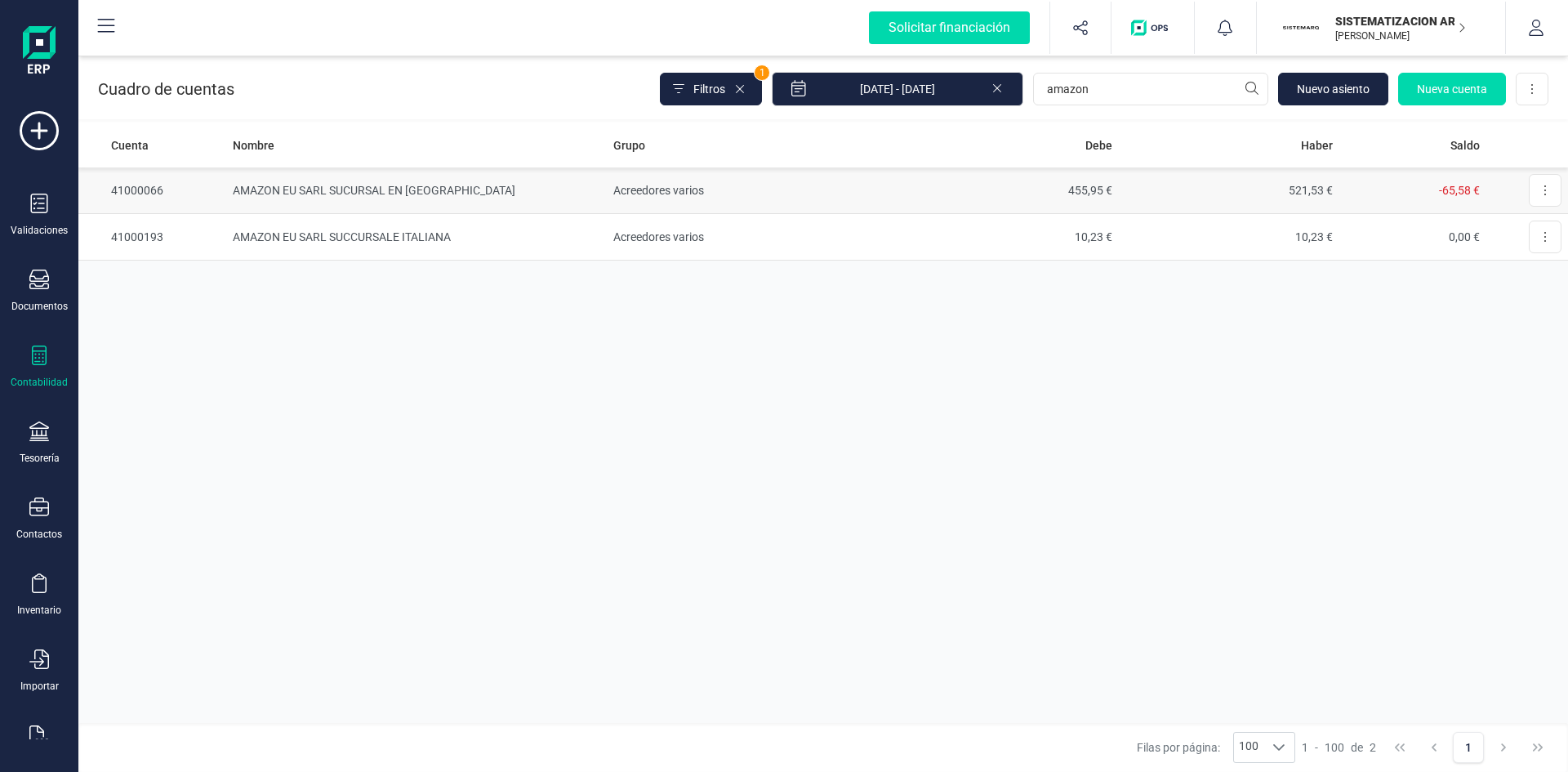
click at [371, 189] on td "AMAZON EU SARL SUCURSAL EN [GEOGRAPHIC_DATA]" at bounding box center [416, 191] width 381 height 46
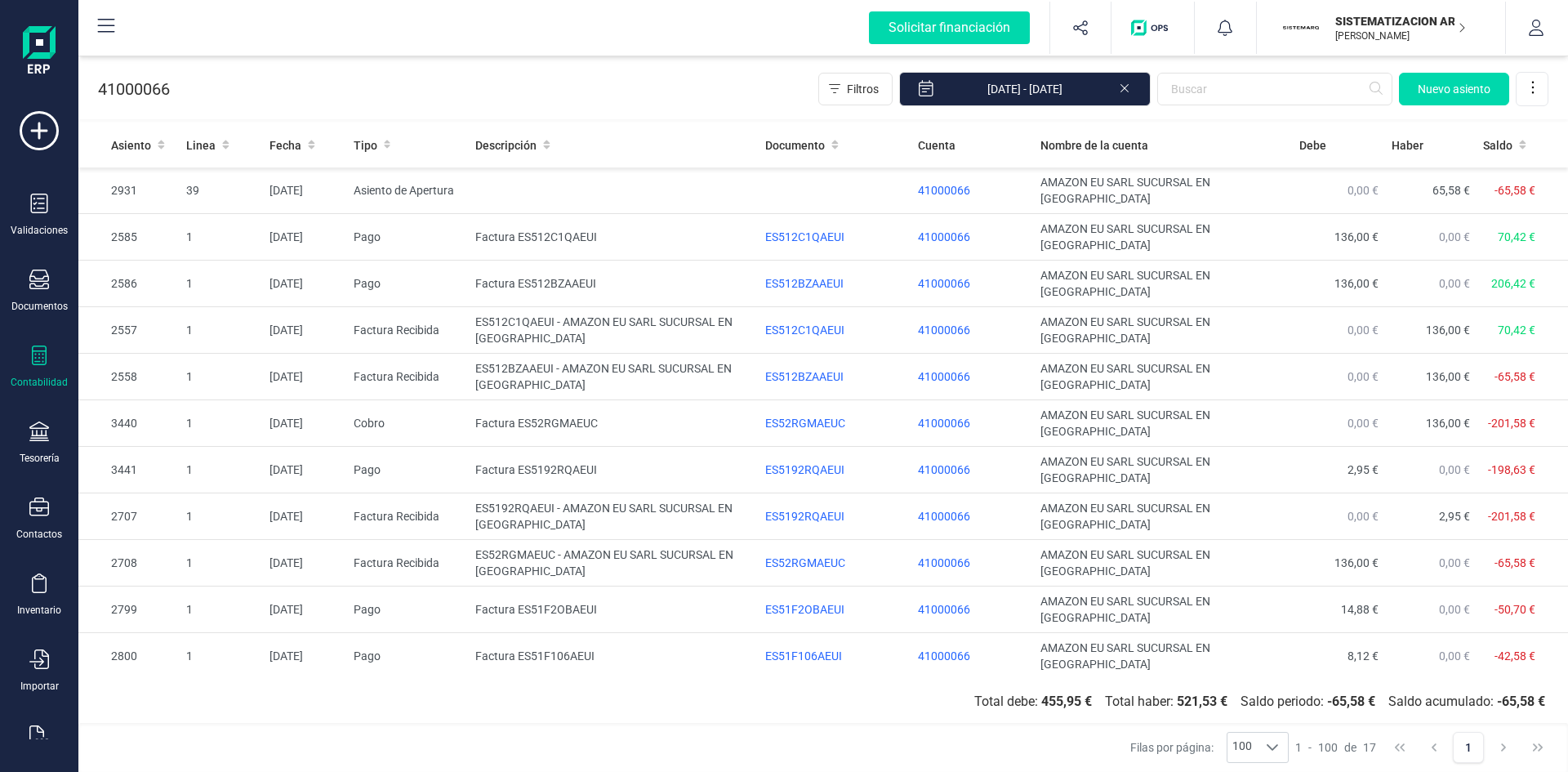
click at [507, 727] on td "ES51F2OBAEUI - AMAZON EU SARL SUCURSAL EN ESPAÑA" at bounding box center [614, 750] width 289 height 46
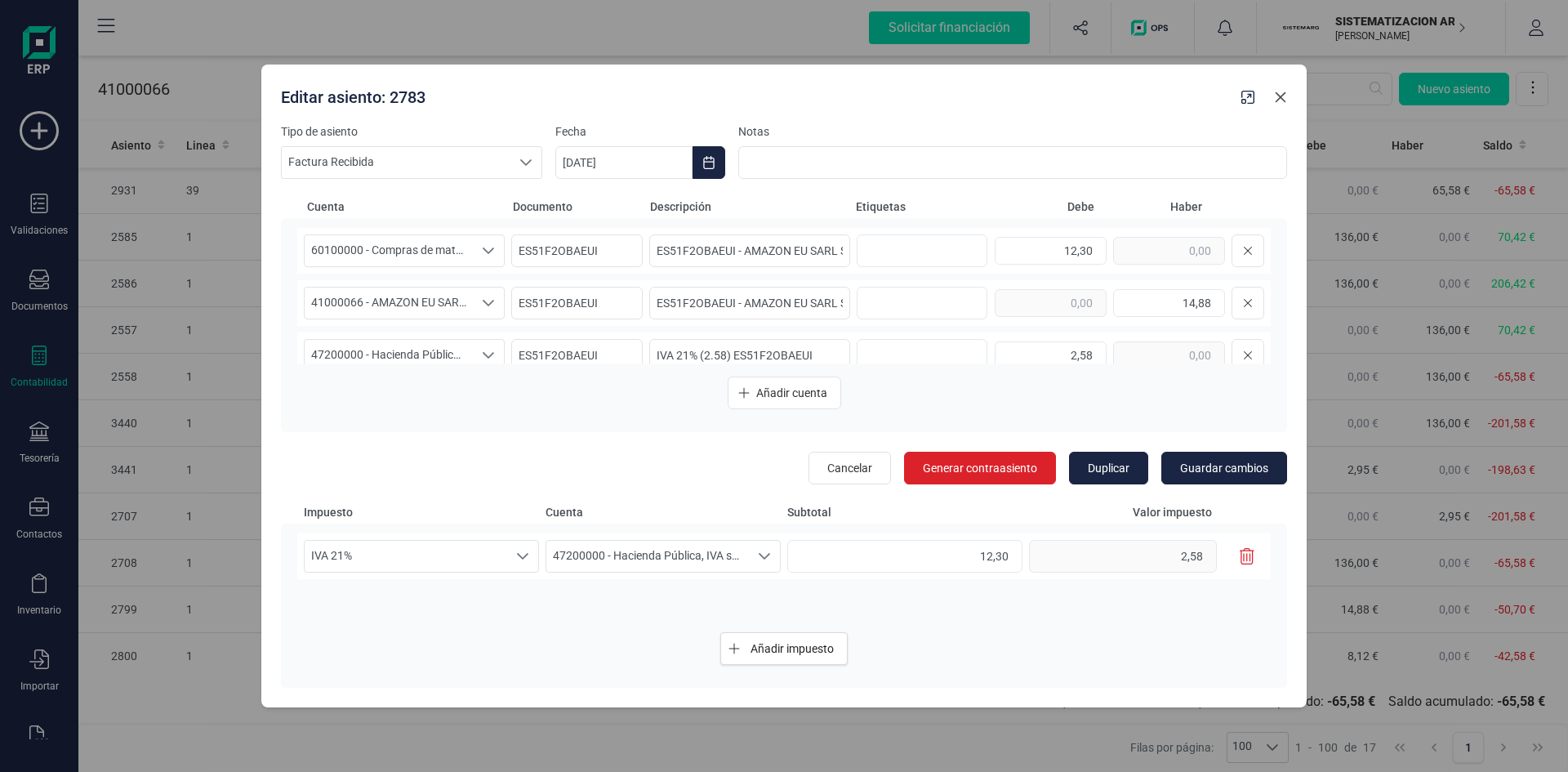
click at [1285, 97] on icon "button" at bounding box center [1280, 97] width 13 height 13
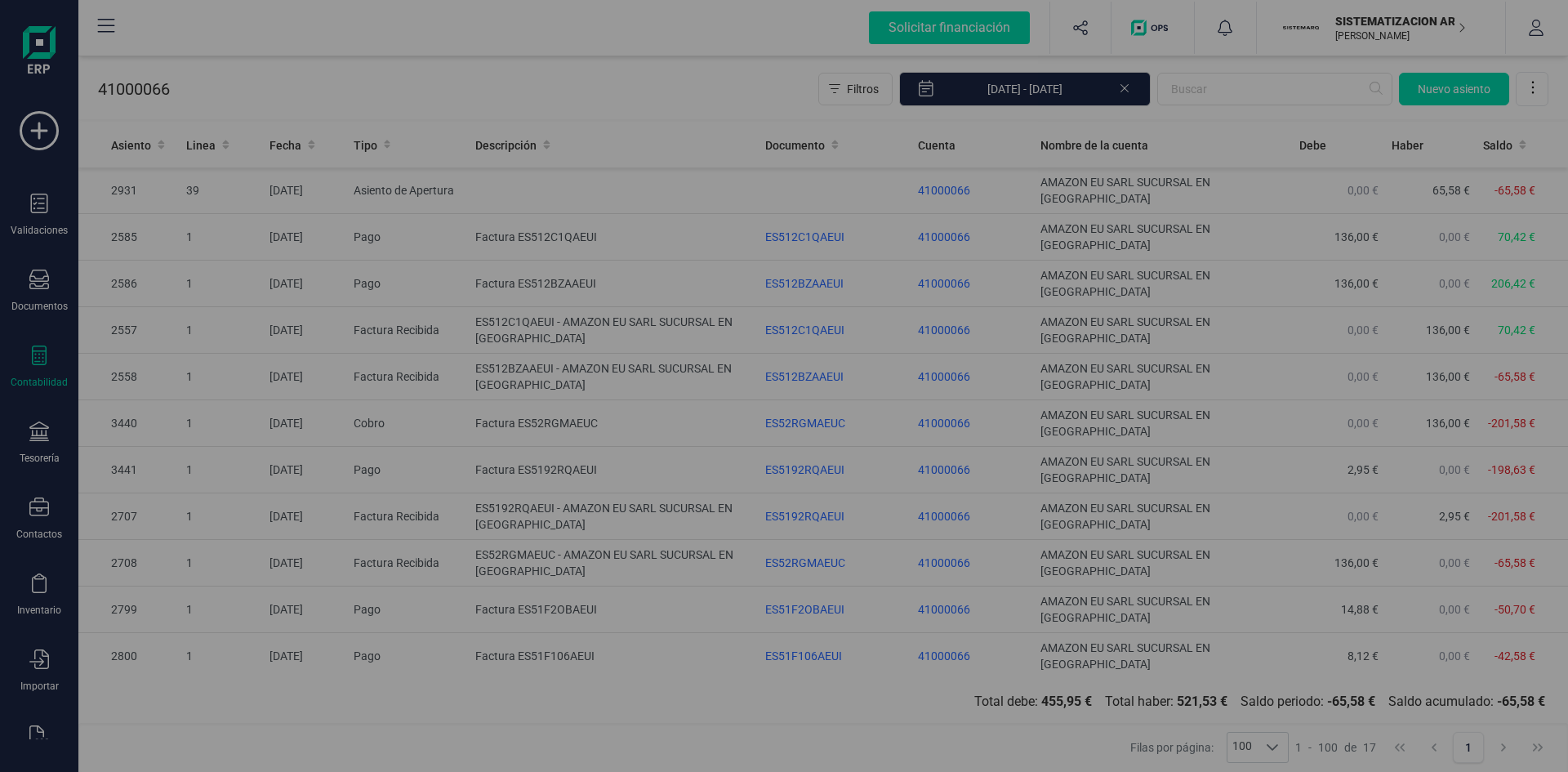
type input "[DATE]"
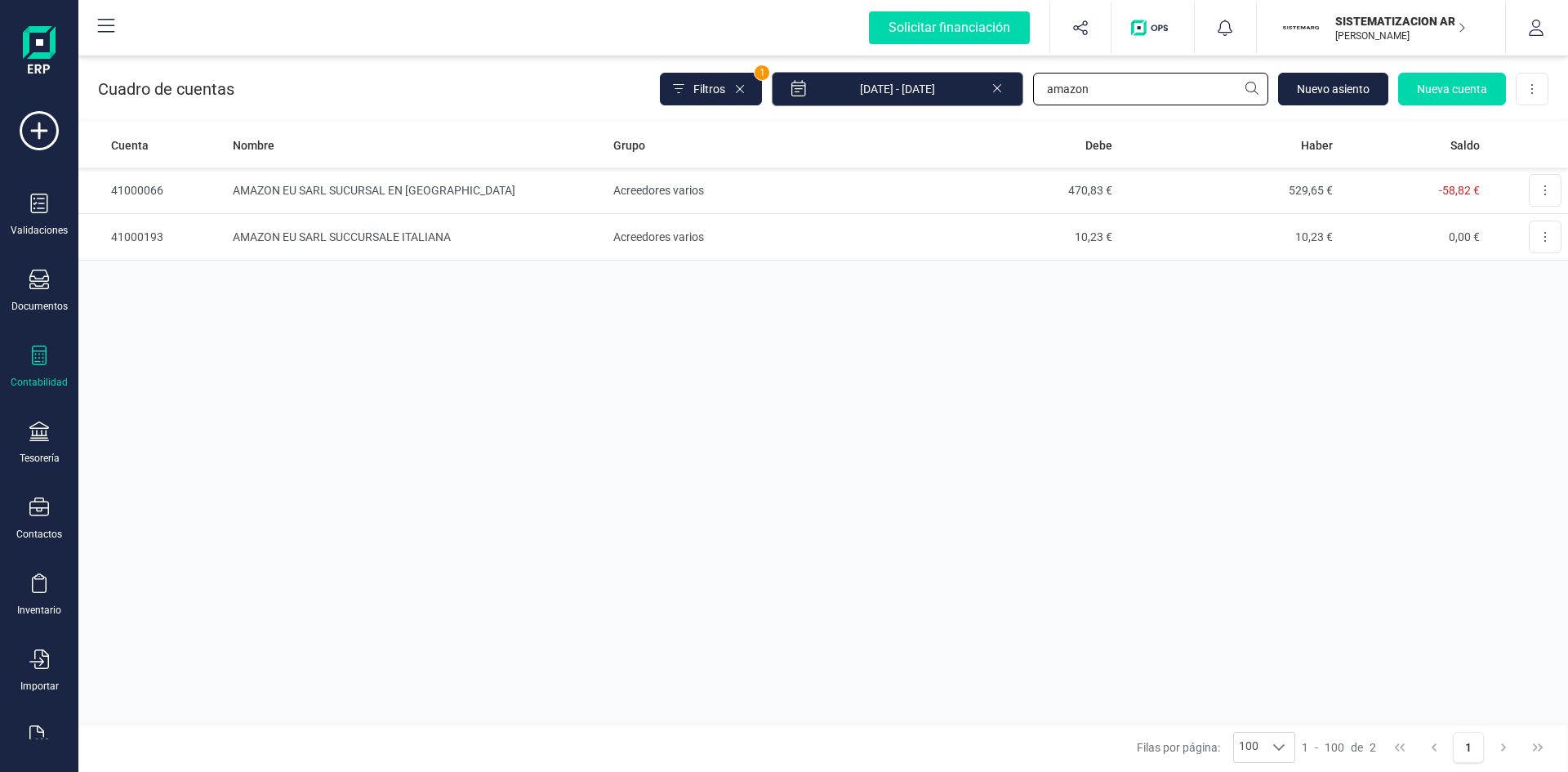
drag, startPoint x: 1034, startPoint y: 89, endPoint x: 806, endPoint y: 85, distance: 228.0
click at [831, 85] on div "Filtros 1 01/01/2025 - 02/09/2025 amazon Nuevo asiento Nueva cuenta Descargar E…" at bounding box center [1104, 89] width 889 height 34
type input "movistar"
click at [360, 188] on td "MOVISTAR PROSEGUR ALARMAS SL" at bounding box center [416, 191] width 380 height 46
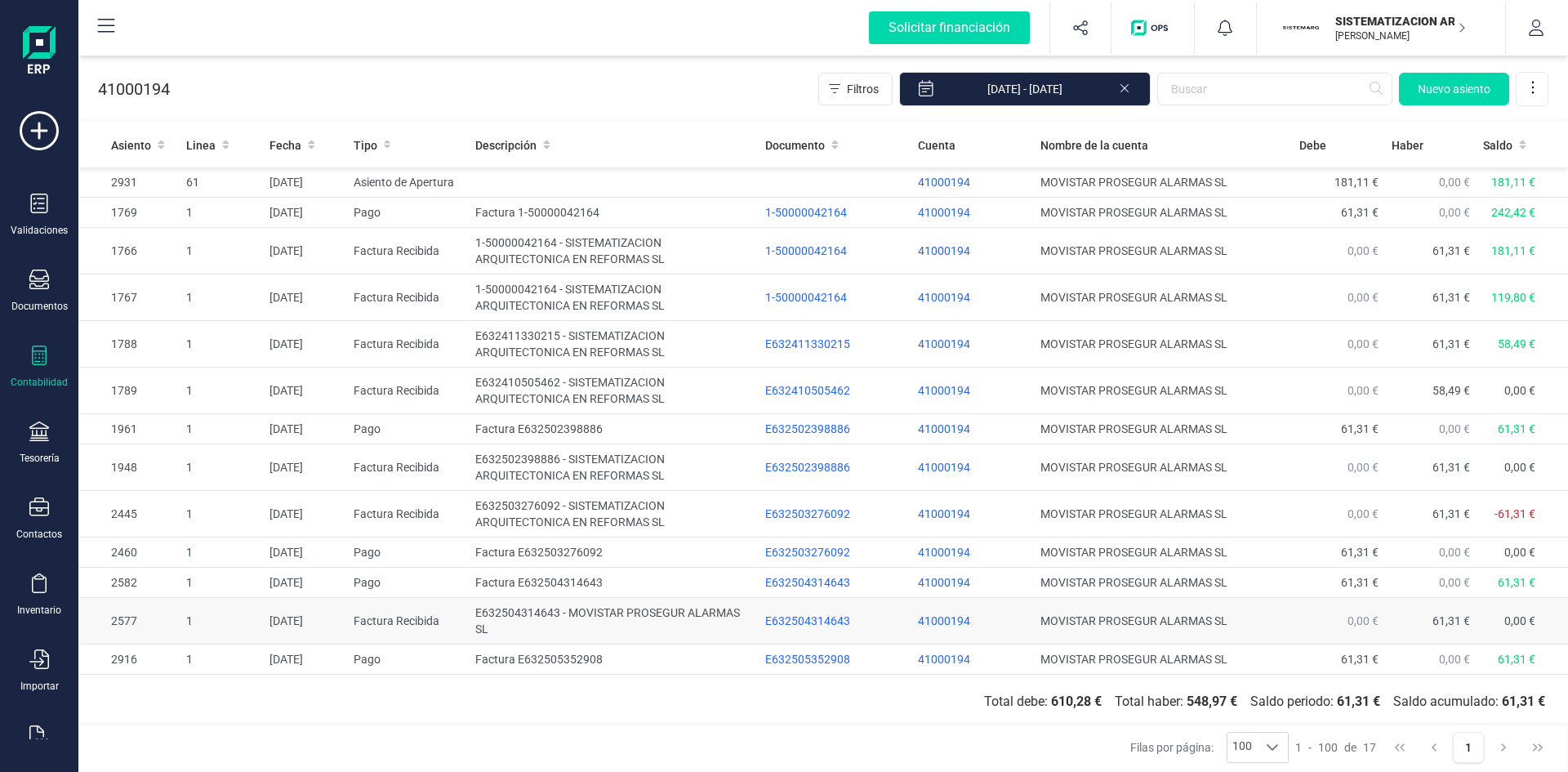
click at [580, 612] on td "E632504314643 - MOVISTAR PROSEGUR ALARMAS SL" at bounding box center [614, 621] width 289 height 46
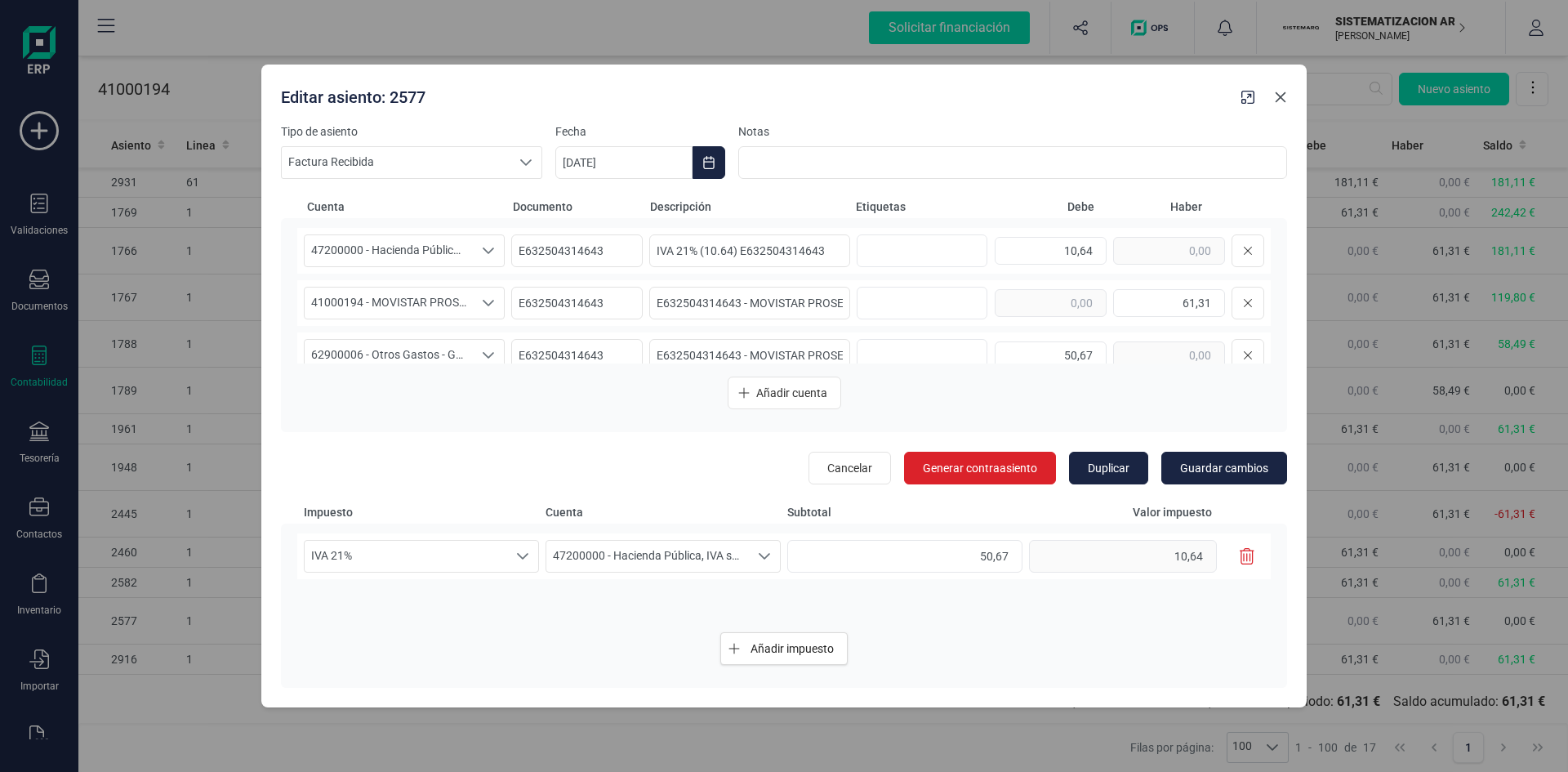
click at [1284, 99] on icon "button" at bounding box center [1280, 97] width 13 height 13
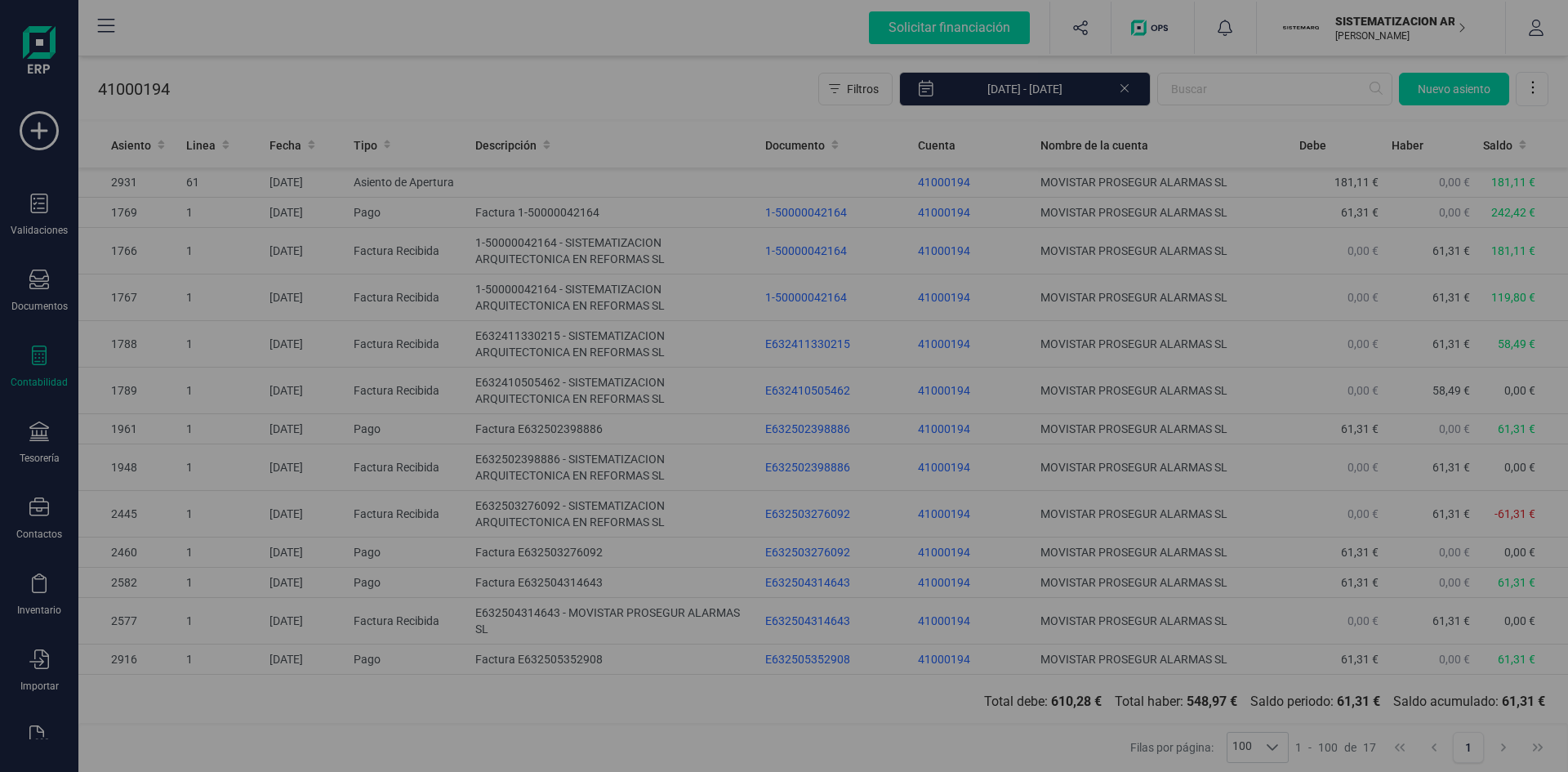
type input "[DATE]"
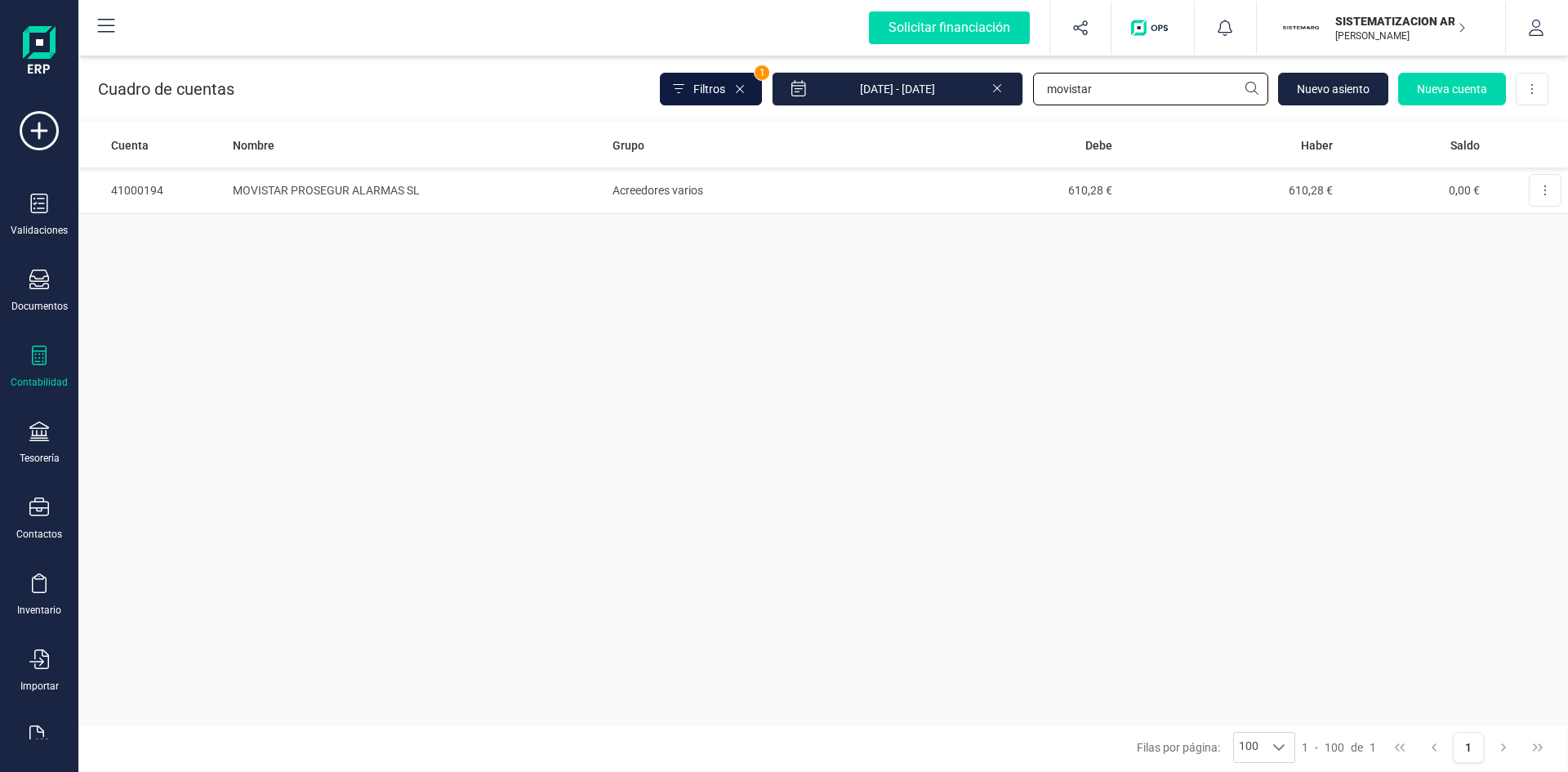
drag, startPoint x: 1110, startPoint y: 90, endPoint x: 763, endPoint y: 82, distance: 347.1
click at [826, 83] on div "Filtros 1 01/01/2025 - 02/09/2025 movistar Nuevo asiento Nueva cuenta Descargar…" at bounding box center [1104, 89] width 889 height 34
type input "iberdrola"
click at [286, 181] on td "IBERDROLA CLIENTES SA" at bounding box center [416, 191] width 380 height 46
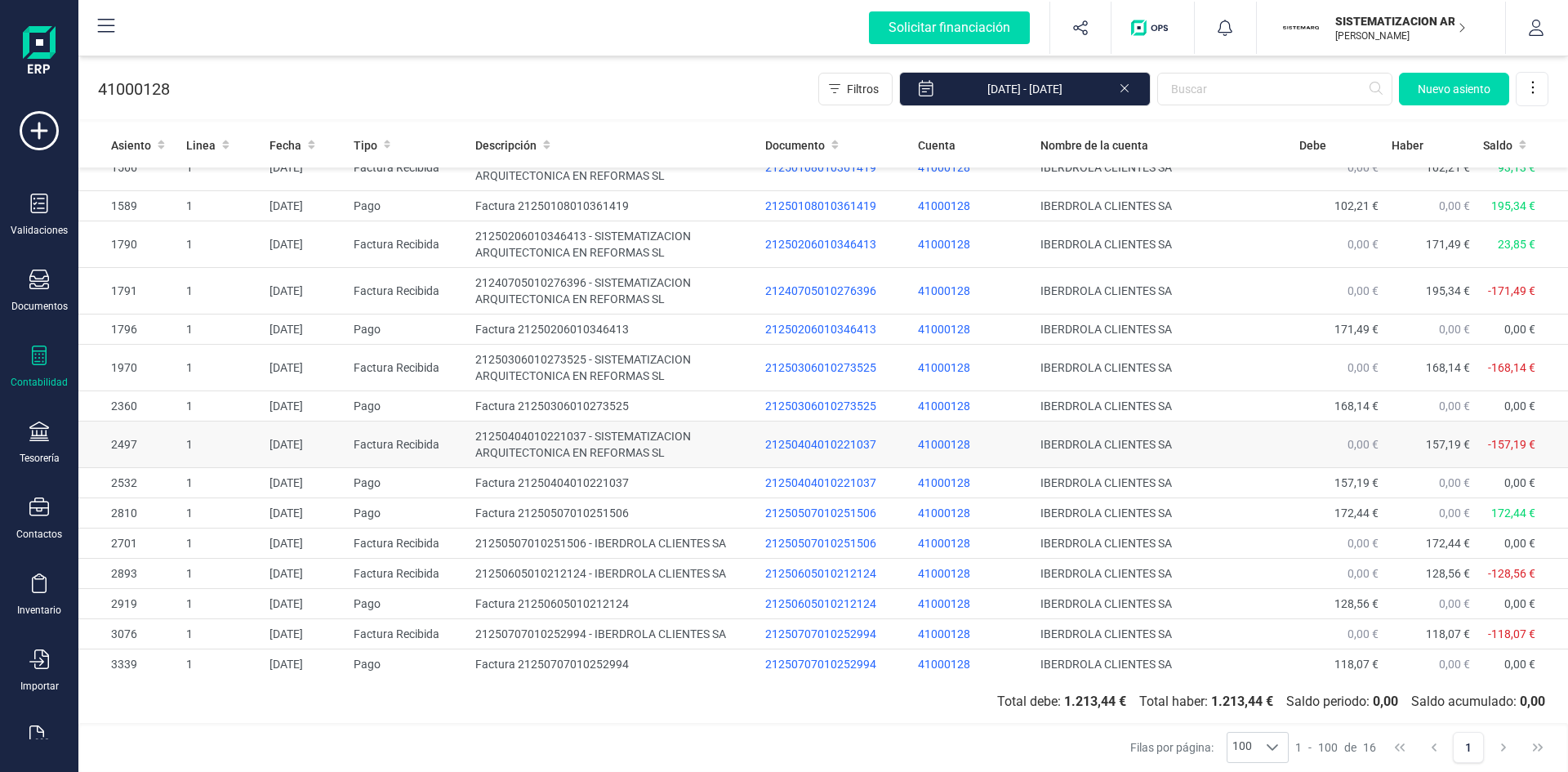
scroll to position [53, 0]
click at [507, 629] on td "21250707010252994 - IBERDROLA CLIENTES SA" at bounding box center [614, 634] width 289 height 30
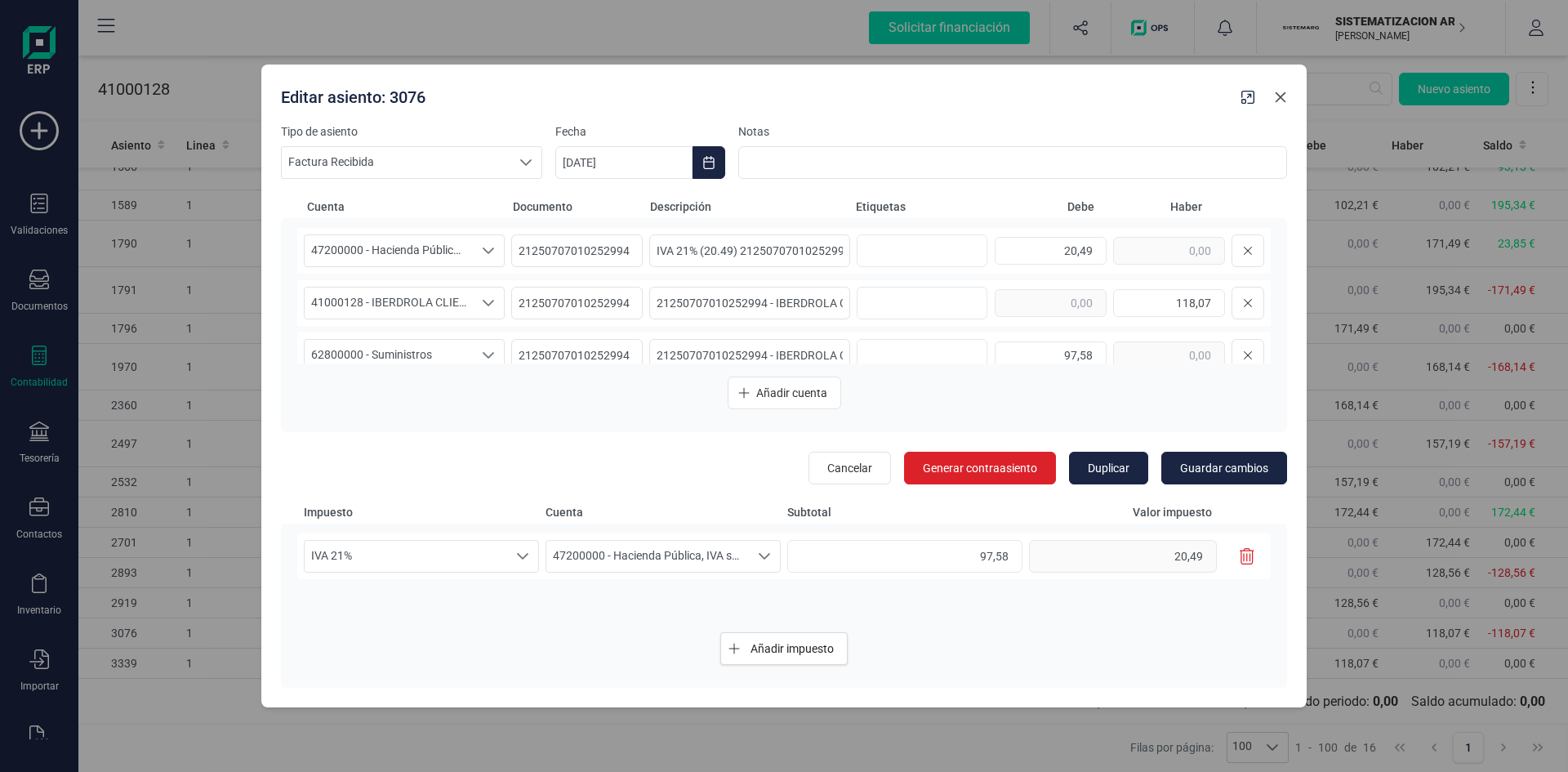
click at [1286, 102] on button "button" at bounding box center [1280, 97] width 26 height 26
type input "[DATE]"
